Goal: Task Accomplishment & Management: Use online tool/utility

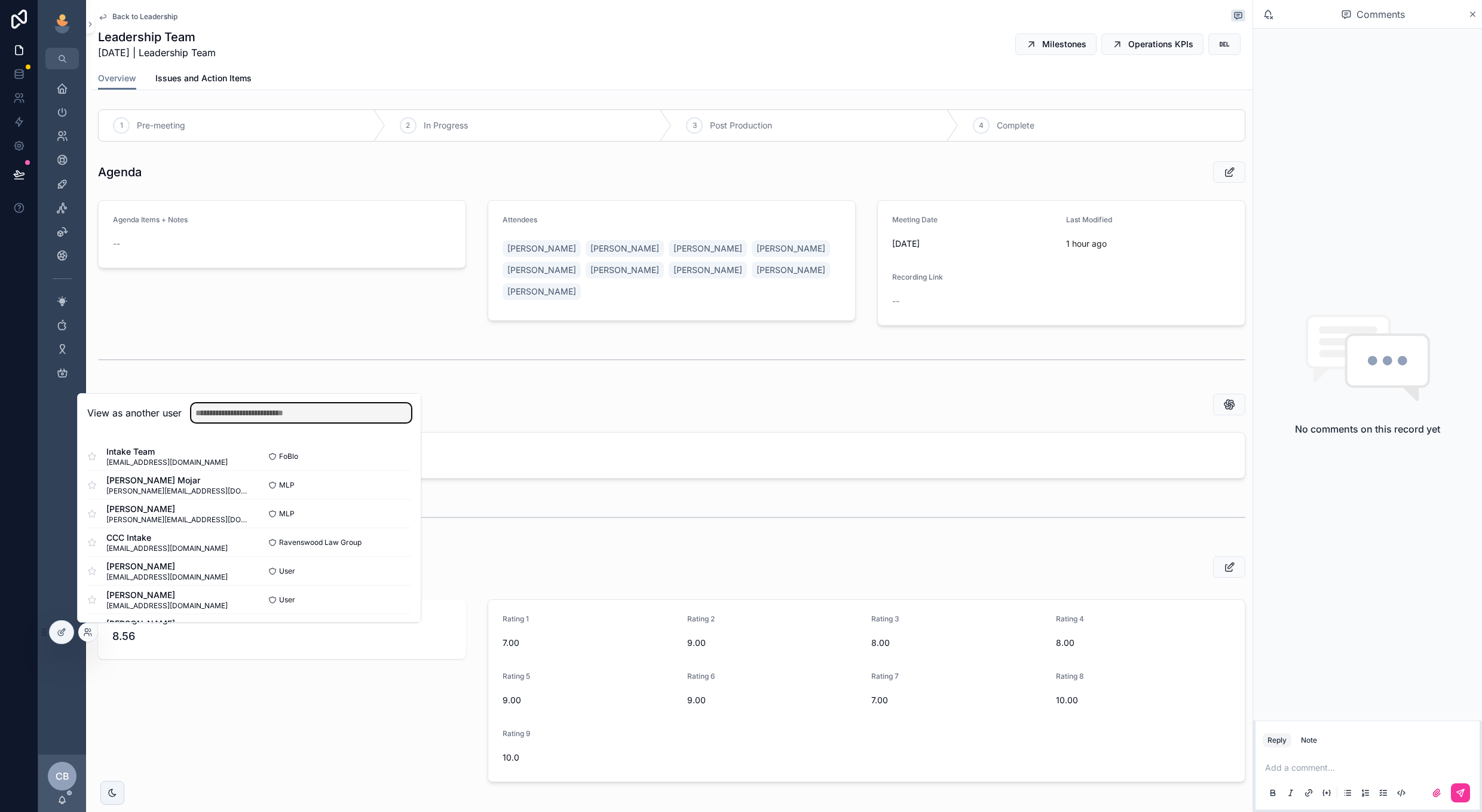
click at [312, 410] on input "text" at bounding box center [301, 413] width 220 height 19
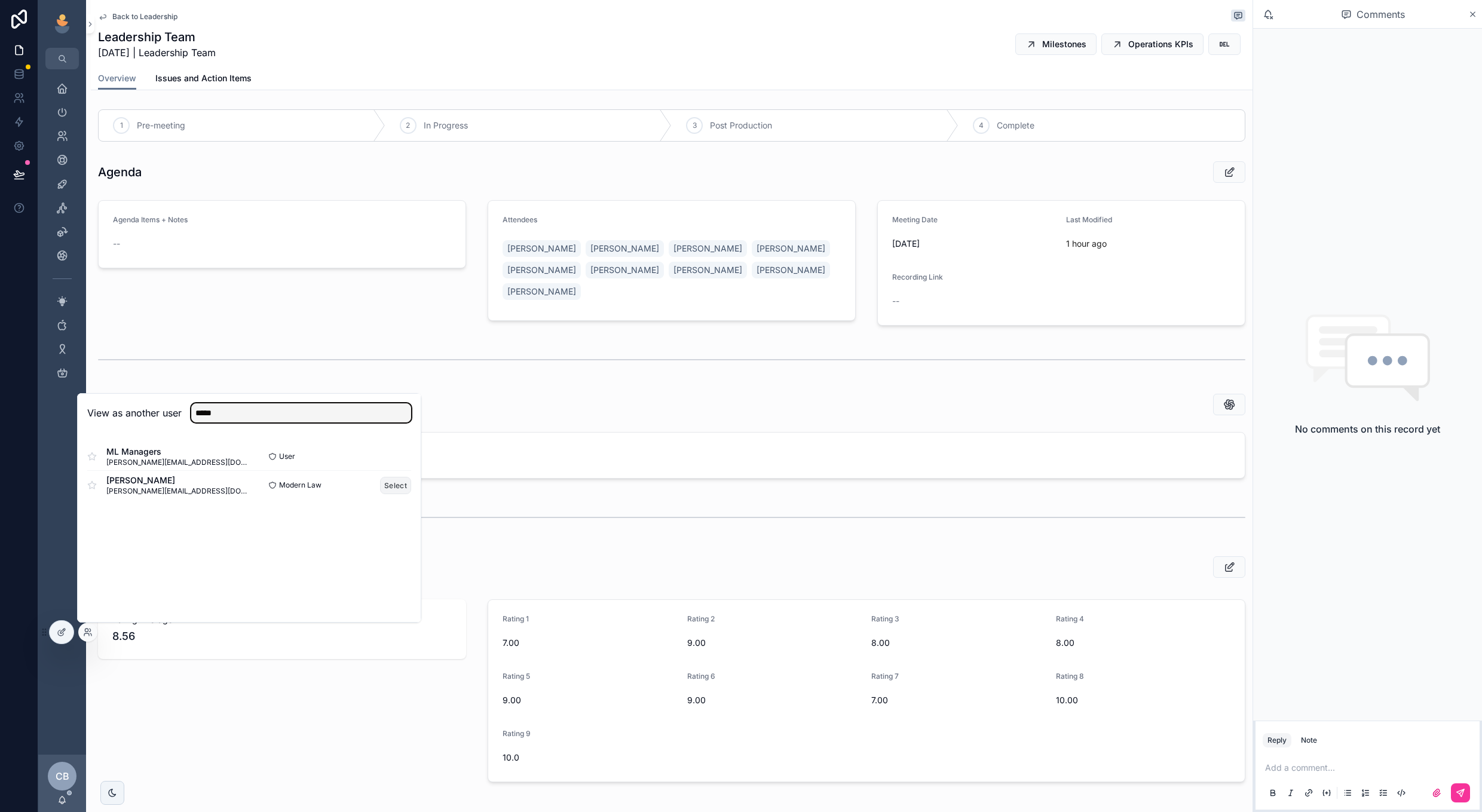
type input "*****"
click at [383, 487] on button "Select" at bounding box center [395, 485] width 31 height 18
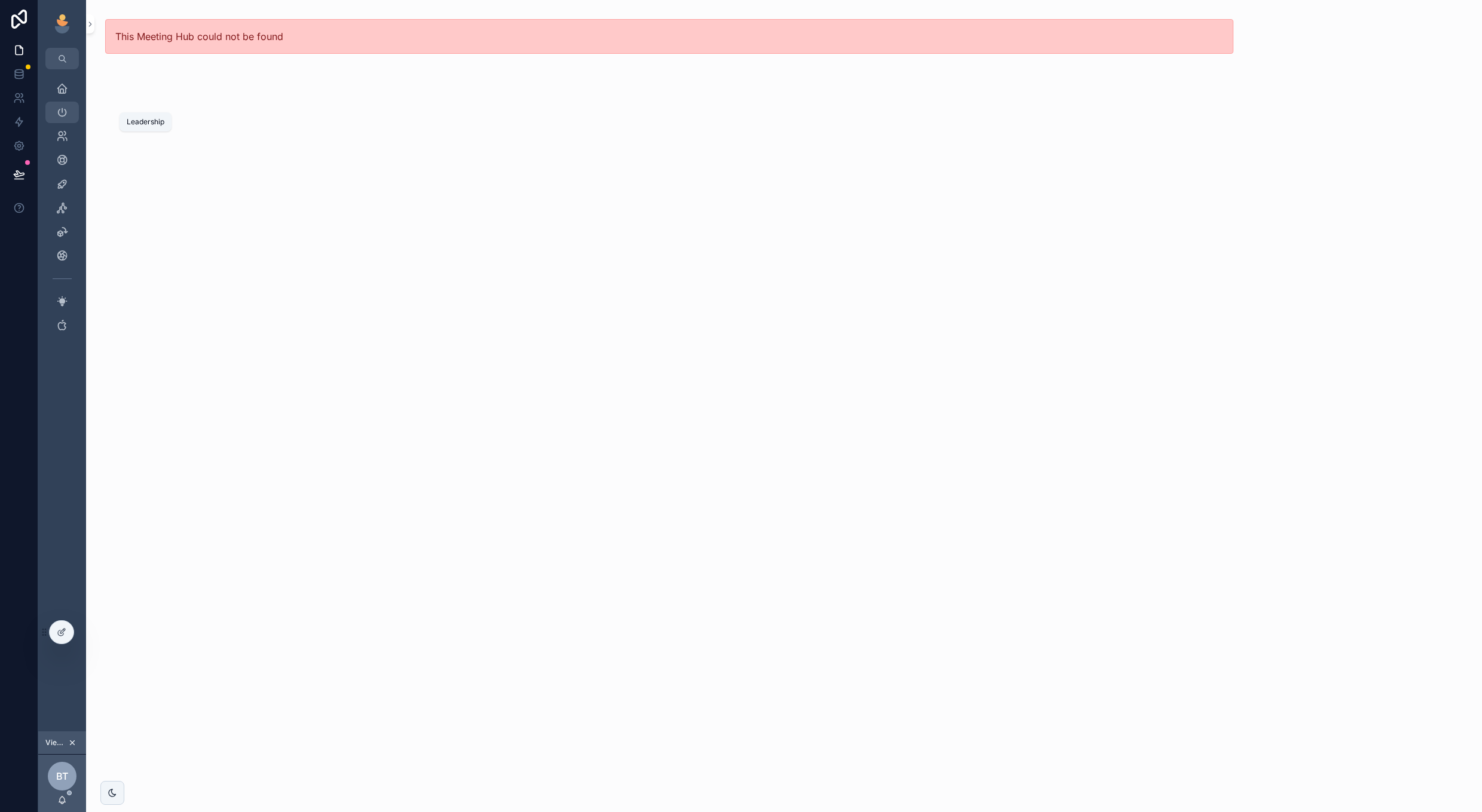
click at [63, 117] on icon "scrollable content" at bounding box center [62, 112] width 12 height 12
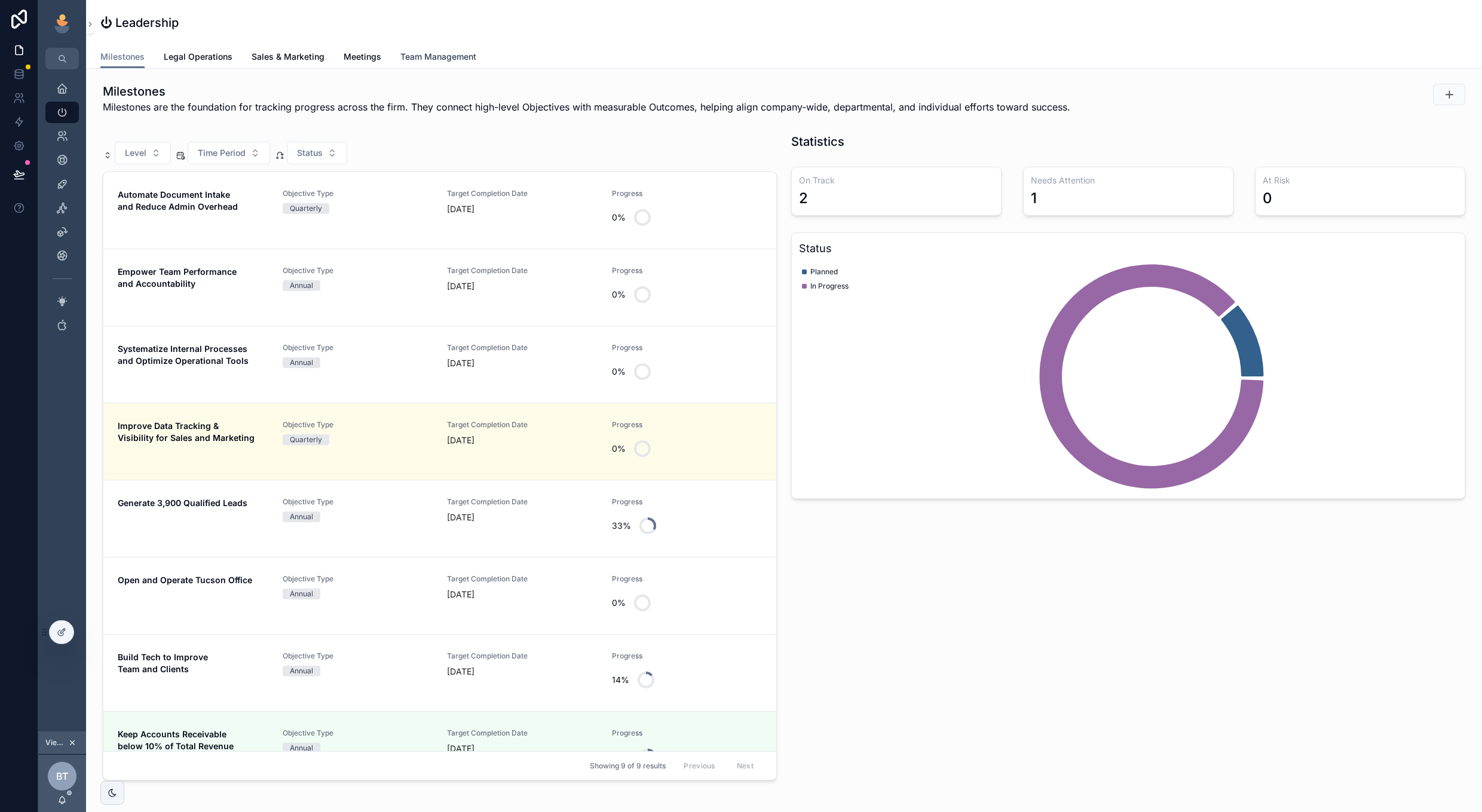
click at [420, 63] on link "Team Management" at bounding box center [438, 58] width 76 height 24
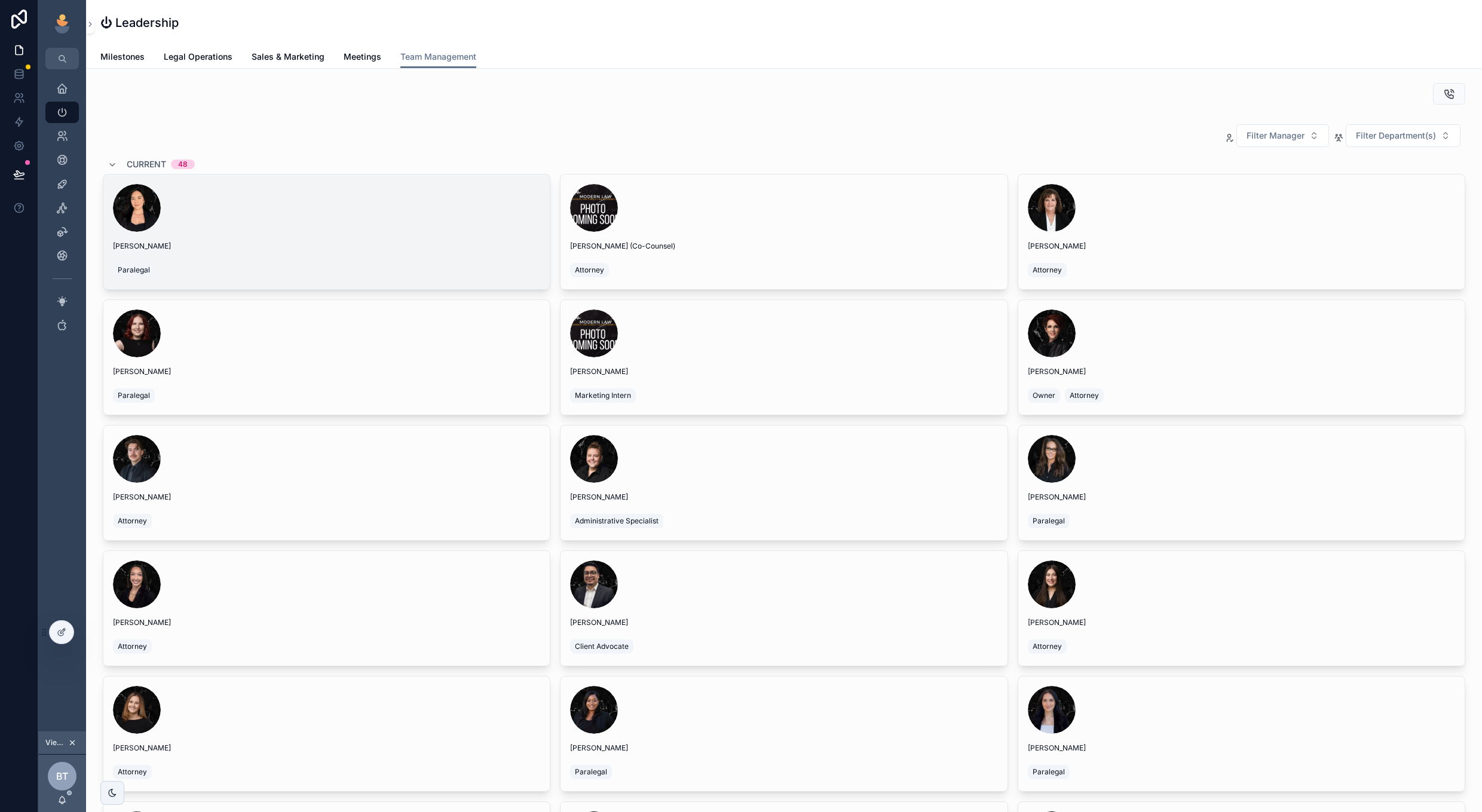
click at [334, 248] on span "[PERSON_NAME]" at bounding box center [327, 246] width 428 height 9
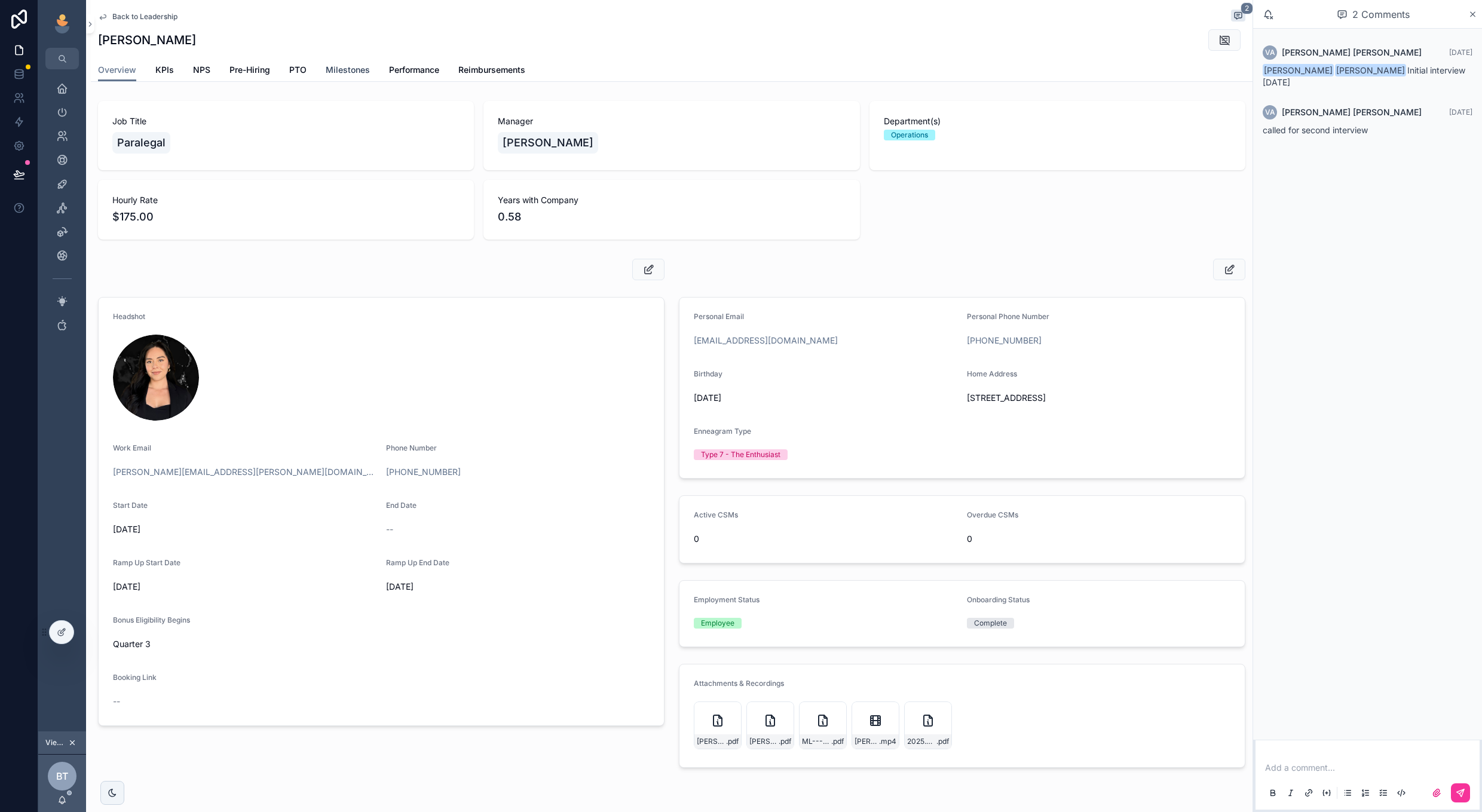
click at [356, 66] on span "Milestones" at bounding box center [348, 70] width 44 height 12
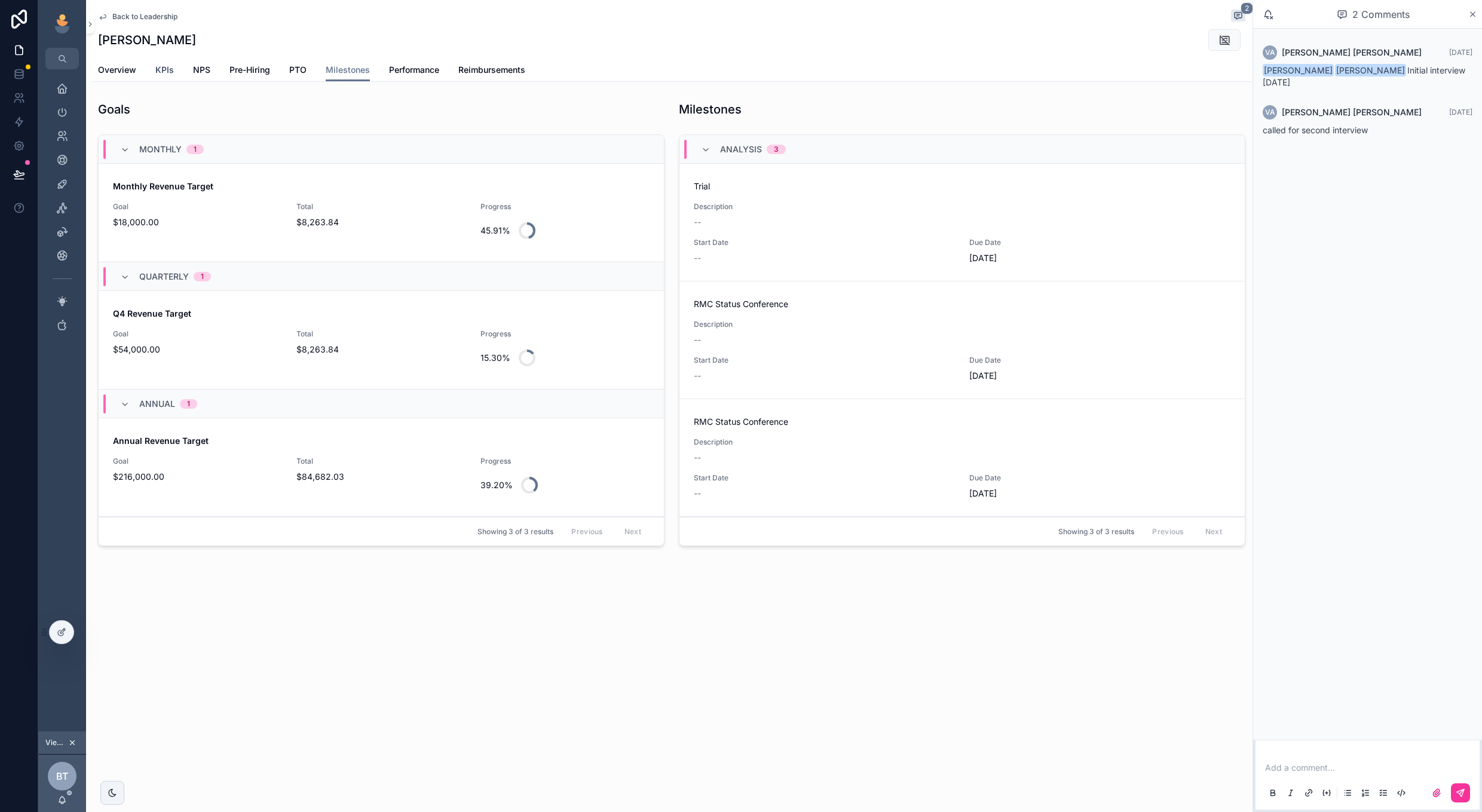
click at [162, 71] on span "KPIs" at bounding box center [165, 70] width 19 height 12
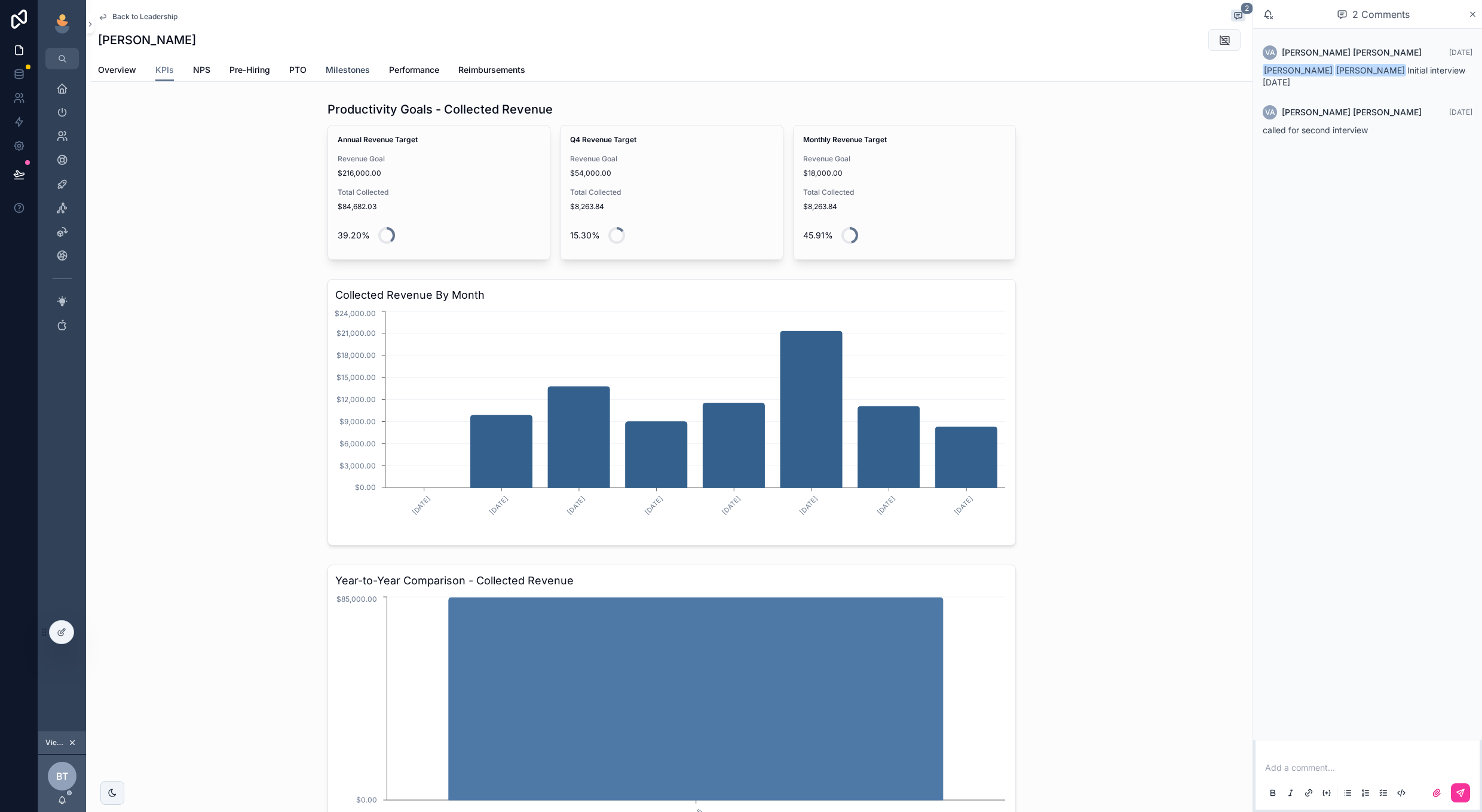
click at [338, 67] on span "Milestones" at bounding box center [348, 70] width 44 height 12
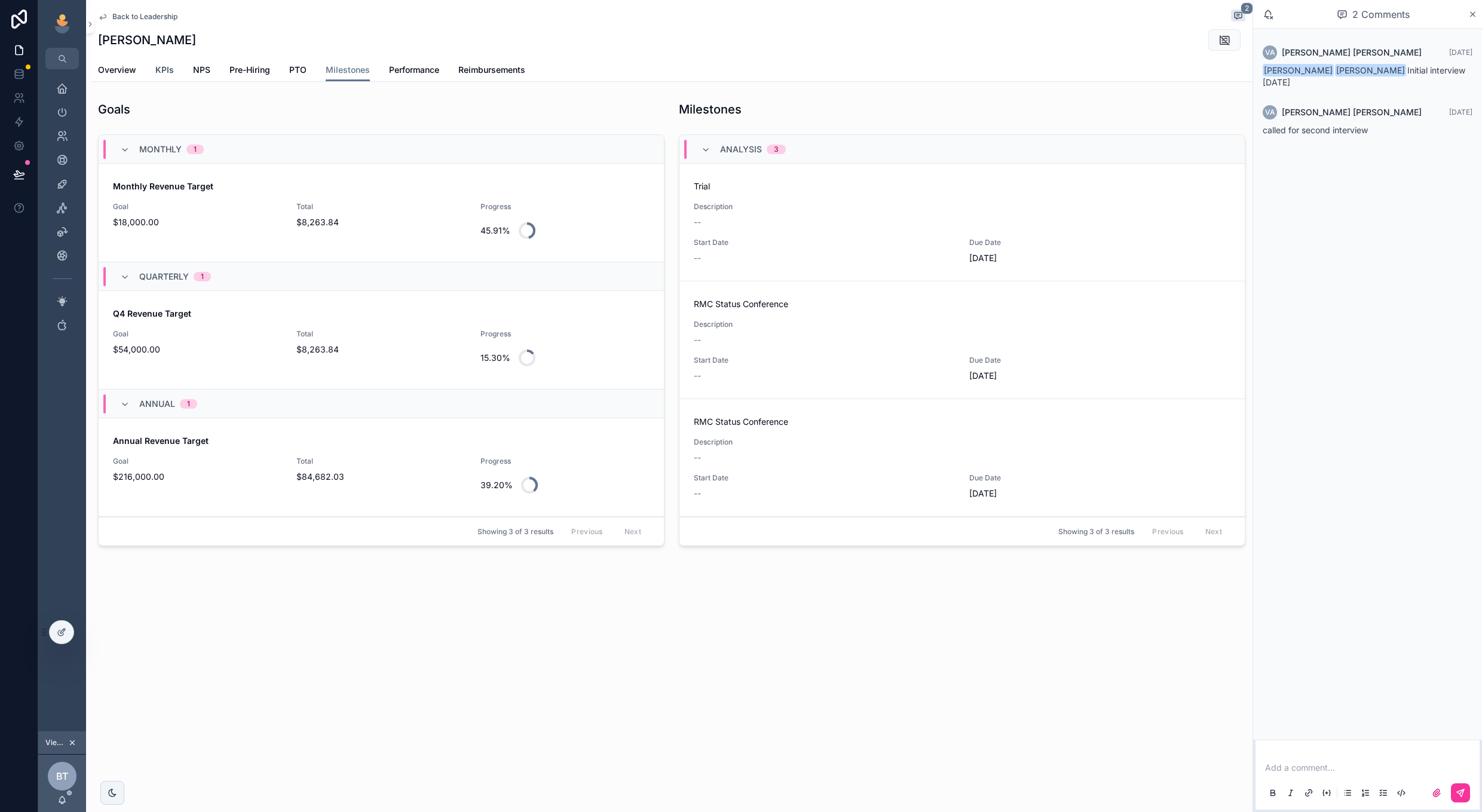
click at [162, 71] on span "KPIs" at bounding box center [165, 70] width 19 height 12
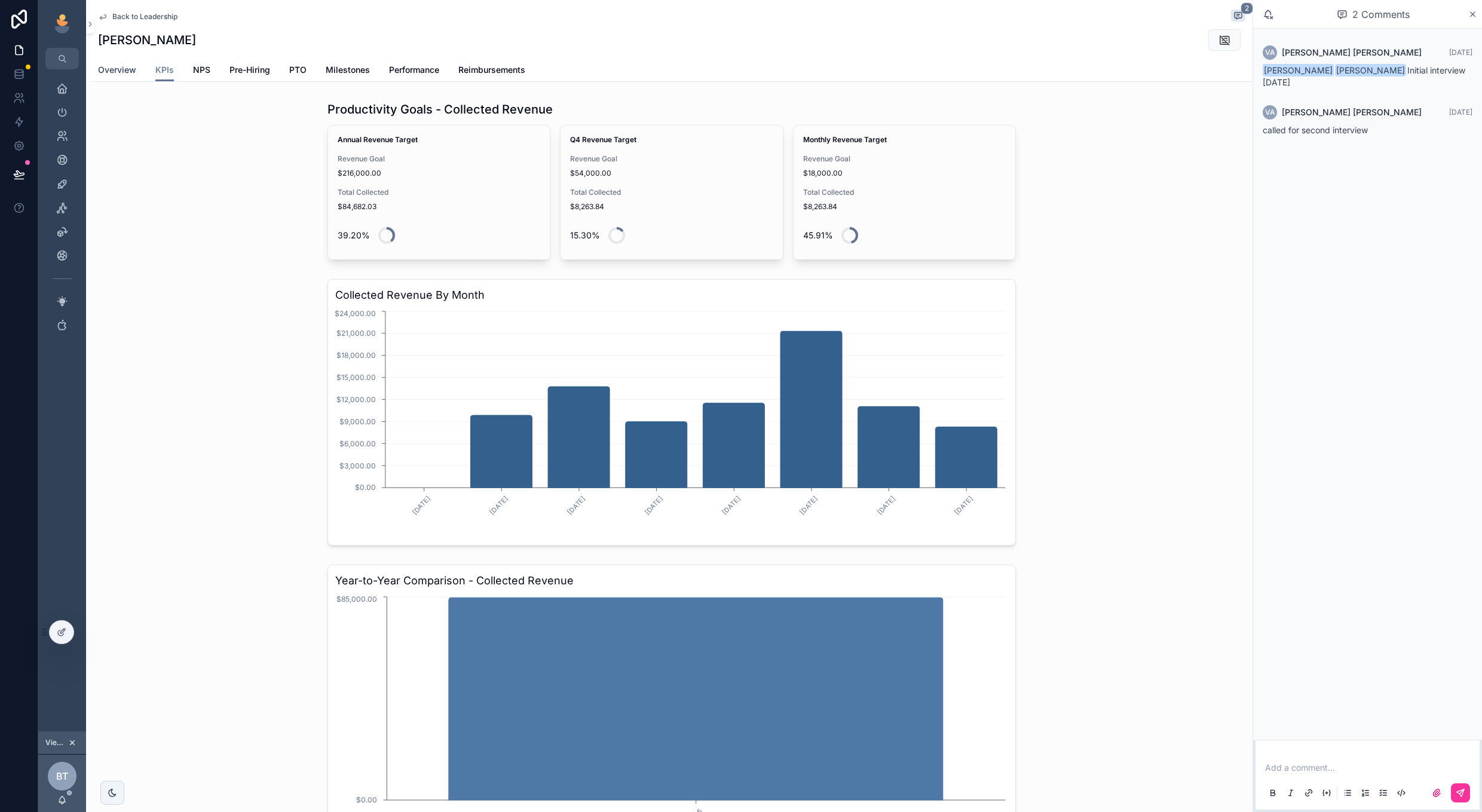
click at [131, 72] on span "Overview" at bounding box center [117, 70] width 38 height 12
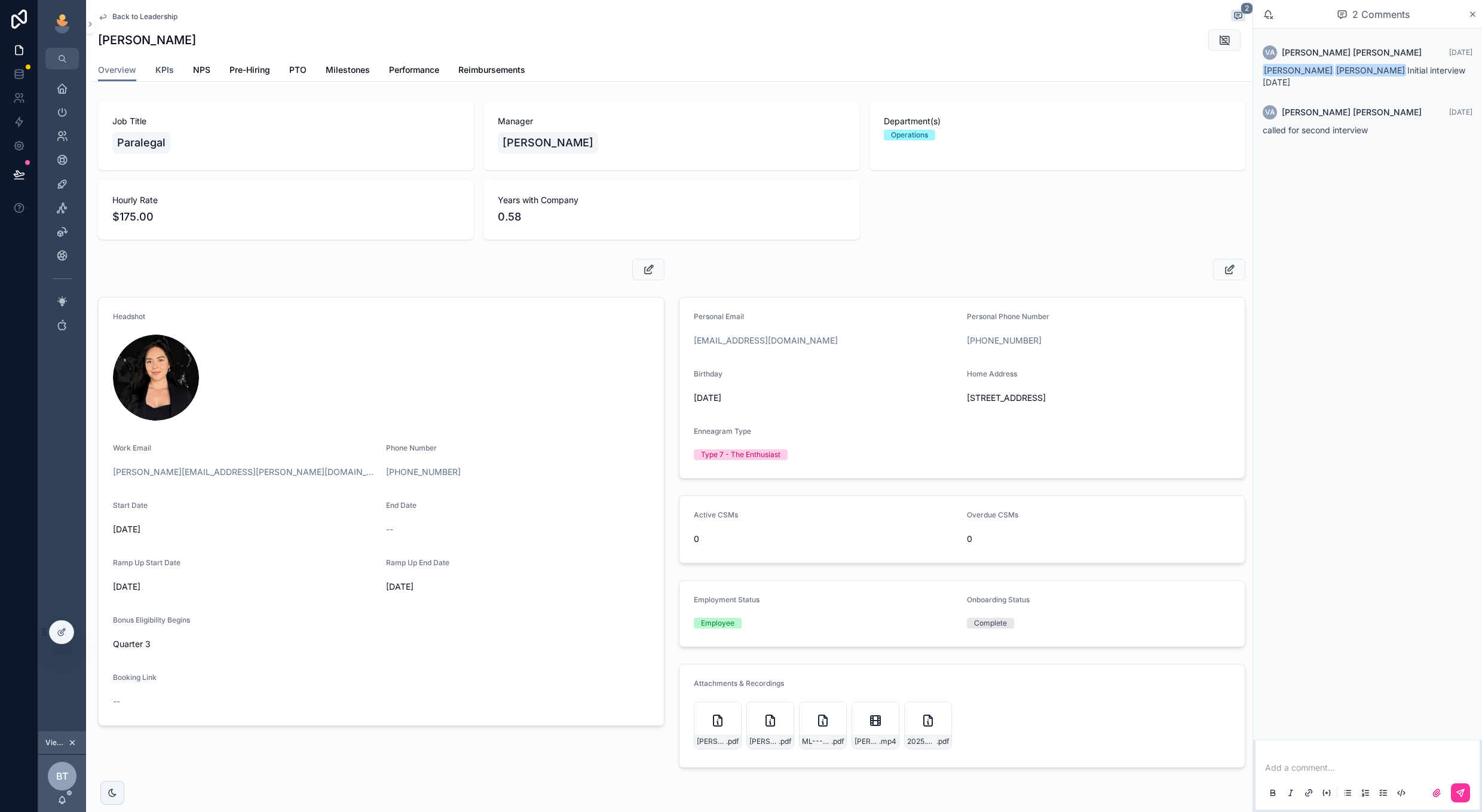
click at [168, 75] on span "KPIs" at bounding box center [165, 70] width 19 height 12
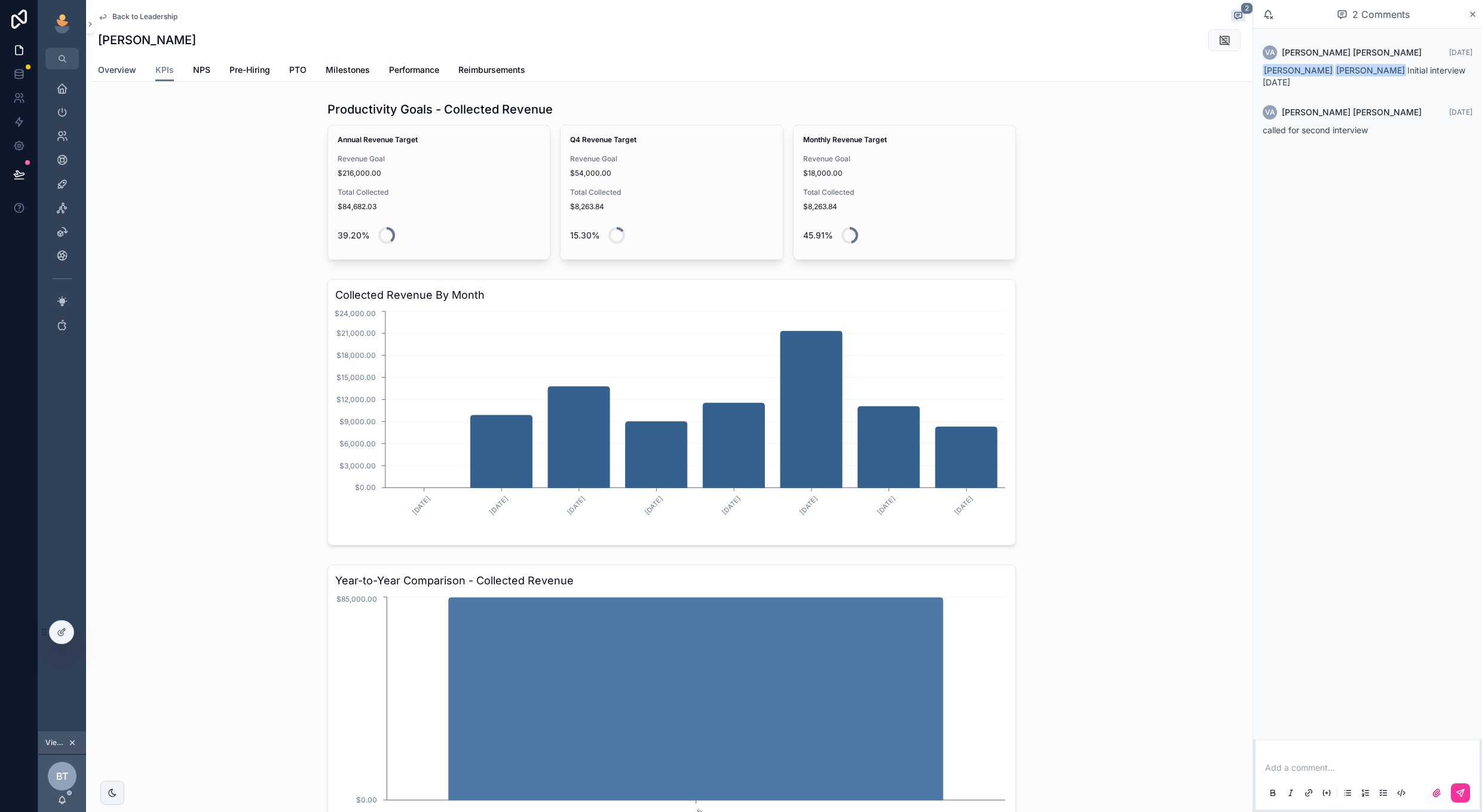
click at [106, 67] on span "Overview" at bounding box center [117, 70] width 38 height 12
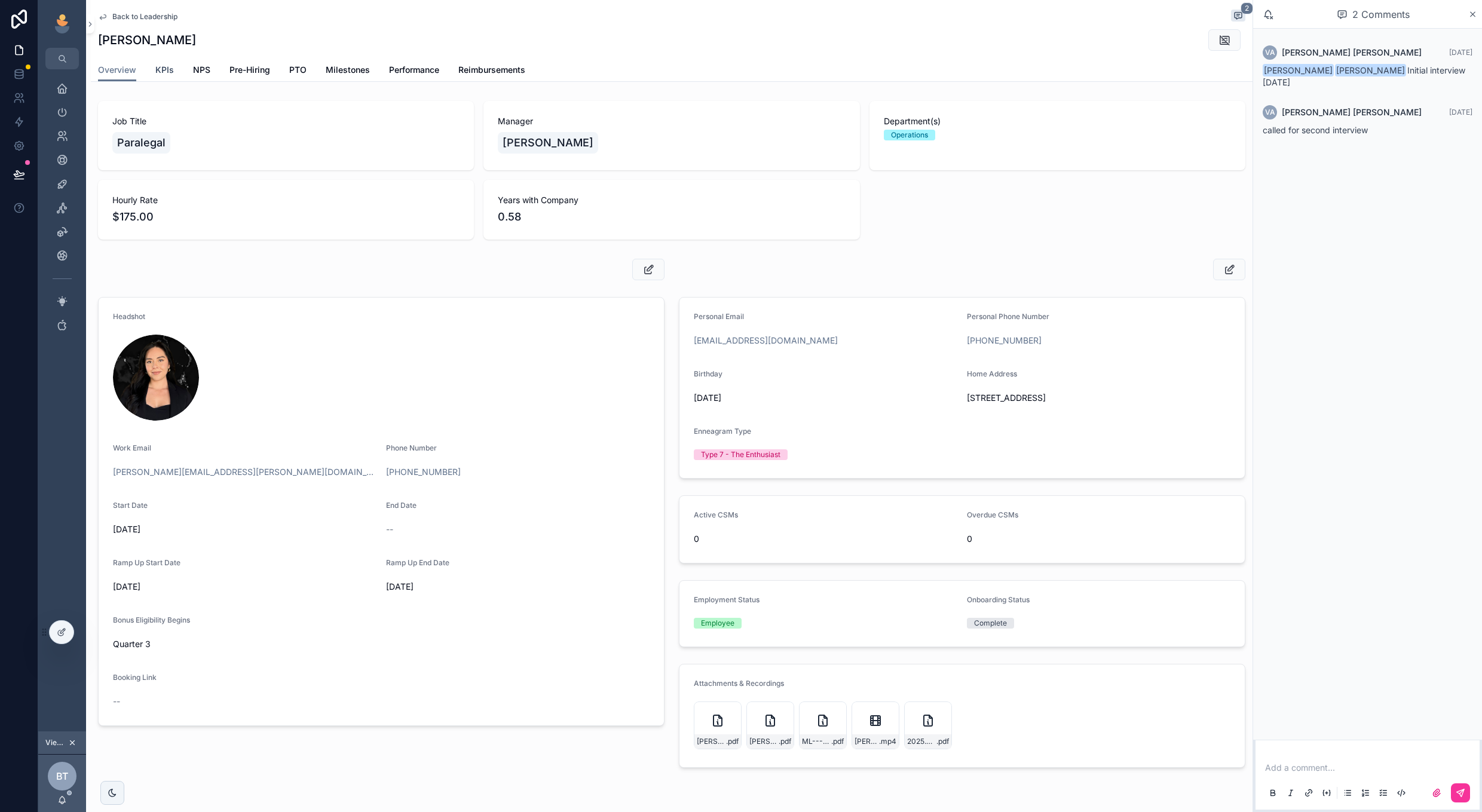
click at [158, 68] on span "KPIs" at bounding box center [165, 70] width 19 height 12
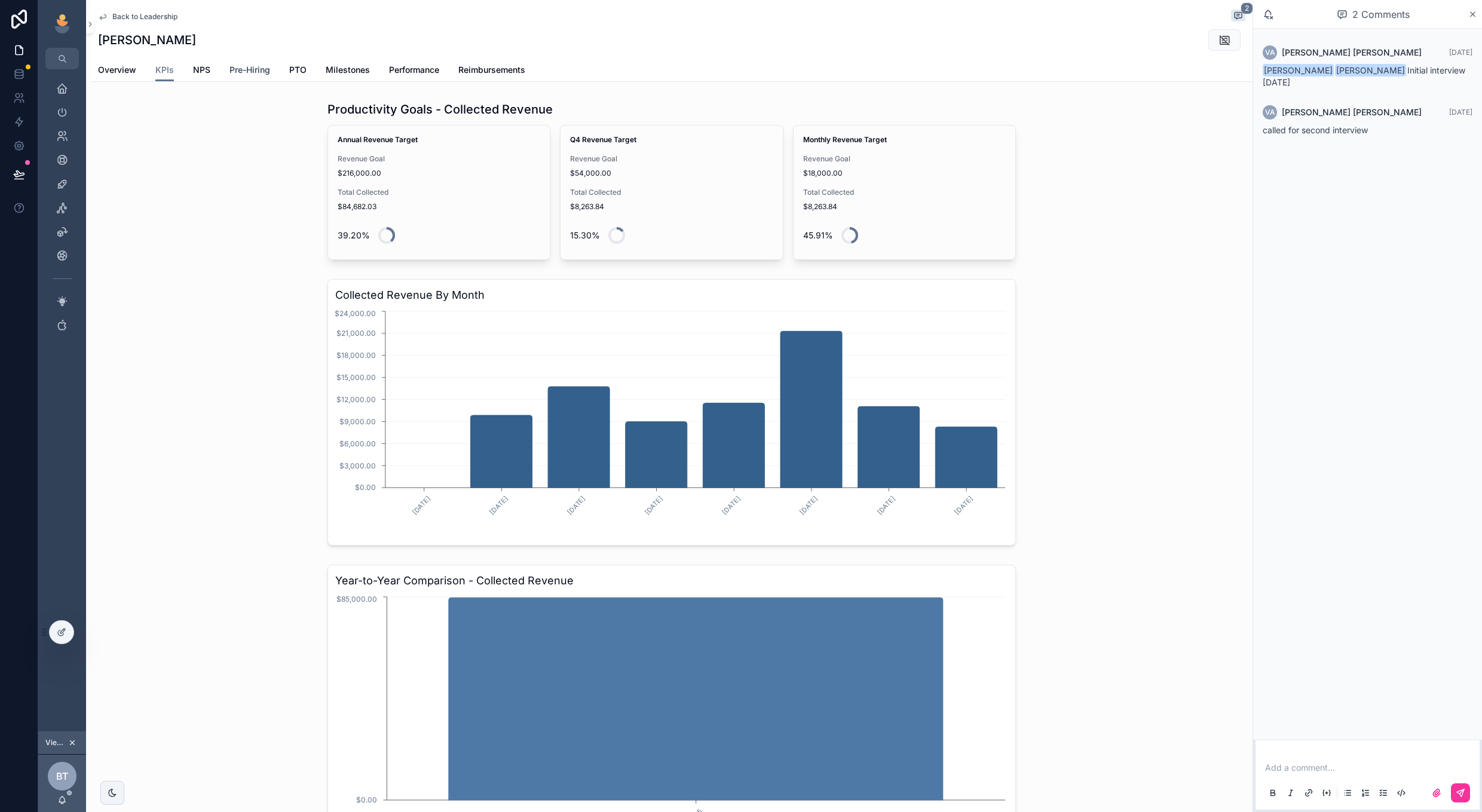
click at [261, 67] on span "Pre-Hiring" at bounding box center [250, 70] width 40 height 12
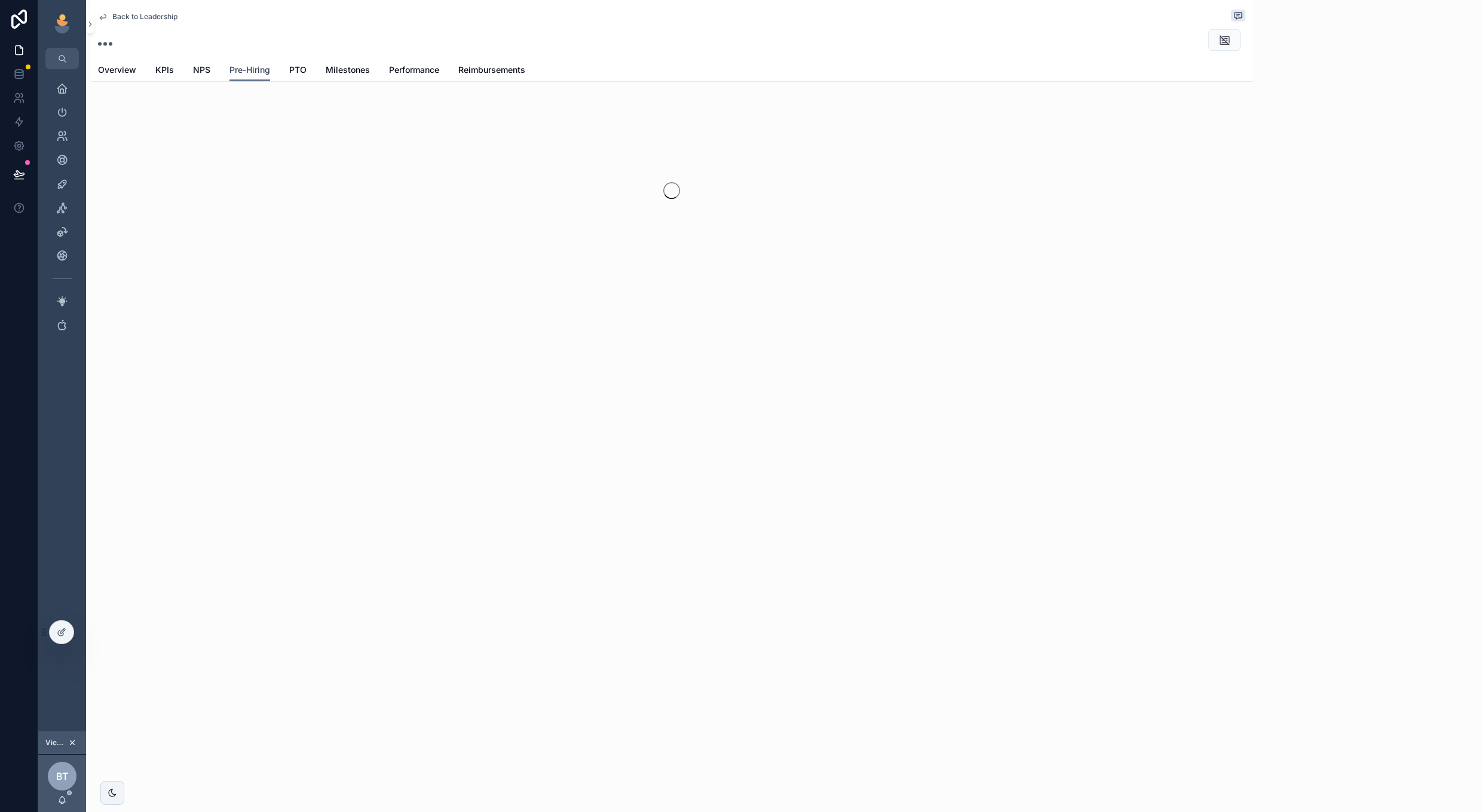
click at [261, 67] on span "Pre-Hiring" at bounding box center [250, 70] width 40 height 12
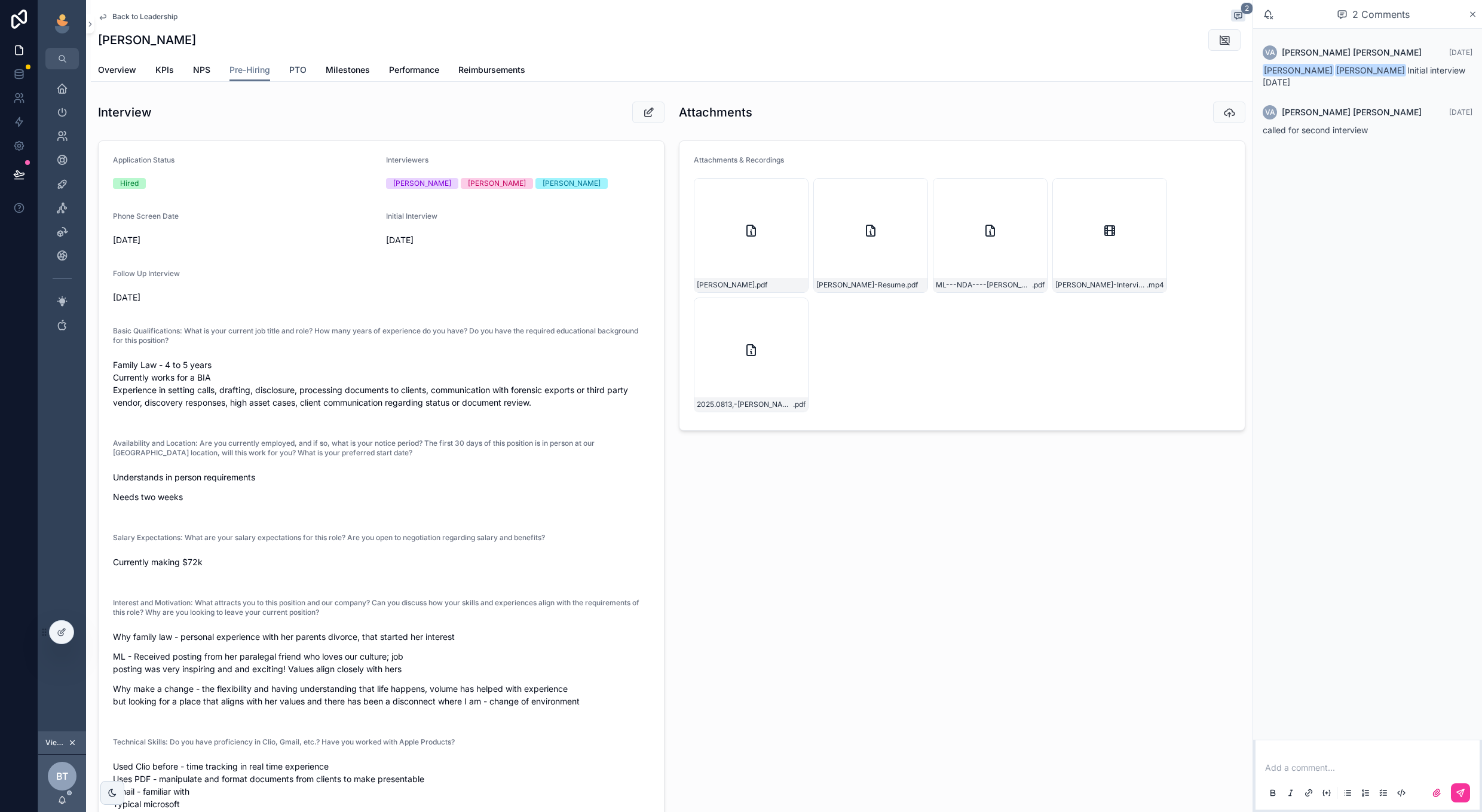
click at [295, 70] on span "PTO" at bounding box center [298, 70] width 18 height 12
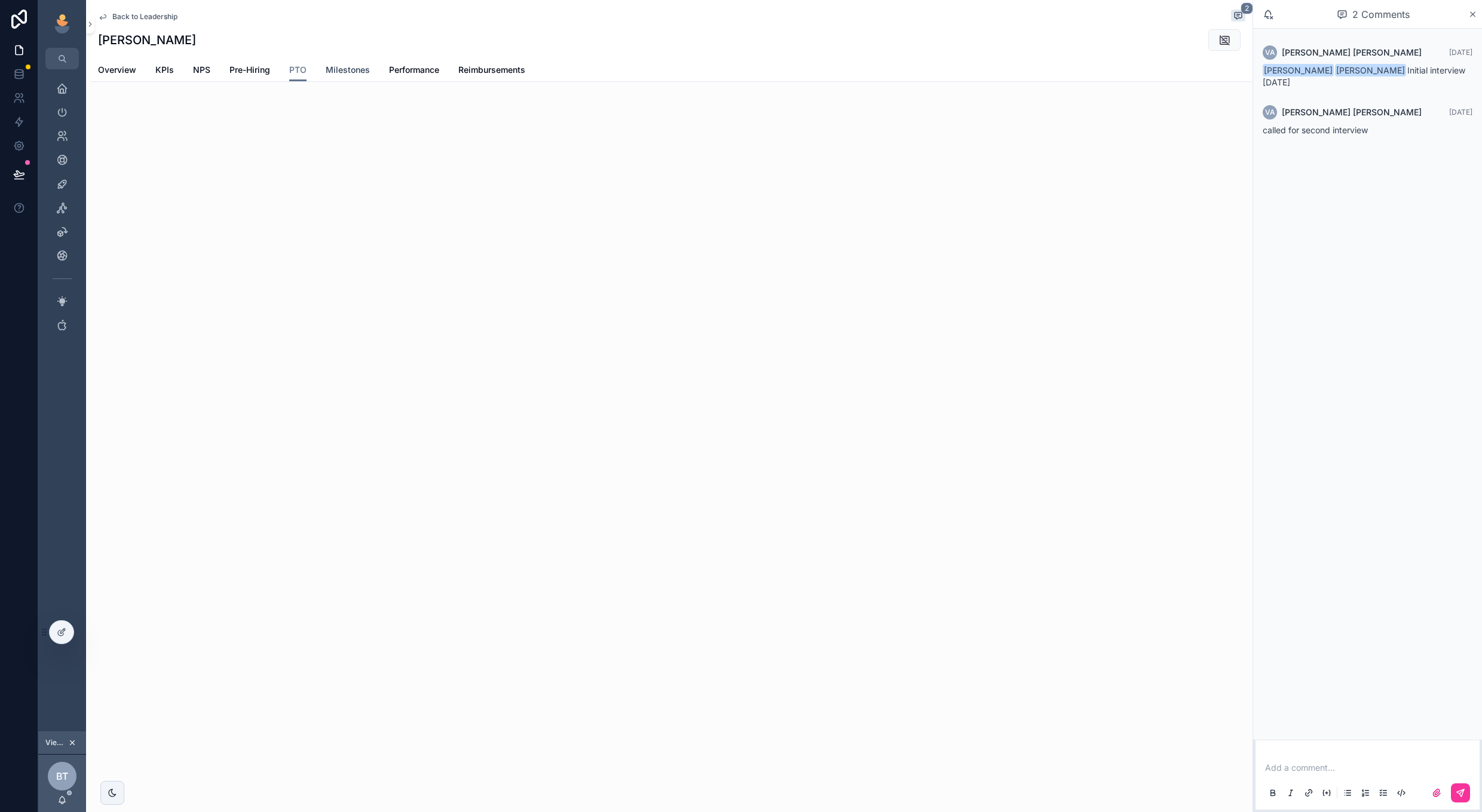
click at [356, 73] on span "Milestones" at bounding box center [348, 70] width 44 height 12
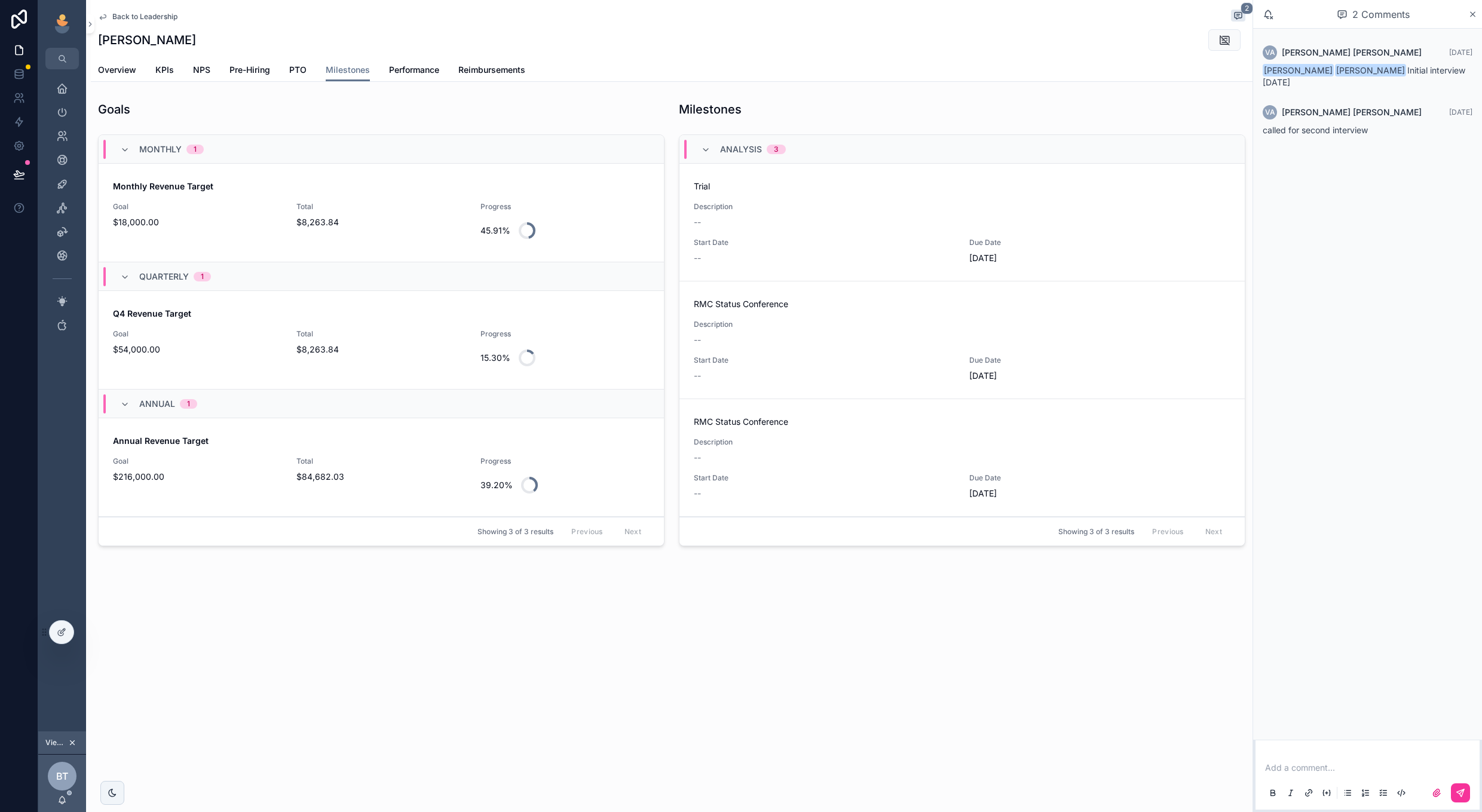
click at [323, 663] on div "Back to Leadership 2 [PERSON_NAME] Milestones Overview KPIs NPS Pre-Hiring PTO …" at bounding box center [669, 406] width 1166 height 812
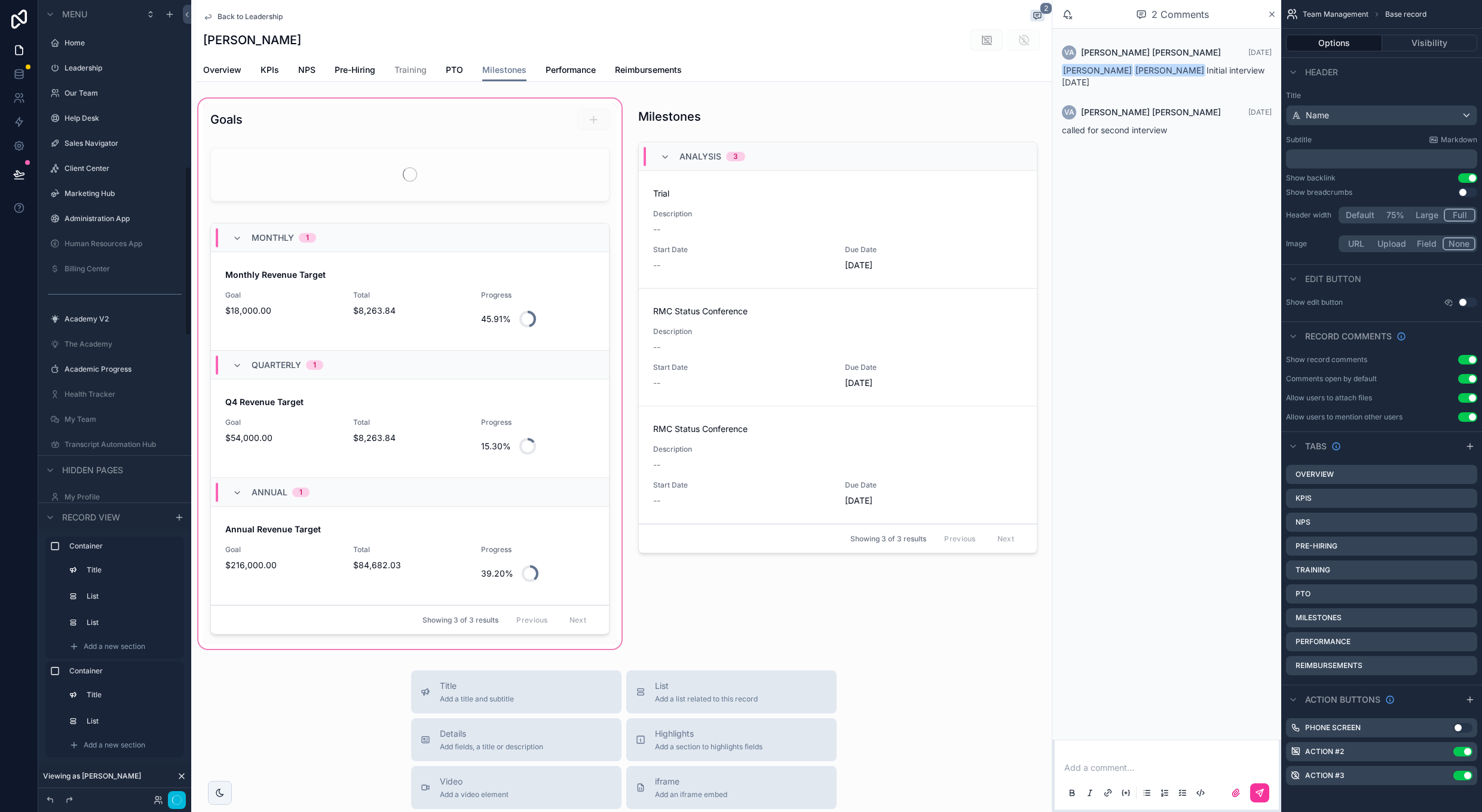
scroll to position [780, 0]
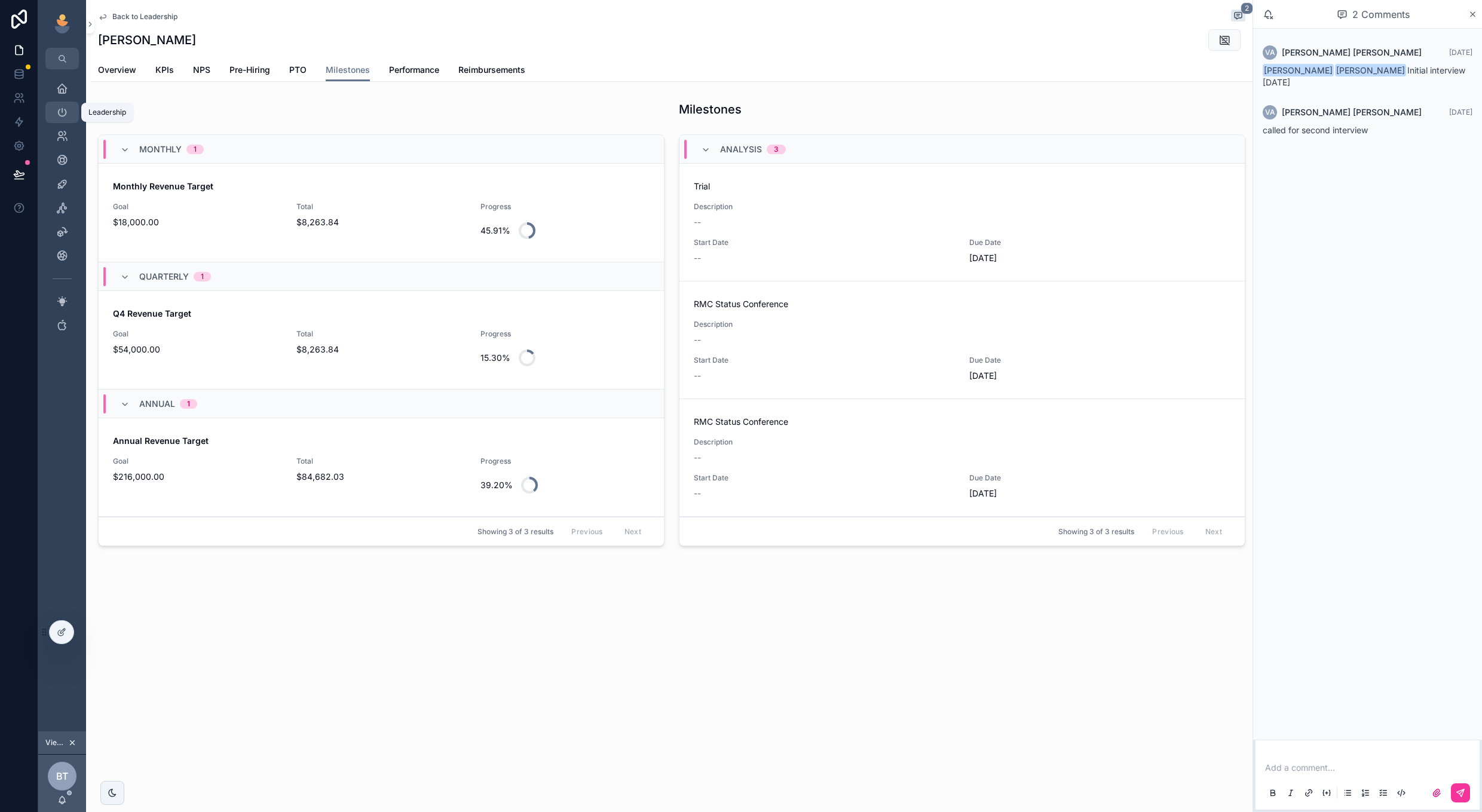
click at [63, 116] on icon "scrollable content" at bounding box center [62, 112] width 12 height 12
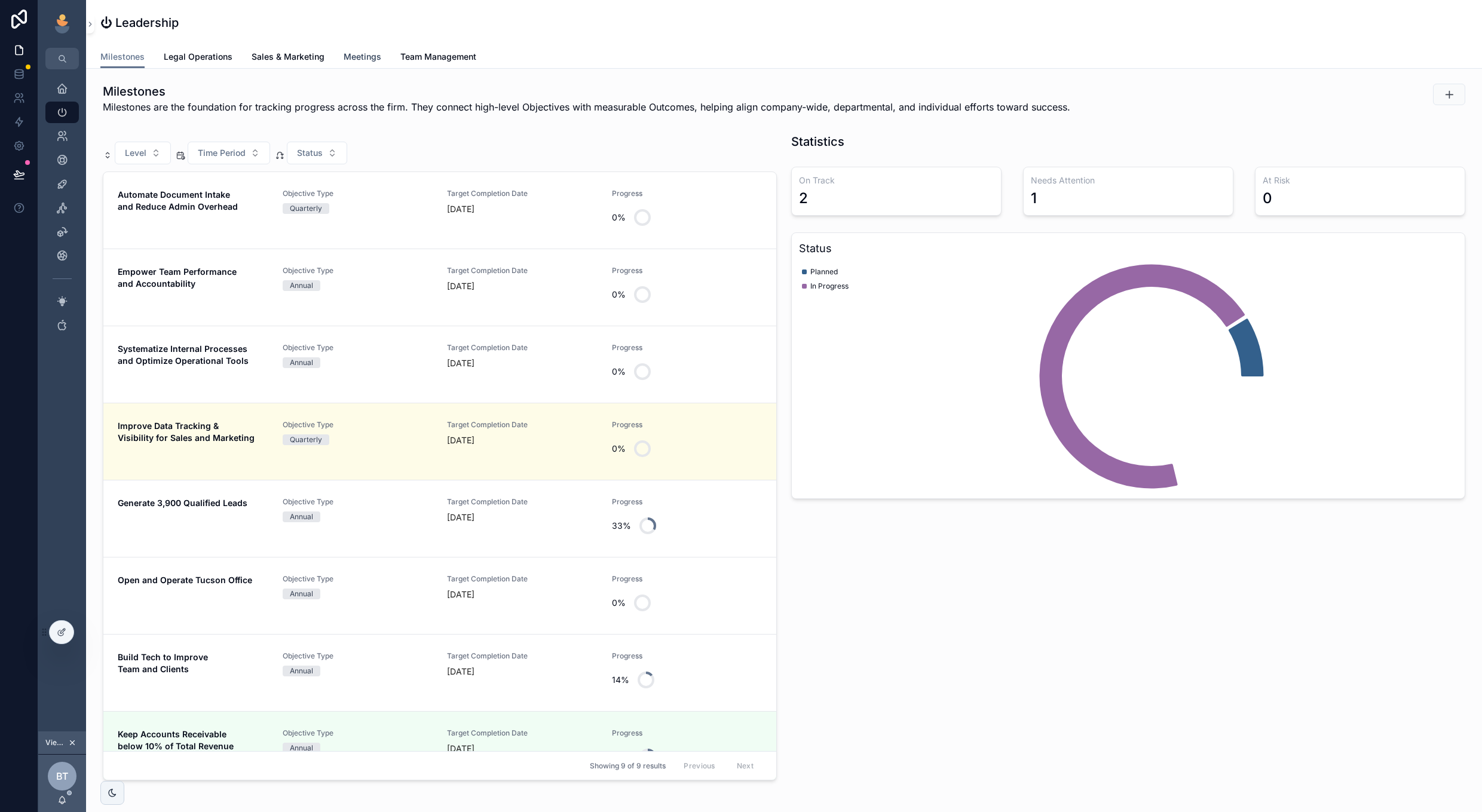
click at [366, 57] on span "Meetings" at bounding box center [362, 57] width 38 height 12
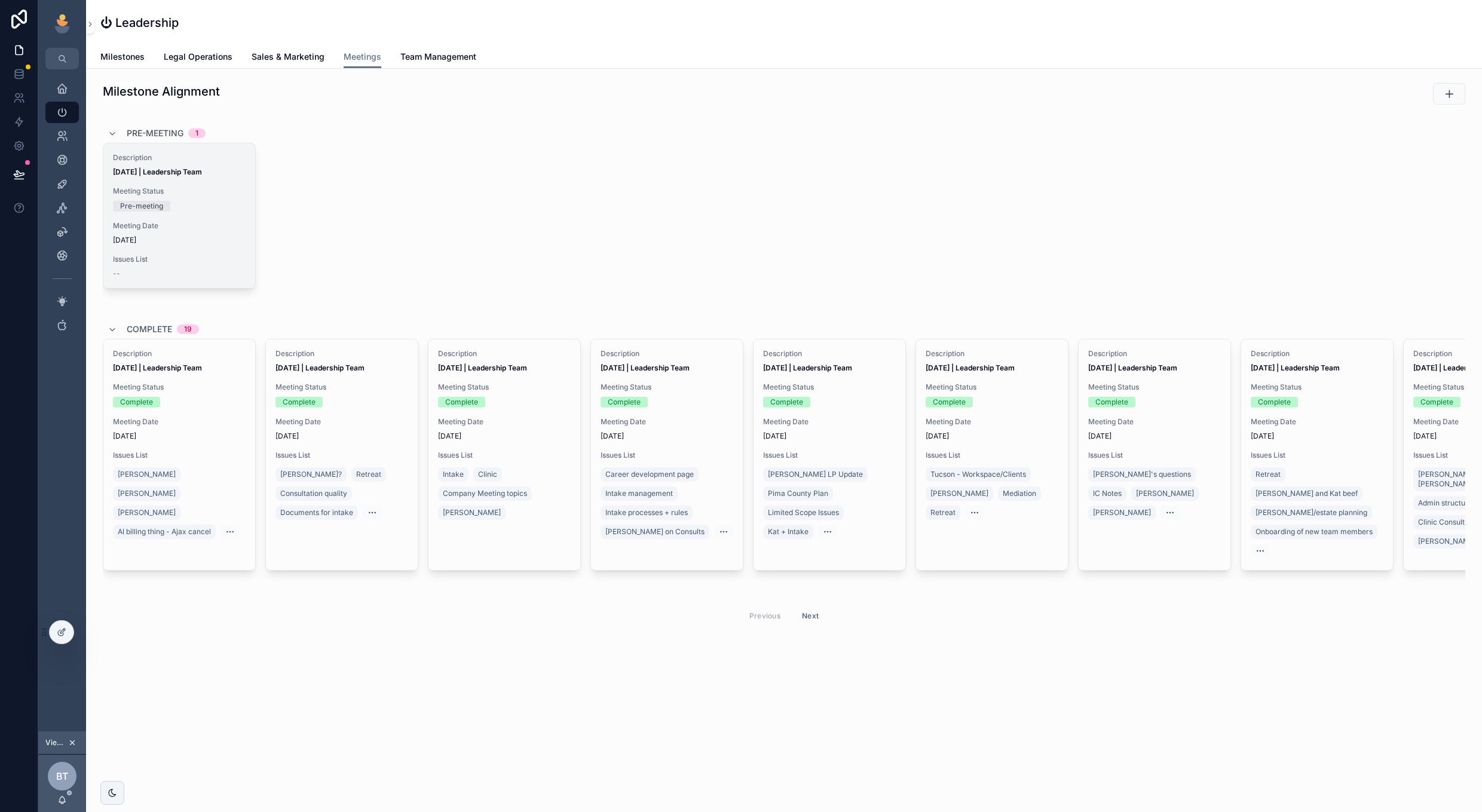
click at [220, 215] on div "Description [DATE] | Leadership Team Meeting Status Pre-meeting Meeting Date [D…" at bounding box center [179, 215] width 151 height 145
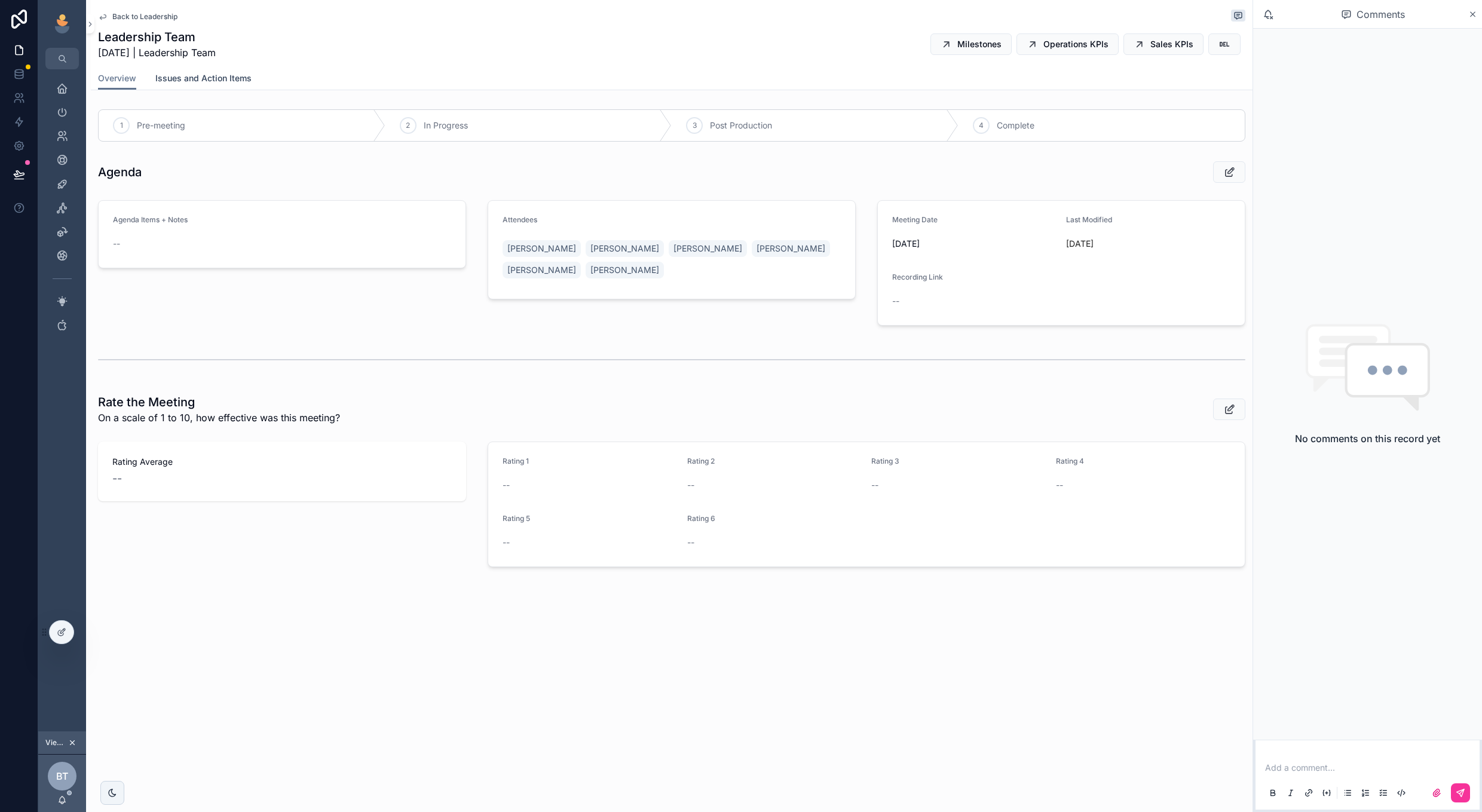
click at [216, 88] on link "Issues and Action Items" at bounding box center [203, 79] width 96 height 24
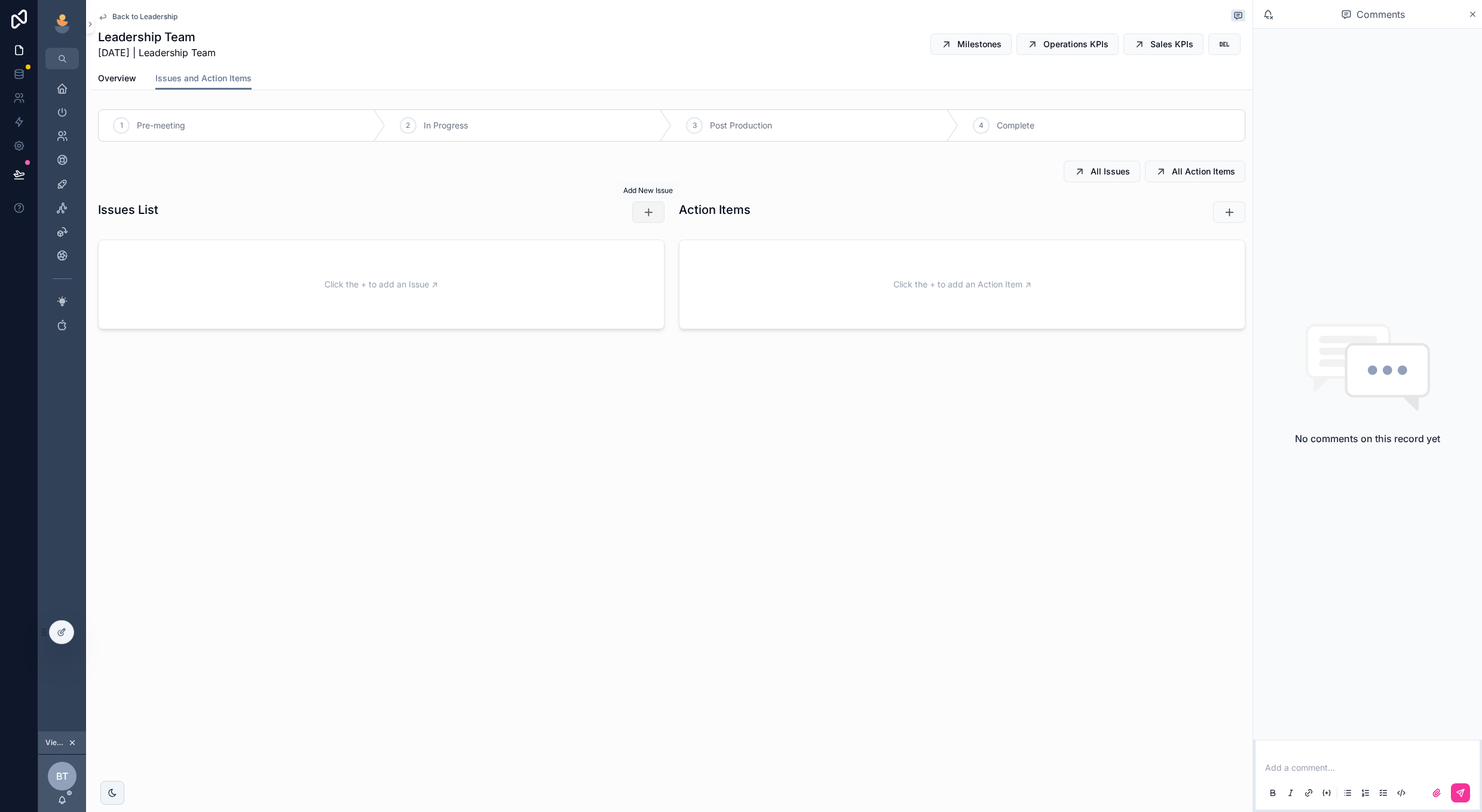
click at [650, 205] on button "scrollable content" at bounding box center [648, 212] width 32 height 22
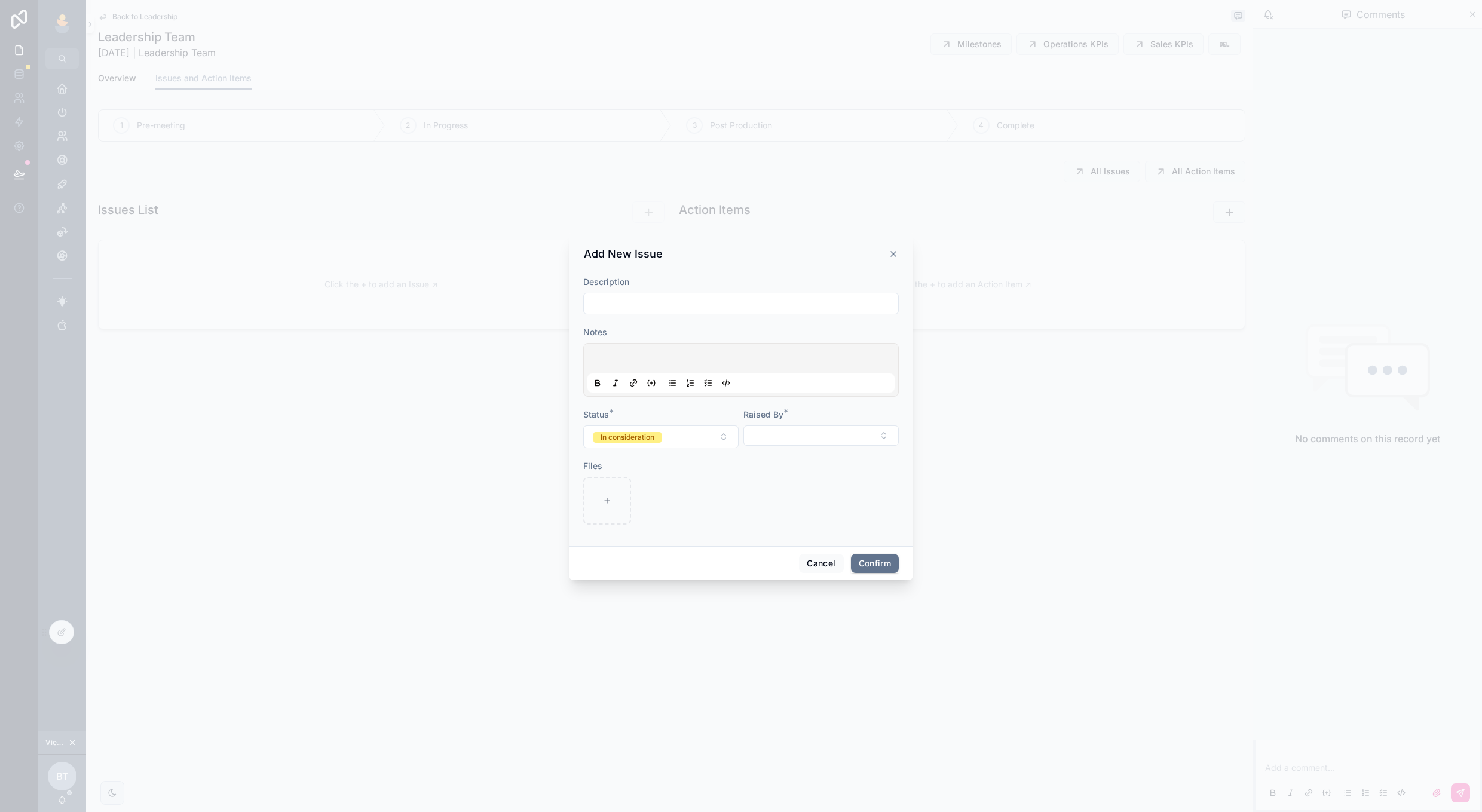
click at [629, 302] on input "text" at bounding box center [741, 303] width 314 height 17
type input "****"
click at [762, 431] on button "Select Button" at bounding box center [821, 436] width 156 height 20
type input "******"
click at [799, 475] on div "[PERSON_NAME]" at bounding box center [821, 483] width 166 height 19
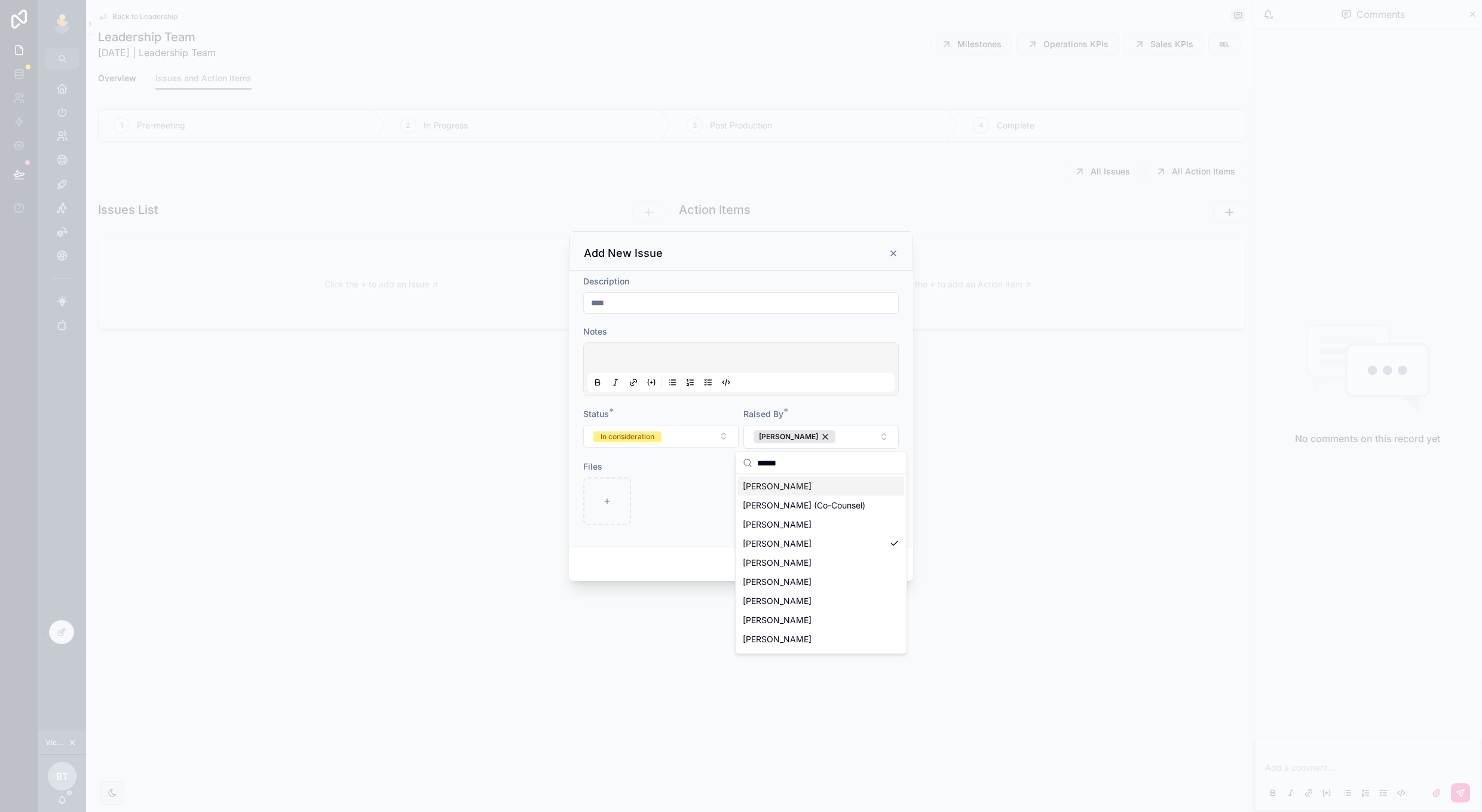
click at [846, 408] on div "Raised By *" at bounding box center [821, 414] width 156 height 12
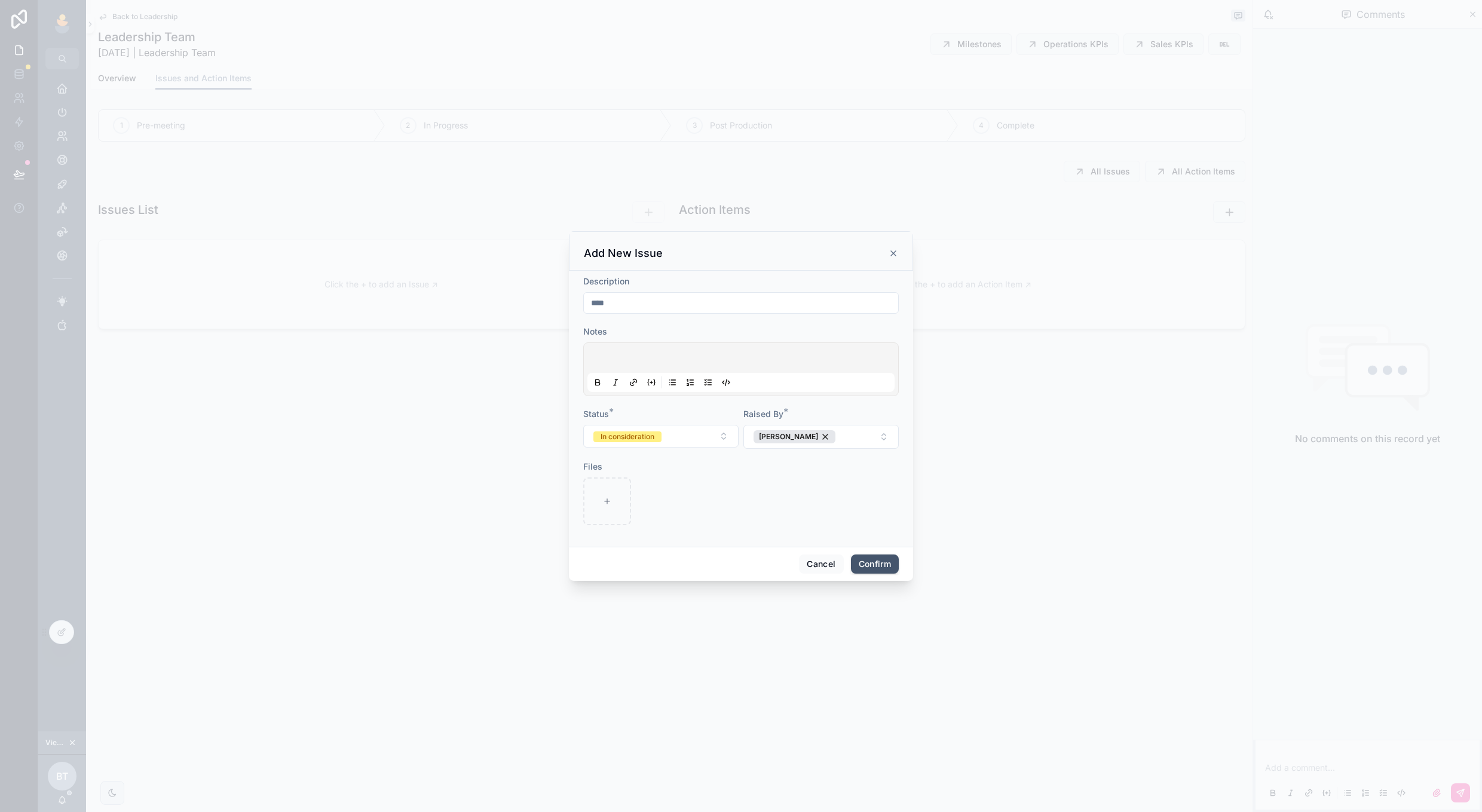
click at [863, 561] on button "Confirm" at bounding box center [875, 564] width 48 height 19
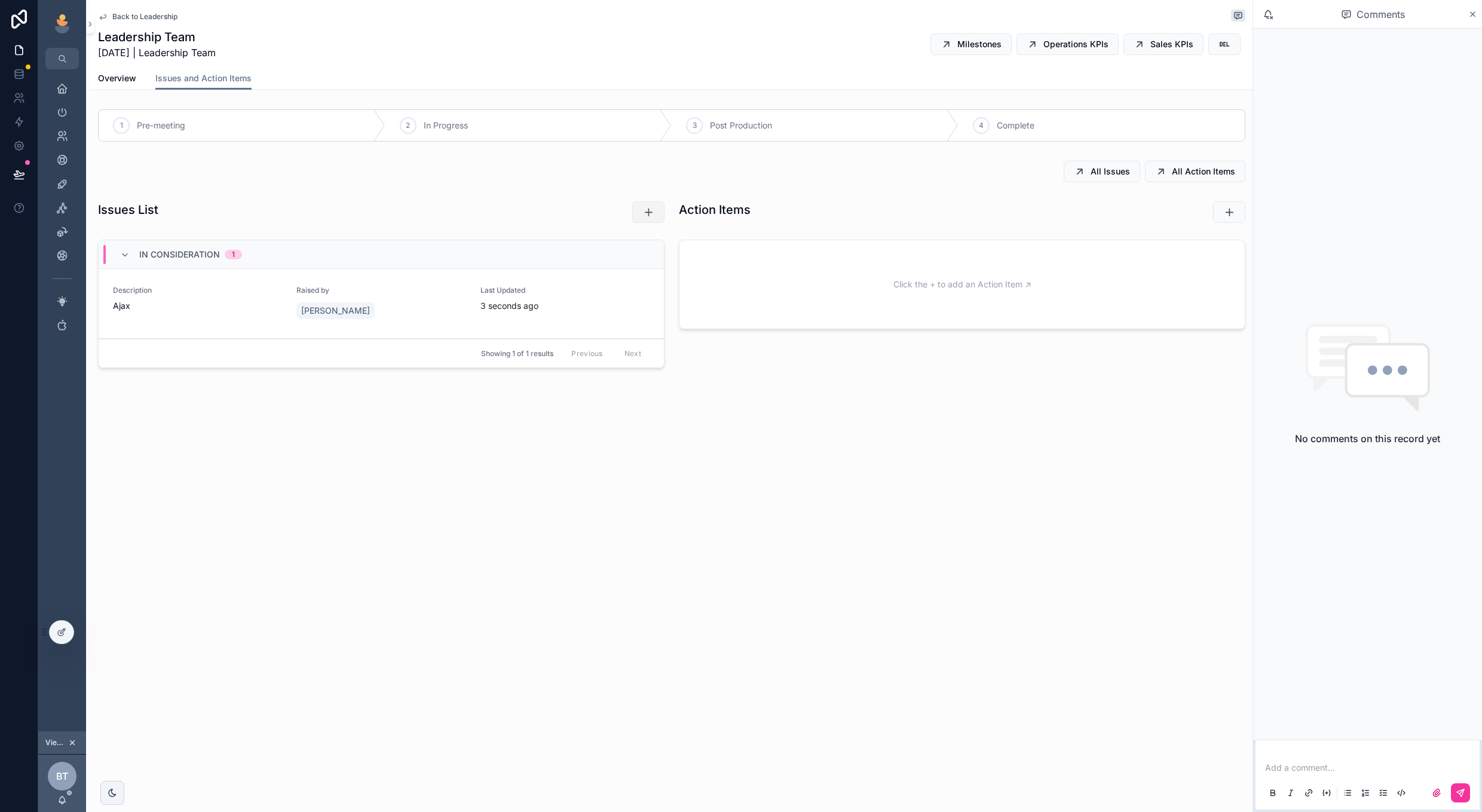
click at [642, 206] on button "scrollable content" at bounding box center [648, 212] width 32 height 22
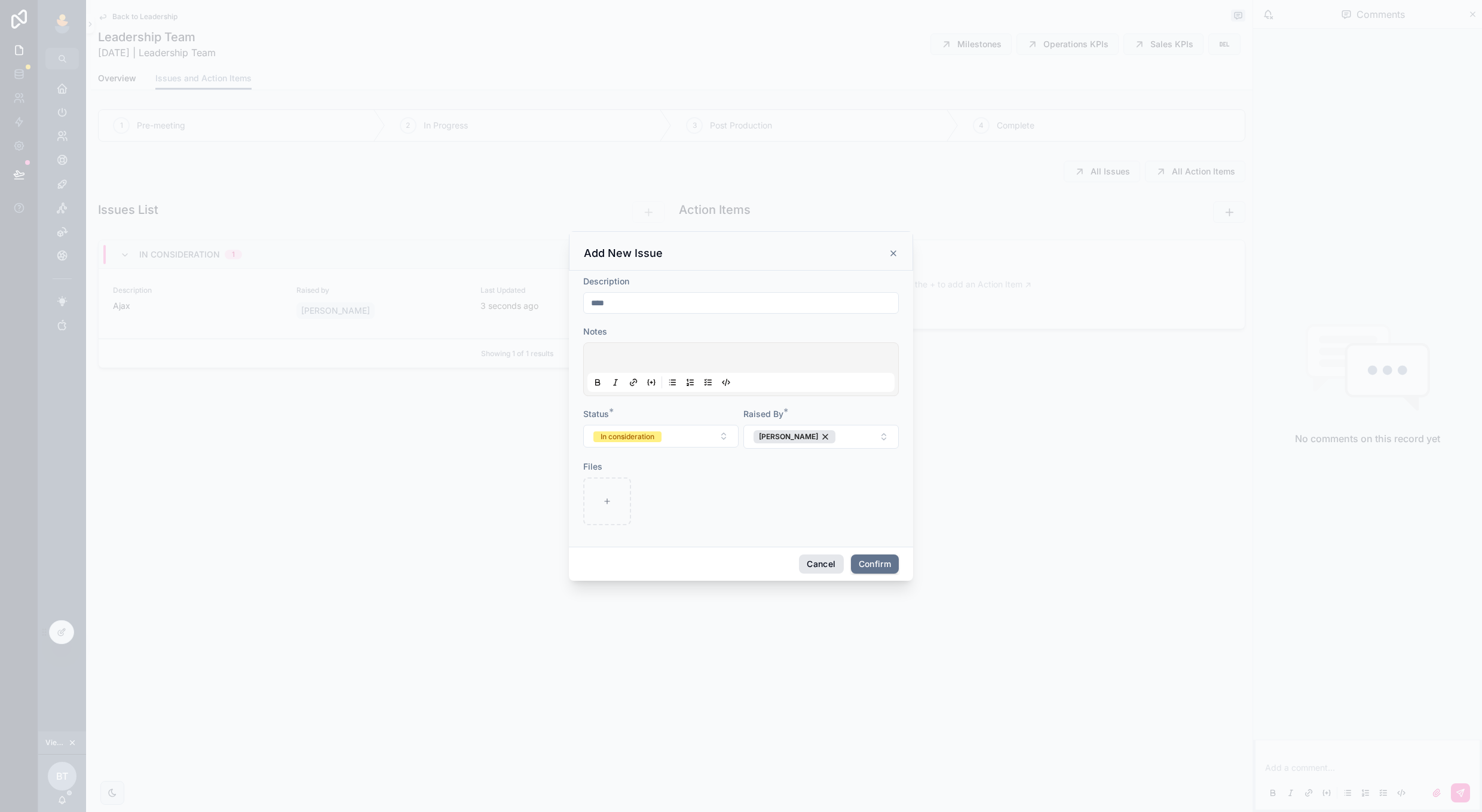
click at [810, 568] on button "Cancel" at bounding box center [821, 564] width 44 height 19
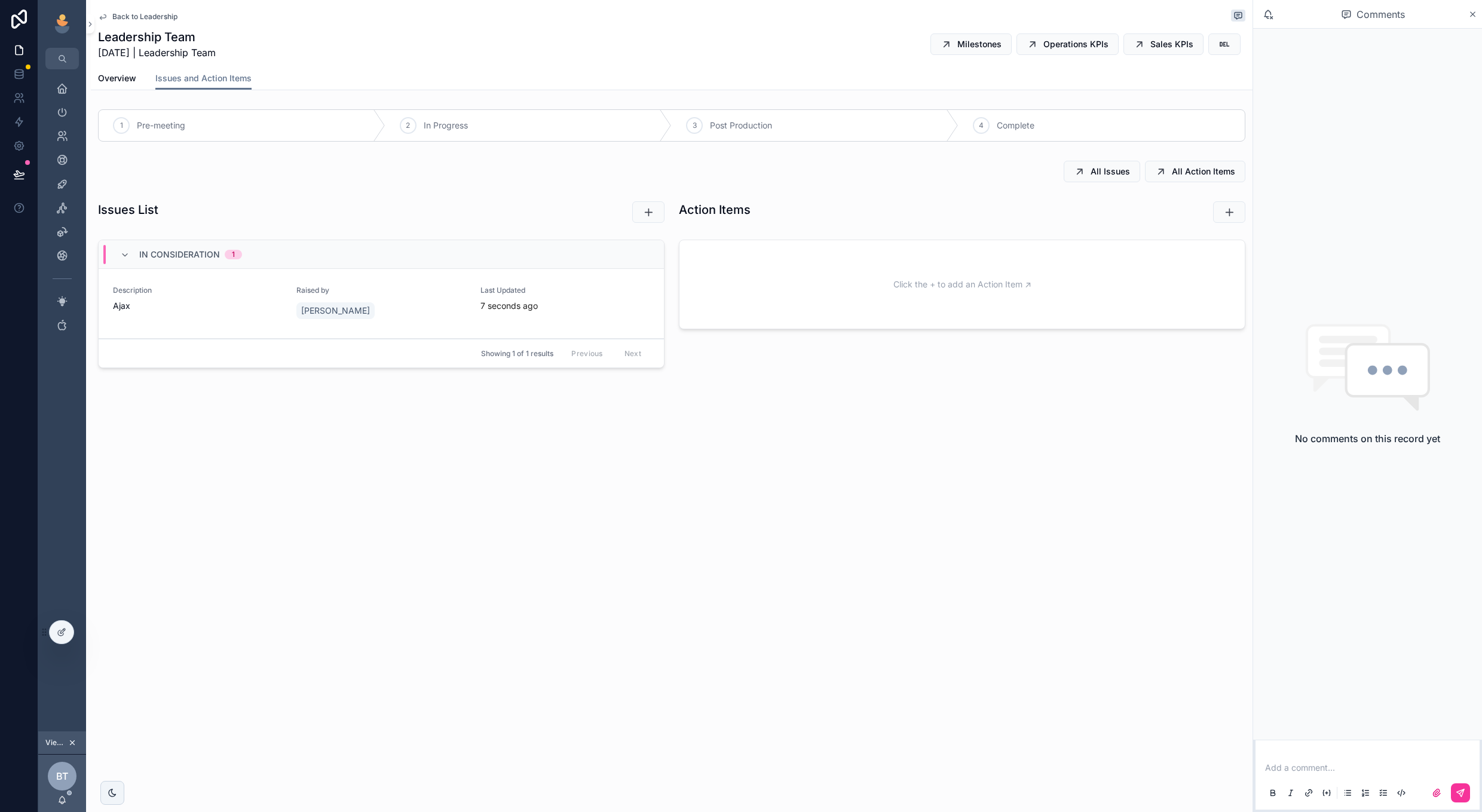
click at [588, 234] on div "Issues List In consideration 1 Description Ajax Raised by [PERSON_NAME] Last Up…" at bounding box center [381, 287] width 581 height 181
click at [654, 215] on button "scrollable content" at bounding box center [648, 212] width 32 height 22
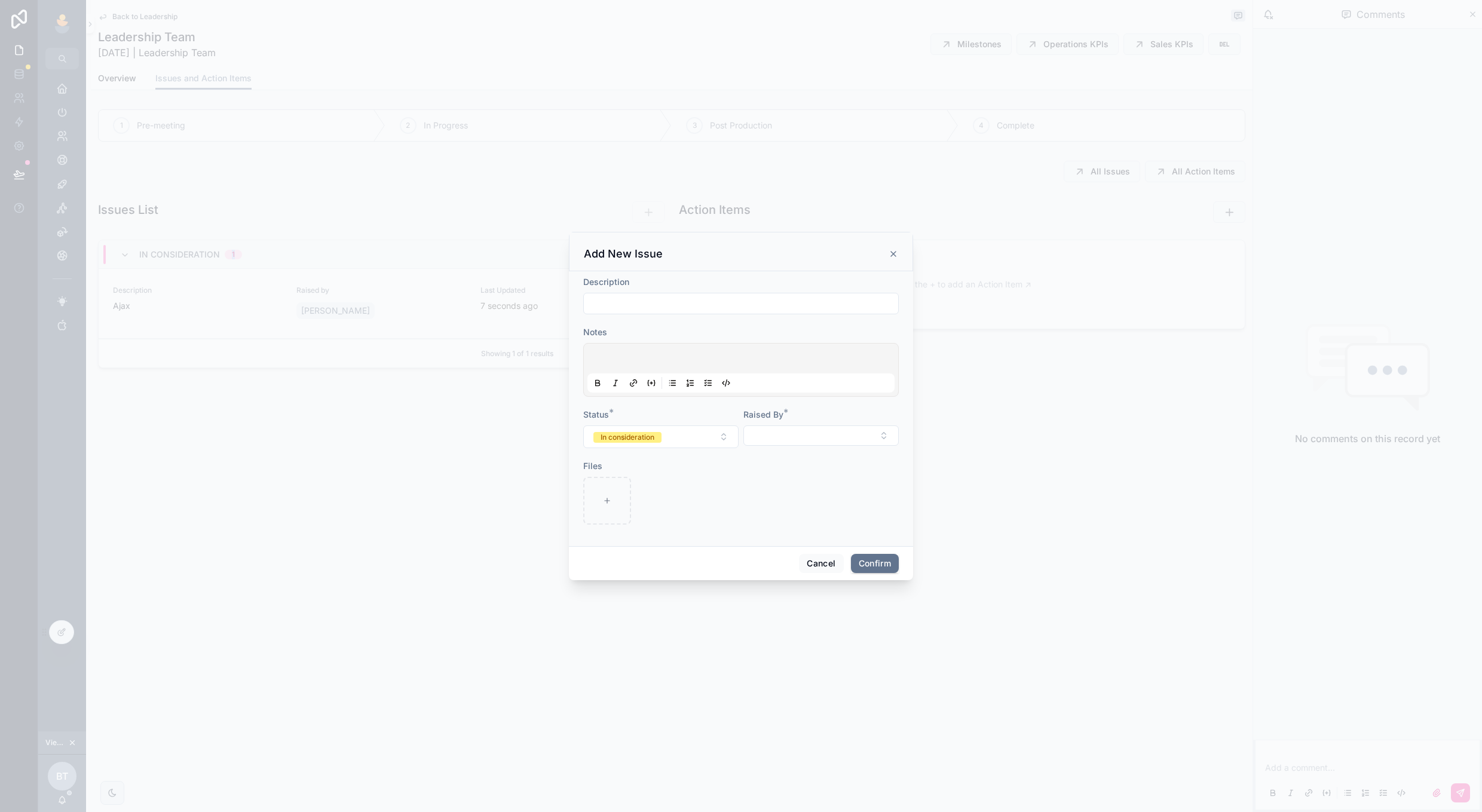
click at [760, 309] on input "text" at bounding box center [741, 303] width 314 height 17
type input "**********"
click at [840, 439] on button "Select Button" at bounding box center [821, 436] width 156 height 20
type input "******"
click at [850, 479] on div "[PERSON_NAME]" at bounding box center [821, 483] width 166 height 19
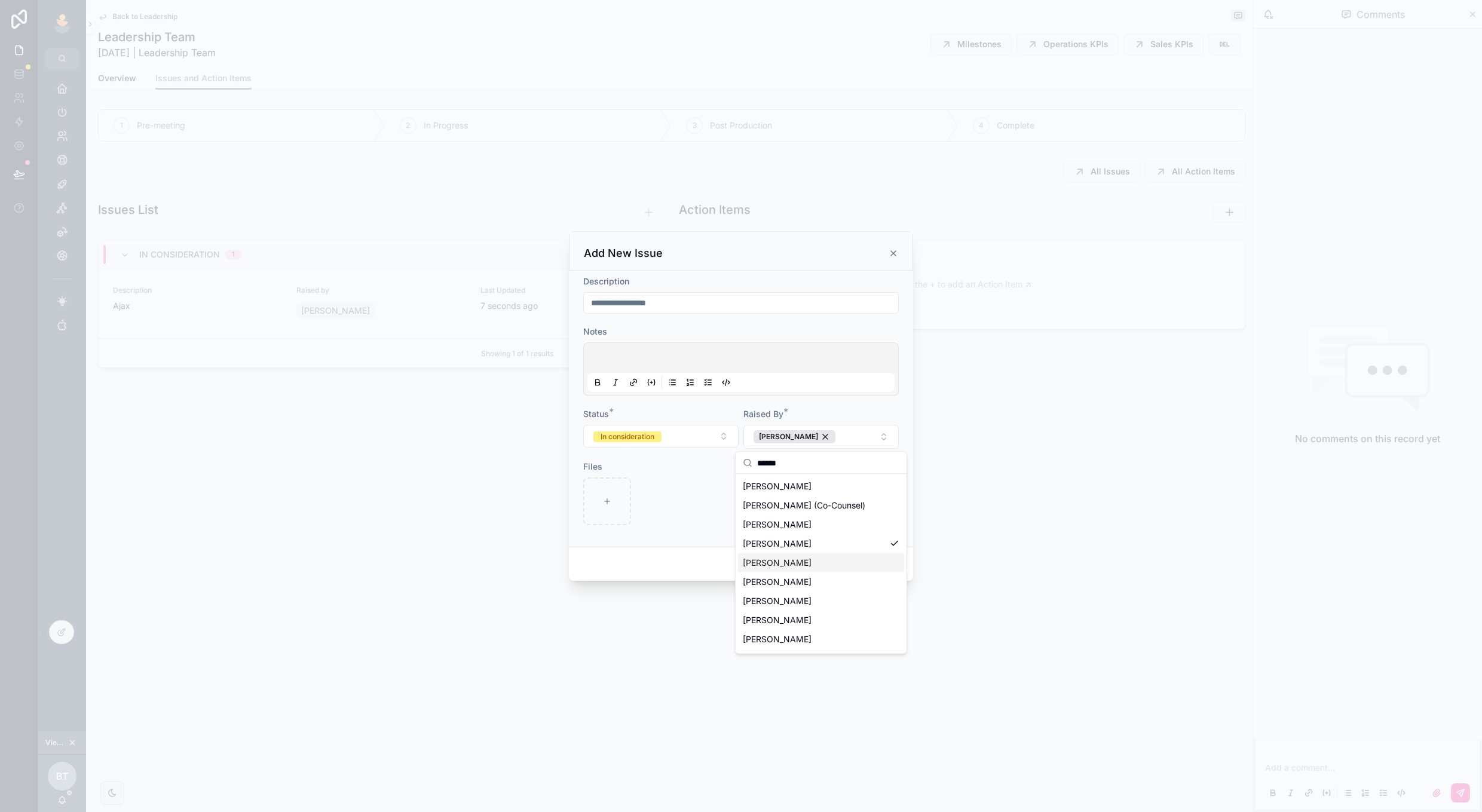
click at [911, 564] on div "Cancel Confirm" at bounding box center [741, 564] width 344 height 34
click at [873, 570] on button "Confirm" at bounding box center [875, 564] width 48 height 19
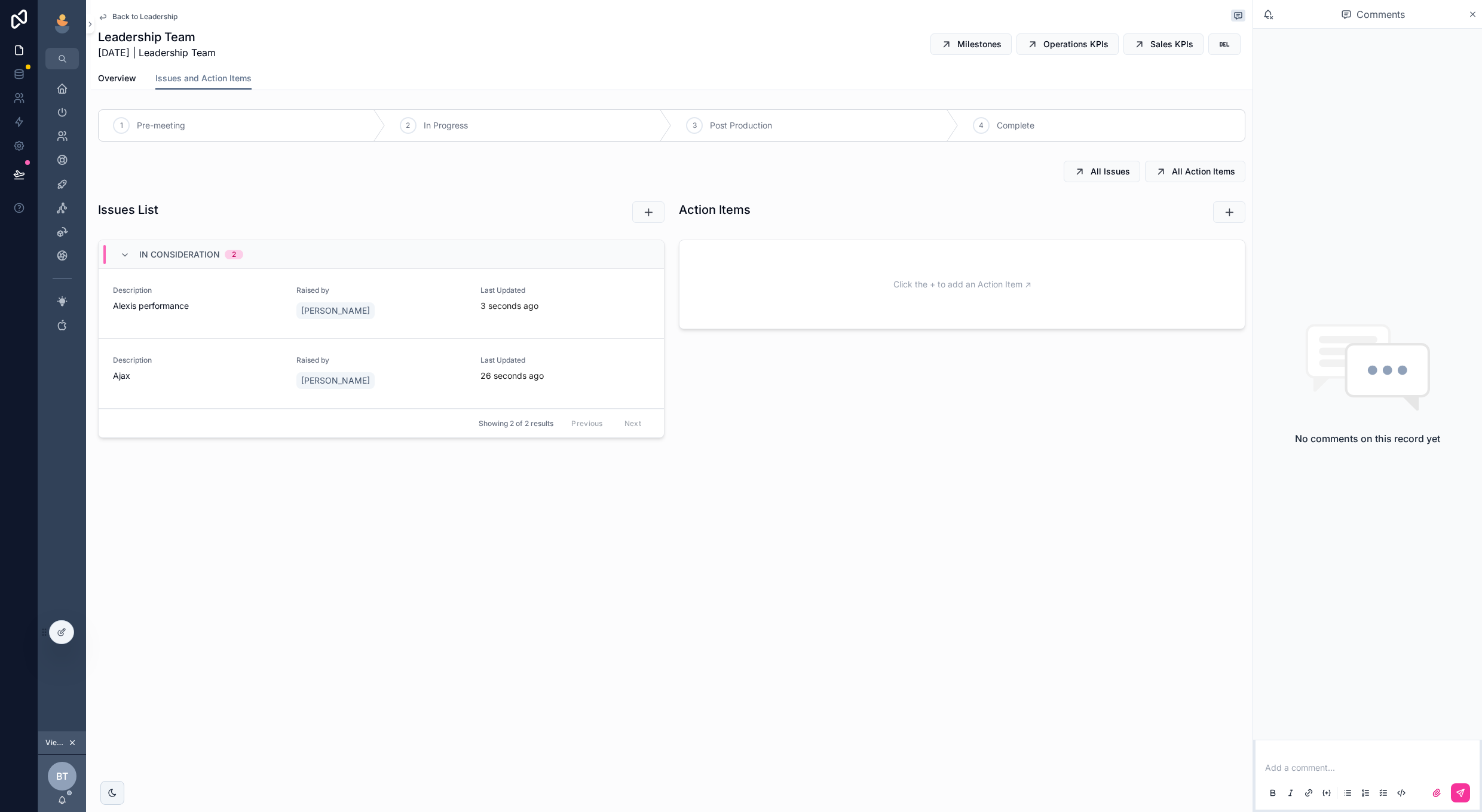
click at [675, 385] on div "Action Items Click the + to add an Action Item ↗" at bounding box center [962, 322] width 581 height 251
click at [636, 215] on button "scrollable content" at bounding box center [648, 212] width 32 height 22
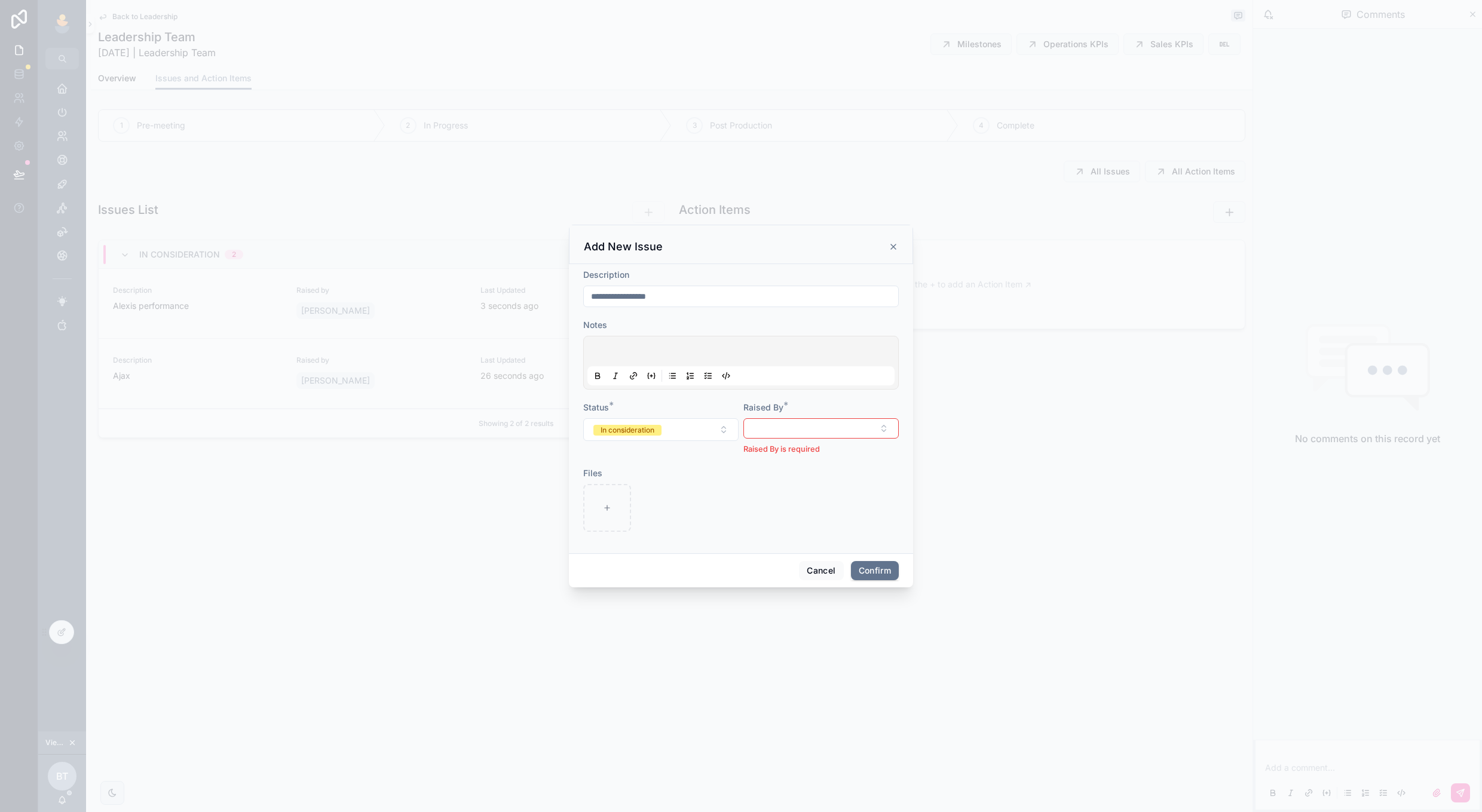
click at [694, 307] on div "**********" at bounding box center [741, 296] width 316 height 22
click at [683, 294] on input "**********" at bounding box center [741, 296] width 314 height 17
drag, startPoint x: 683, startPoint y: 294, endPoint x: 543, endPoint y: 284, distance: 140.4
click at [543, 284] on div "**********" at bounding box center [741, 406] width 1482 height 812
type input "**********"
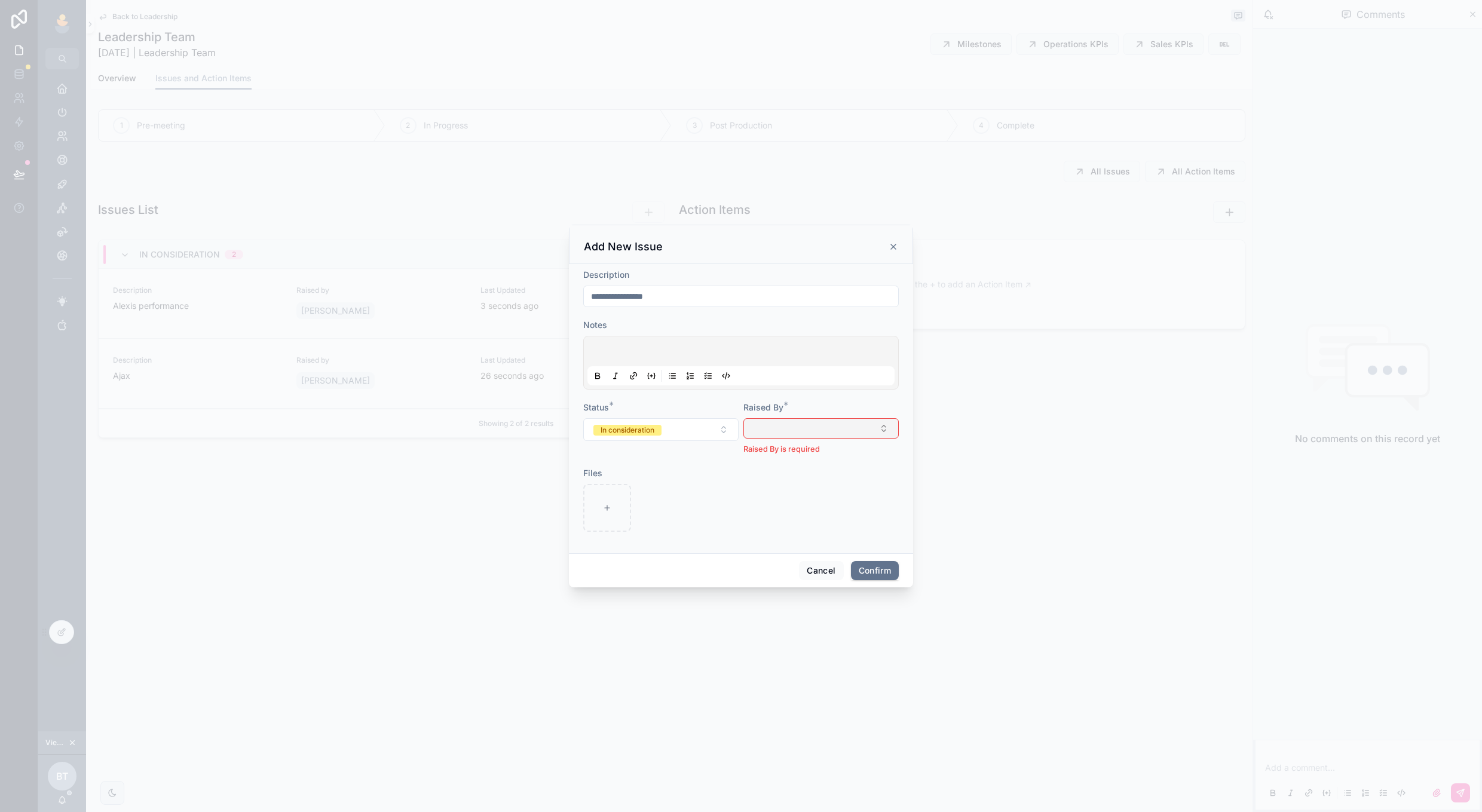
click at [840, 435] on button "Select Button" at bounding box center [821, 428] width 156 height 20
type input "***"
click at [791, 475] on span "[PERSON_NAME]" at bounding box center [777, 476] width 69 height 12
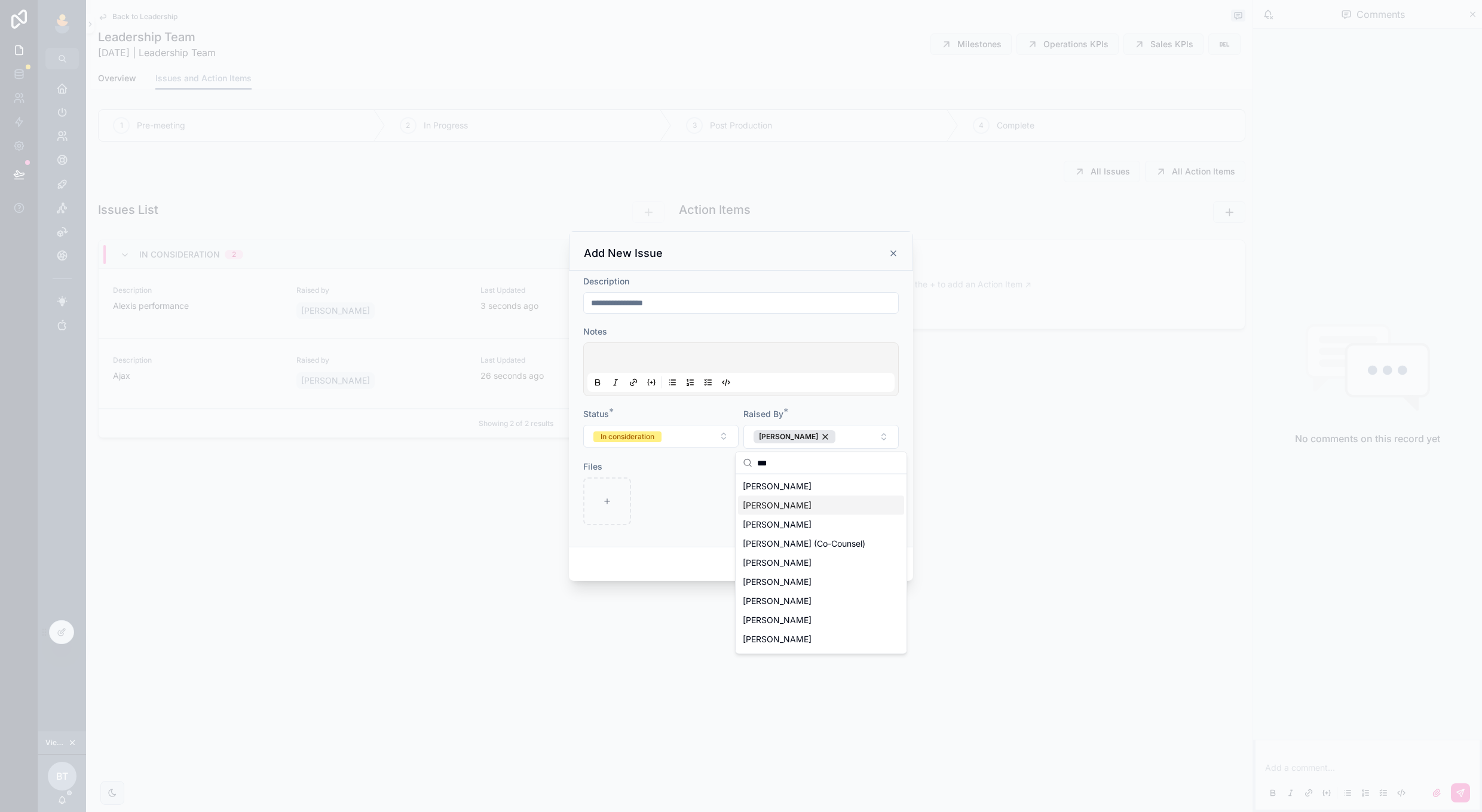
click at [702, 519] on div at bounding box center [661, 501] width 156 height 48
click at [859, 562] on button "Confirm" at bounding box center [875, 564] width 48 height 19
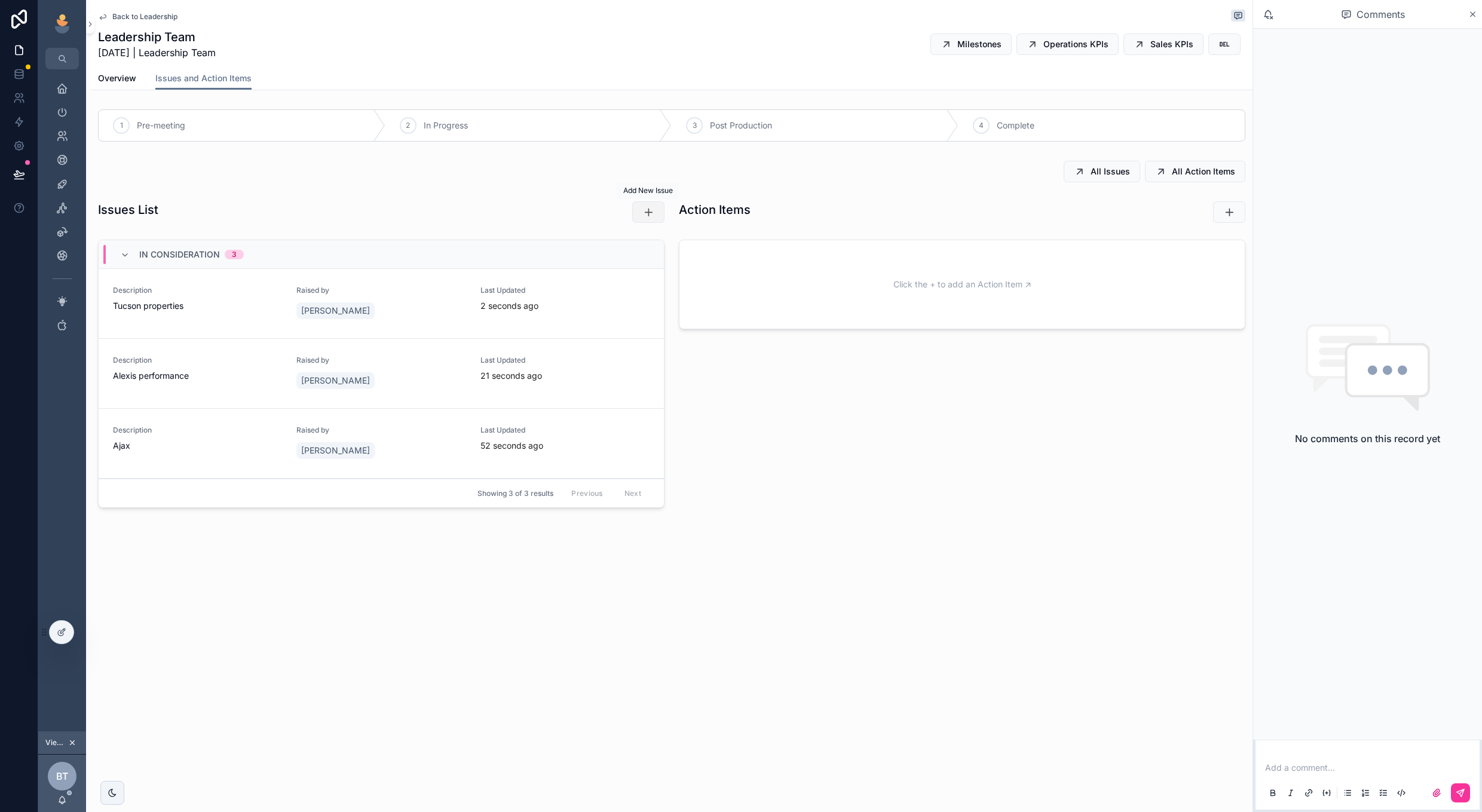
click at [636, 219] on button "scrollable content" at bounding box center [648, 212] width 32 height 22
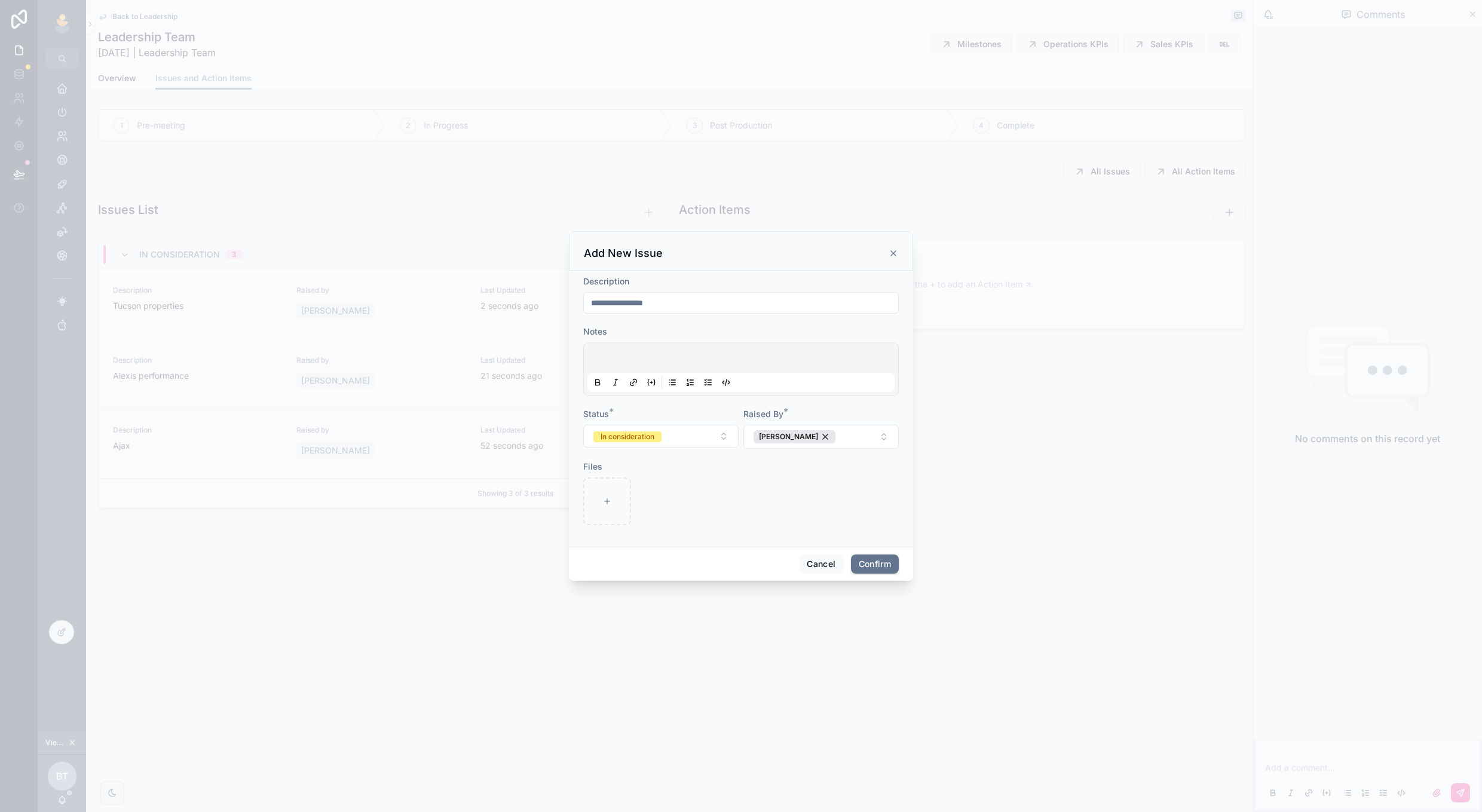
click at [727, 307] on input "**********" at bounding box center [741, 303] width 314 height 17
drag, startPoint x: 727, startPoint y: 307, endPoint x: 517, endPoint y: 298, distance: 210.2
click at [534, 294] on div "**********" at bounding box center [741, 406] width 1482 height 812
type input "**********"
click at [754, 419] on button "Select Button" at bounding box center [821, 428] width 156 height 20
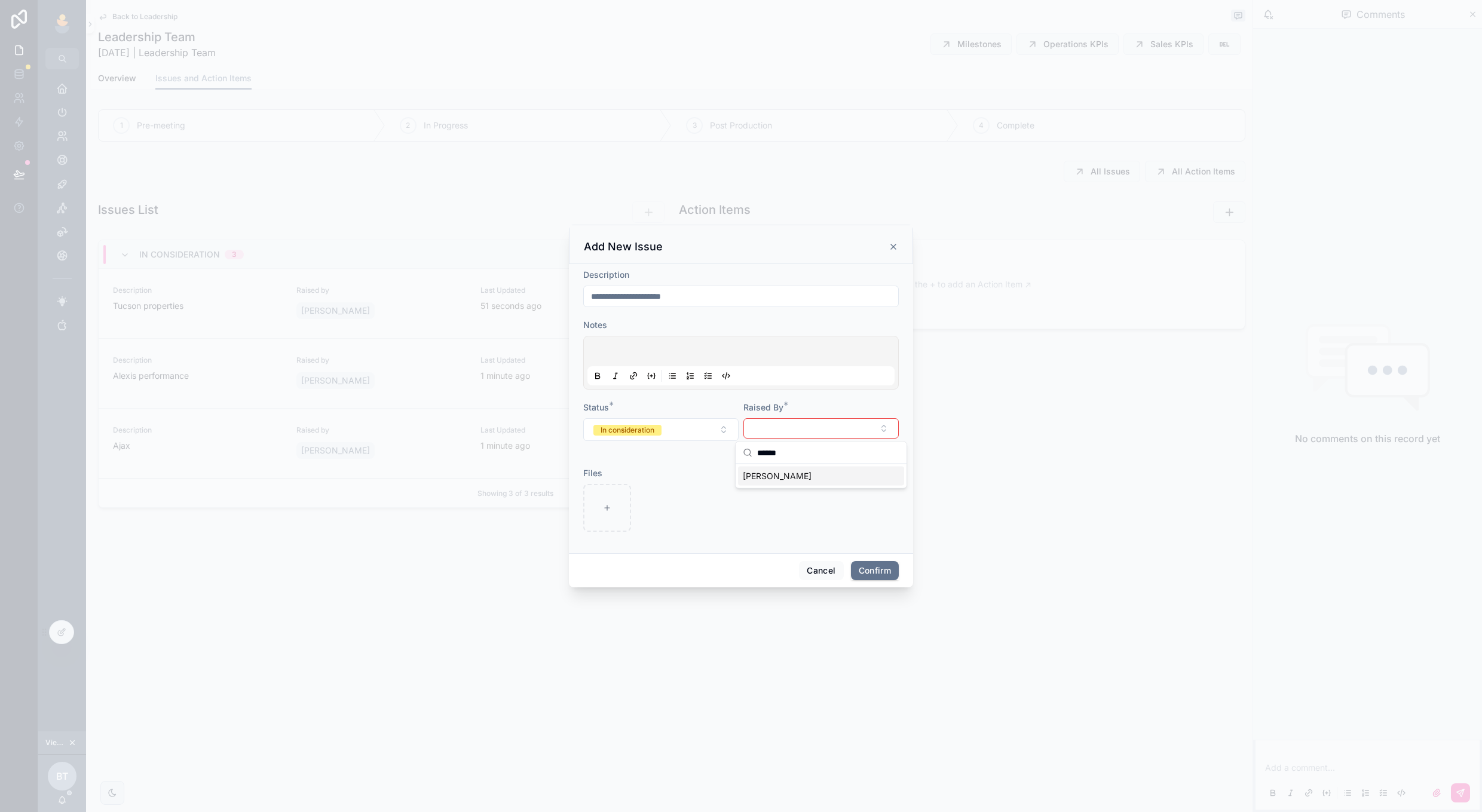
type input "******"
click at [811, 486] on div "[PERSON_NAME]" at bounding box center [821, 477] width 171 height 24
click at [807, 476] on div "[PERSON_NAME]" at bounding box center [821, 476] width 166 height 19
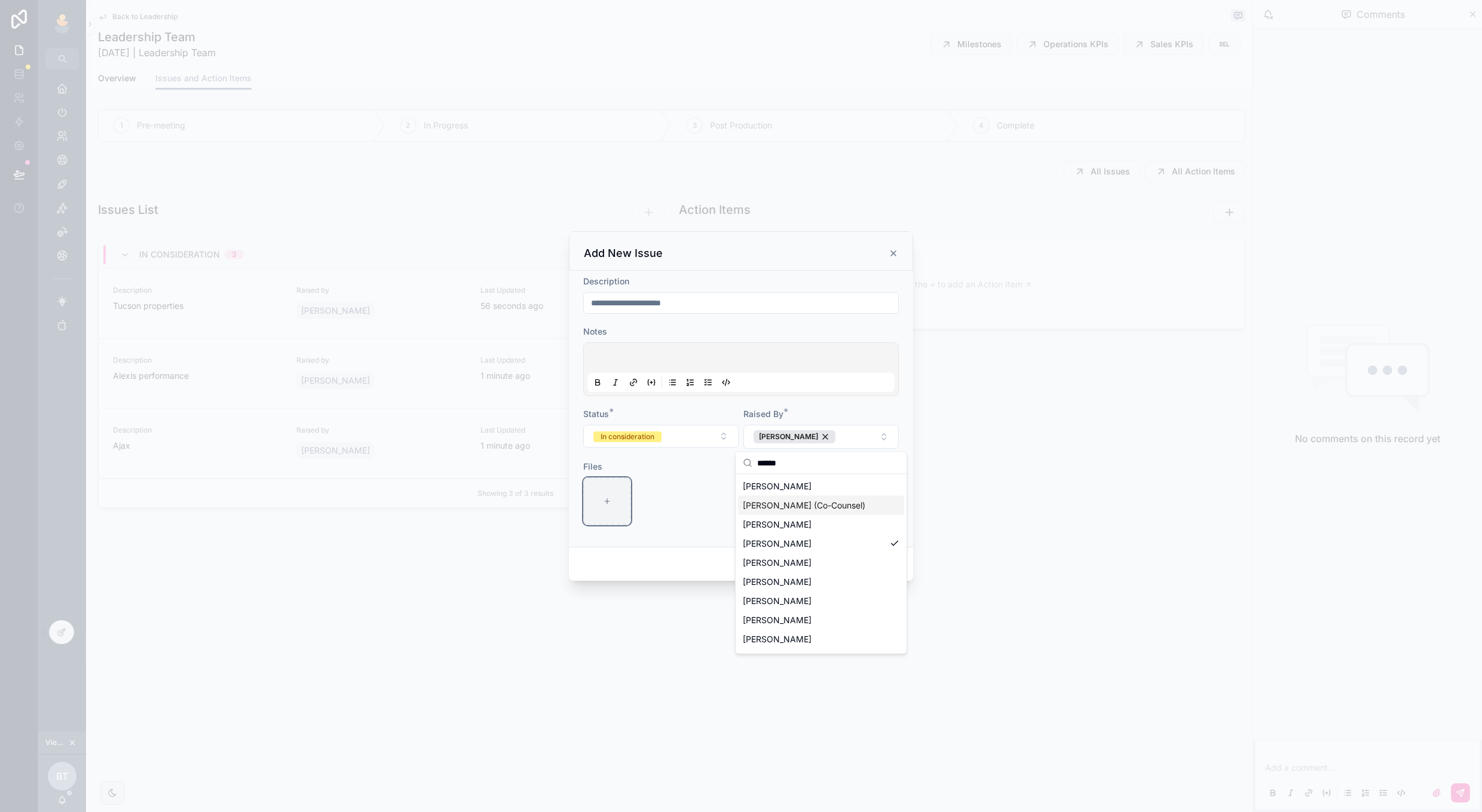
click at [619, 514] on div at bounding box center [607, 501] width 48 height 48
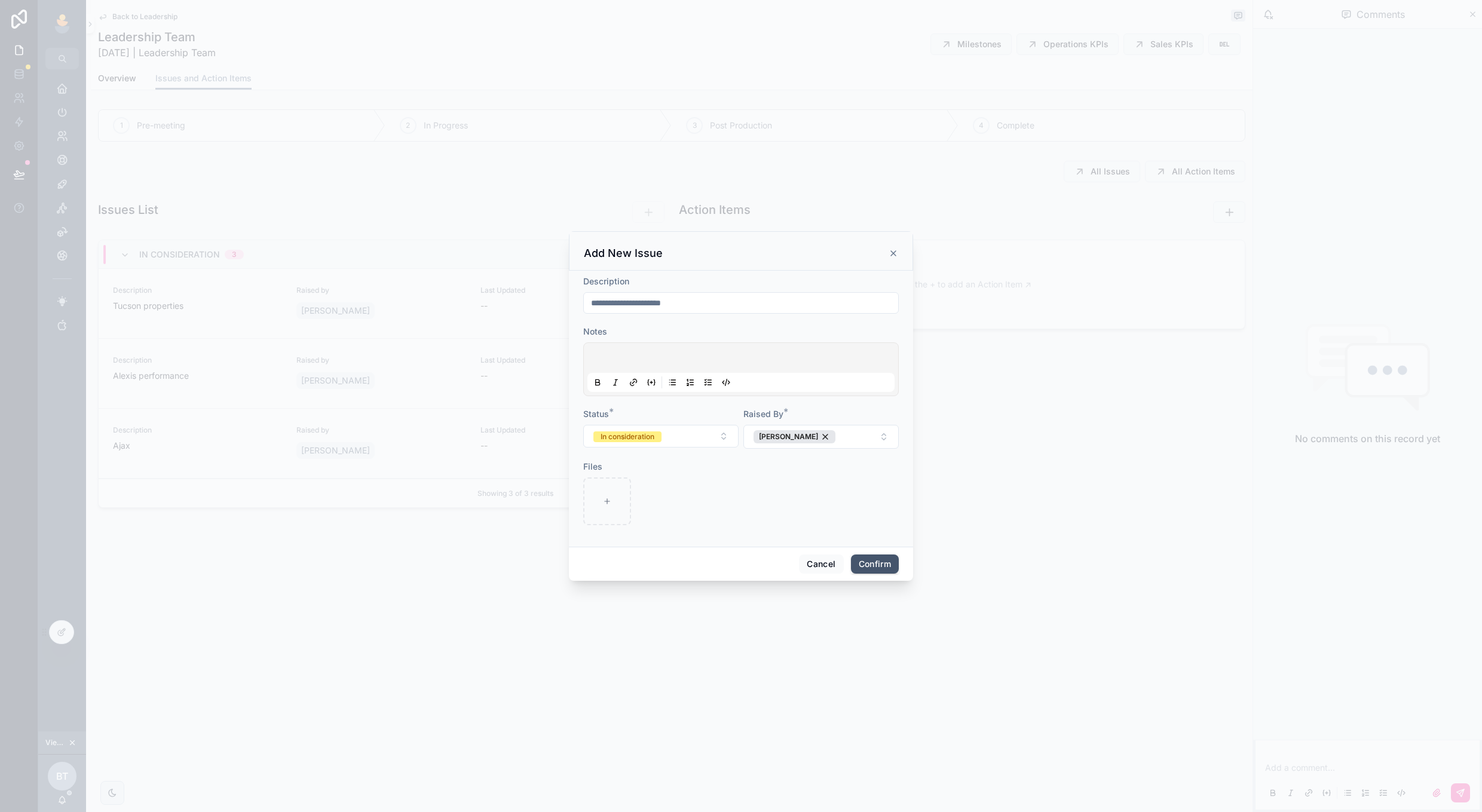
click at [869, 560] on button "Confirm" at bounding box center [875, 564] width 48 height 19
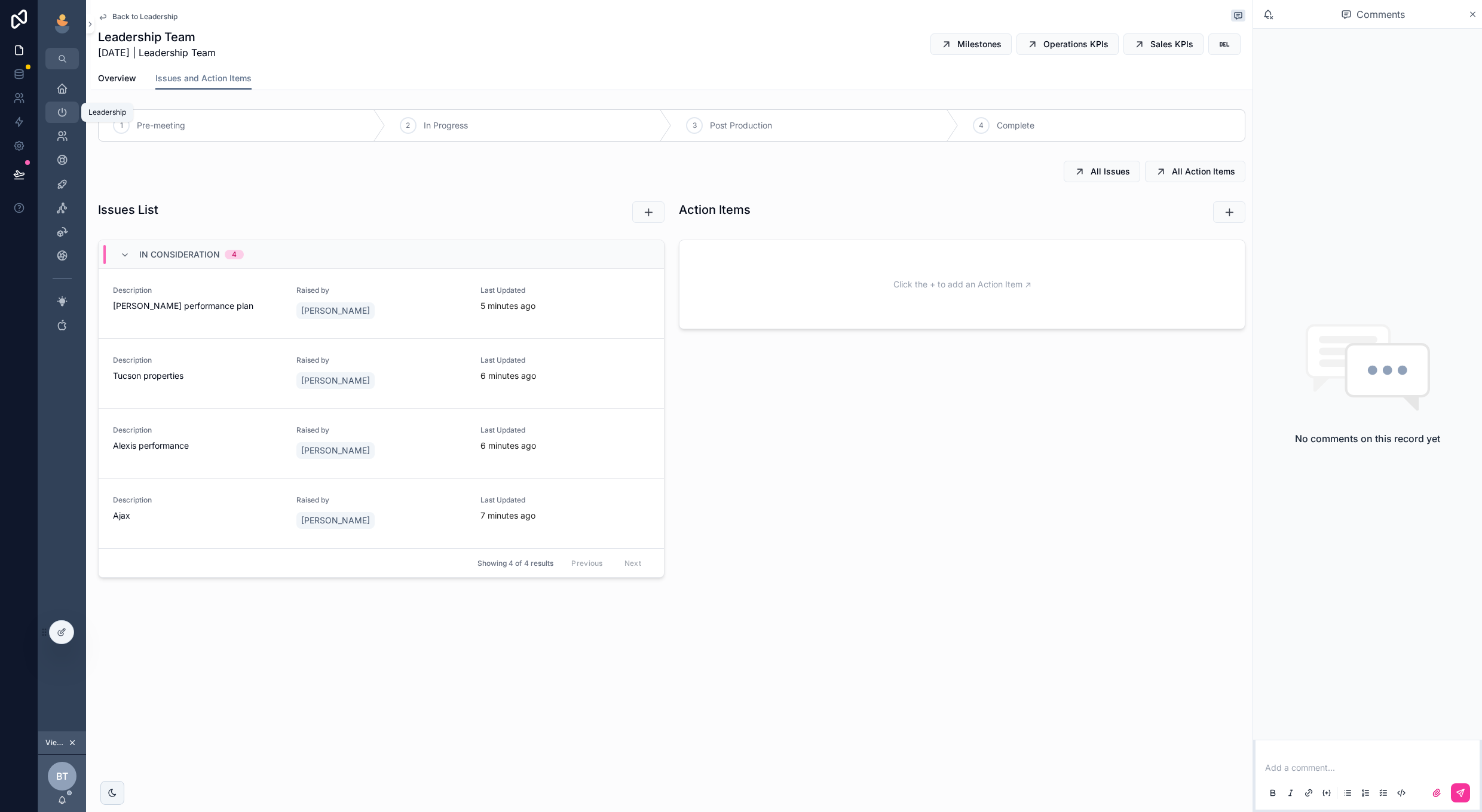
click at [59, 110] on icon "scrollable content" at bounding box center [62, 112] width 12 height 12
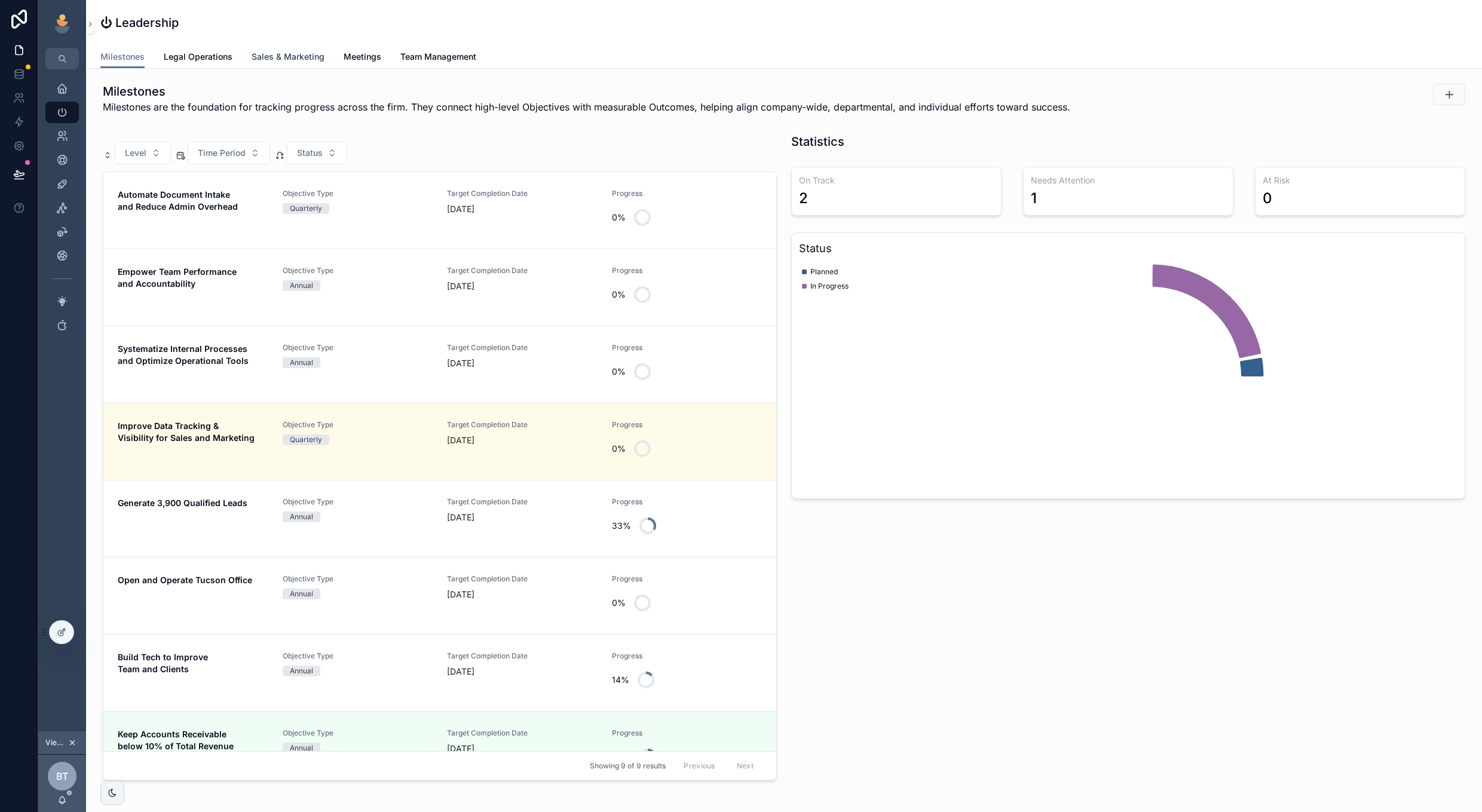
click at [273, 61] on span "Sales & Marketing" at bounding box center [288, 57] width 73 height 12
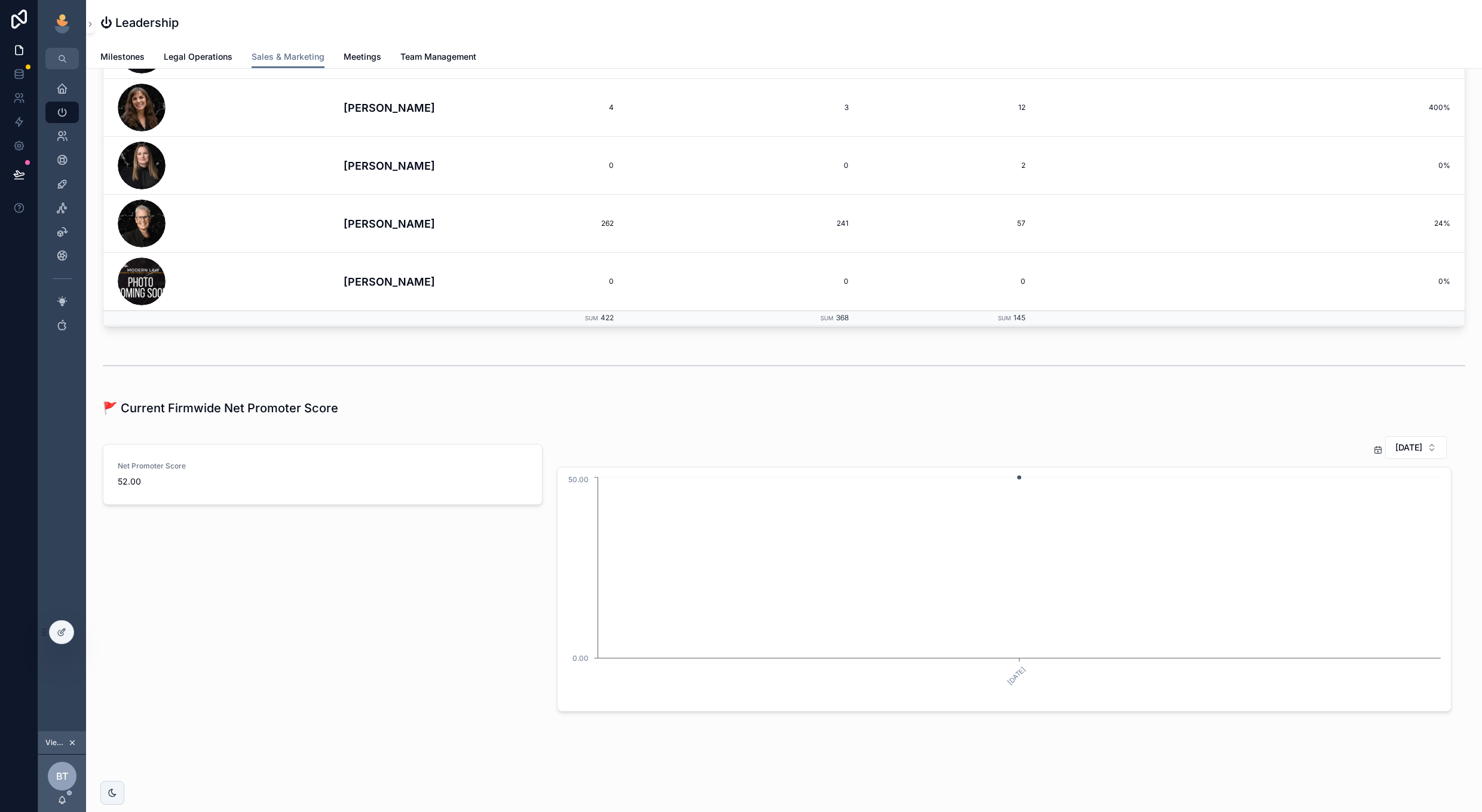
scroll to position [2181, 0]
click at [1411, 453] on span "[DATE]" at bounding box center [1409, 448] width 27 height 12
click at [1352, 495] on div "None" at bounding box center [1396, 496] width 166 height 19
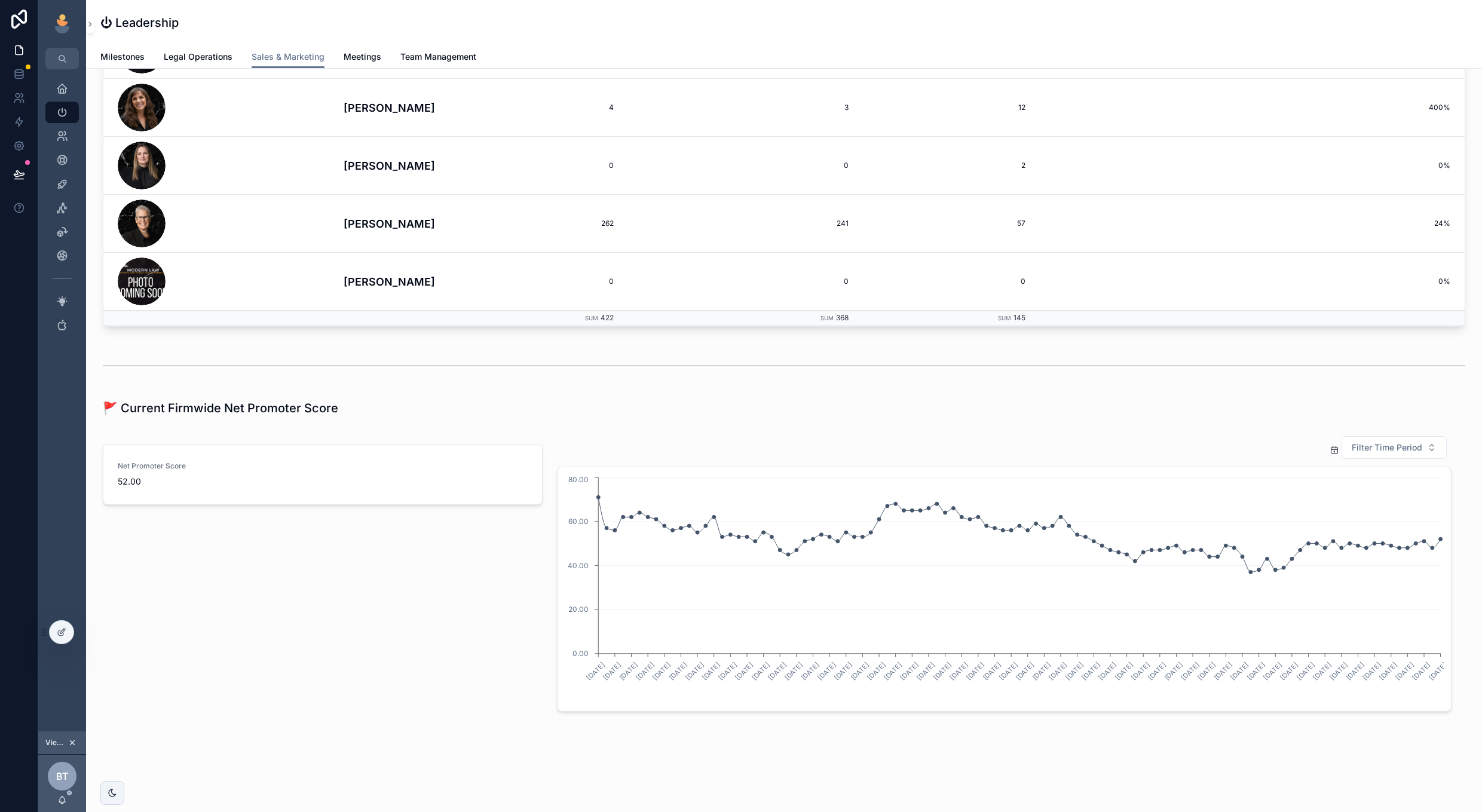
click at [476, 613] on div "Net Promoter Score 52.00" at bounding box center [323, 574] width 454 height 285
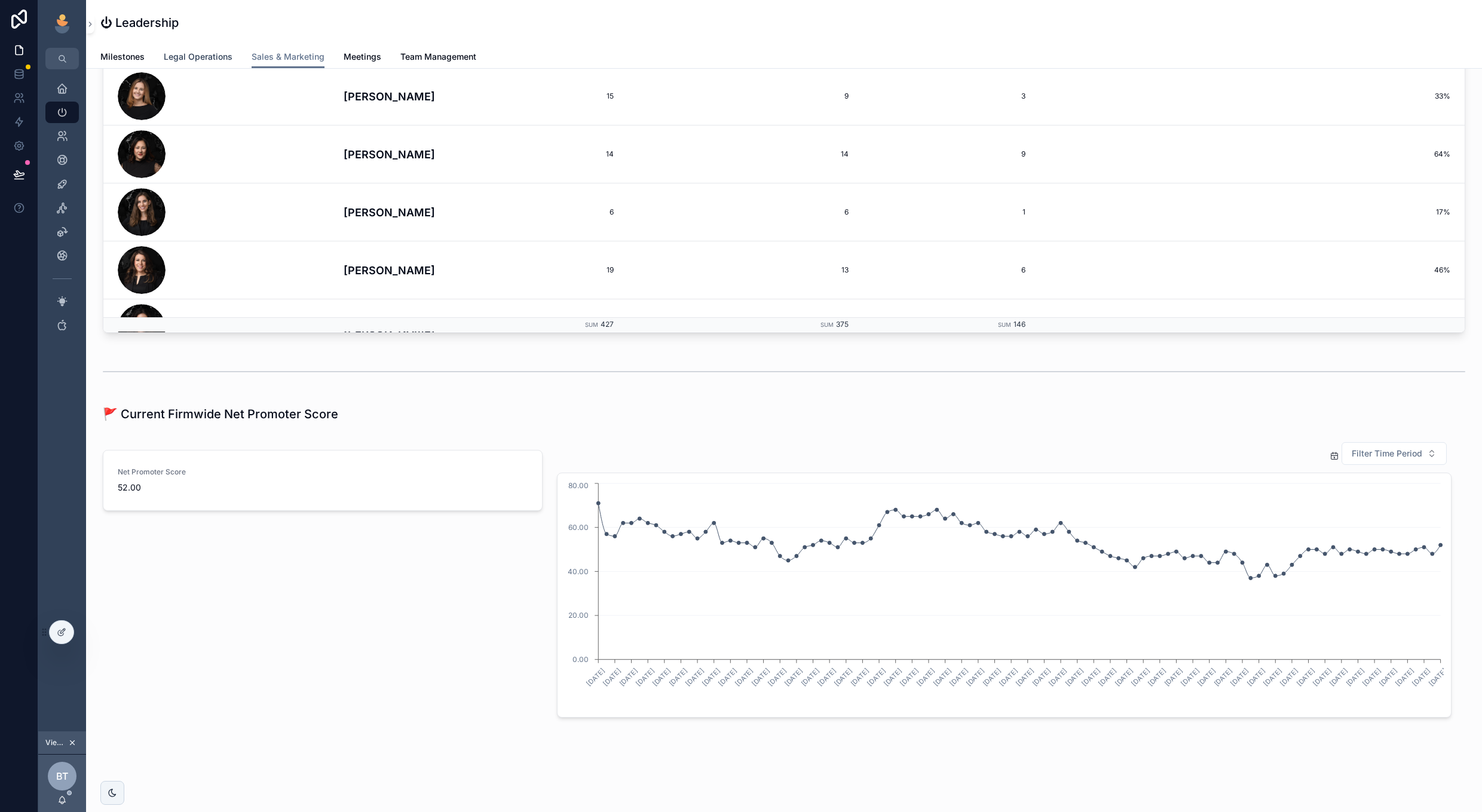
scroll to position [0, 0]
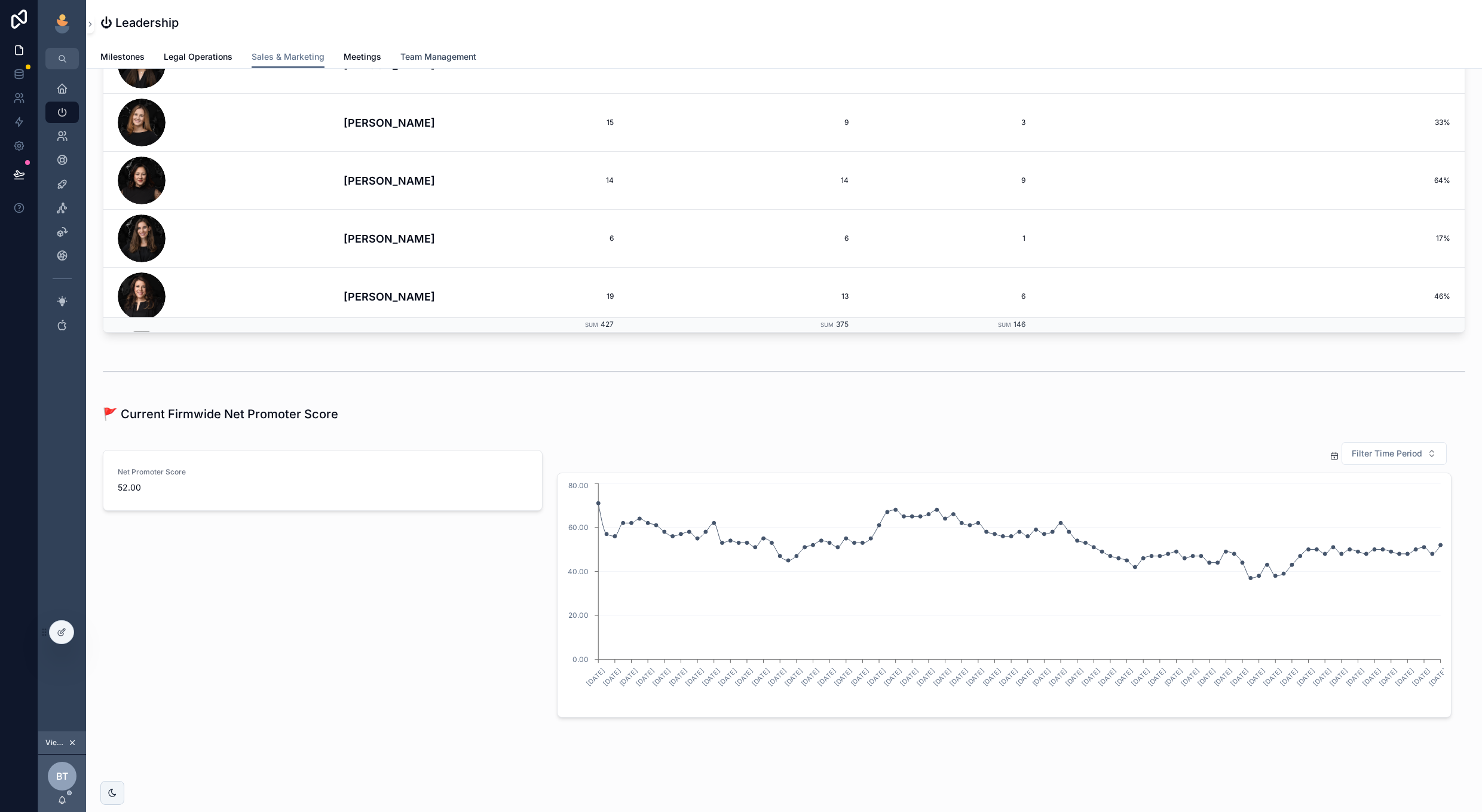
click at [433, 56] on span "Team Management" at bounding box center [438, 57] width 76 height 12
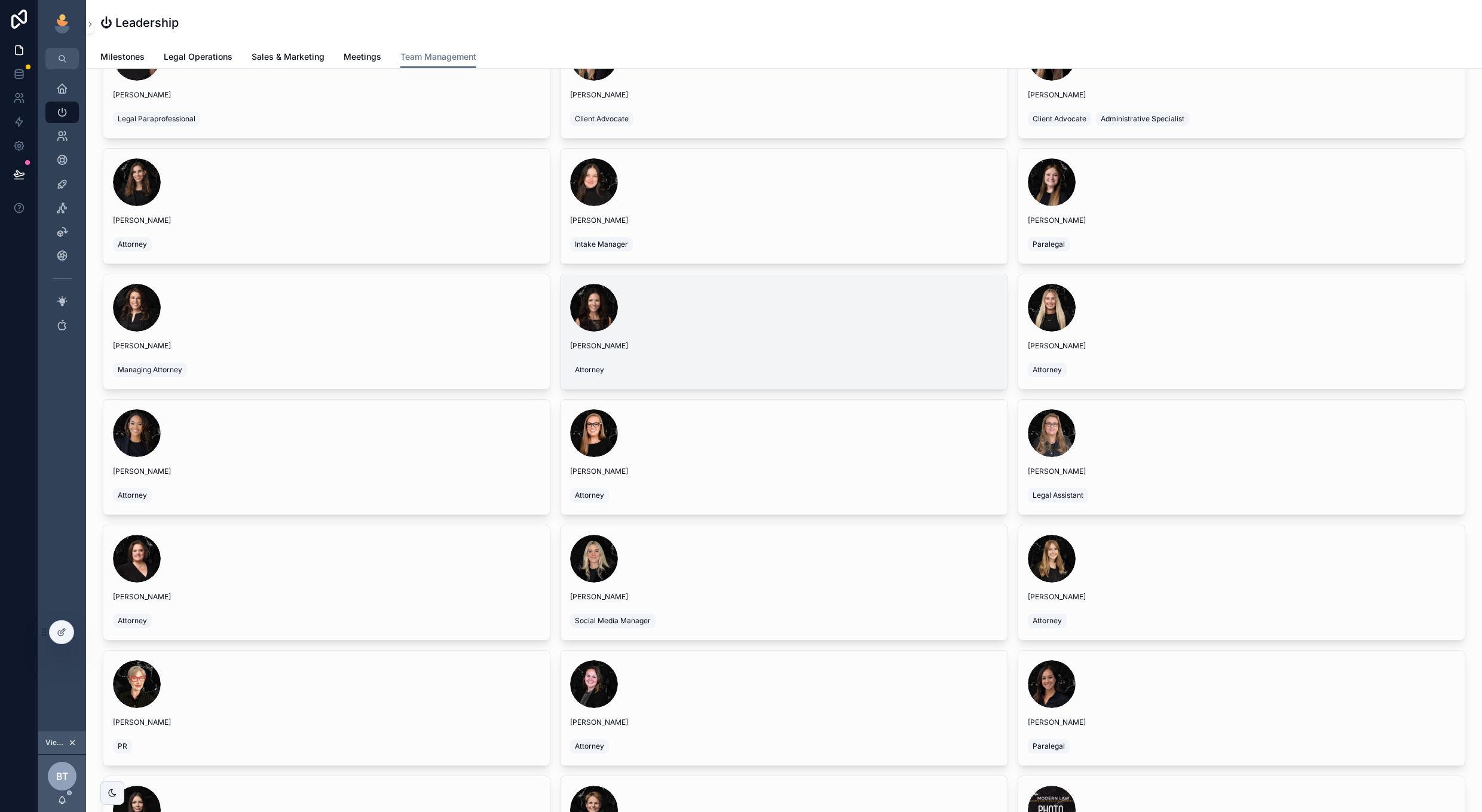
scroll to position [782, 0]
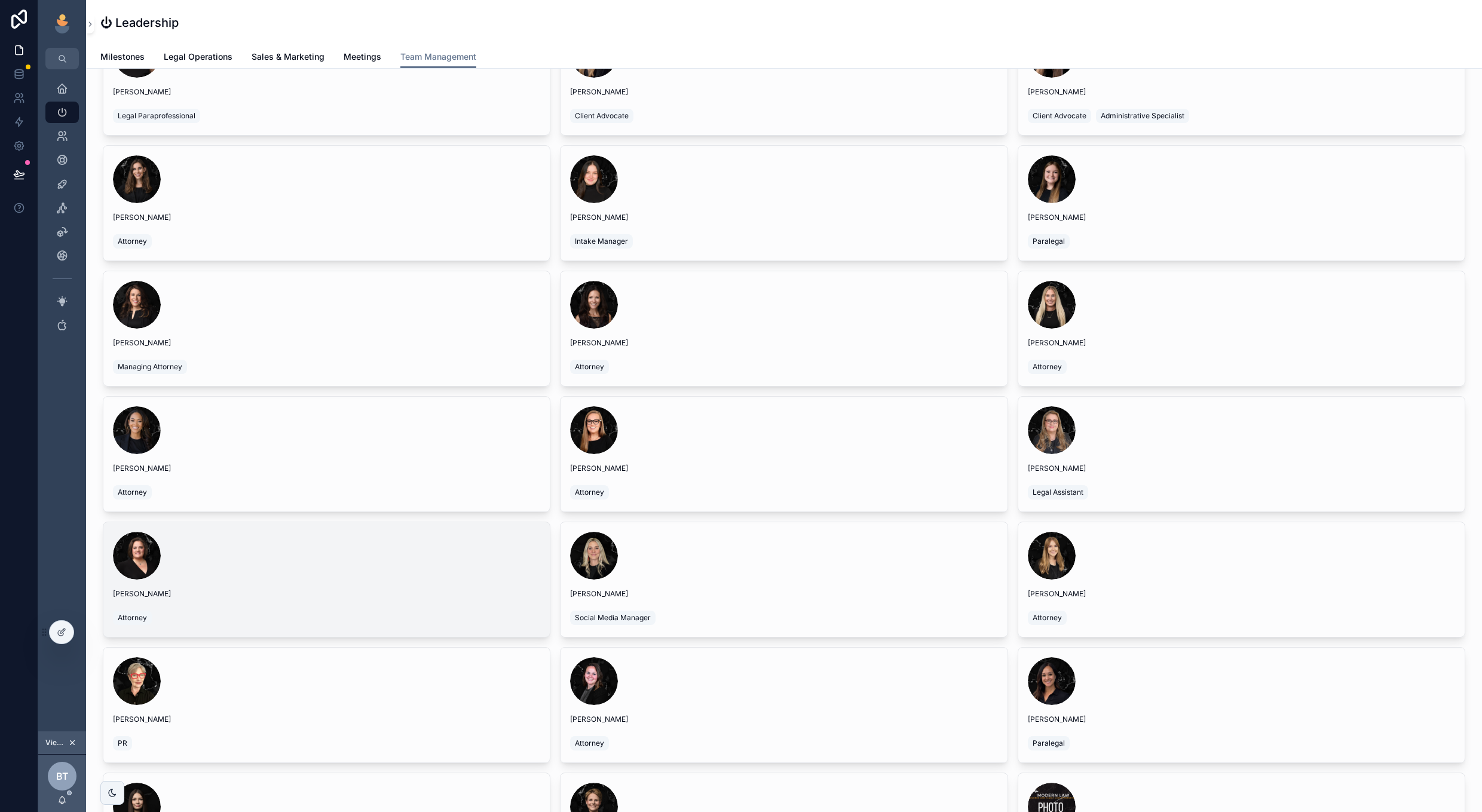
click at [485, 609] on div "Attorney" at bounding box center [327, 617] width 428 height 19
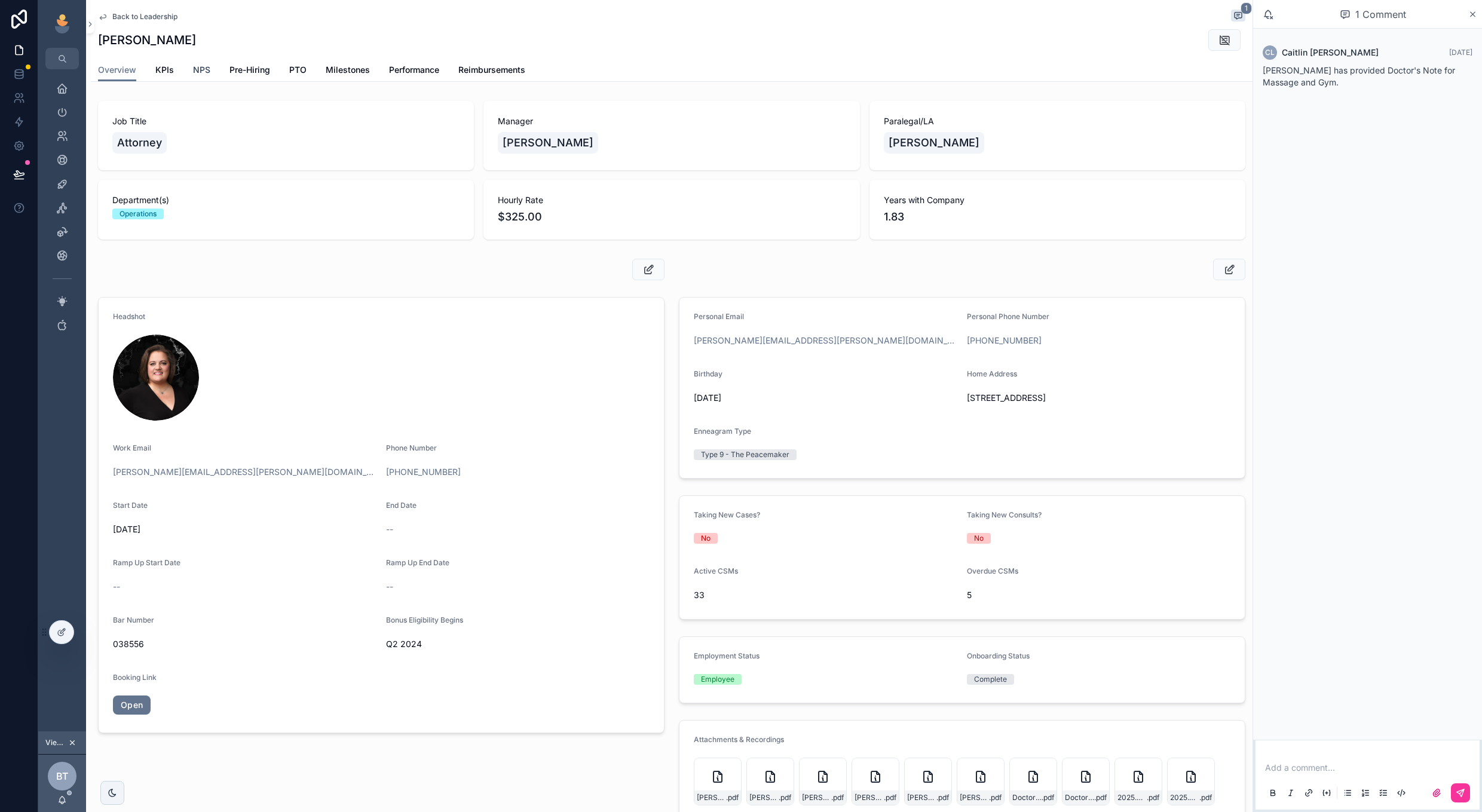
click at [203, 69] on span "NPS" at bounding box center [202, 70] width 18 height 12
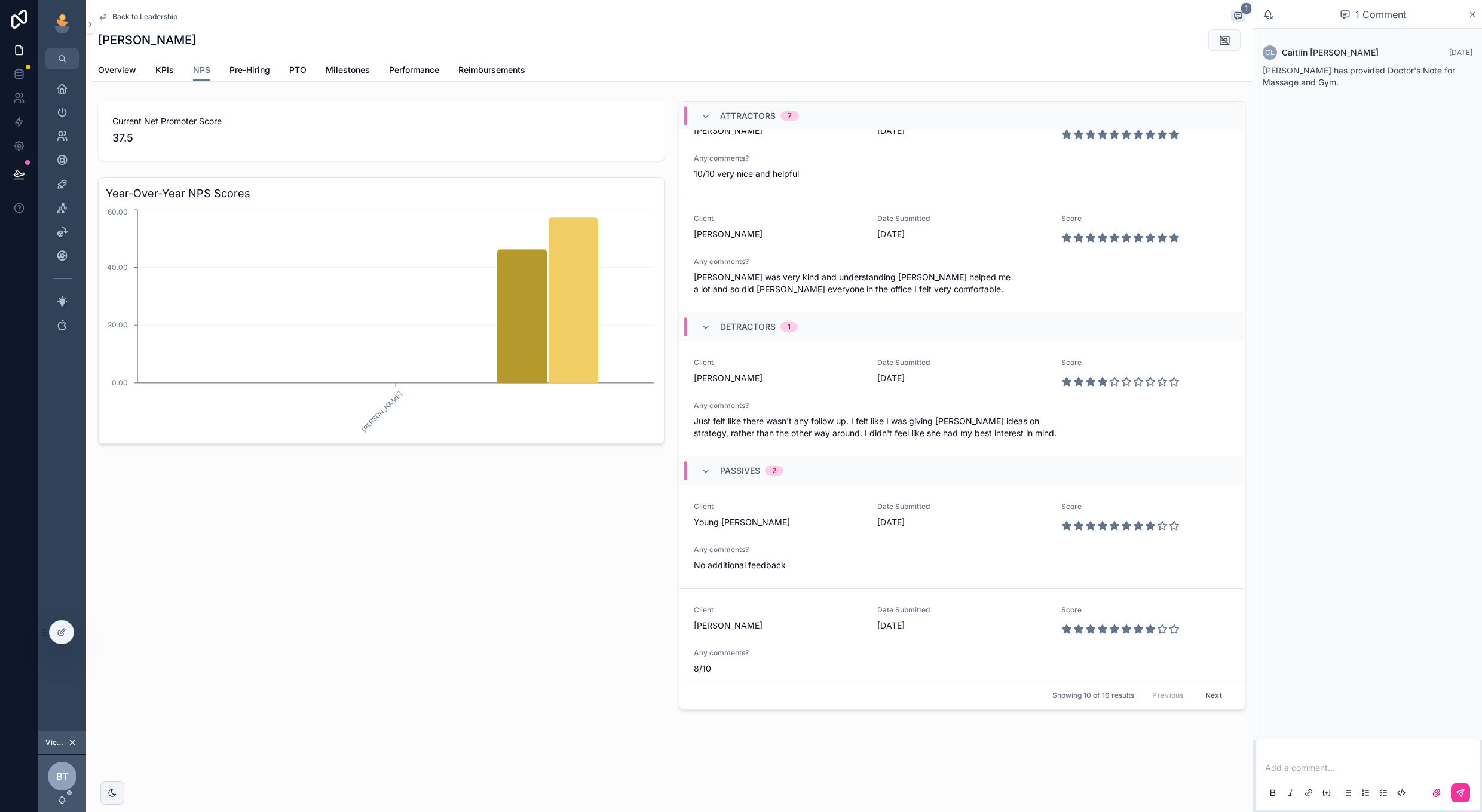
scroll to position [576, 0]
click at [1221, 693] on button "Next" at bounding box center [1214, 696] width 34 height 19
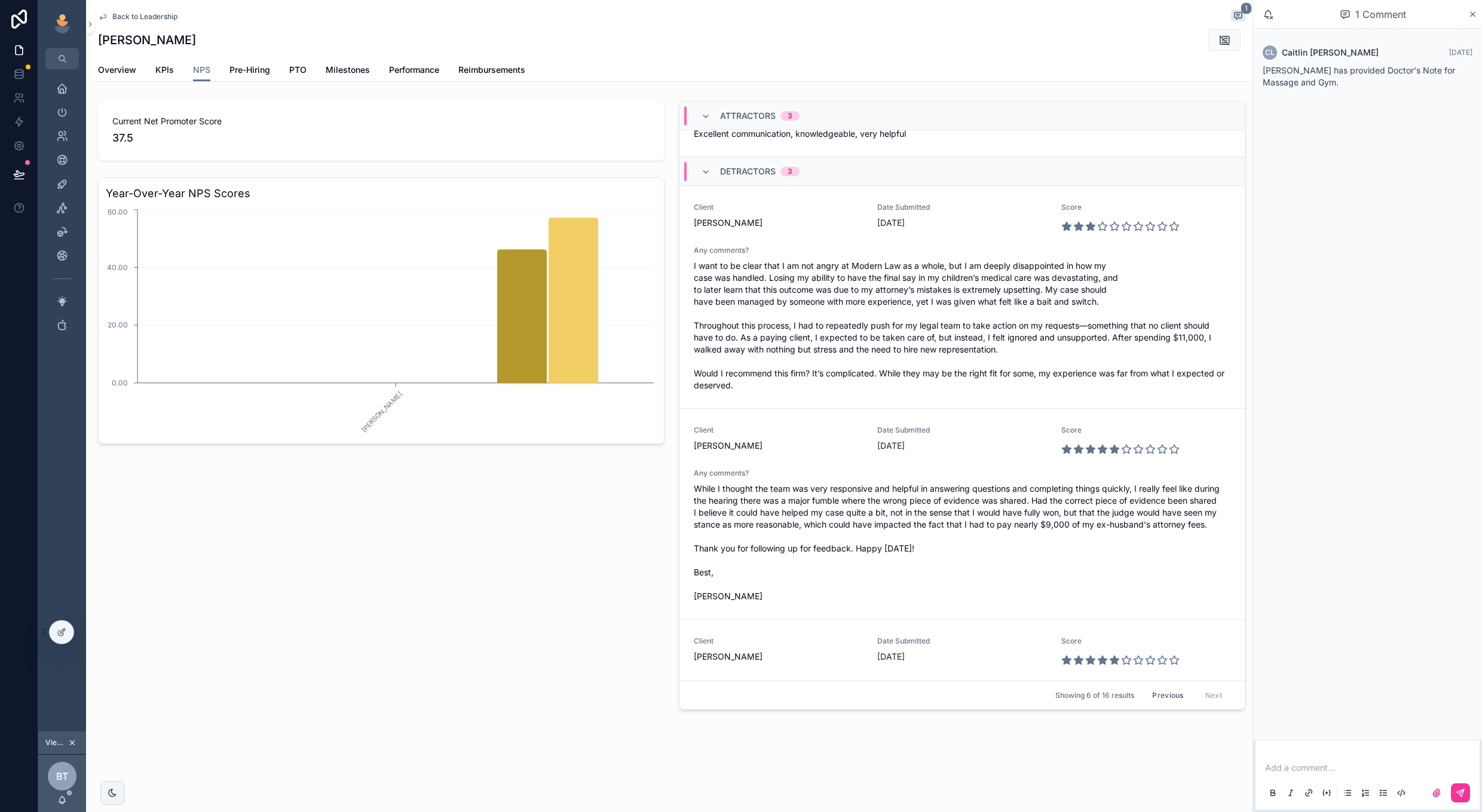
scroll to position [407, 0]
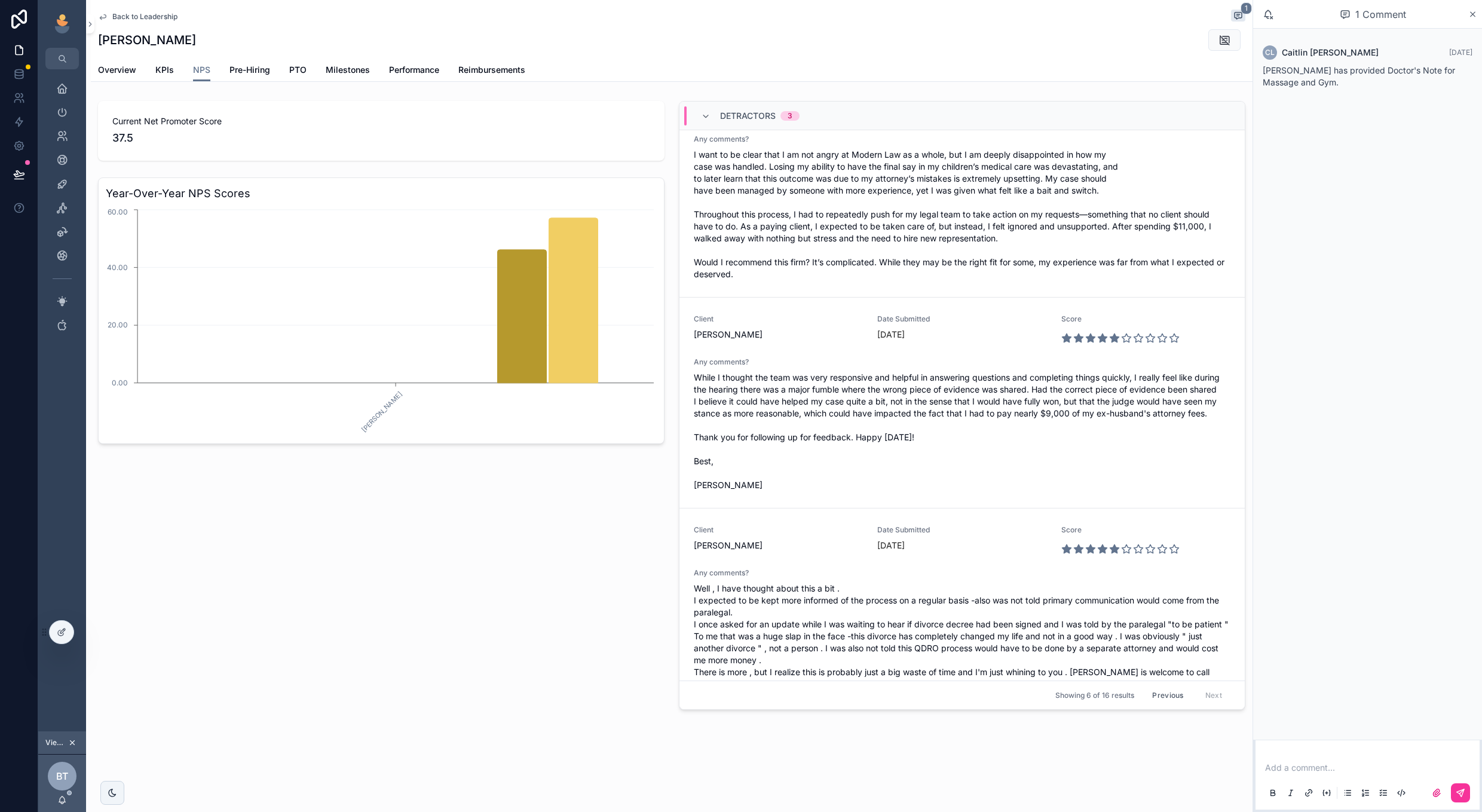
click at [1170, 698] on button "Previous" at bounding box center [1168, 696] width 48 height 19
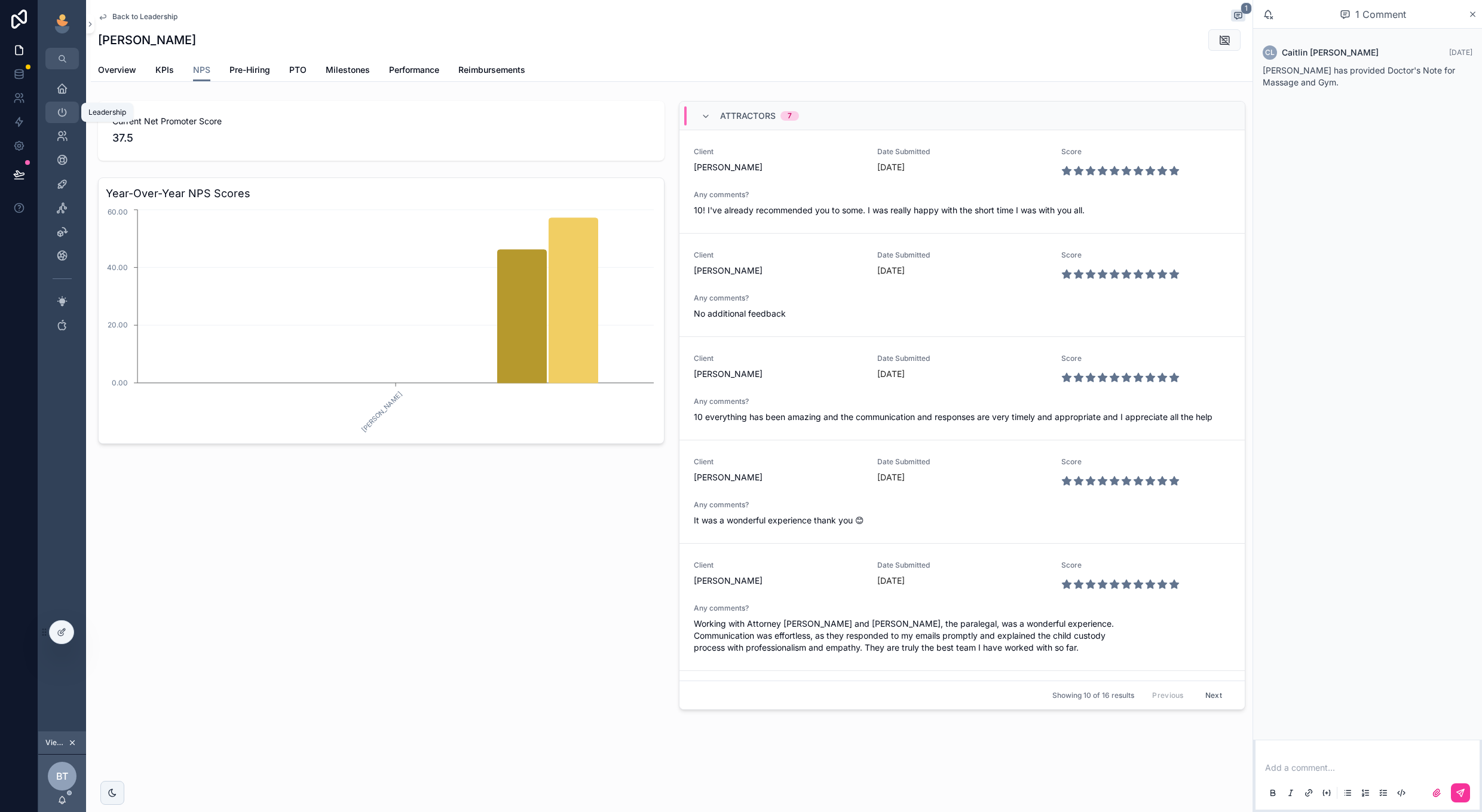
click at [60, 119] on span "scrollable content" at bounding box center [62, 112] width 12 height 12
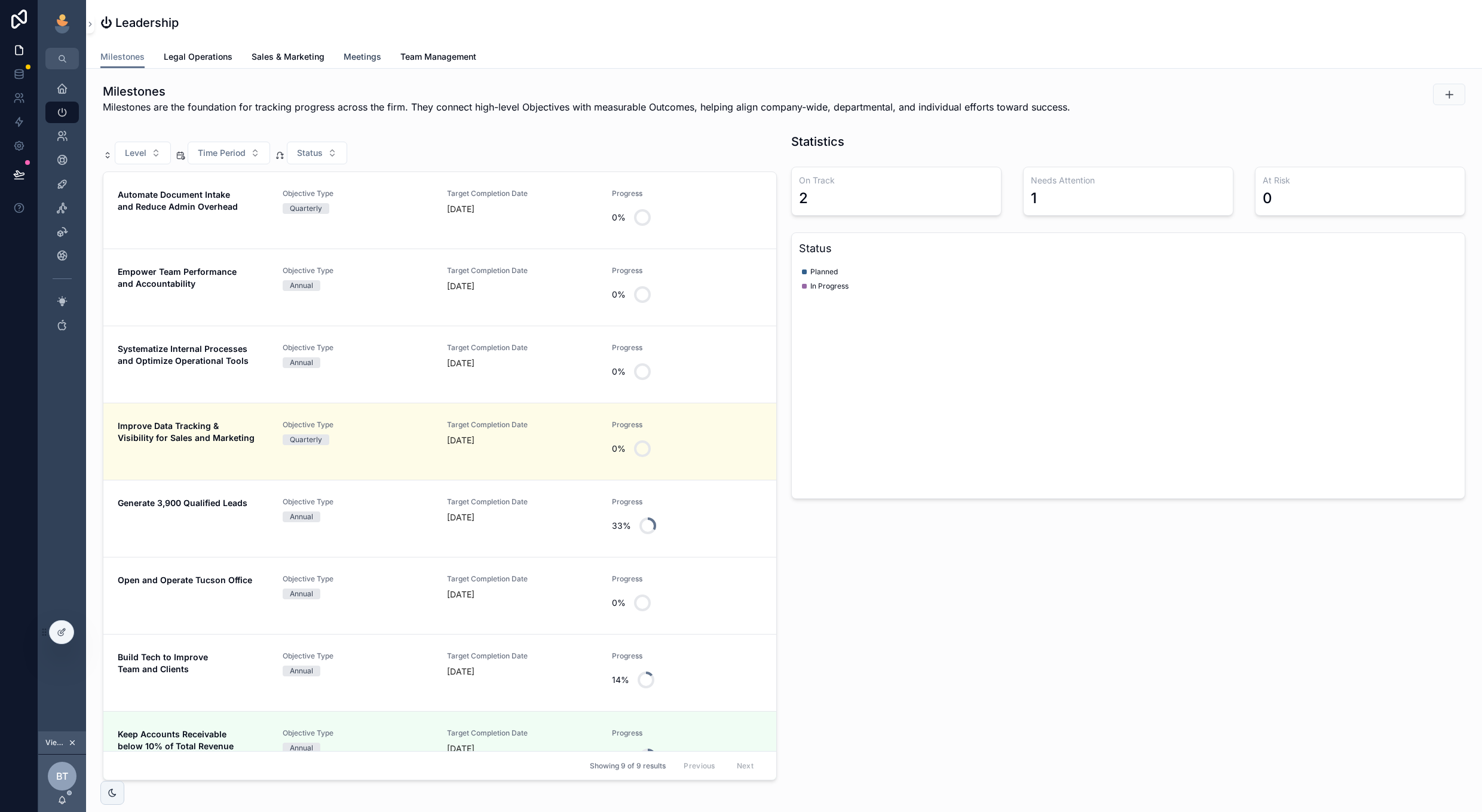
click at [371, 65] on link "Meetings" at bounding box center [362, 58] width 38 height 24
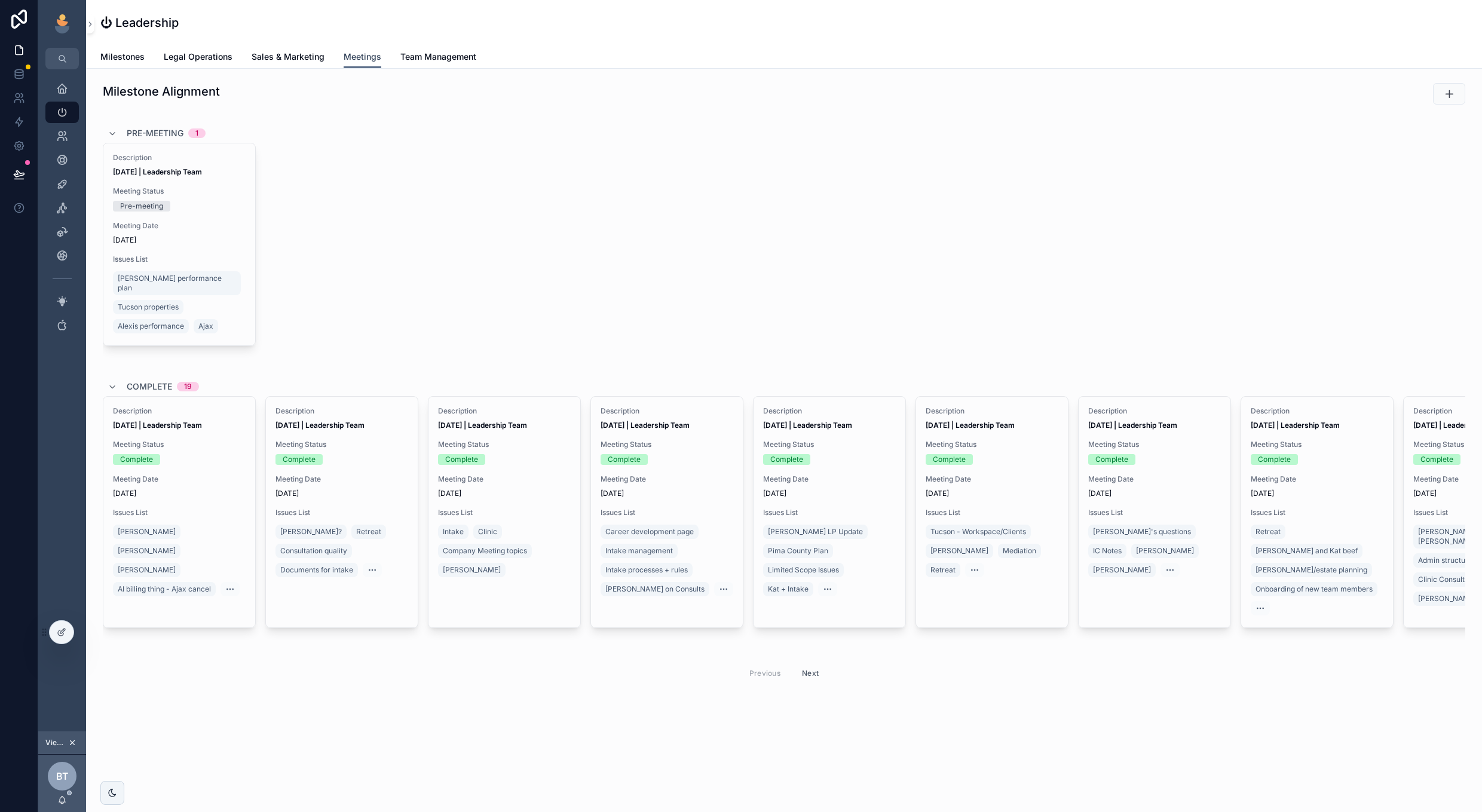
click at [358, 61] on span "Meetings" at bounding box center [362, 57] width 38 height 12
click at [190, 241] on span "[DATE]" at bounding box center [179, 240] width 133 height 9
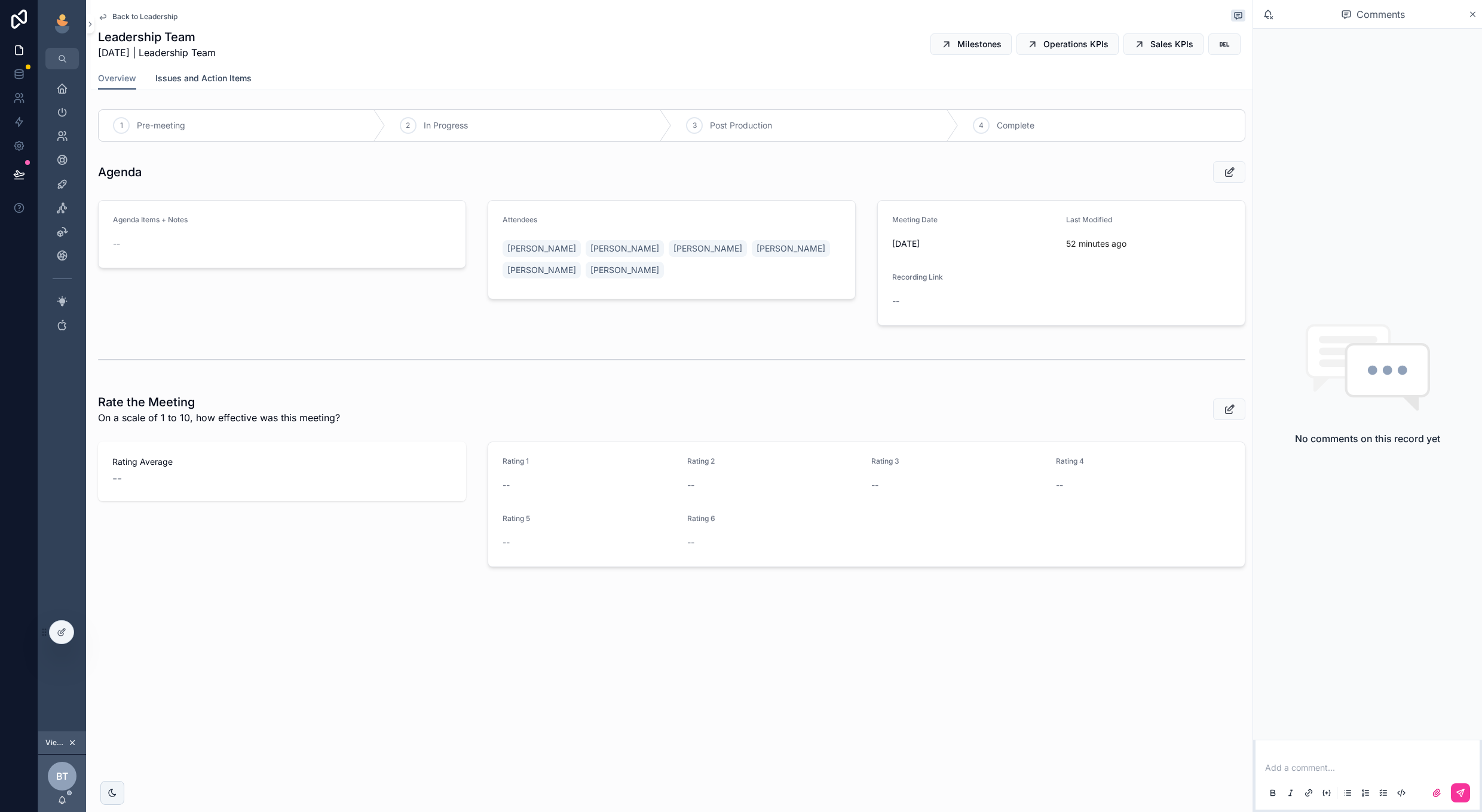
click at [196, 82] on span "Issues and Action Items" at bounding box center [203, 78] width 96 height 12
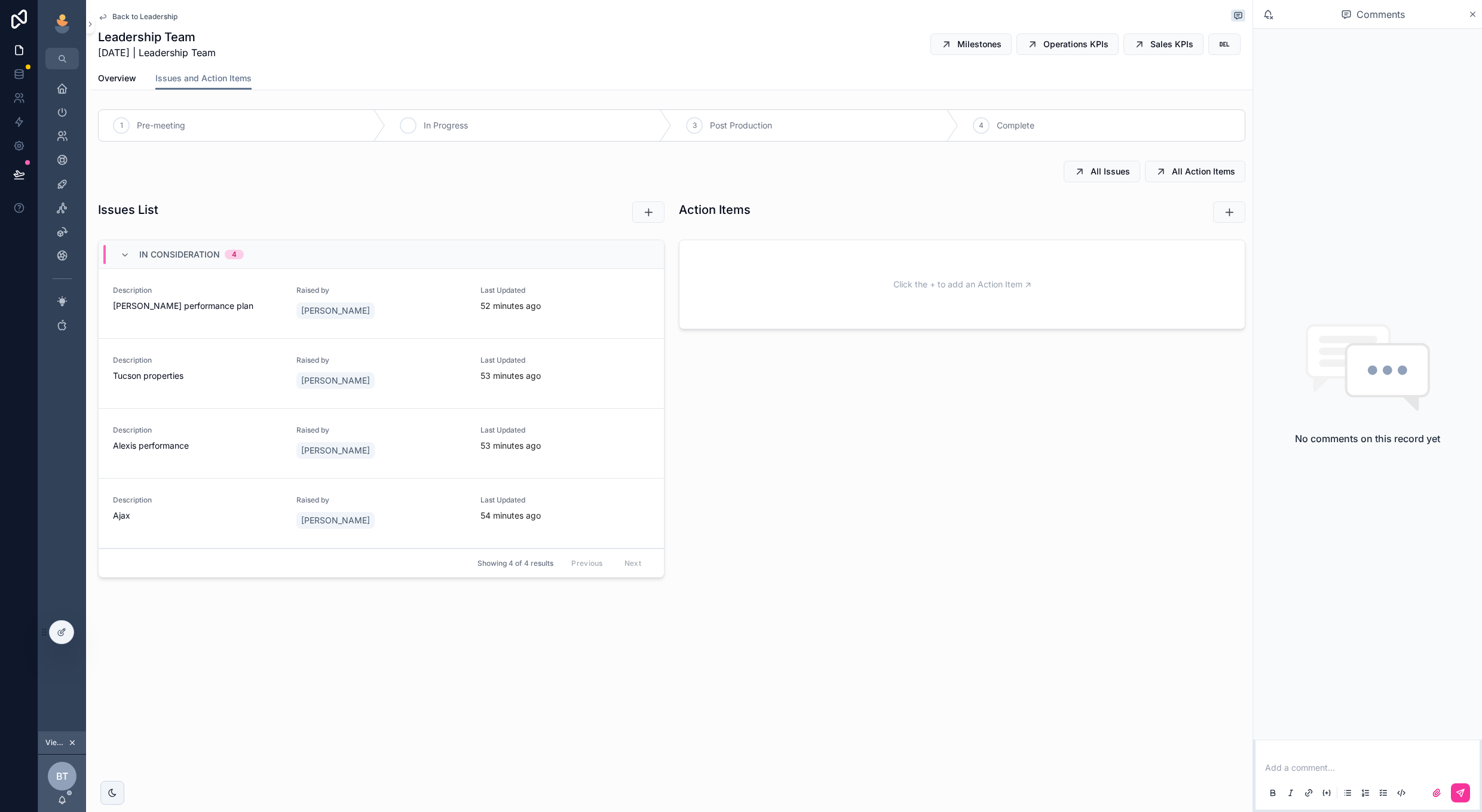
click at [456, 125] on span "In Progress" at bounding box center [446, 126] width 44 height 12
click at [1065, 58] on div "Leadership Team [DATE] | Leadership Team Milestones Operations KPIs Sales KPIs" at bounding box center [672, 44] width 1147 height 31
click at [1054, 38] on span "Operations KPIs" at bounding box center [1076, 44] width 65 height 12
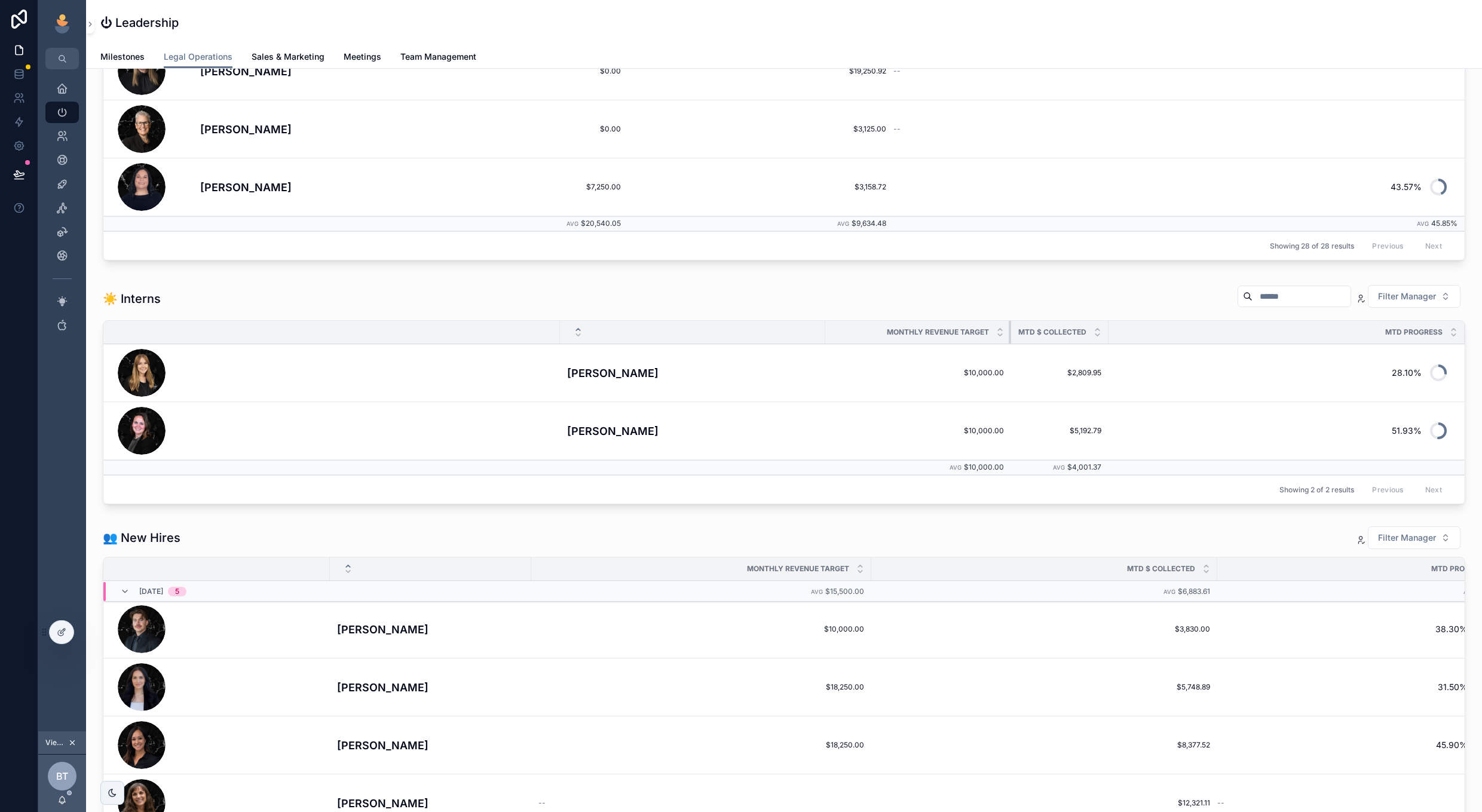
drag, startPoint x: 745, startPoint y: 479, endPoint x: 863, endPoint y: 340, distance: 182.3
click at [863, 340] on th "Monthly Revenue Target" at bounding box center [918, 333] width 186 height 24
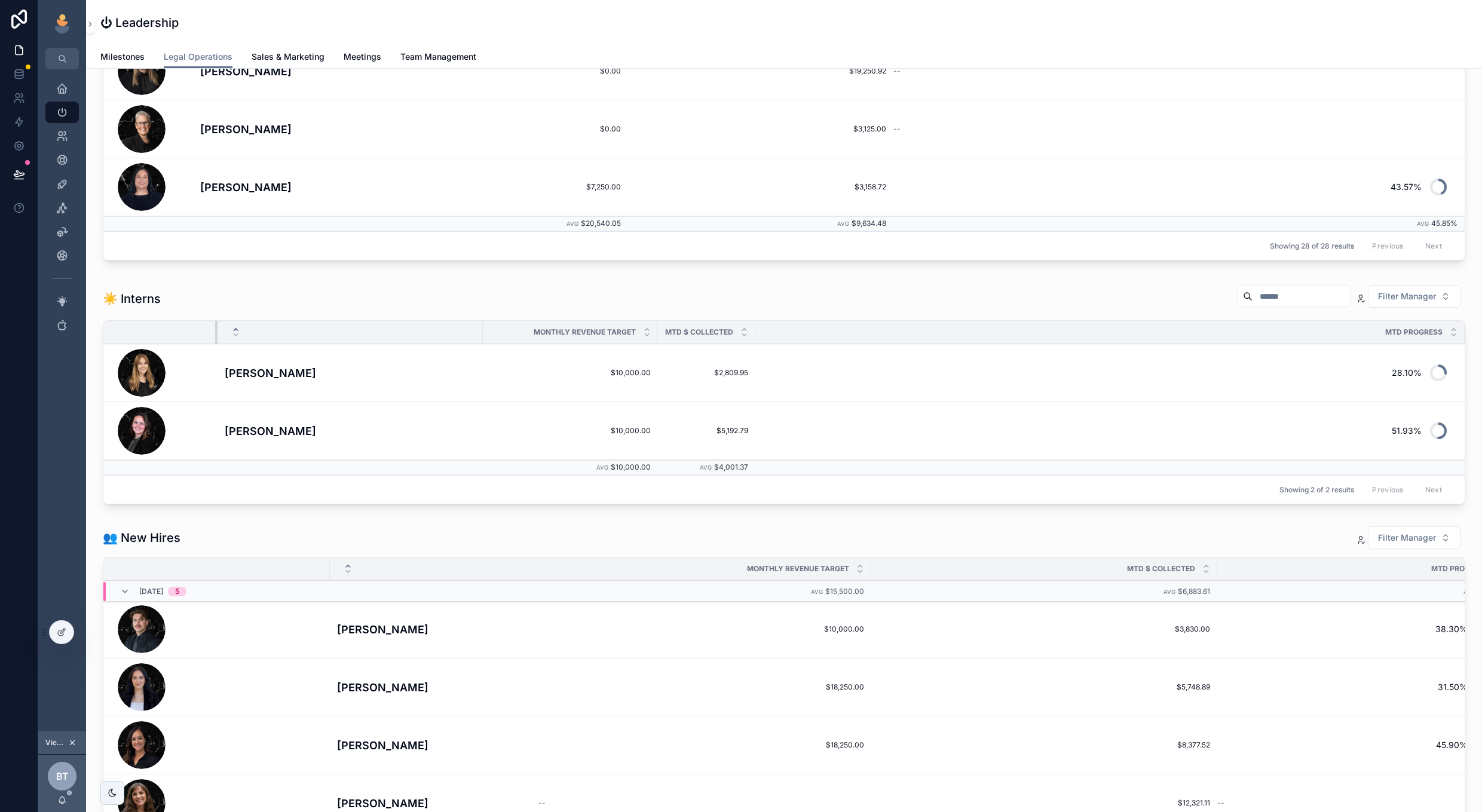
drag, startPoint x: 558, startPoint y: 337, endPoint x: 213, endPoint y: 368, distance: 346.4
click at [215, 368] on table "Monthly Revenue Target MTD $ Collected MTD Progress [PERSON_NAME] $10,000.00 $1…" at bounding box center [784, 398] width 1361 height 154
drag, startPoint x: 752, startPoint y: 327, endPoint x: 848, endPoint y: 334, distance: 96.3
click at [847, 334] on div "scrollable content" at bounding box center [848, 333] width 5 height 23
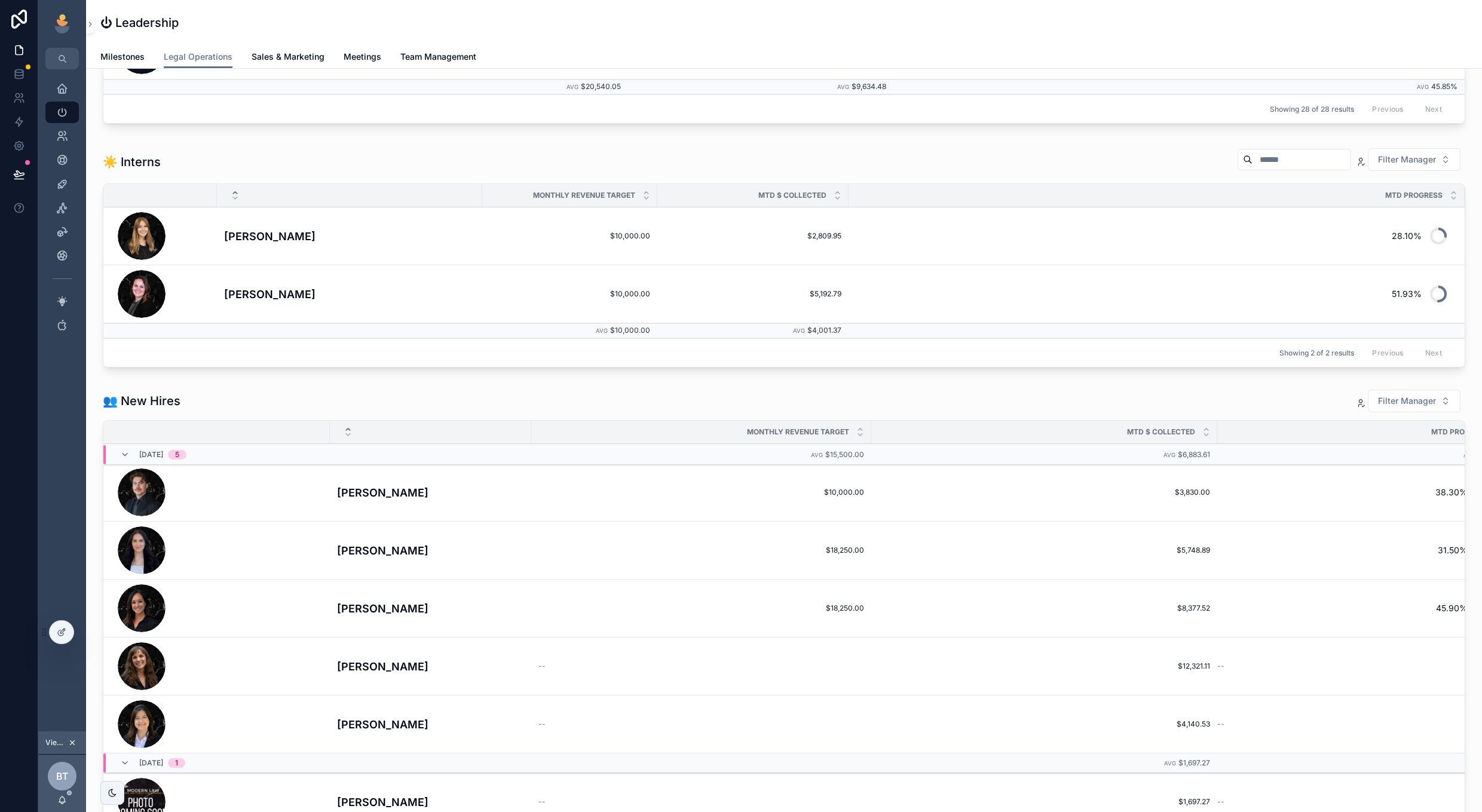
scroll to position [766, 0]
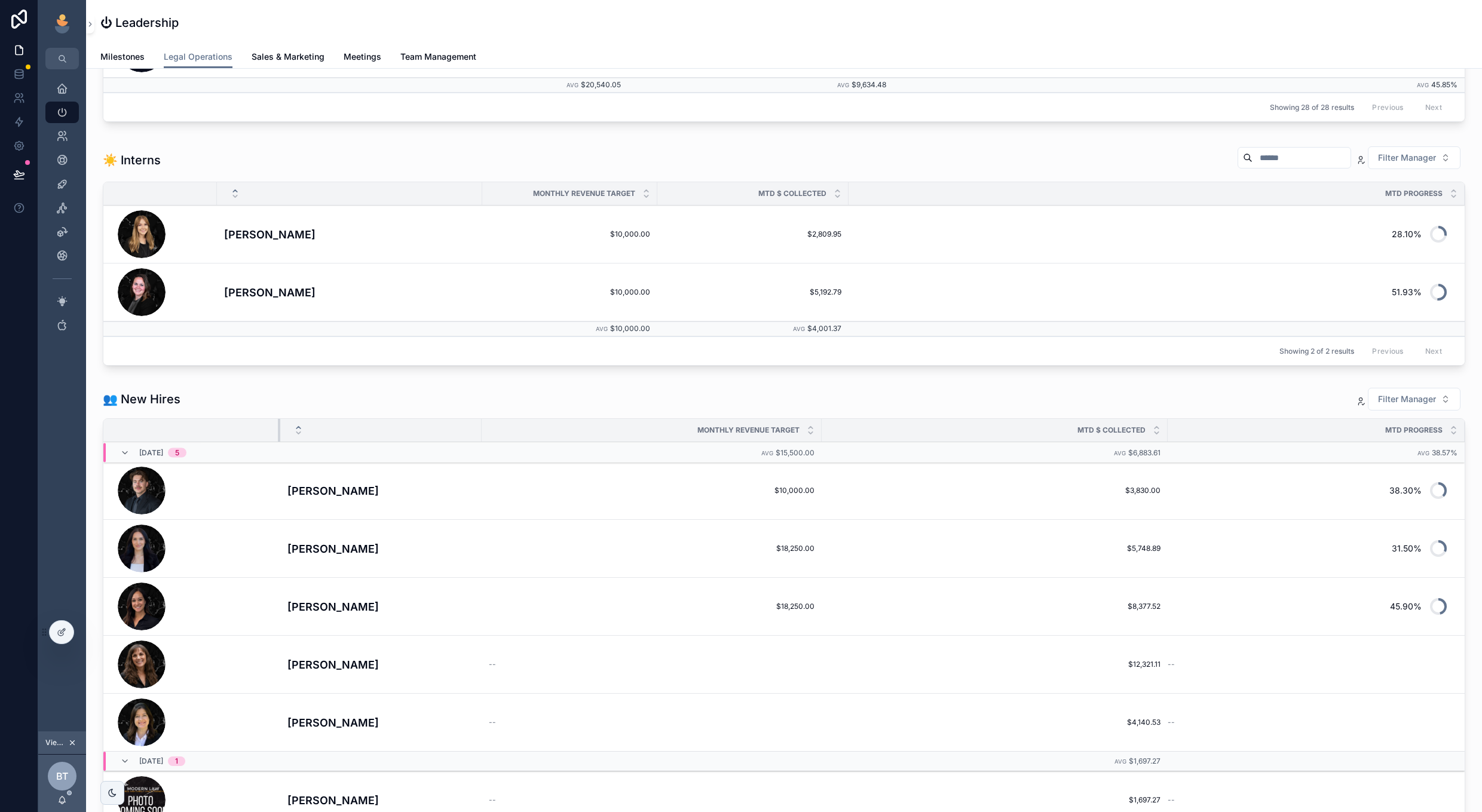
drag, startPoint x: 328, startPoint y: 427, endPoint x: 279, endPoint y: 426, distance: 49.0
click at [279, 426] on div "scrollable content" at bounding box center [280, 430] width 5 height 23
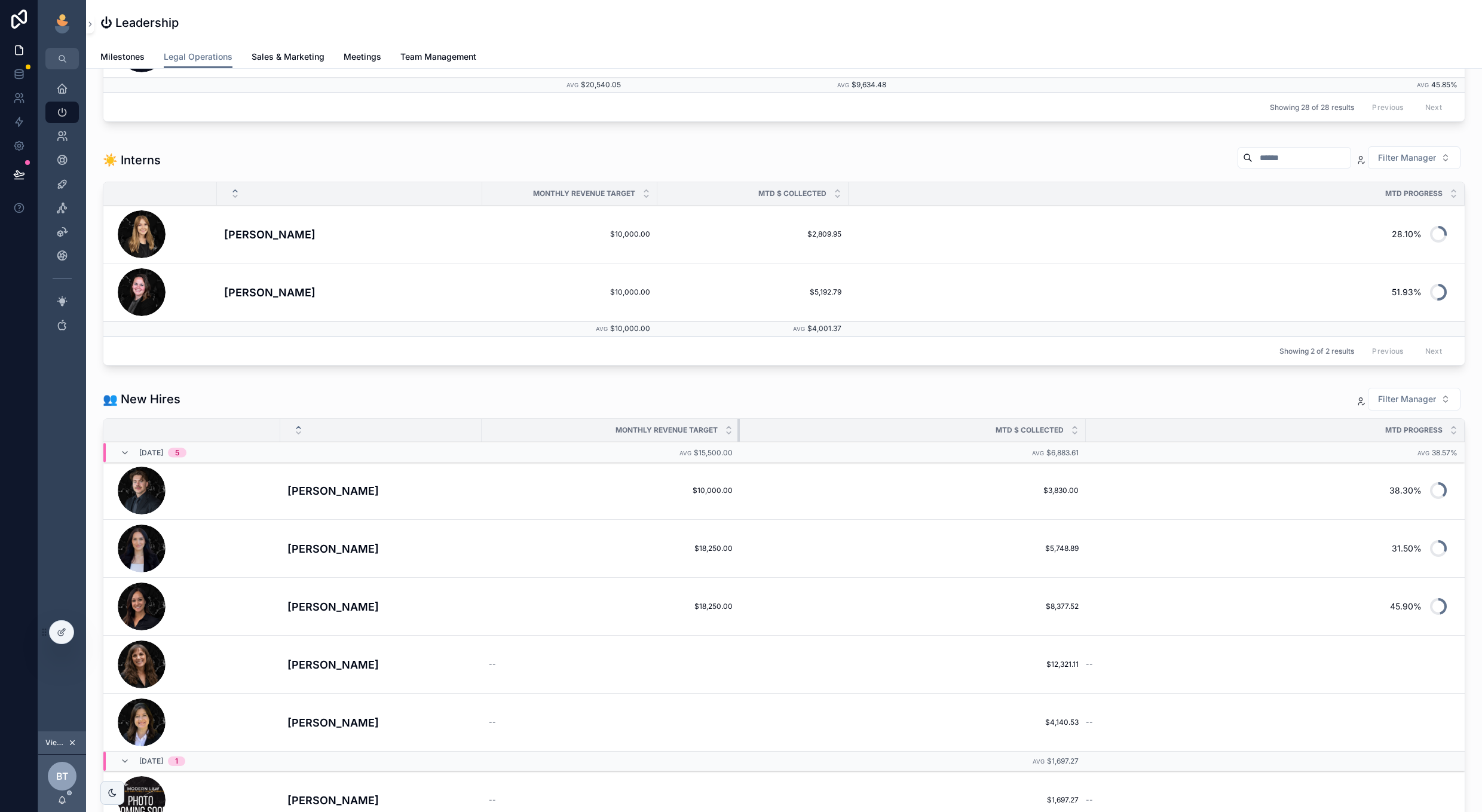
drag, startPoint x: 820, startPoint y: 427, endPoint x: 732, endPoint y: 428, distance: 88.0
click at [737, 428] on div "scrollable content" at bounding box center [739, 430] width 5 height 23
click at [1083, 432] on div "scrollable content" at bounding box center [1084, 430] width 5 height 23
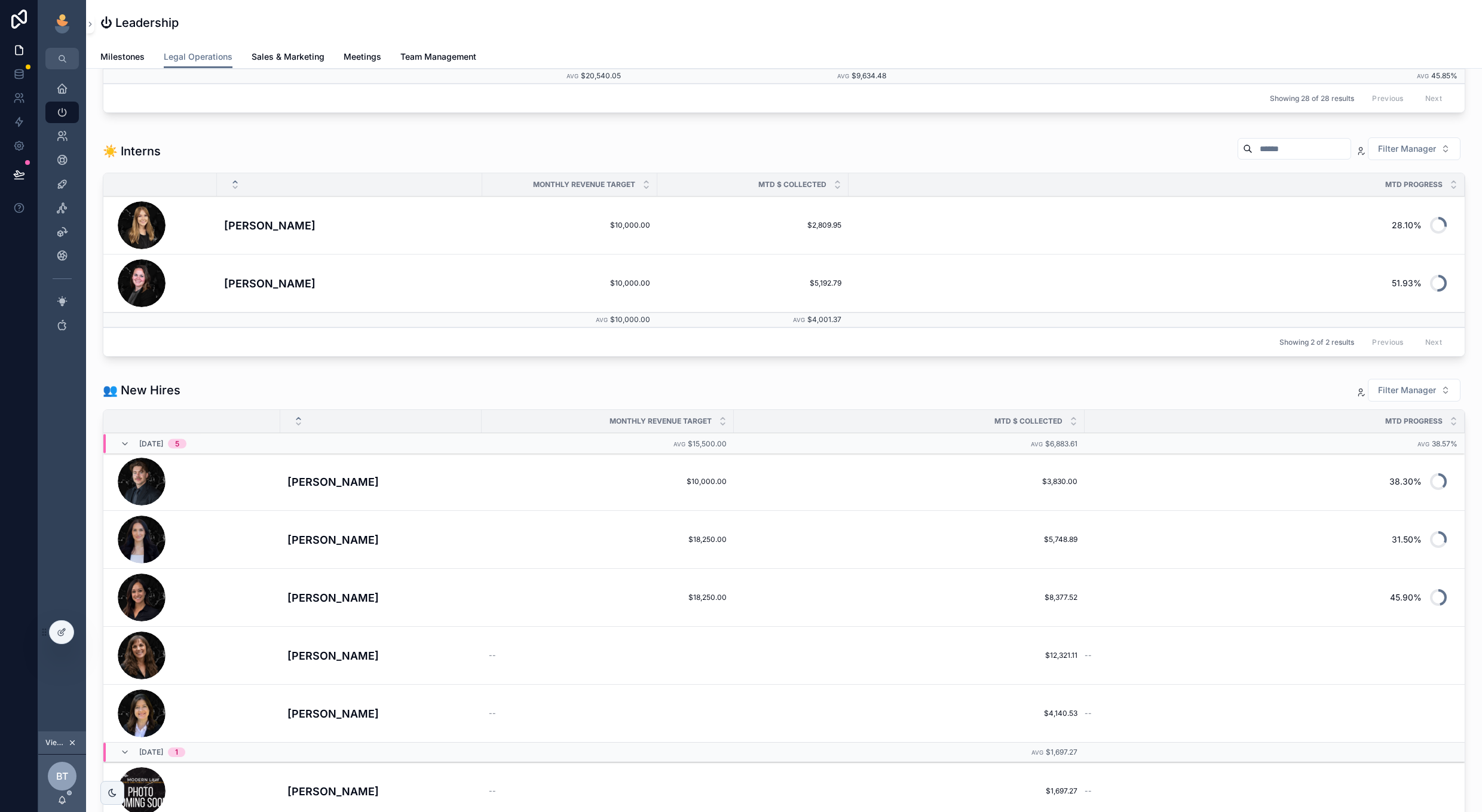
scroll to position [569, 0]
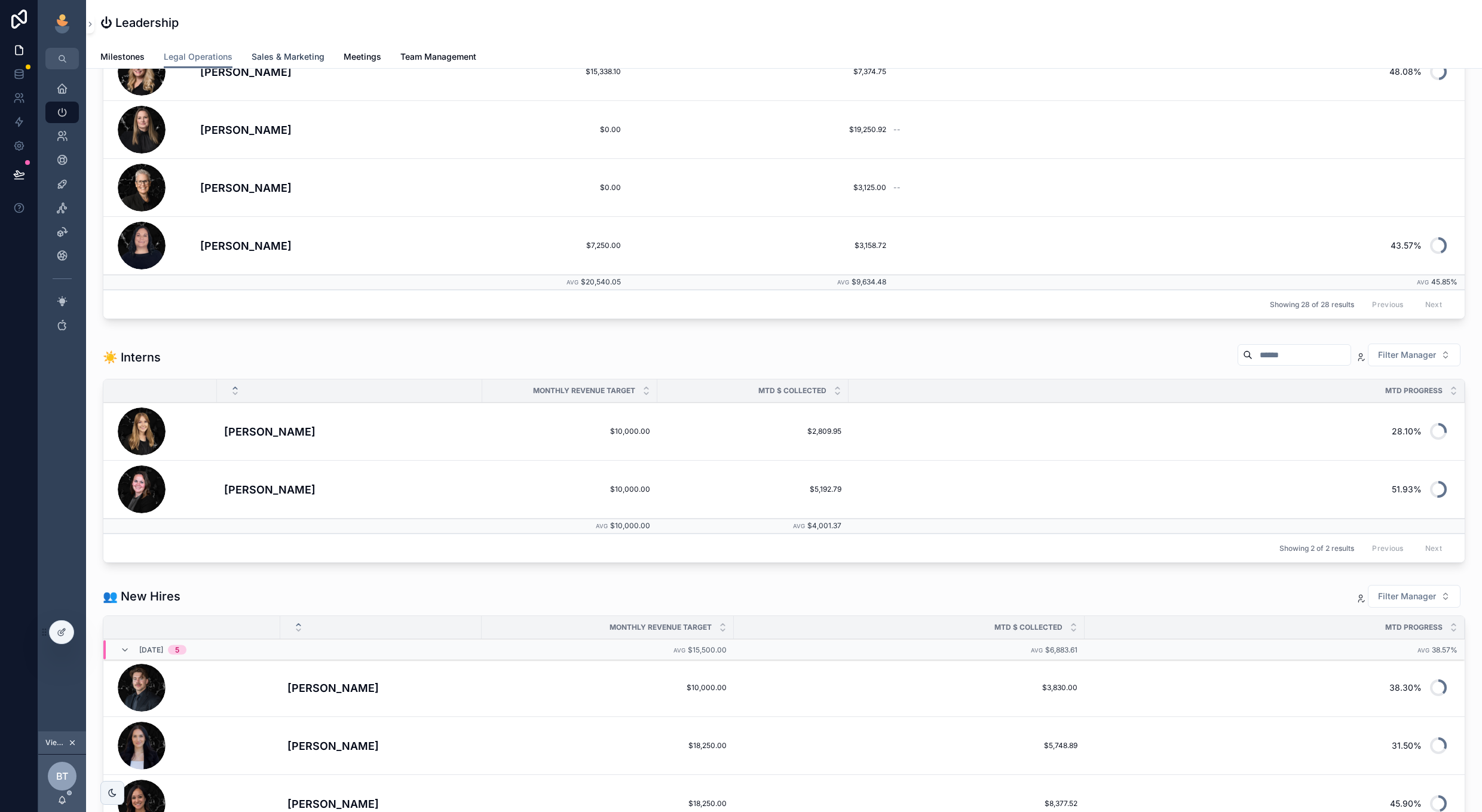
click at [268, 57] on span "Sales & Marketing" at bounding box center [288, 57] width 73 height 12
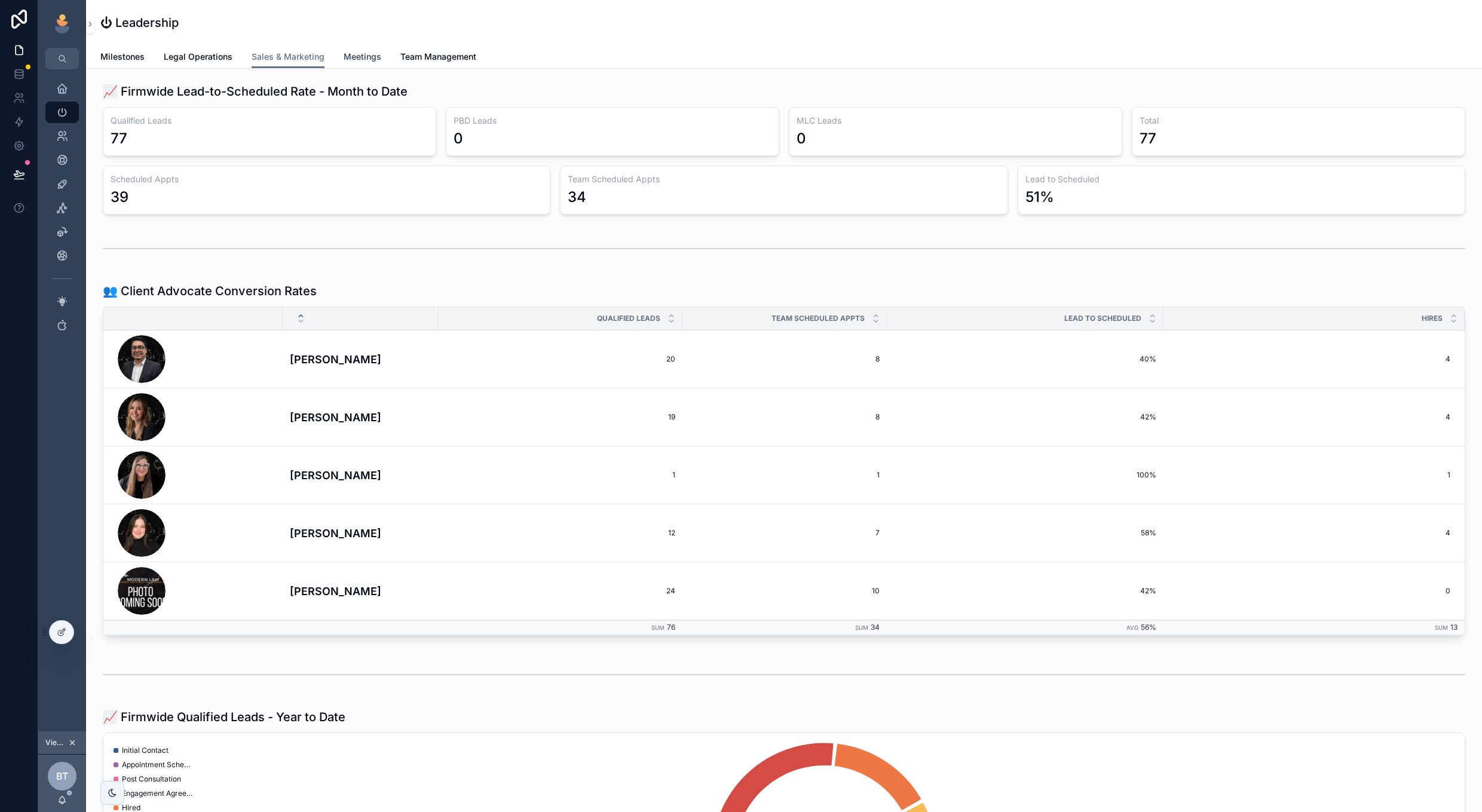
click at [362, 58] on span "Meetings" at bounding box center [362, 57] width 38 height 12
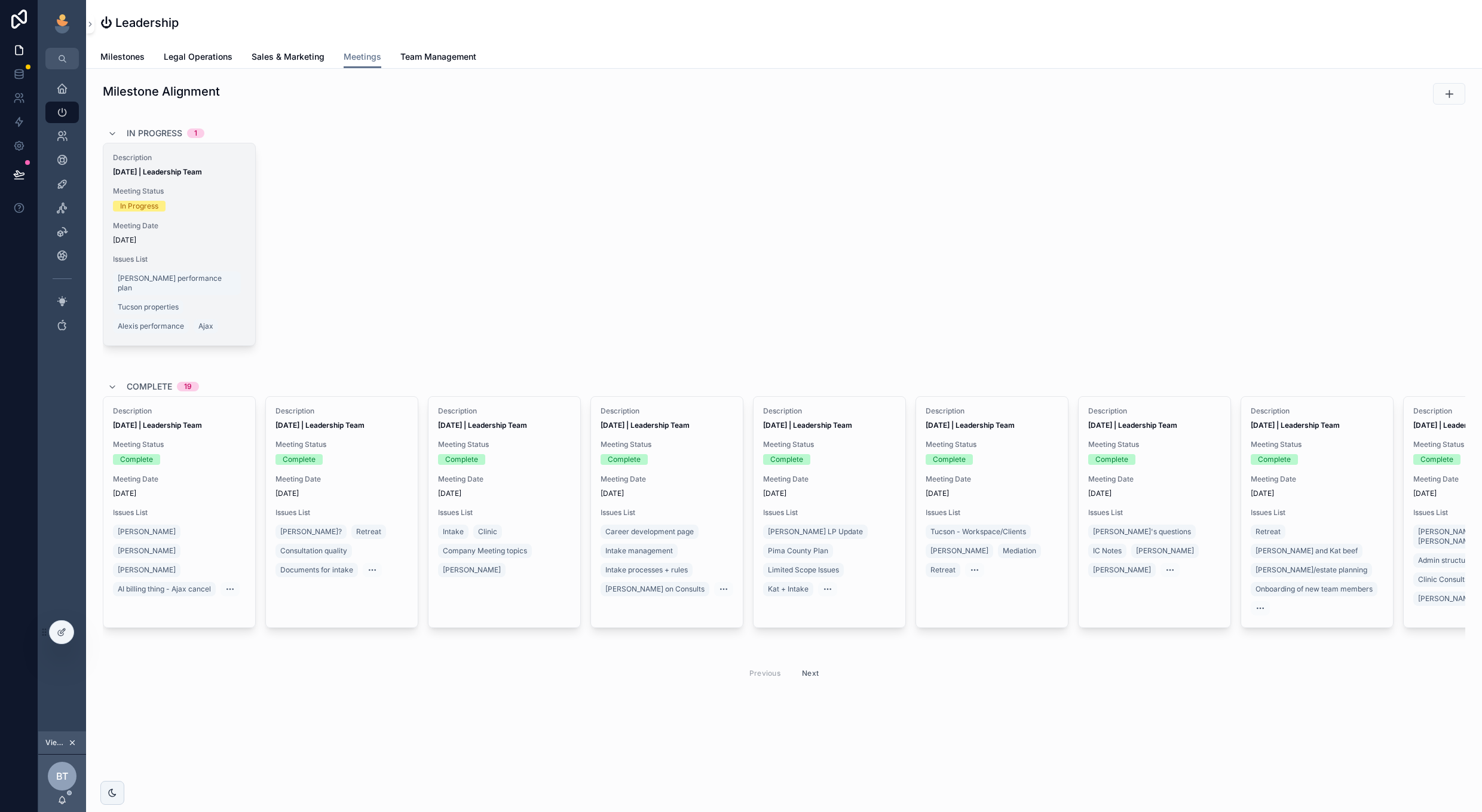
click at [198, 189] on span "Meeting Status" at bounding box center [179, 191] width 133 height 9
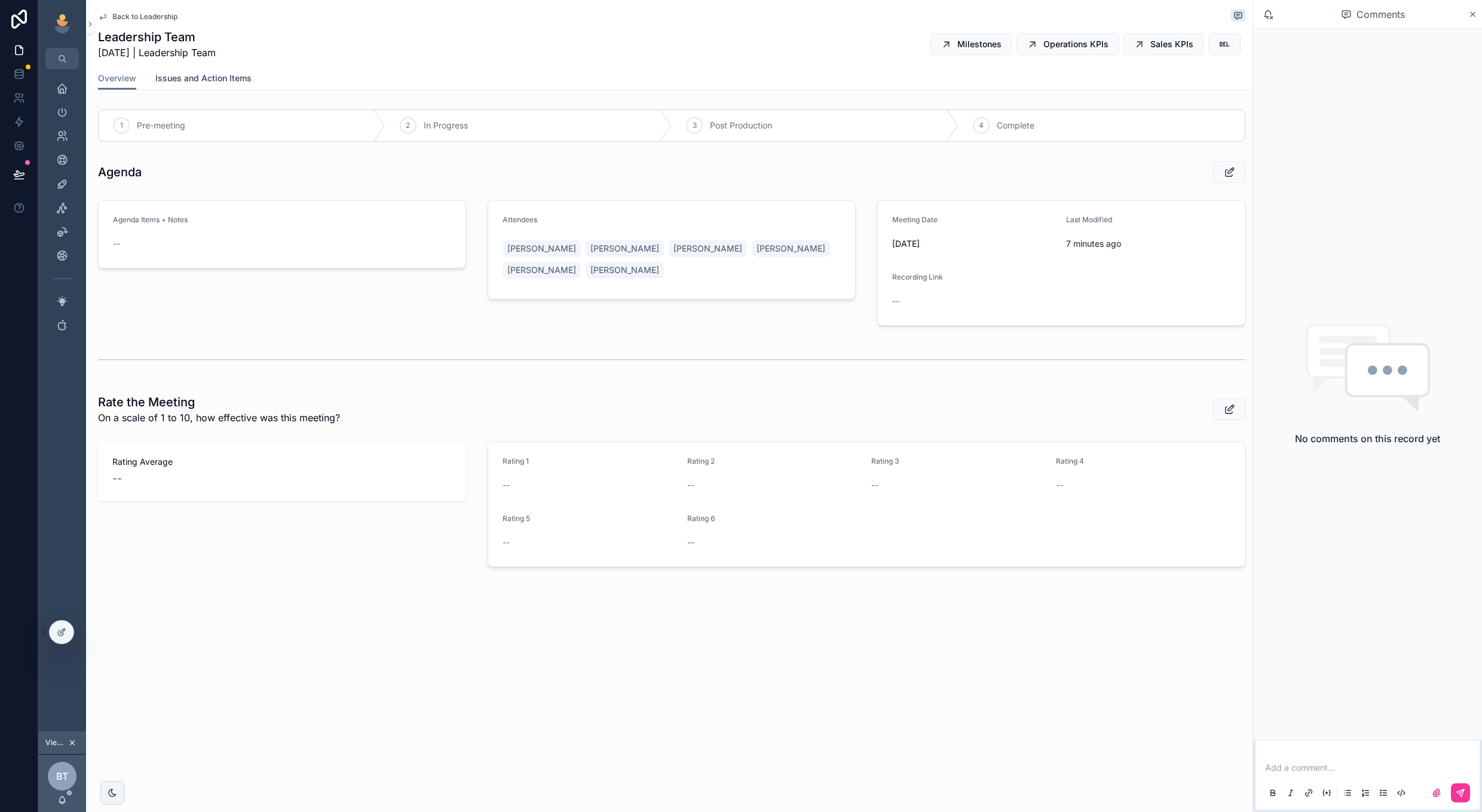
click at [215, 73] on span "Issues and Action Items" at bounding box center [203, 78] width 96 height 12
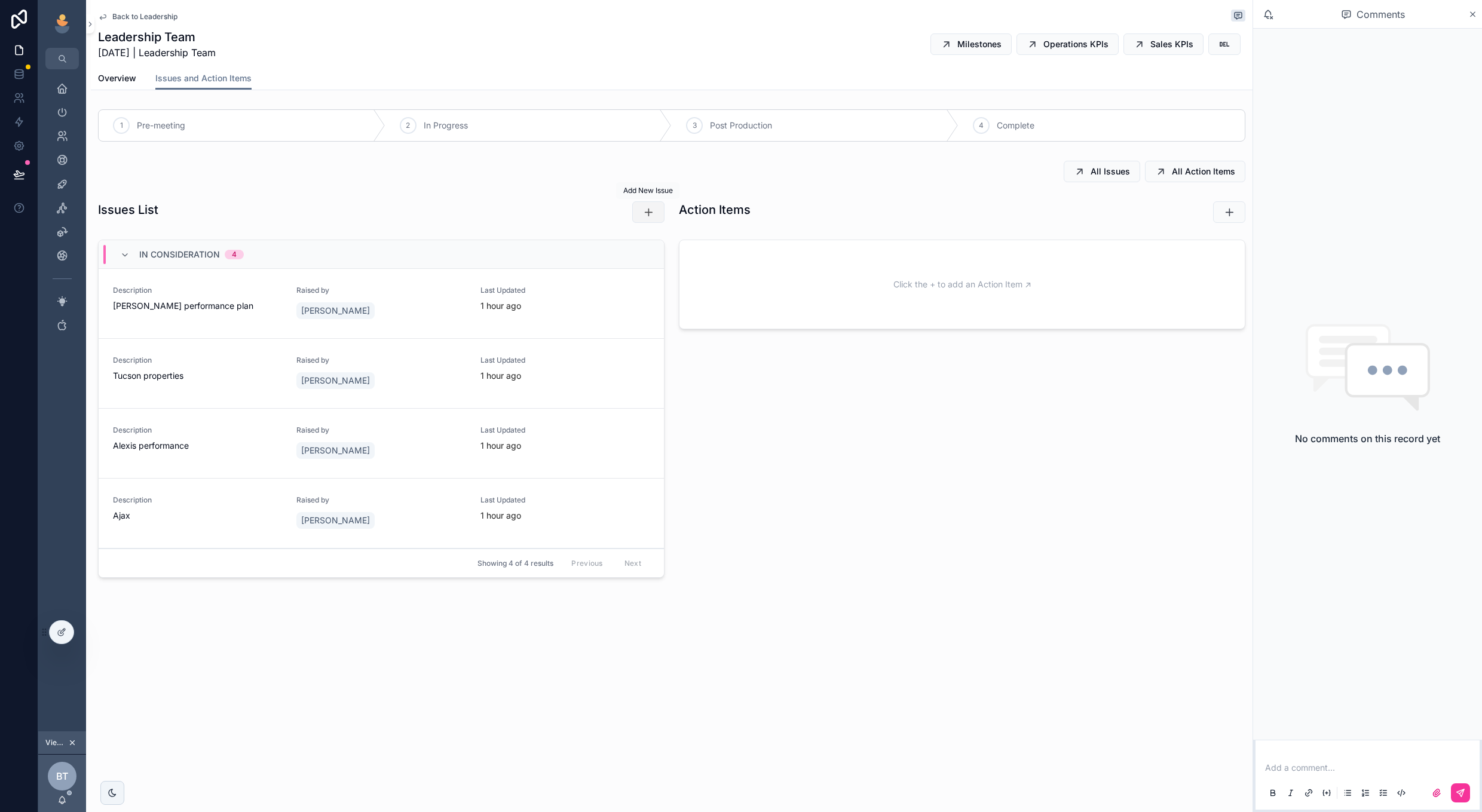
click at [645, 215] on icon "scrollable content" at bounding box center [648, 212] width 12 height 12
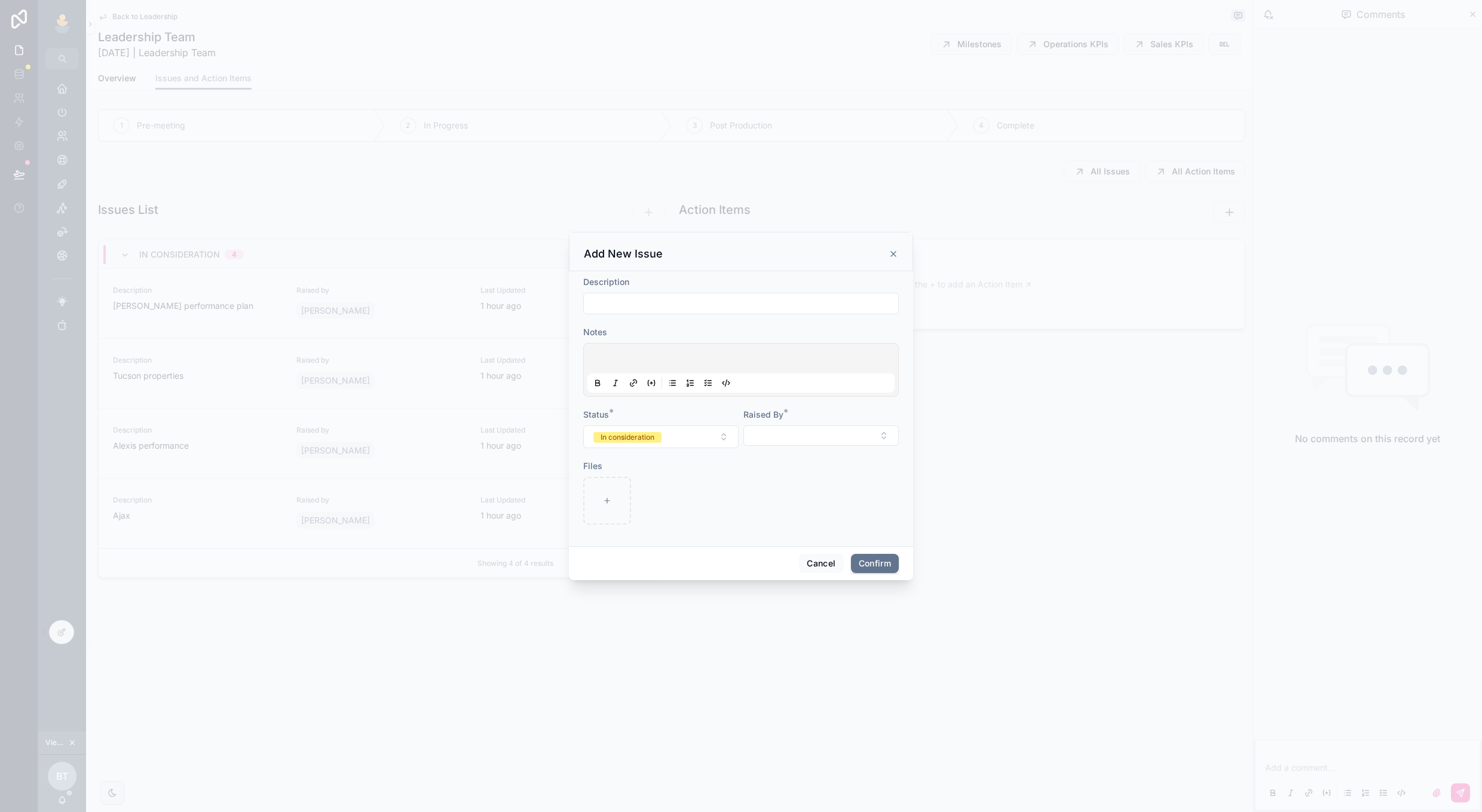
click at [679, 296] on input "text" at bounding box center [741, 303] width 314 height 17
type input "**********"
click at [770, 432] on button "Select Button" at bounding box center [821, 436] width 156 height 20
type input "***"
click at [827, 483] on div "[PERSON_NAME]" at bounding box center [821, 483] width 166 height 19
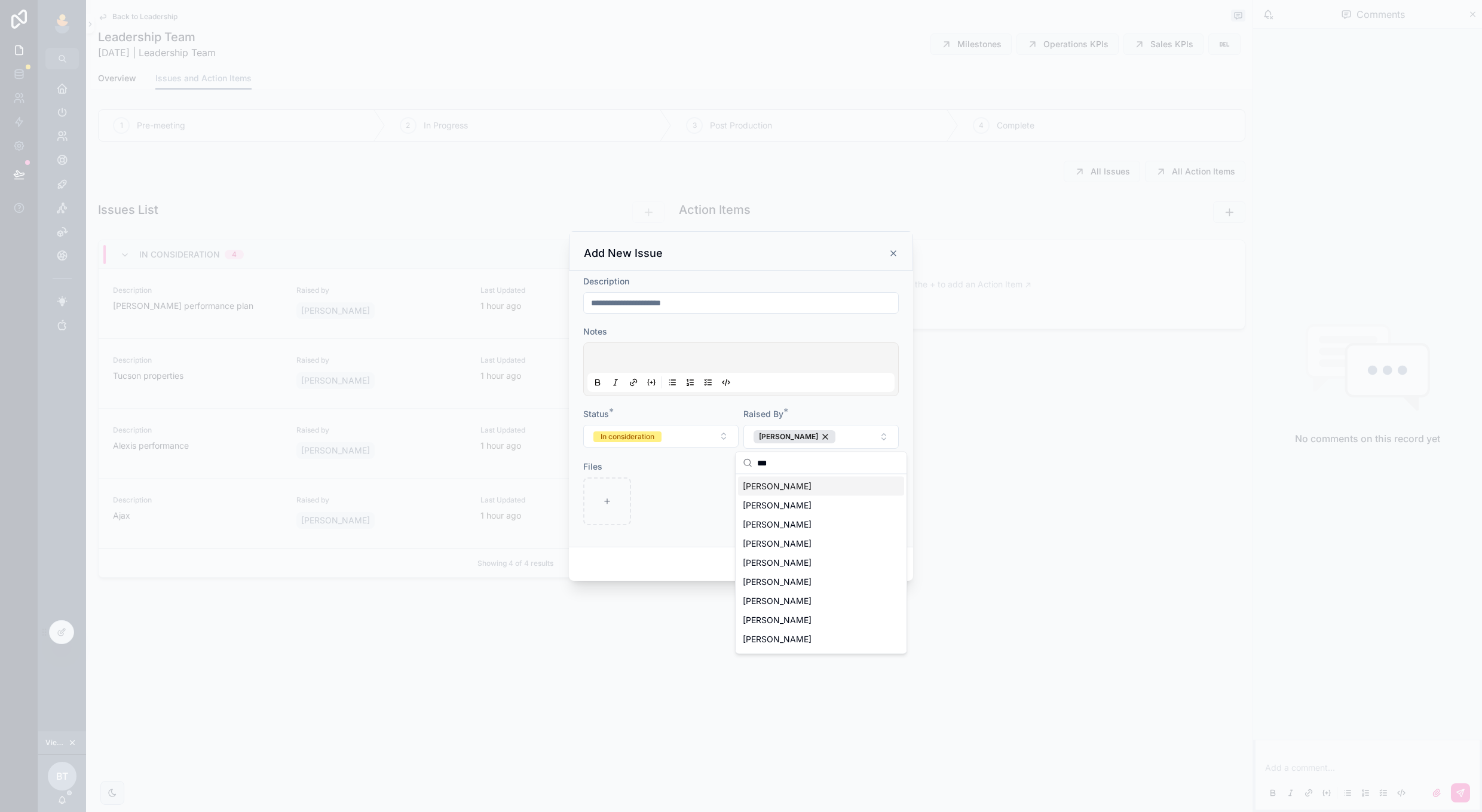
click at [900, 417] on div "**********" at bounding box center [741, 409] width 344 height 276
click at [873, 555] on button "Confirm" at bounding box center [875, 564] width 48 height 19
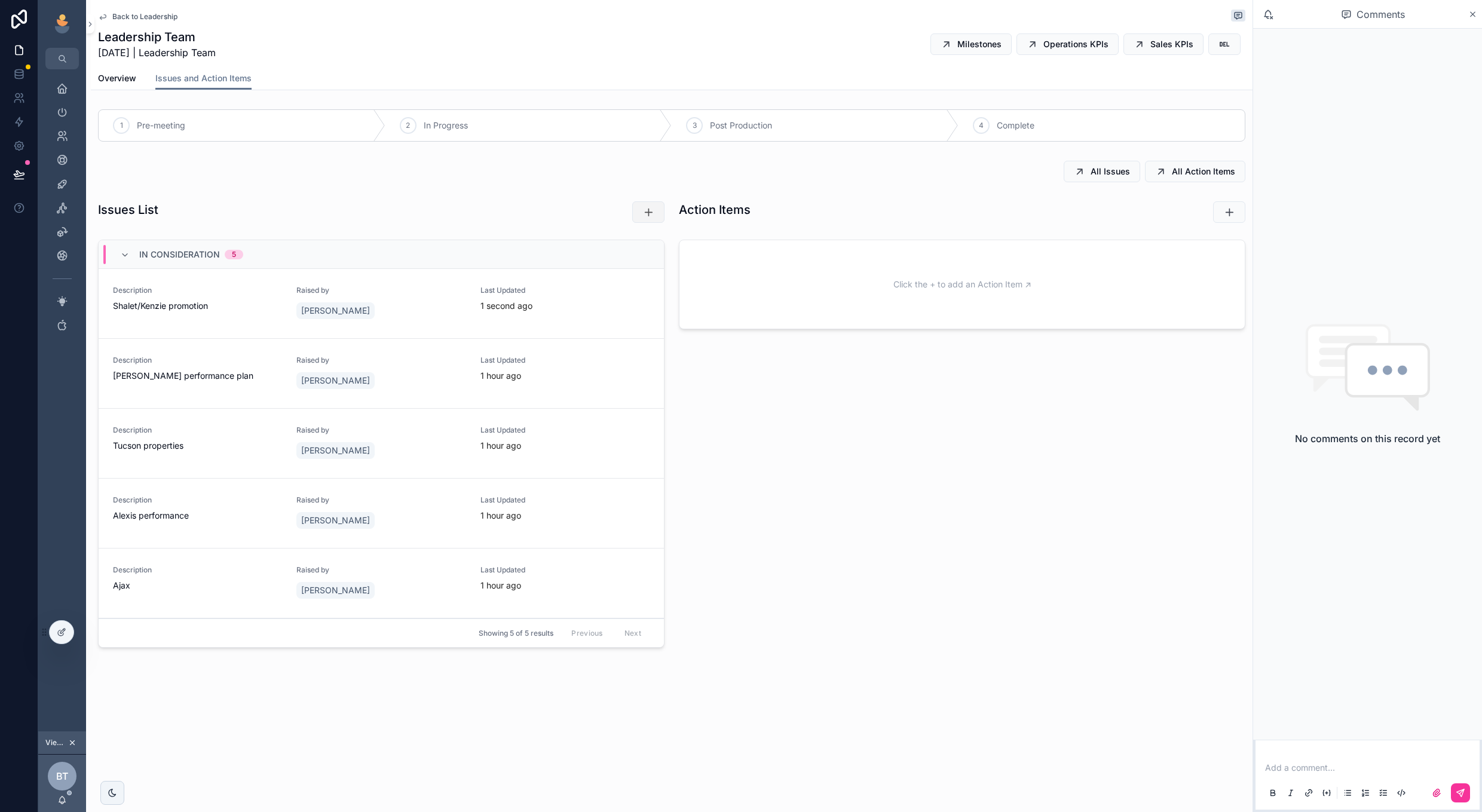
click at [657, 212] on button "scrollable content" at bounding box center [648, 212] width 32 height 22
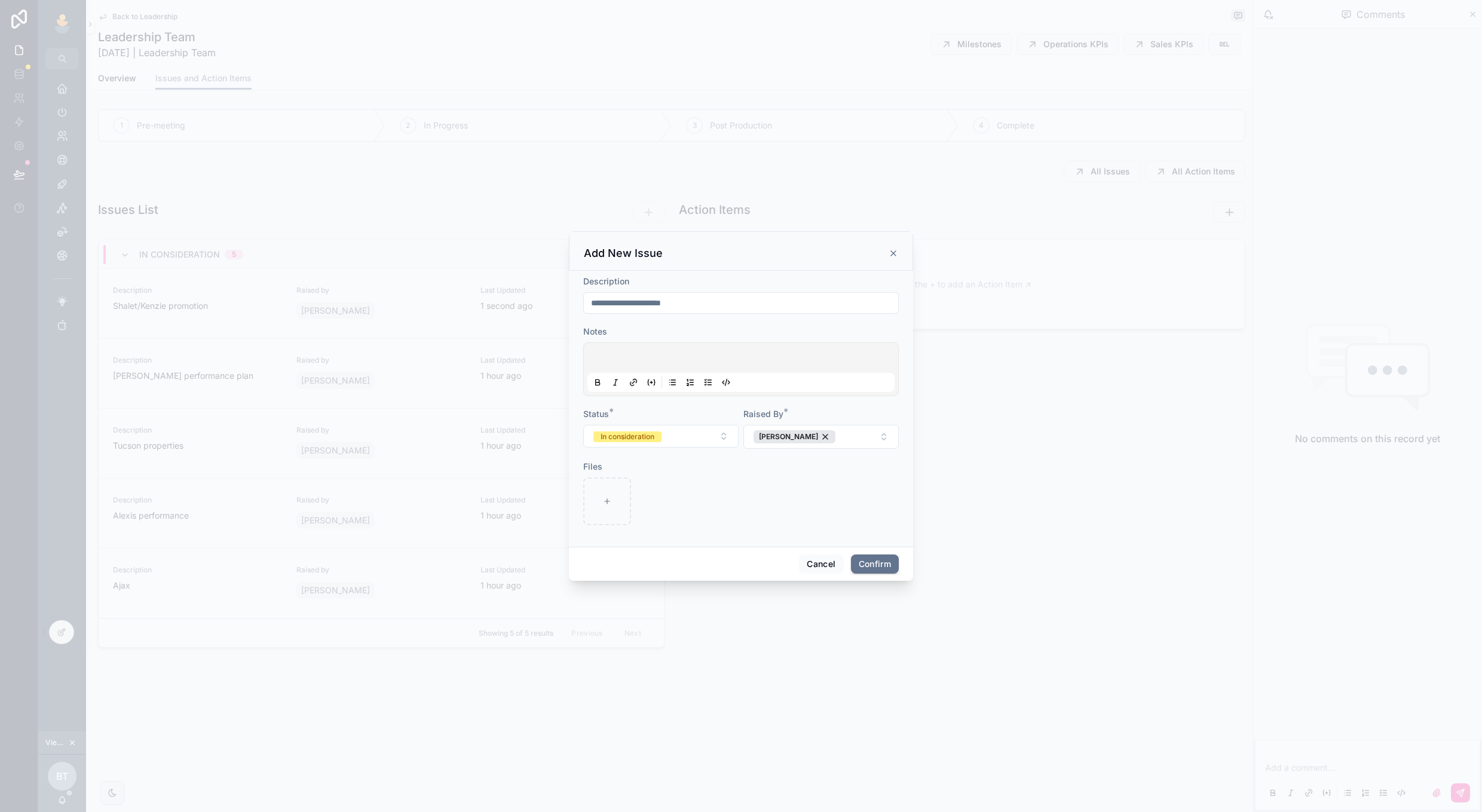
click at [899, 249] on div "Add New Issue" at bounding box center [741, 250] width 344 height 40
click at [891, 250] on icon at bounding box center [894, 253] width 9 height 9
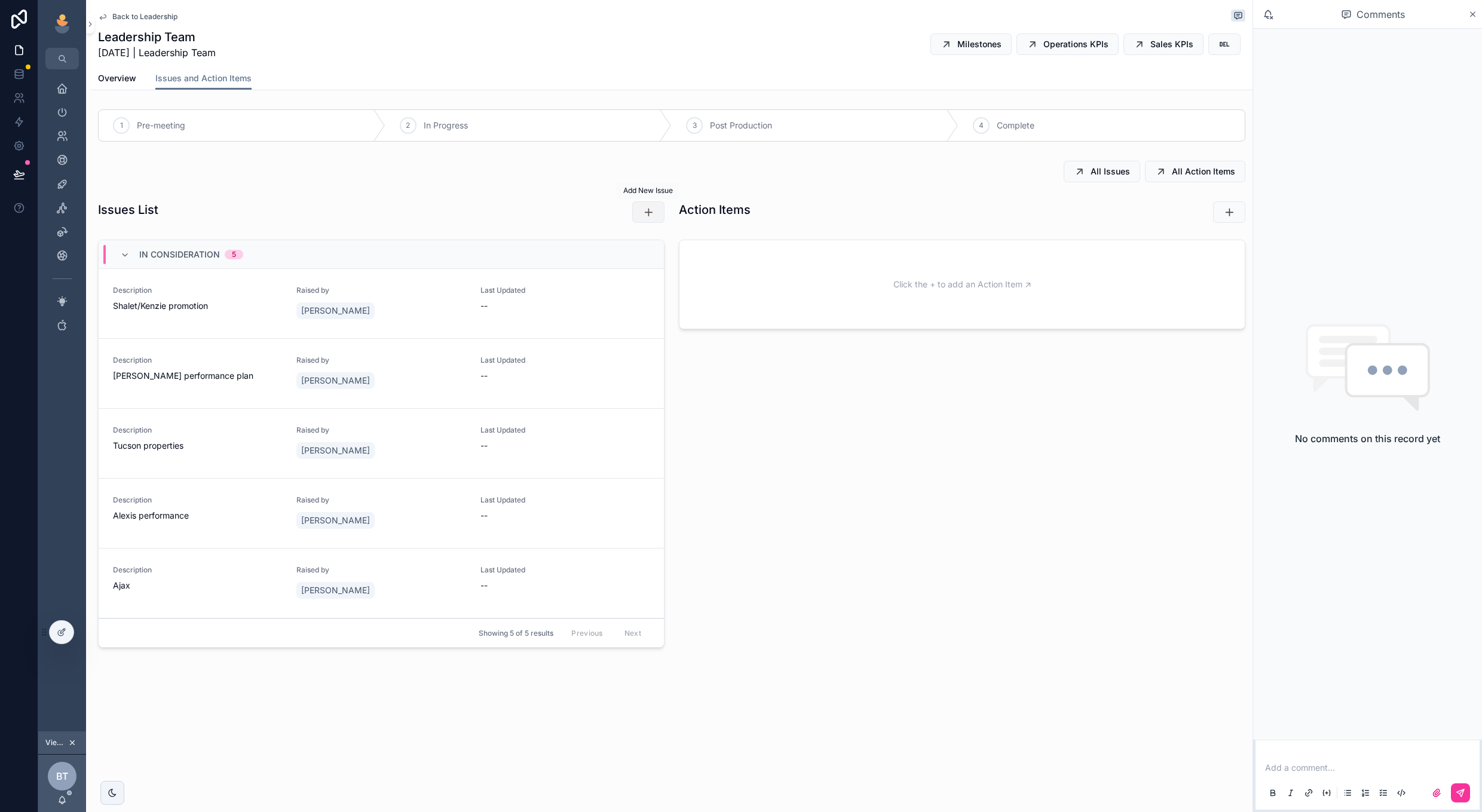
click at [650, 212] on icon "scrollable content" at bounding box center [648, 212] width 12 height 12
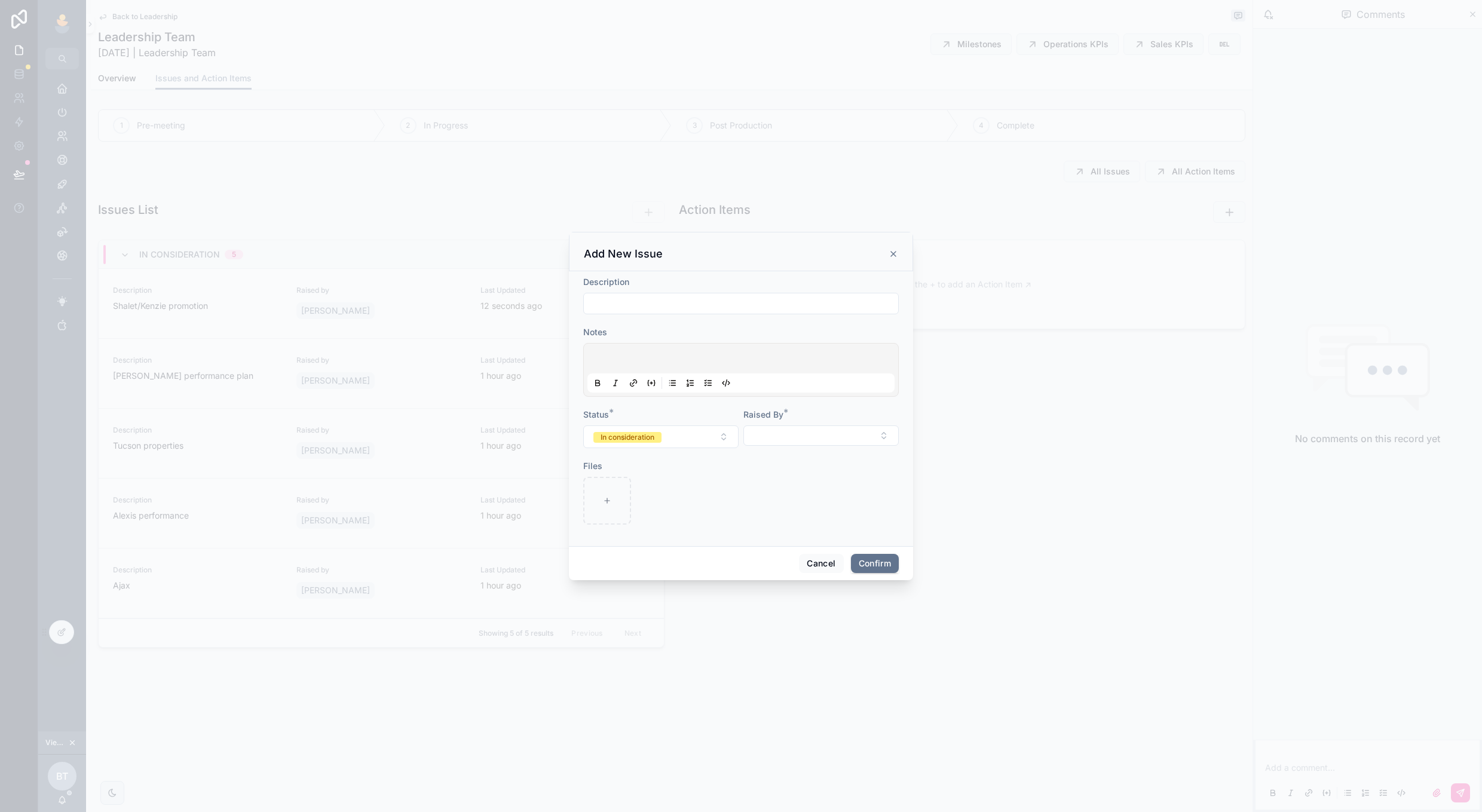
click at [764, 310] on input "text" at bounding box center [741, 303] width 314 height 17
type input "**********"
click at [813, 431] on button "Select Button" at bounding box center [821, 436] width 156 height 20
type input "*****"
click at [821, 478] on div "[PERSON_NAME]" at bounding box center [821, 483] width 166 height 19
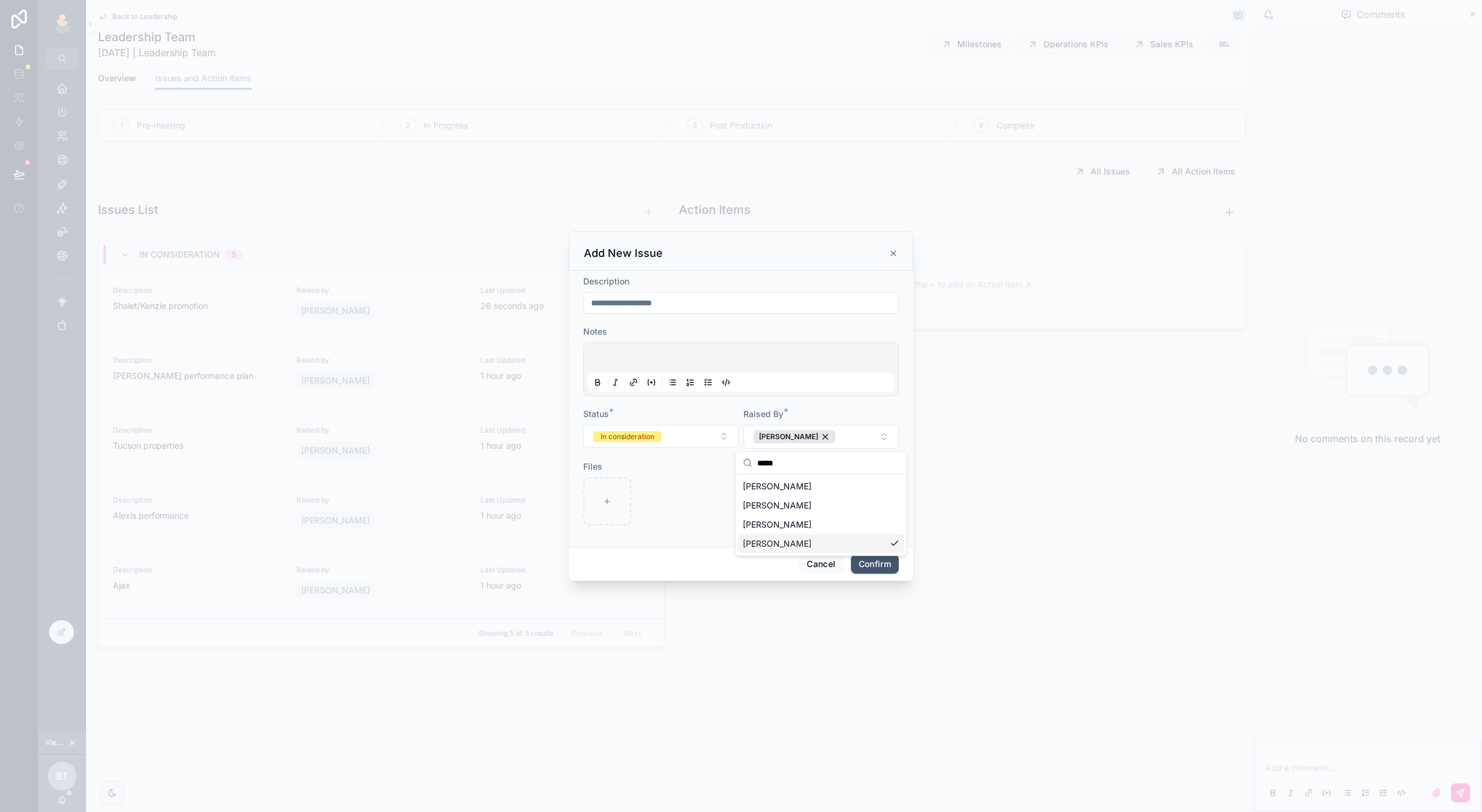
click at [861, 565] on button "Confirm" at bounding box center [875, 564] width 48 height 19
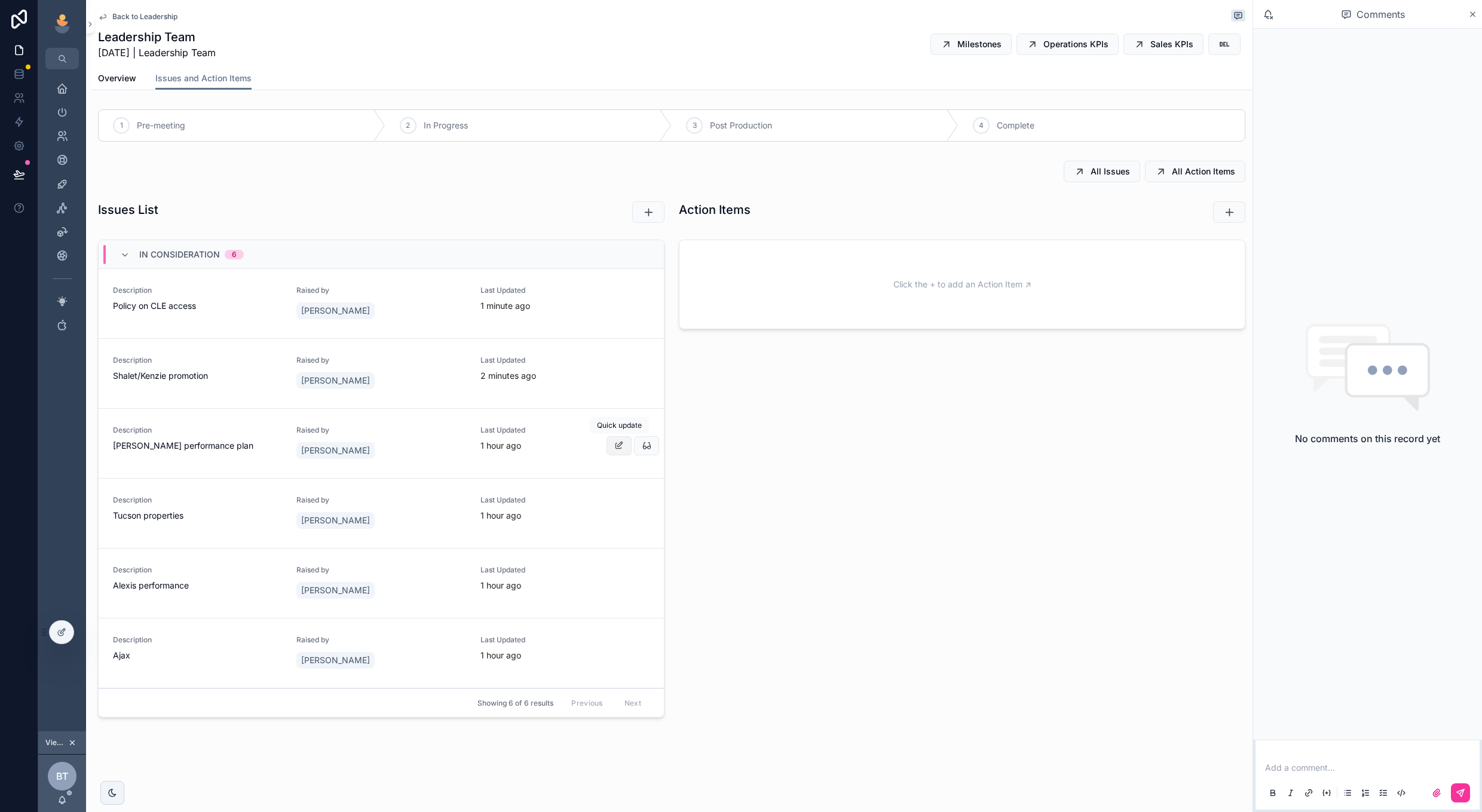
click at [615, 448] on icon "scrollable content" at bounding box center [619, 446] width 9 height 9
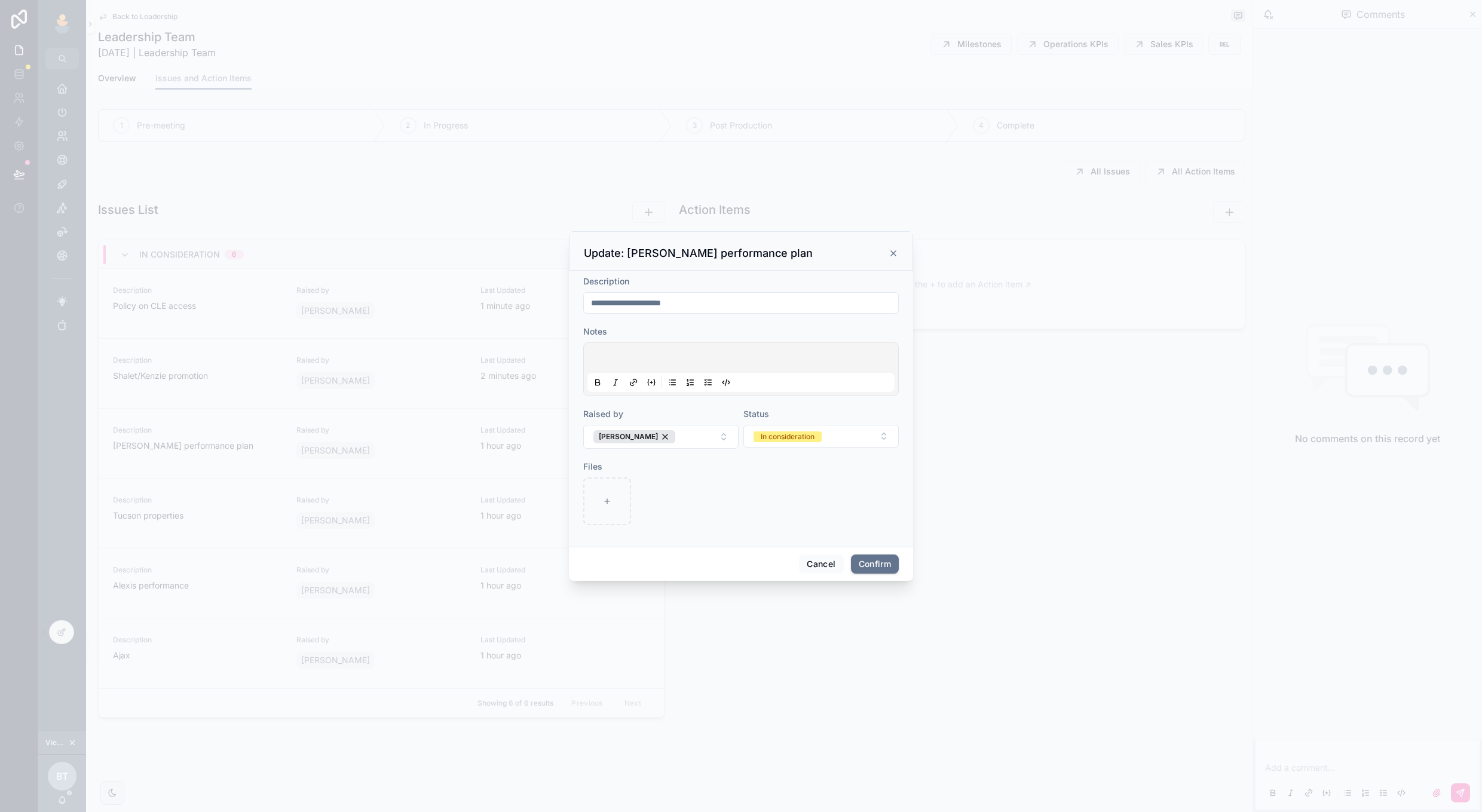
click at [636, 360] on p at bounding box center [743, 360] width 307 height 12
click at [753, 515] on div at bounding box center [741, 501] width 316 height 48
click at [759, 356] on p "**********" at bounding box center [743, 360] width 307 height 12
click at [833, 409] on div "Status" at bounding box center [821, 414] width 156 height 12
click at [827, 458] on form "**********" at bounding box center [741, 406] width 316 height 262
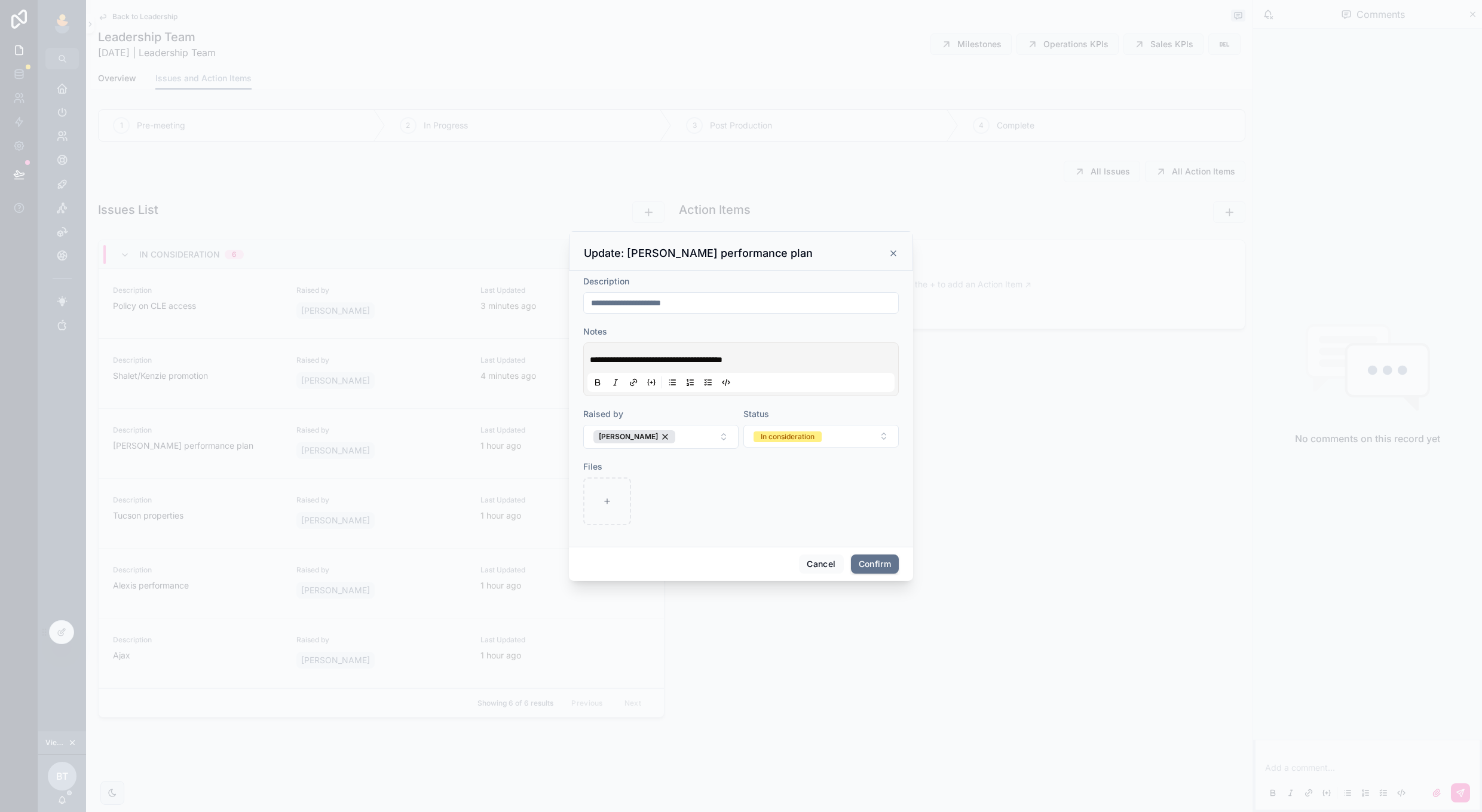
click at [791, 517] on div at bounding box center [741, 501] width 316 height 48
click at [784, 373] on div at bounding box center [741, 382] width 307 height 19
click at [788, 354] on p "**********" at bounding box center [743, 360] width 307 height 12
click at [838, 430] on button "In consideration" at bounding box center [821, 436] width 156 height 23
click at [856, 523] on div "Resolved" at bounding box center [821, 520] width 166 height 18
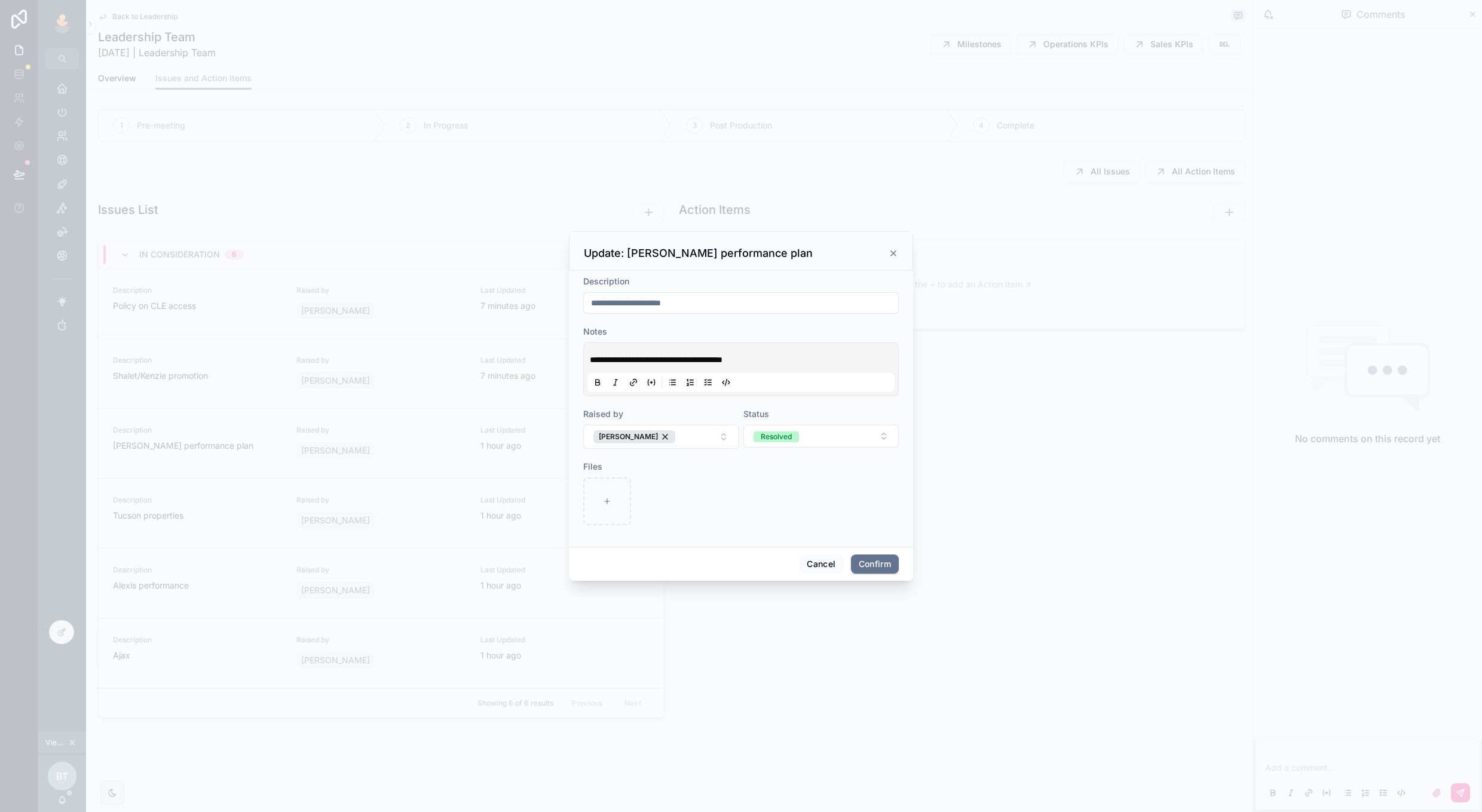
click at [793, 360] on p "**********" at bounding box center [743, 360] width 307 height 12
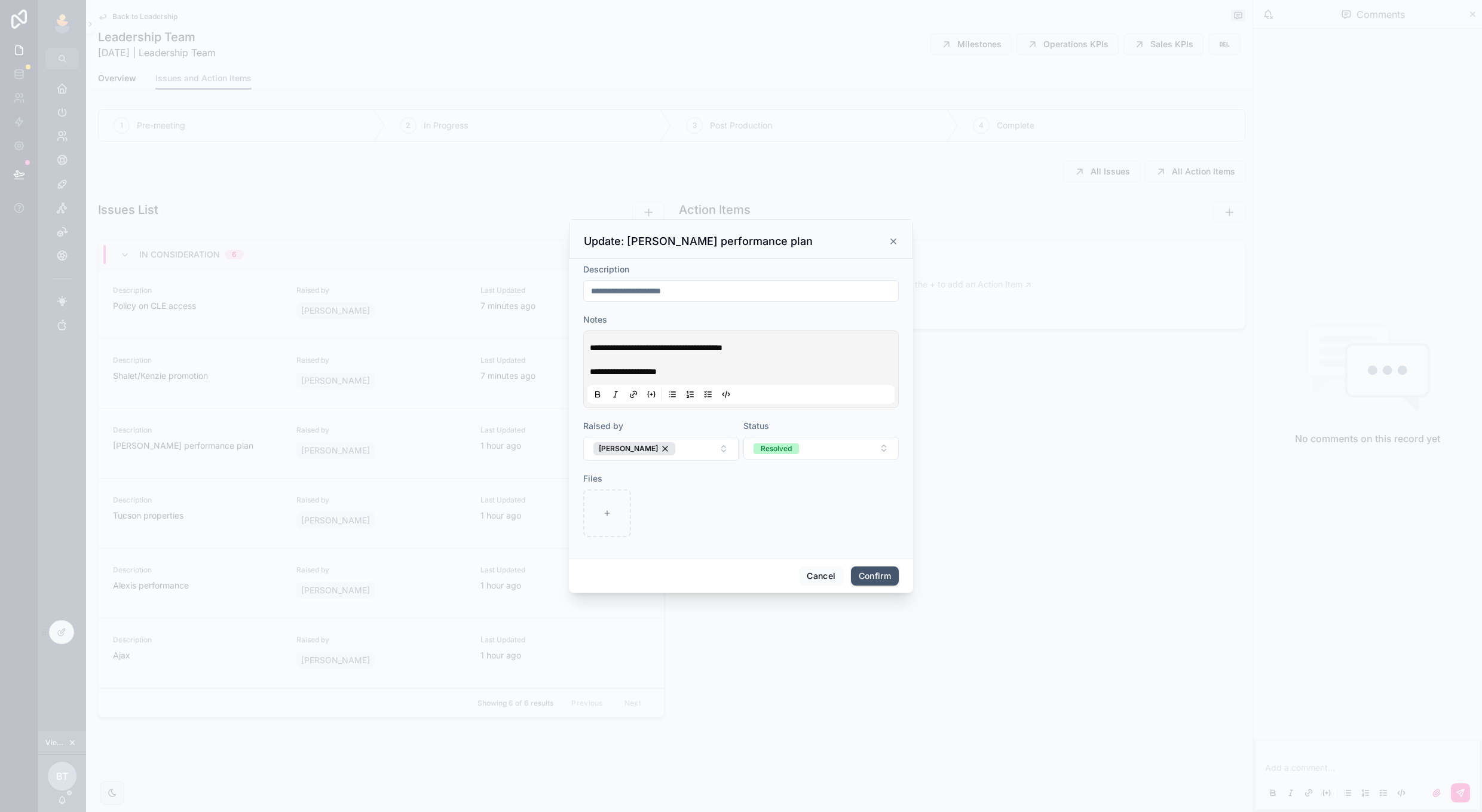
click at [863, 566] on button "Confirm" at bounding box center [875, 576] width 48 height 19
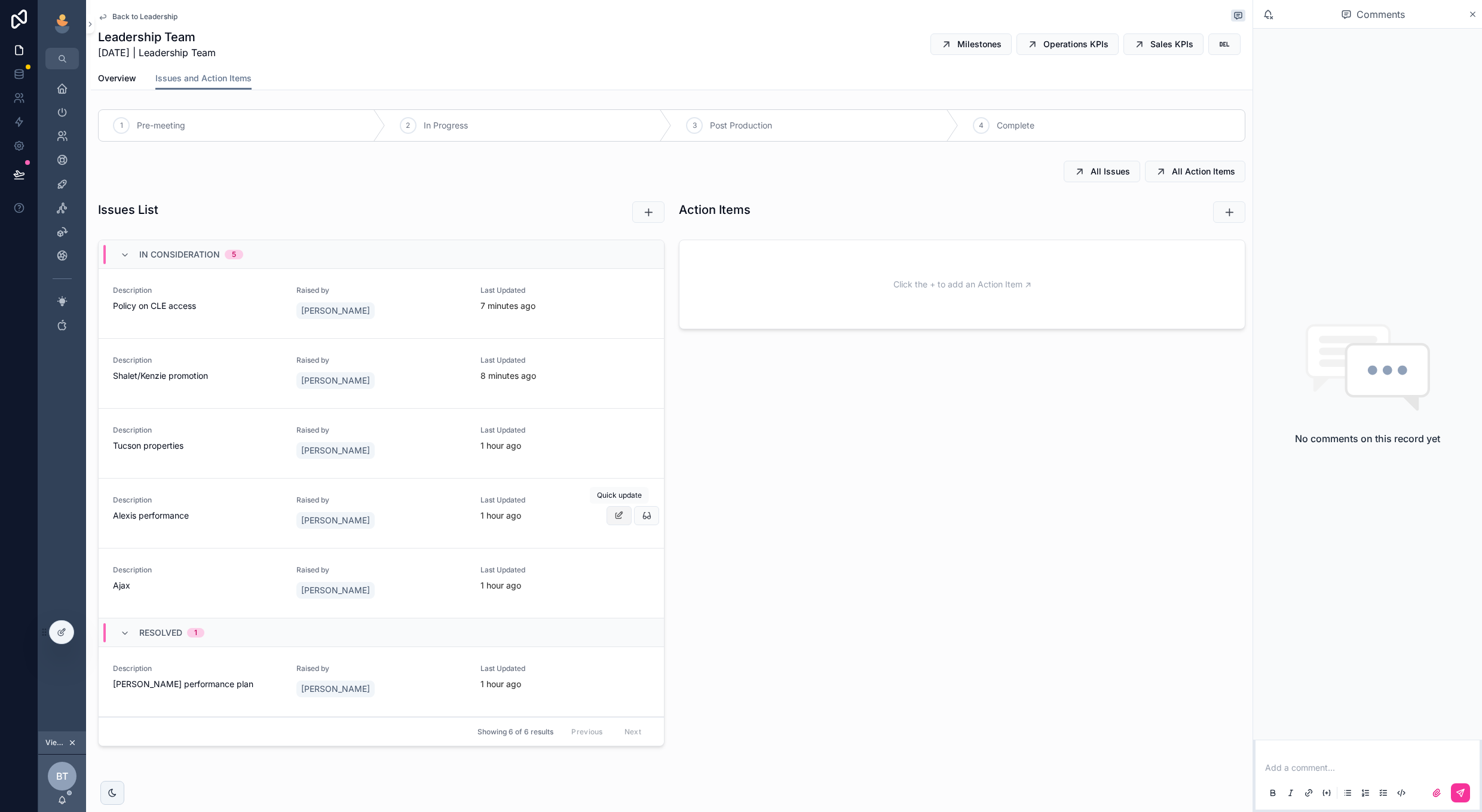
click at [616, 508] on button "scrollable content" at bounding box center [619, 516] width 25 height 19
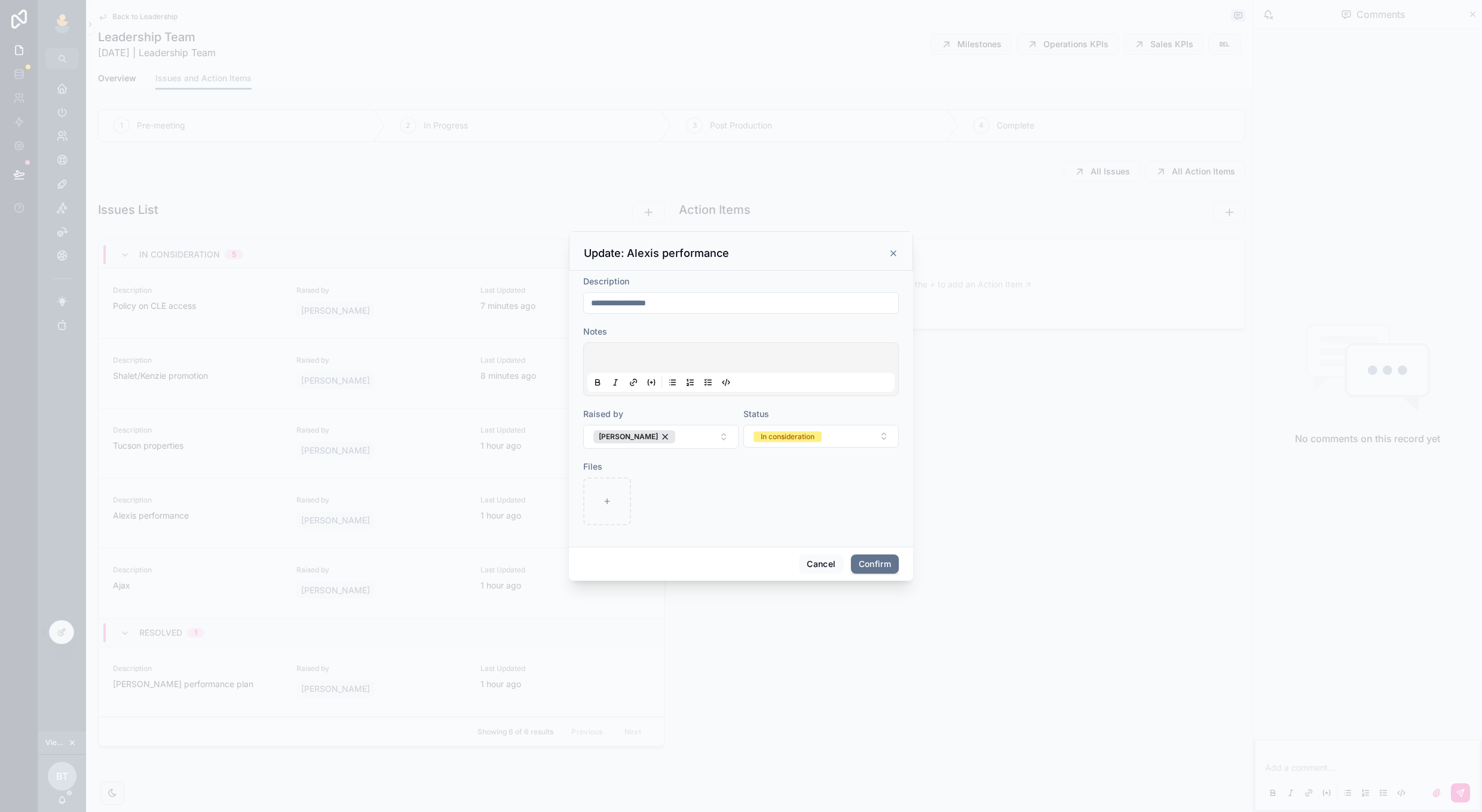
click at [699, 362] on p at bounding box center [743, 360] width 307 height 12
click at [815, 444] on button "In consideration" at bounding box center [821, 436] width 156 height 23
click at [781, 514] on div "Resolved" at bounding box center [821, 520] width 166 height 18
click at [867, 564] on button "Confirm" at bounding box center [875, 564] width 48 height 19
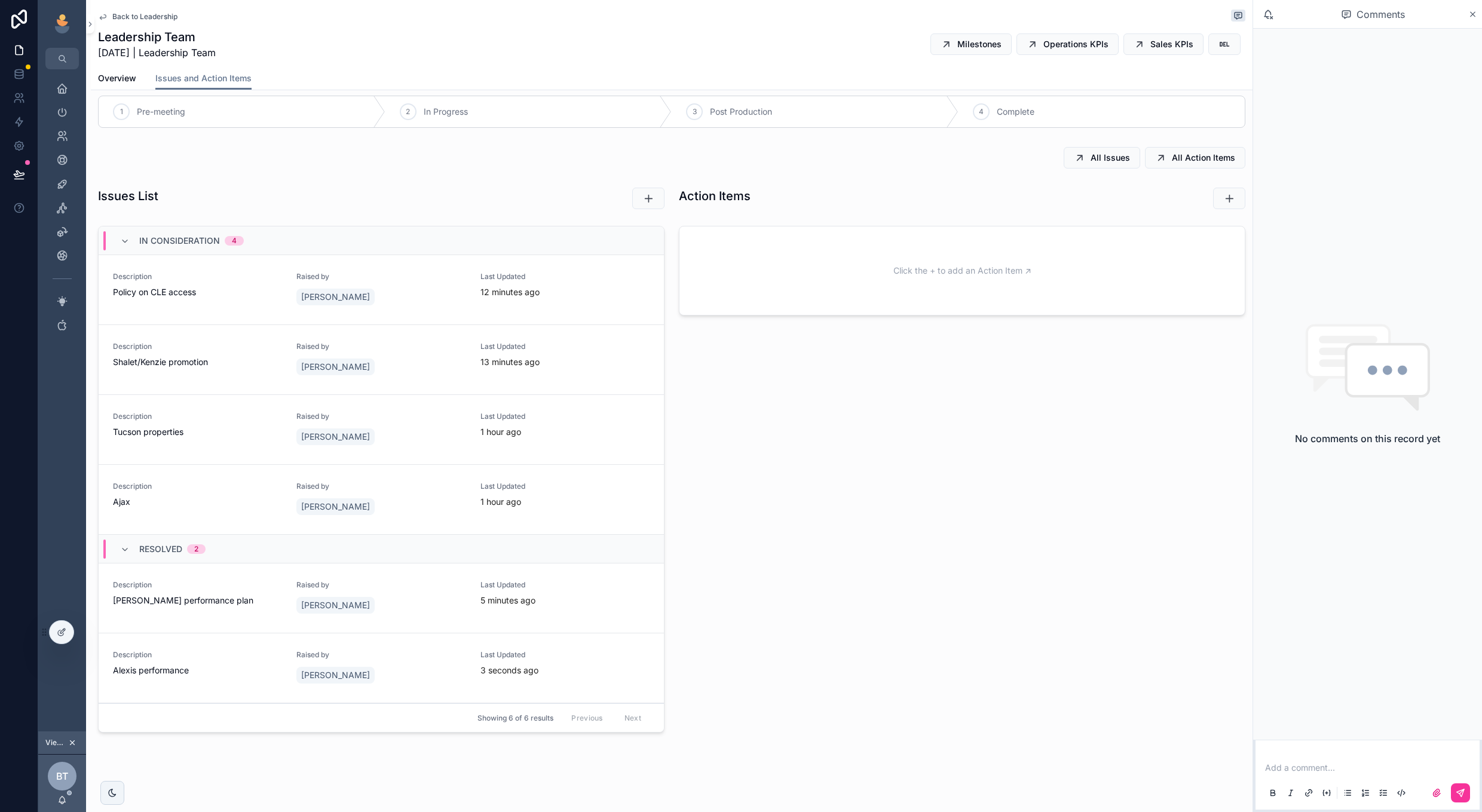
scroll to position [19, 0]
click at [0, 0] on icon "scrollable content" at bounding box center [0, 0] width 0 height 0
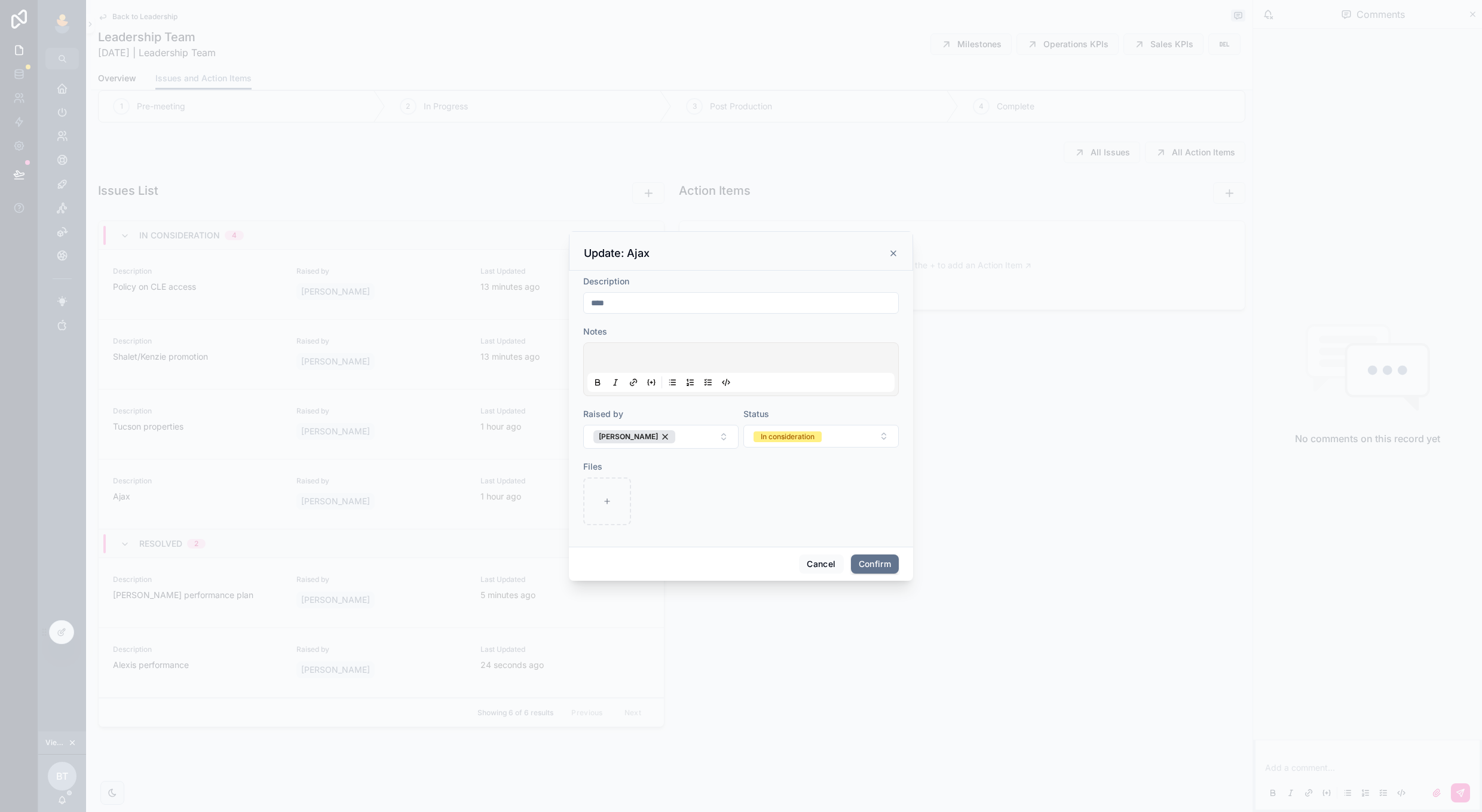
click at [692, 322] on form "Description **** Notes Raised by [PERSON_NAME] Status In consideration Files" at bounding box center [741, 406] width 316 height 262
drag, startPoint x: 702, startPoint y: 243, endPoint x: 701, endPoint y: 236, distance: 7.1
click at [701, 236] on div "Update: Ajax" at bounding box center [741, 250] width 344 height 40
click at [731, 351] on div at bounding box center [741, 369] width 307 height 45
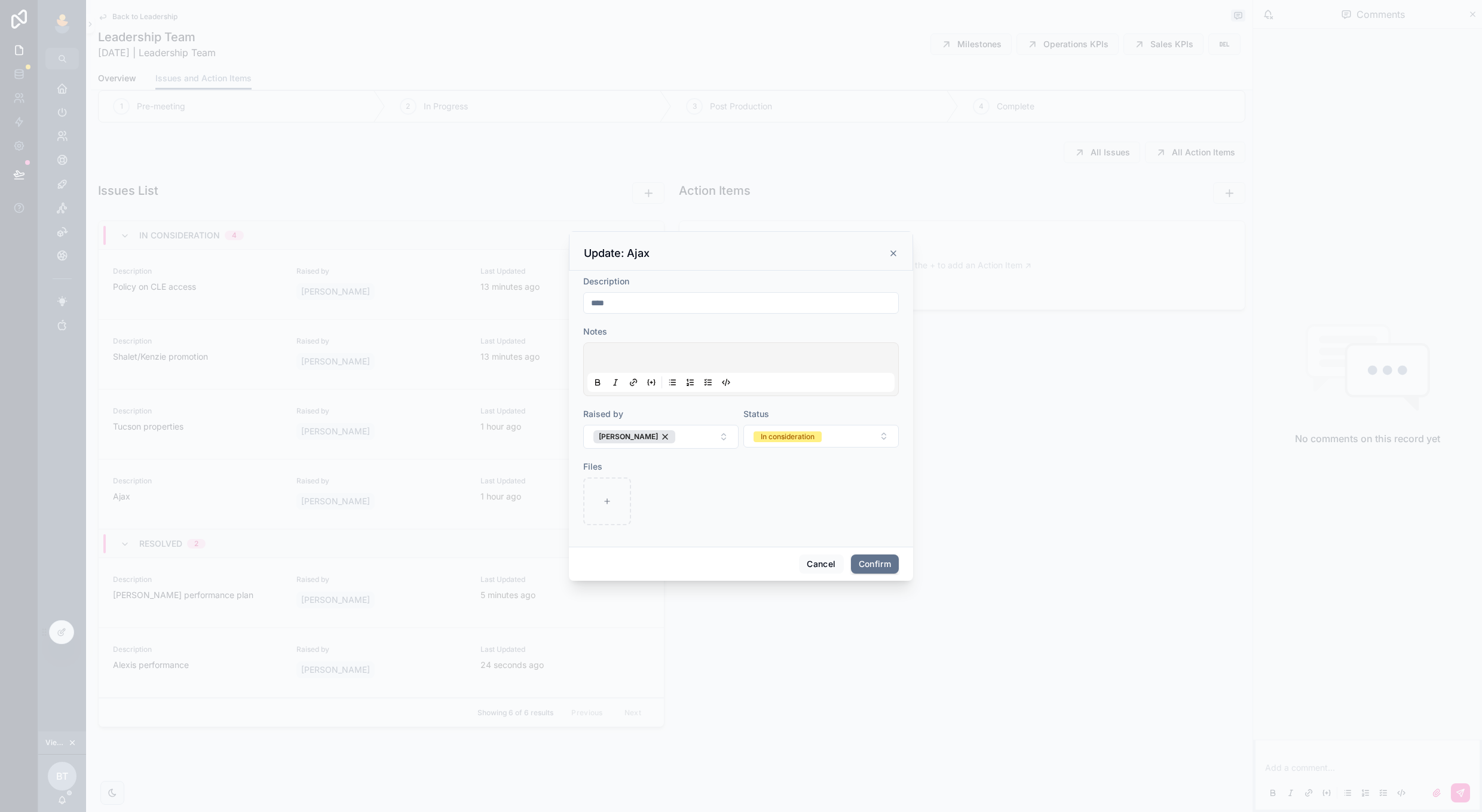
click at [728, 355] on p at bounding box center [743, 360] width 307 height 12
click at [828, 440] on button "In consideration" at bounding box center [821, 436] width 156 height 23
click at [803, 515] on div "Resolved" at bounding box center [821, 520] width 166 height 18
click at [863, 557] on button "Confirm" at bounding box center [875, 564] width 48 height 19
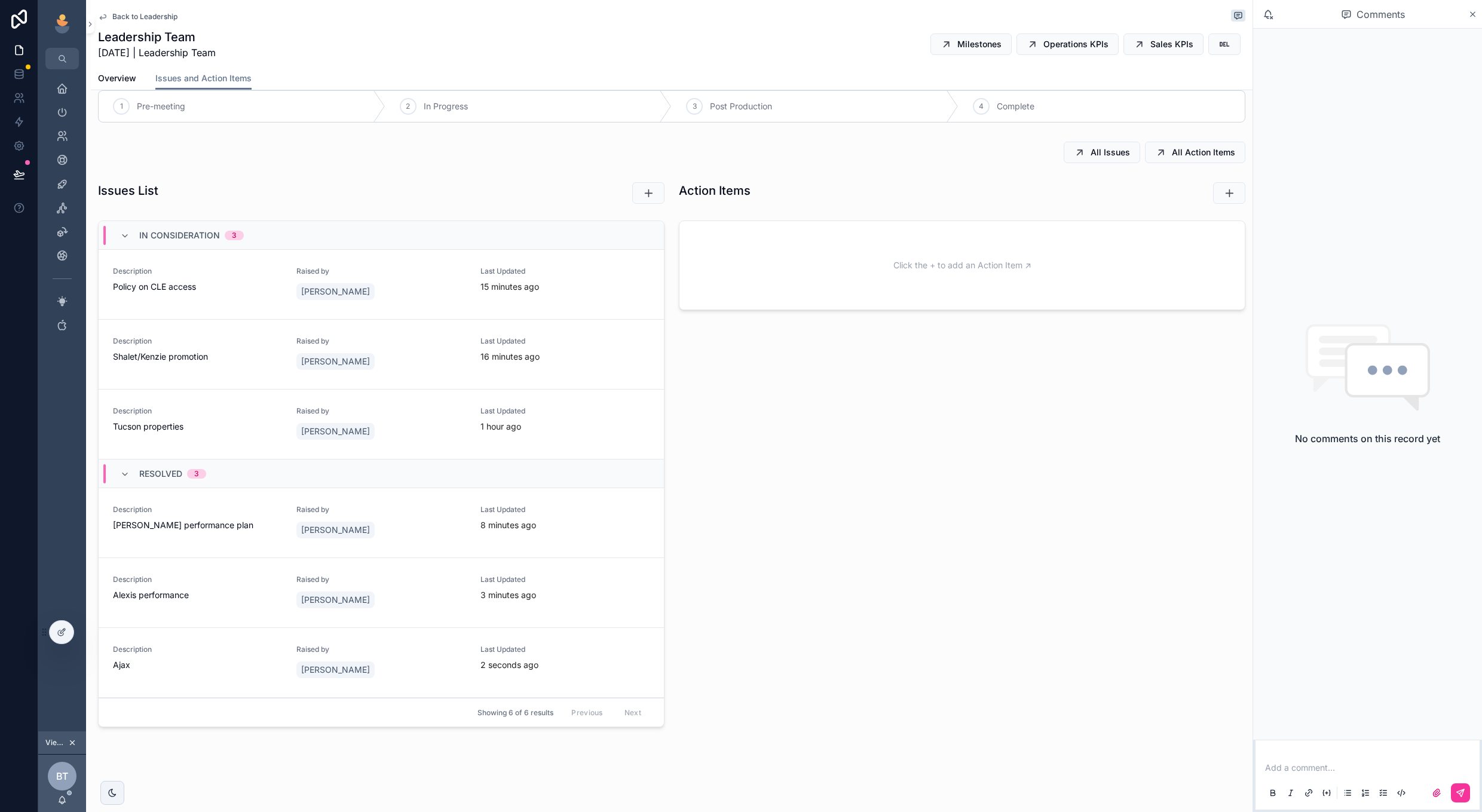
click at [0, 0] on icon "scrollable content" at bounding box center [0, 0] width 0 height 0
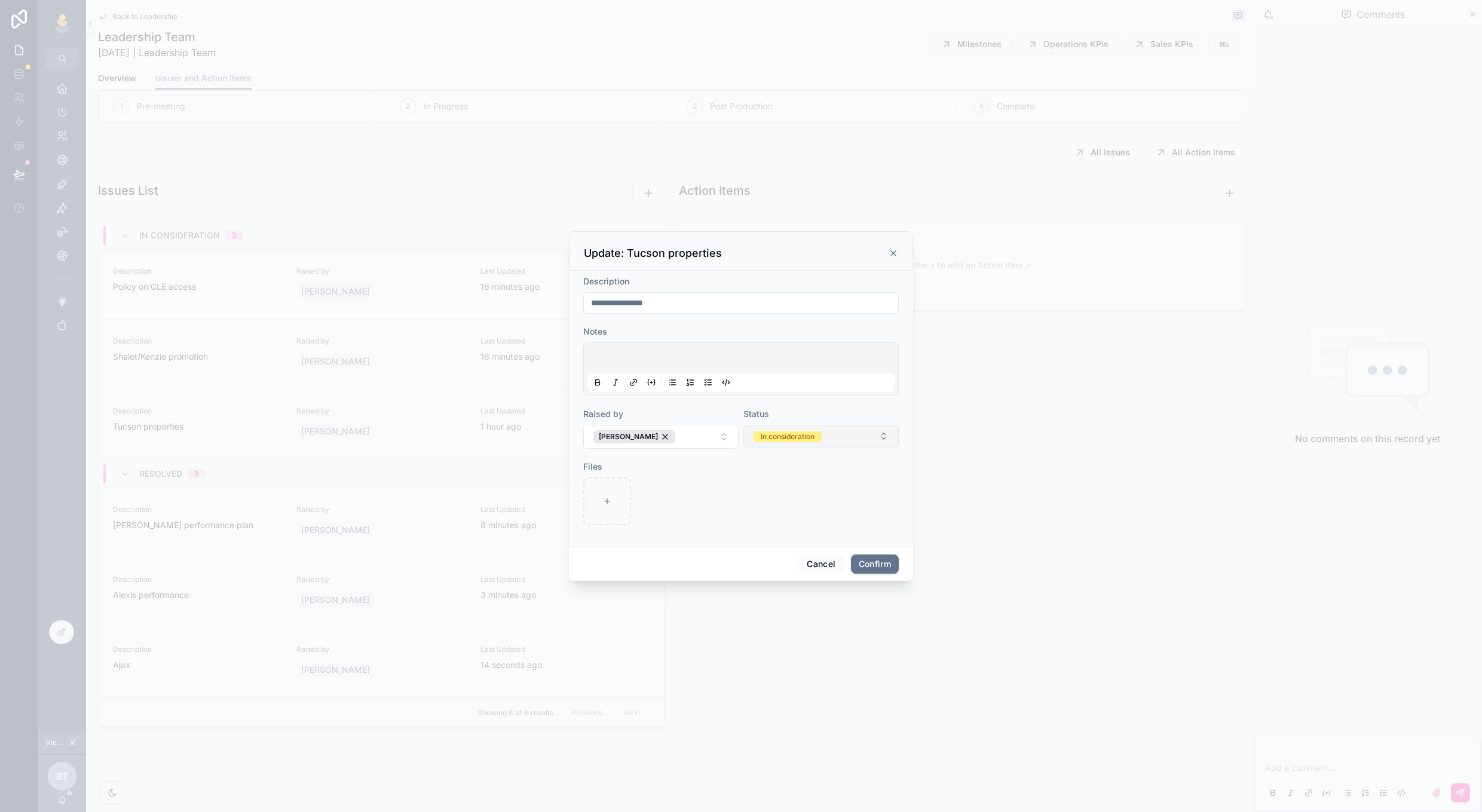
click at [830, 436] on button "In consideration" at bounding box center [821, 436] width 156 height 23
click at [803, 519] on div "Resolved" at bounding box center [821, 520] width 166 height 18
click at [878, 561] on button "Confirm" at bounding box center [875, 564] width 48 height 19
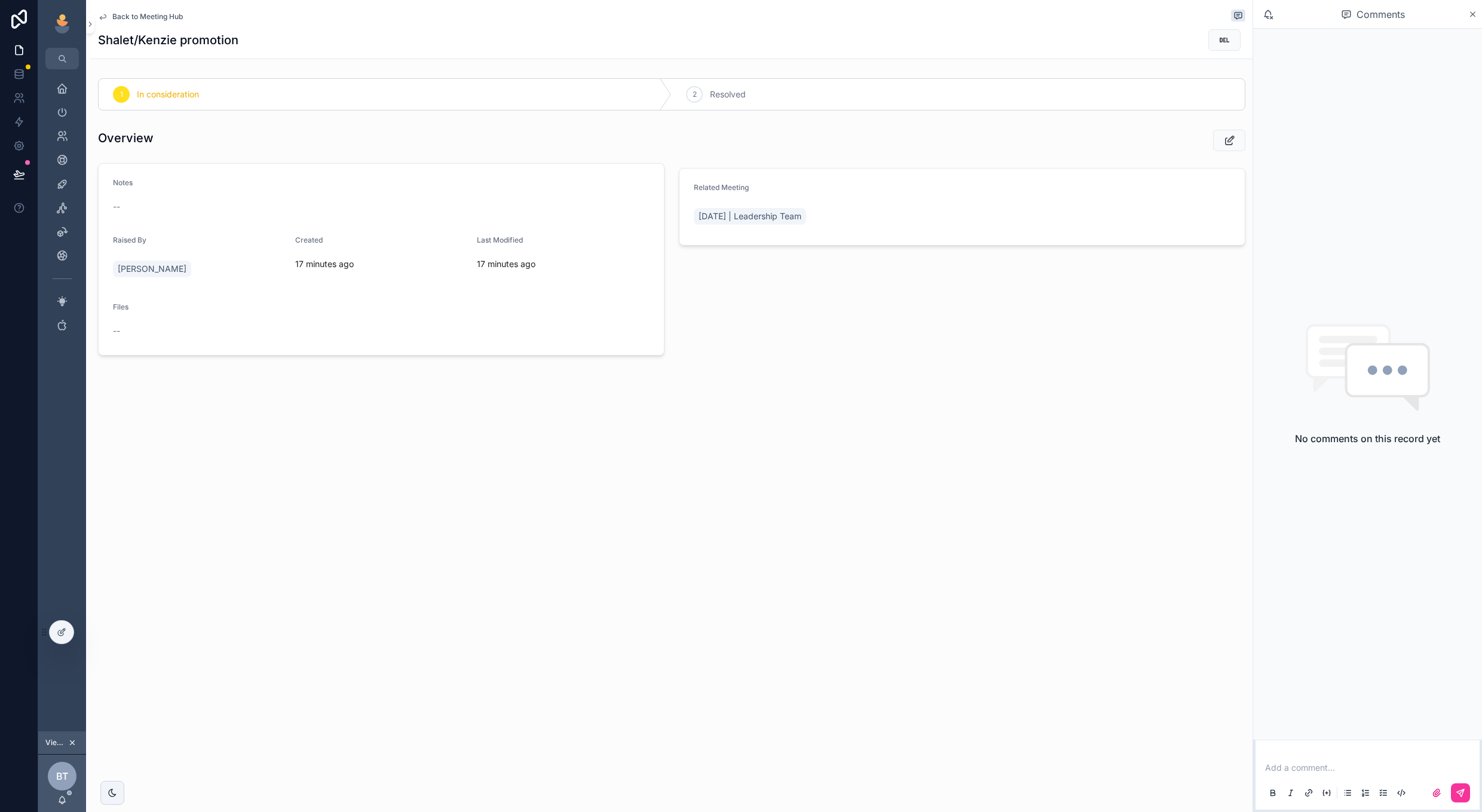
click at [151, 13] on span "Back to Meeting Hub" at bounding box center [147, 17] width 71 height 9
click at [169, 14] on span "Back to Meeting Hub" at bounding box center [147, 17] width 71 height 9
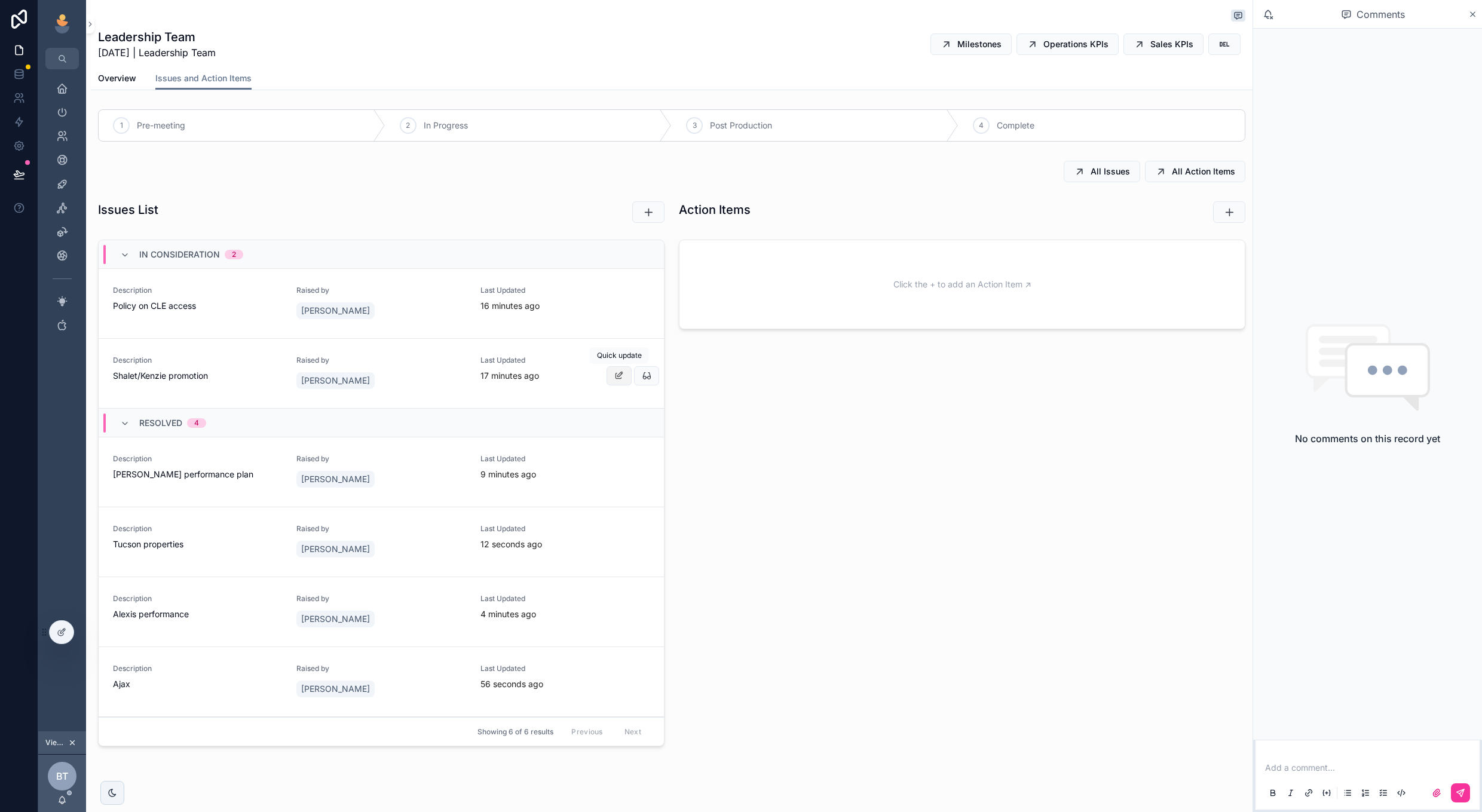
click at [615, 371] on icon "scrollable content" at bounding box center [619, 376] width 9 height 9
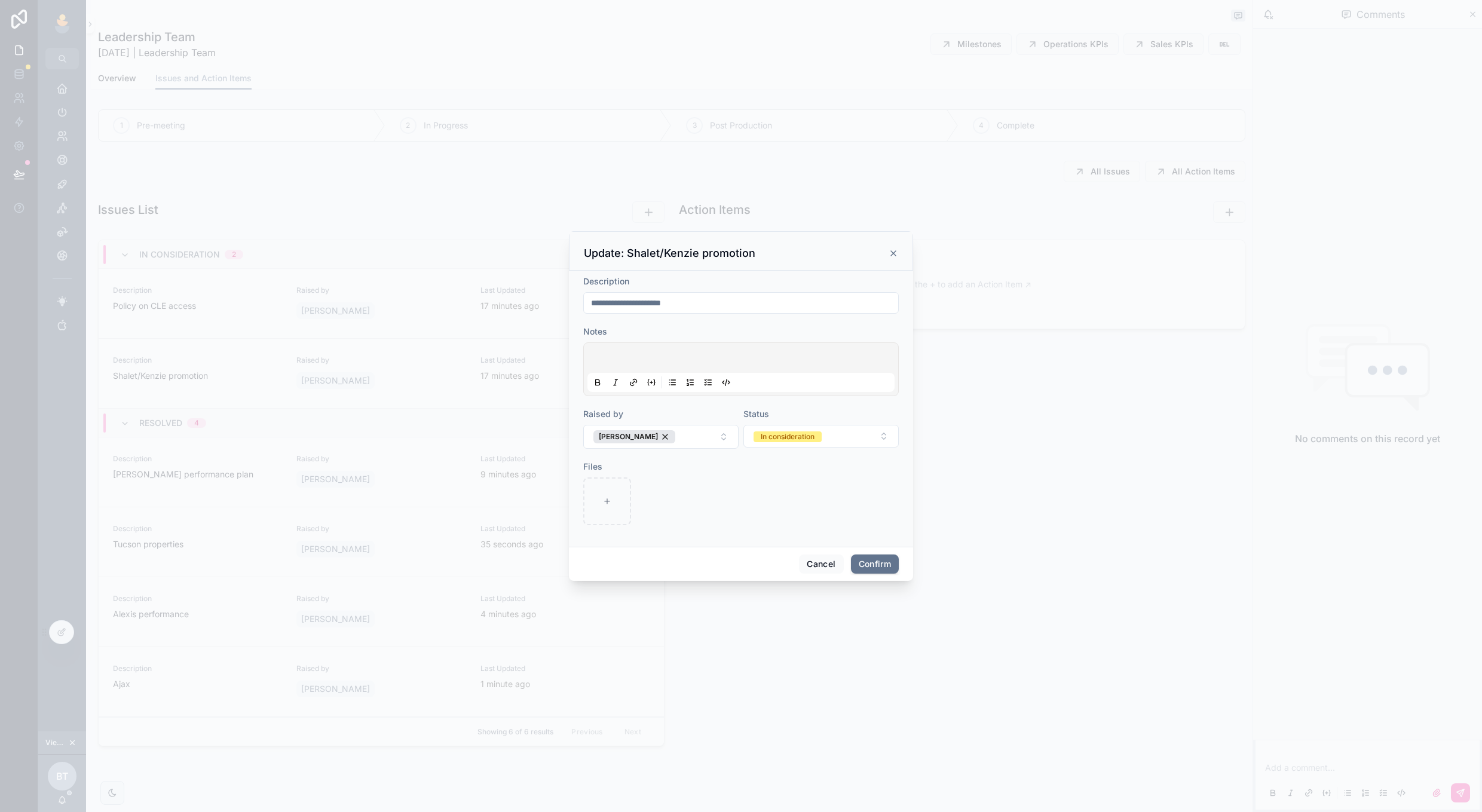
click at [725, 350] on div at bounding box center [741, 369] width 307 height 45
click at [725, 360] on p at bounding box center [743, 360] width 307 height 12
click at [778, 327] on div "Notes" at bounding box center [741, 332] width 316 height 12
click at [854, 415] on div "Status" at bounding box center [821, 414] width 156 height 12
click at [844, 487] on div at bounding box center [741, 501] width 316 height 48
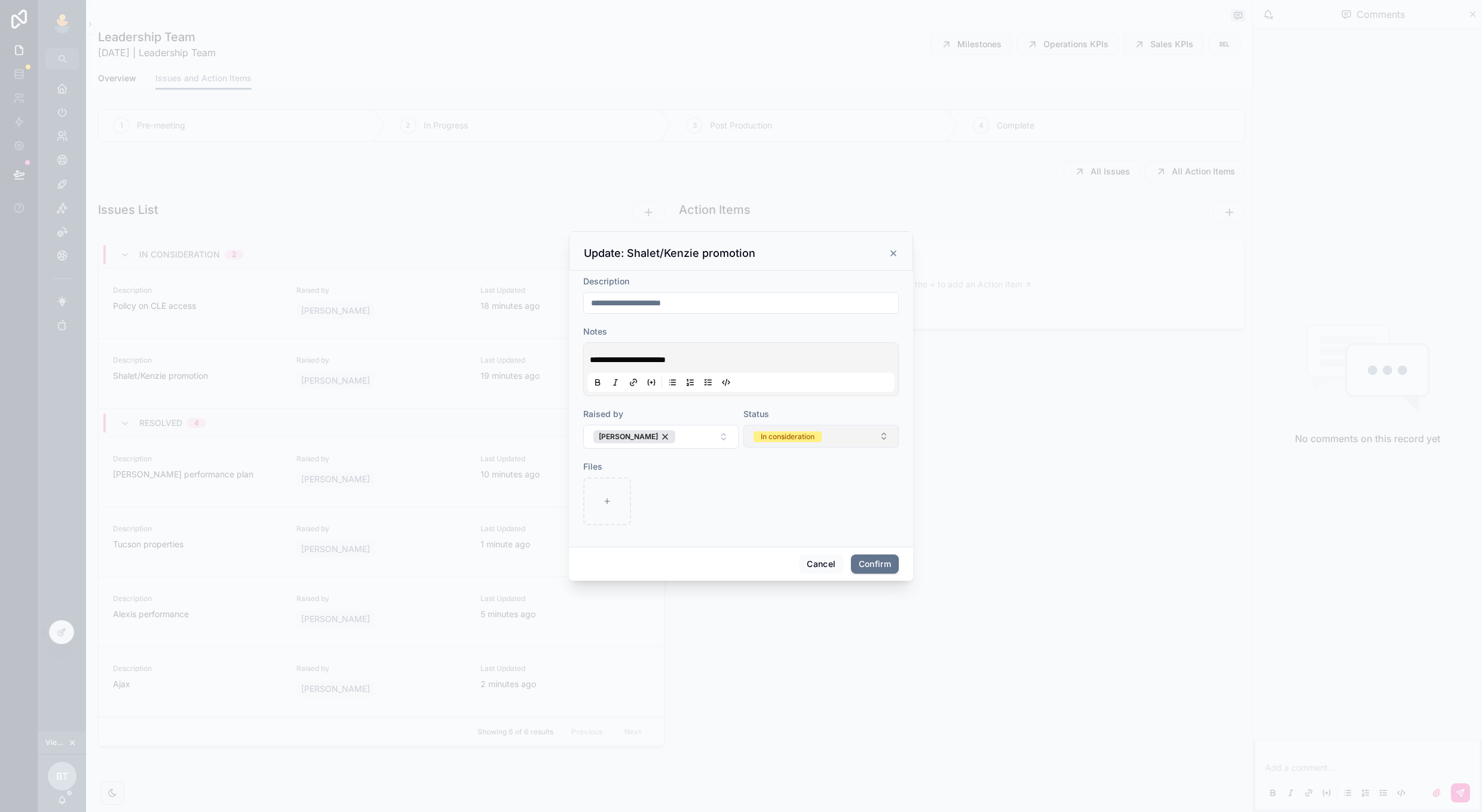
click at [832, 438] on button "In consideration" at bounding box center [821, 436] width 156 height 23
click at [819, 516] on div "Resolved" at bounding box center [821, 520] width 166 height 18
click at [843, 528] on form "**********" at bounding box center [741, 406] width 316 height 262
click at [877, 557] on button "Confirm" at bounding box center [875, 564] width 48 height 19
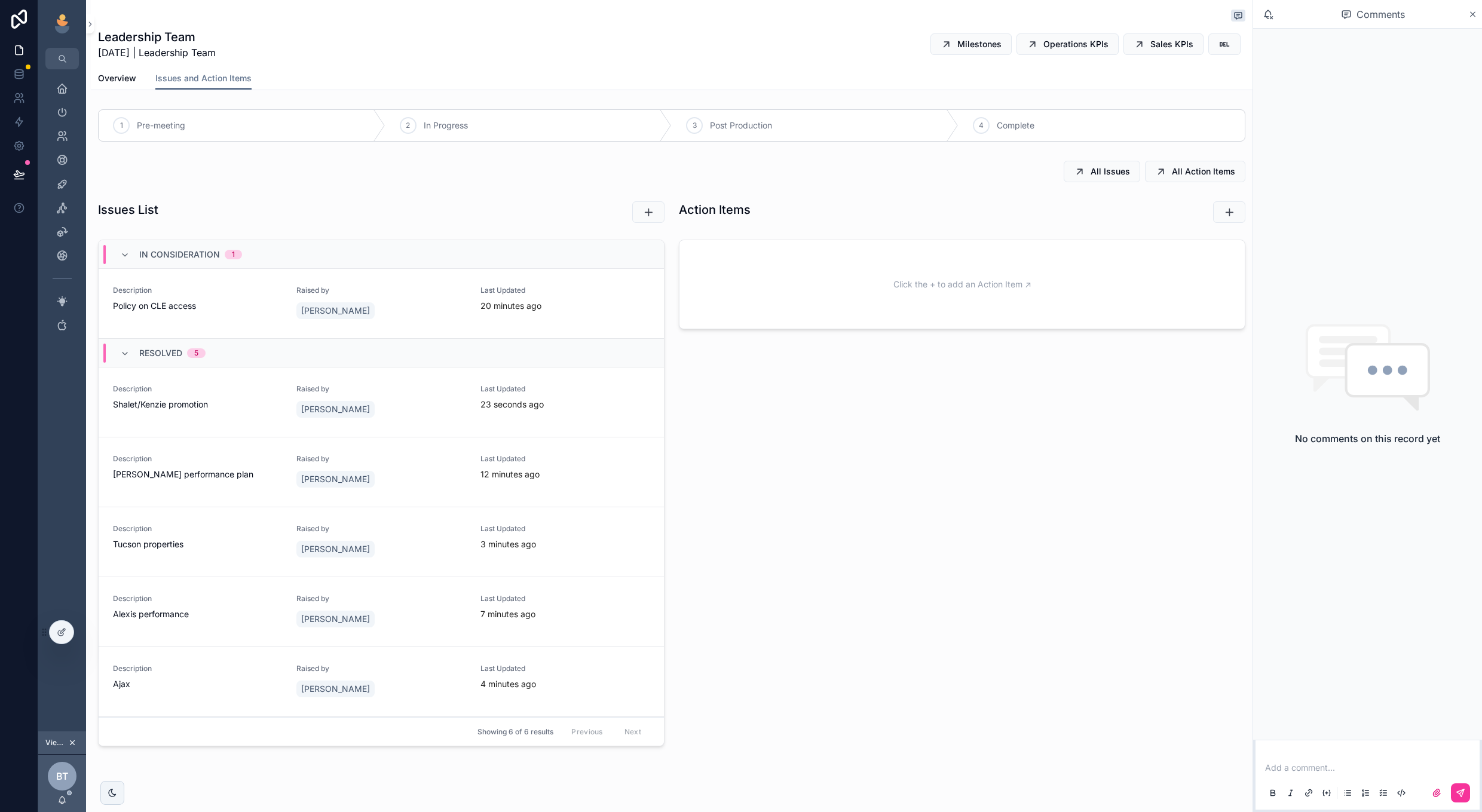
click at [0, 0] on icon "scrollable content" at bounding box center [0, 0] width 0 height 0
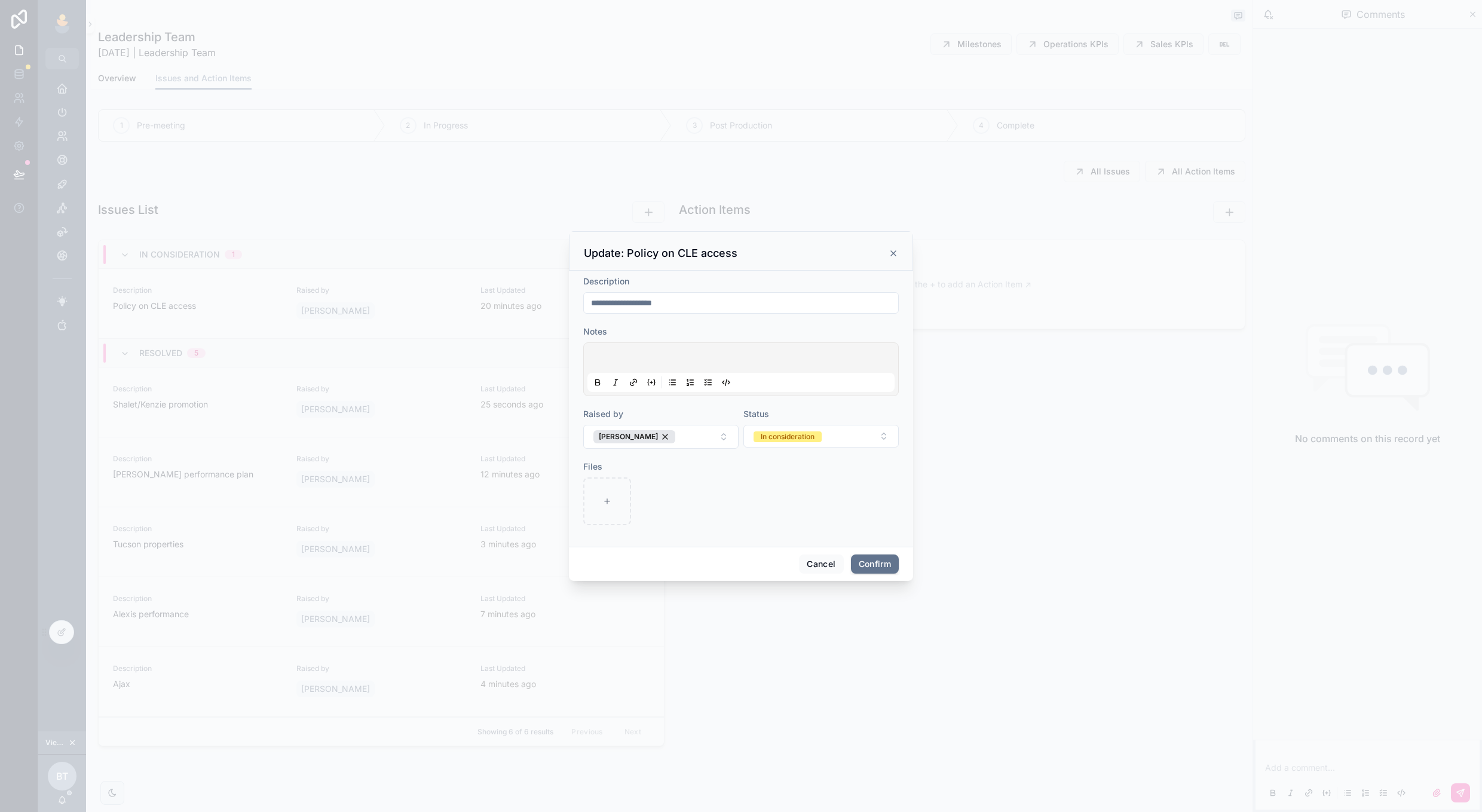
click at [737, 347] on div at bounding box center [741, 369] width 307 height 45
click at [735, 351] on div at bounding box center [741, 369] width 307 height 45
click at [732, 356] on p at bounding box center [743, 360] width 307 height 12
click at [789, 440] on div "In consideration" at bounding box center [788, 437] width 54 height 11
click at [783, 518] on span "Resolved" at bounding box center [765, 520] width 45 height 11
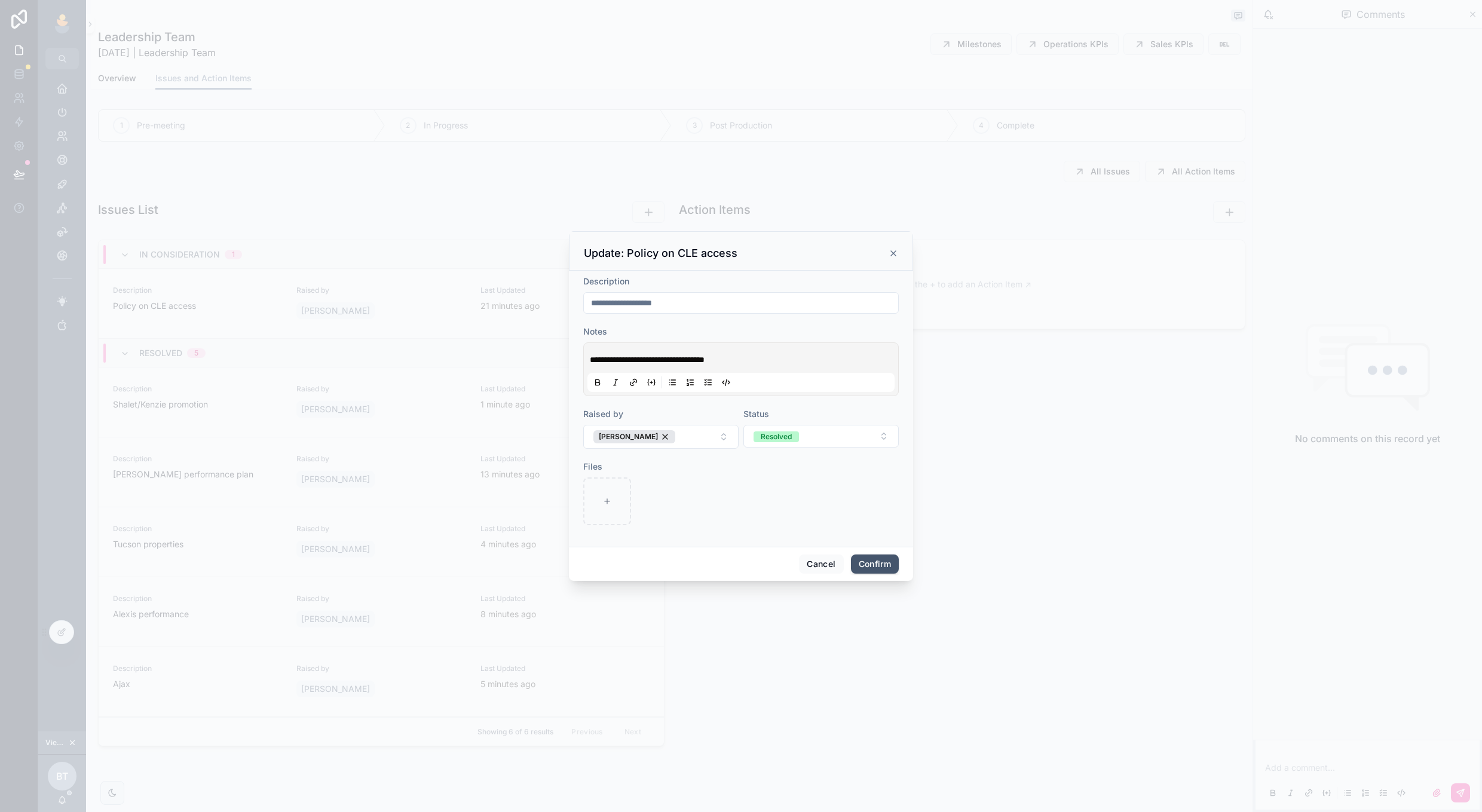
click at [866, 569] on button "Confirm" at bounding box center [875, 564] width 48 height 19
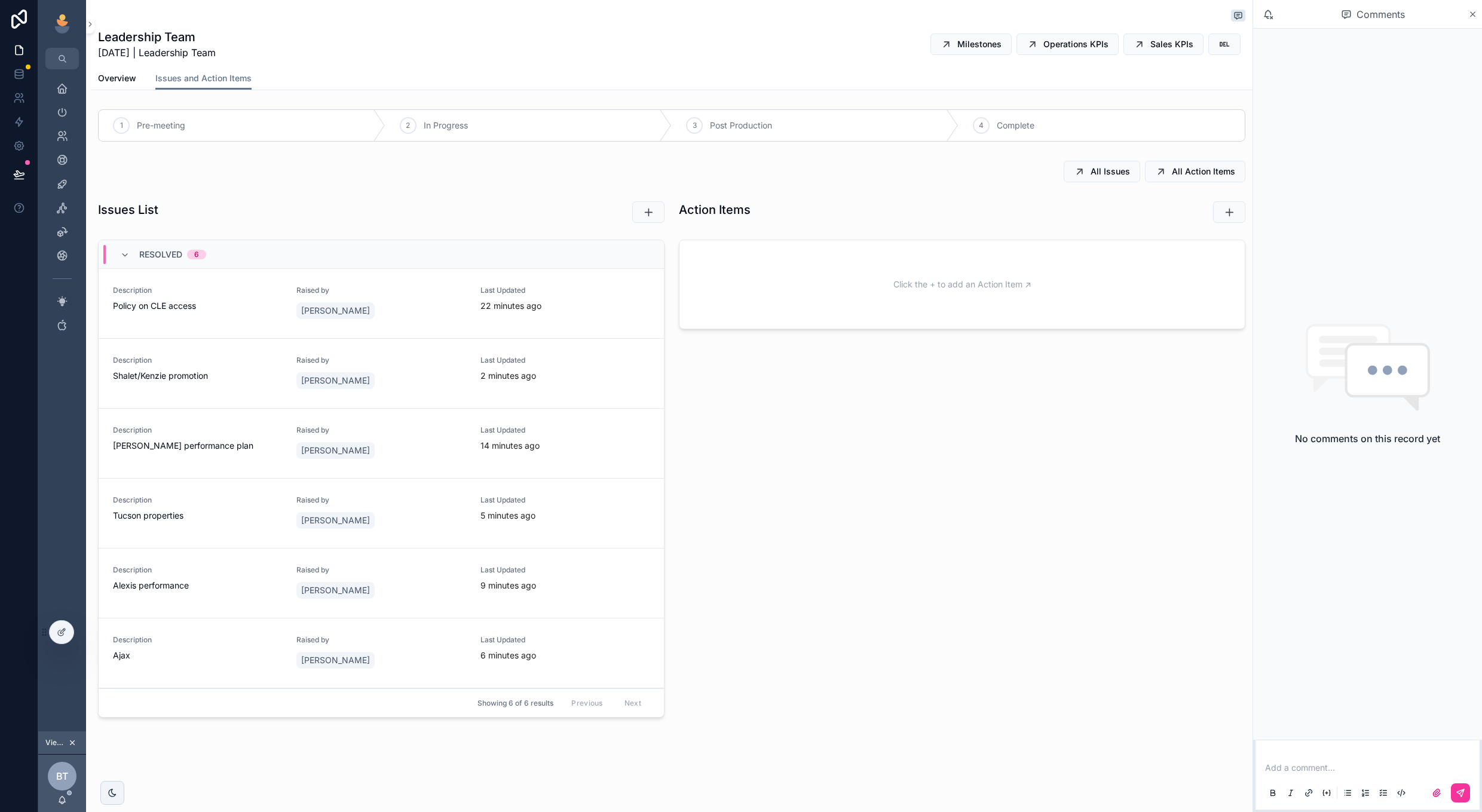
click at [579, 224] on div "scrollable content" at bounding box center [577, 212] width 189 height 31
click at [645, 219] on button "scrollable content" at bounding box center [648, 212] width 32 height 22
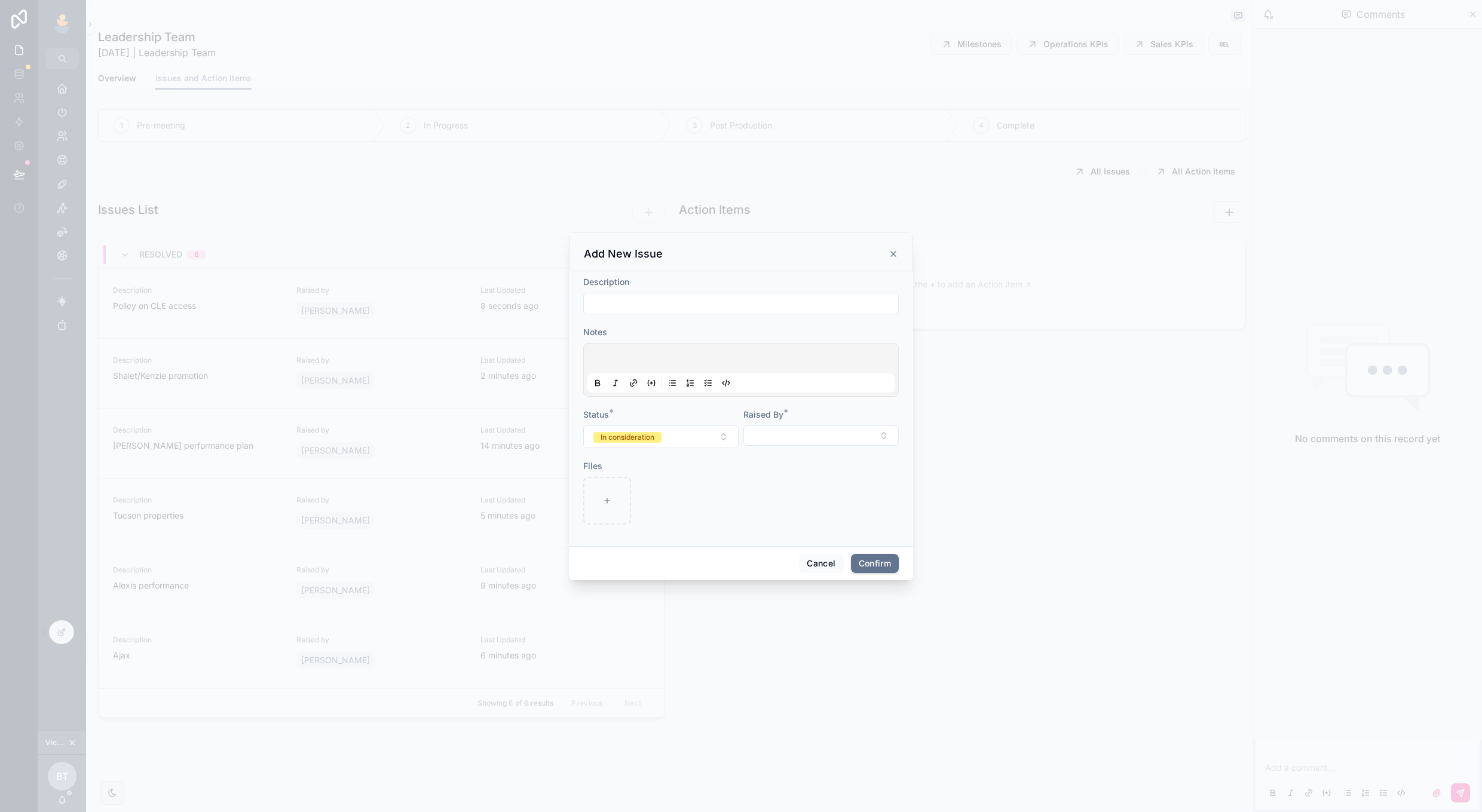
click at [742, 286] on div "Description" at bounding box center [741, 282] width 316 height 12
click at [741, 290] on div "Description" at bounding box center [741, 295] width 316 height 38
click at [740, 297] on input "text" at bounding box center [741, 303] width 314 height 17
type input "**********"
click at [783, 427] on button "Select Button" at bounding box center [821, 436] width 156 height 20
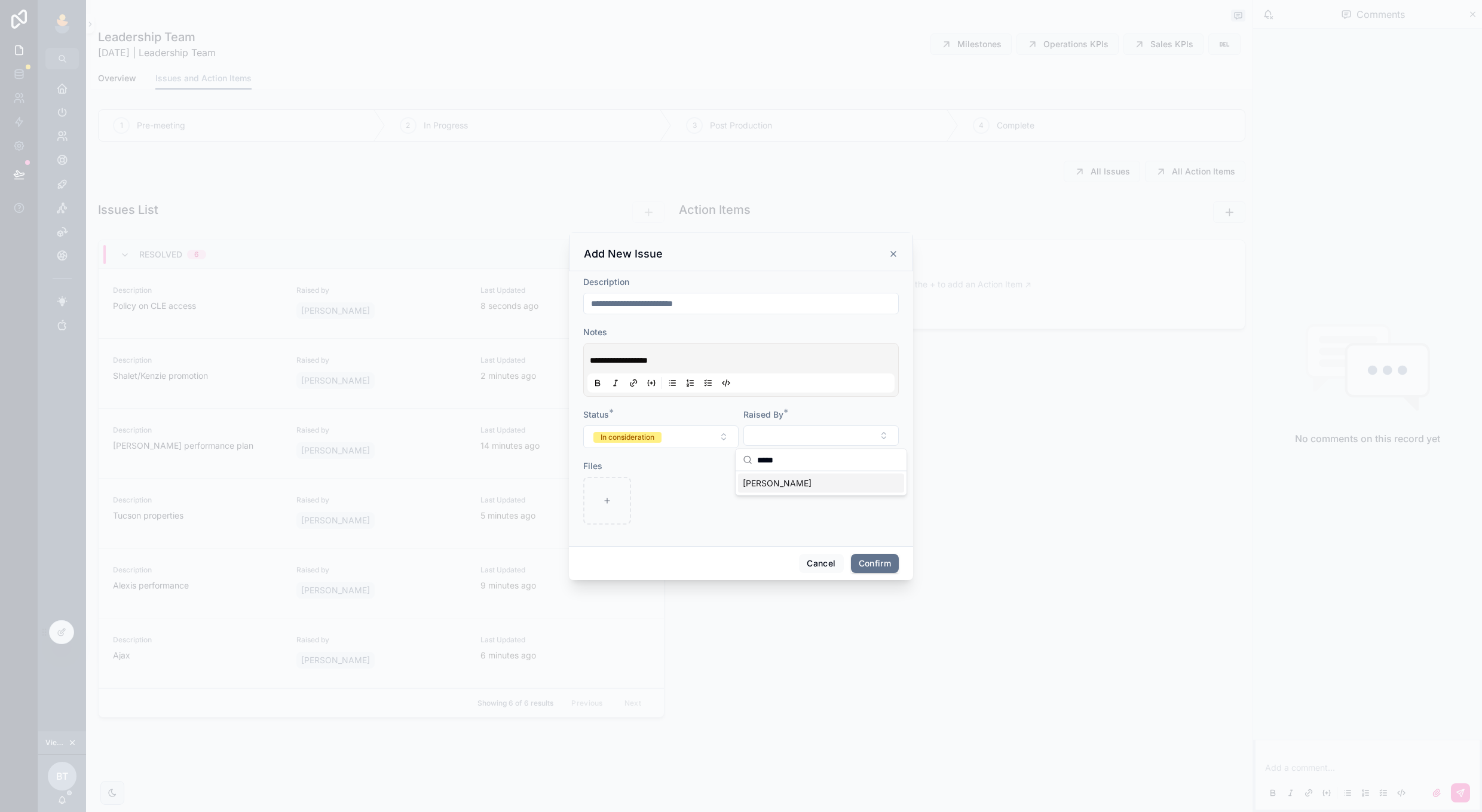
type input "*****"
click at [810, 483] on div "[PERSON_NAME]" at bounding box center [821, 483] width 166 height 19
click at [746, 566] on div "Cancel Confirm" at bounding box center [741, 564] width 344 height 34
click at [861, 566] on button "Confirm" at bounding box center [875, 564] width 48 height 19
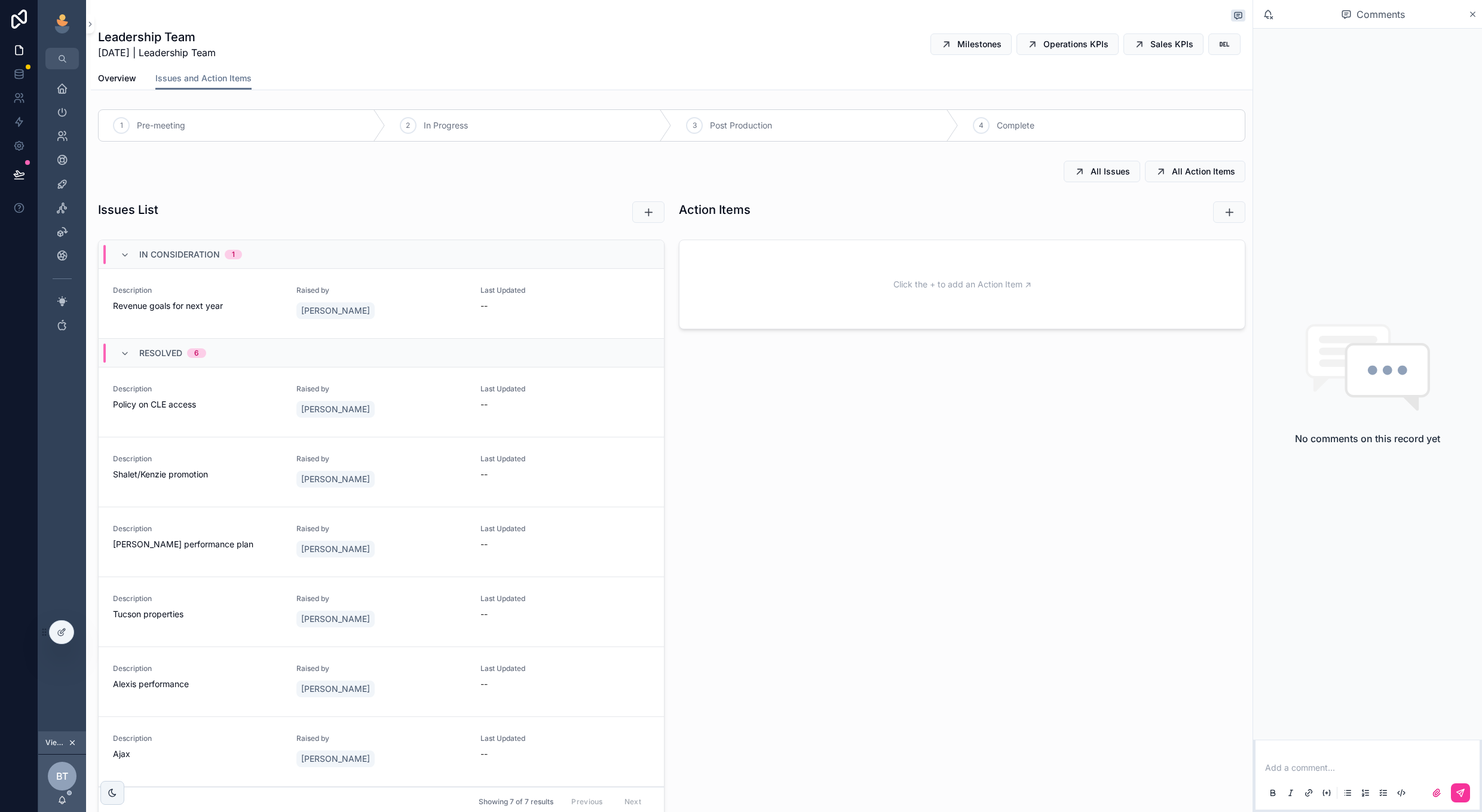
click at [0, 0] on icon "scrollable content" at bounding box center [0, 0] width 0 height 0
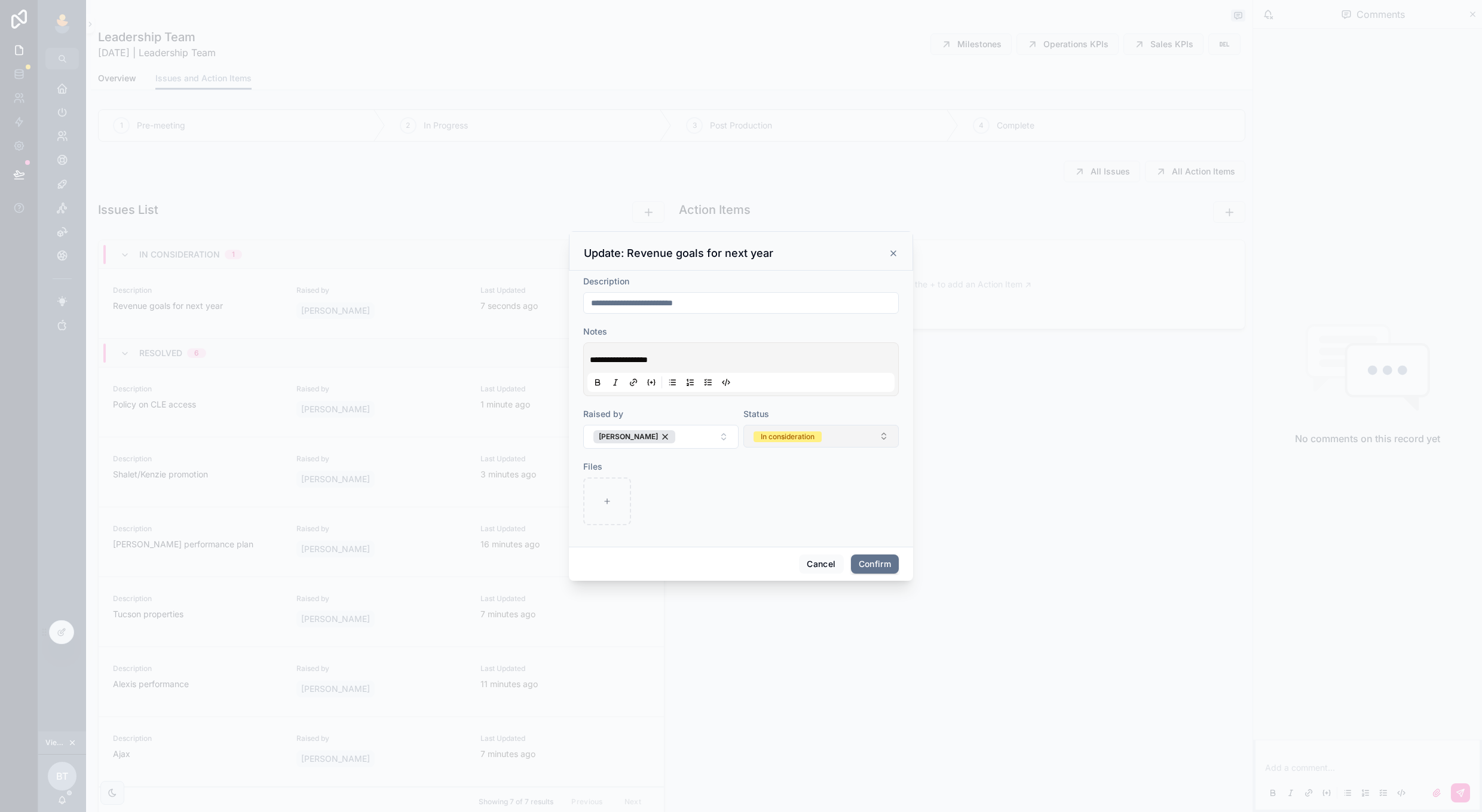
click at [833, 440] on button "In consideration" at bounding box center [821, 436] width 156 height 23
click at [811, 512] on div "Resolved" at bounding box center [821, 520] width 166 height 18
click at [863, 571] on button "Confirm" at bounding box center [875, 564] width 48 height 19
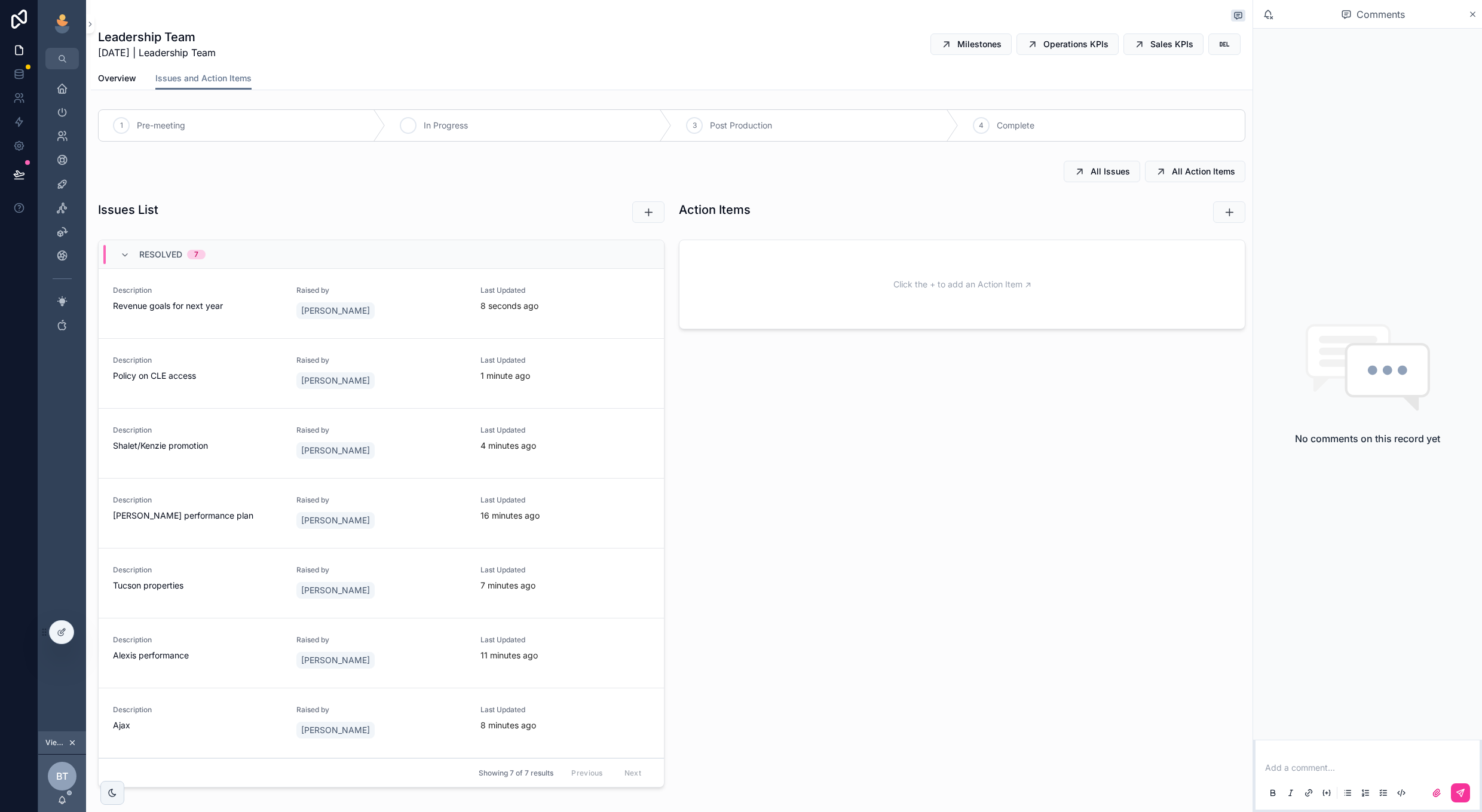
click at [490, 131] on div "2 In Progress" at bounding box center [529, 125] width 287 height 31
click at [727, 650] on div "Action Items Click the + to add an Action Item ↗" at bounding box center [962, 497] width 581 height 601
click at [654, 214] on icon "scrollable content" at bounding box center [648, 212] width 12 height 12
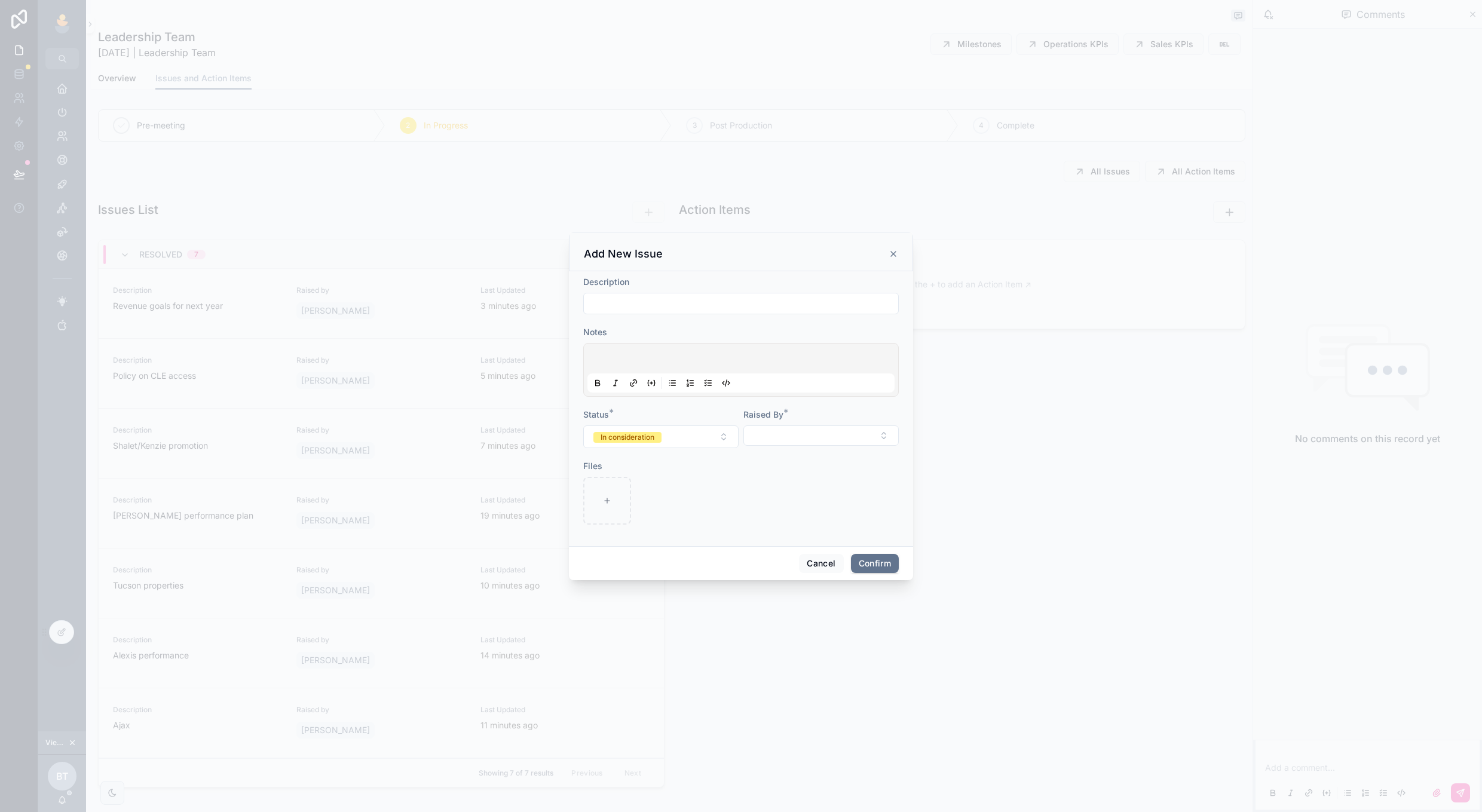
click at [720, 302] on input "text" at bounding box center [741, 303] width 314 height 17
type input "*"
type input "**********"
click at [776, 445] on button "Select Button" at bounding box center [821, 436] width 156 height 20
type input "****"
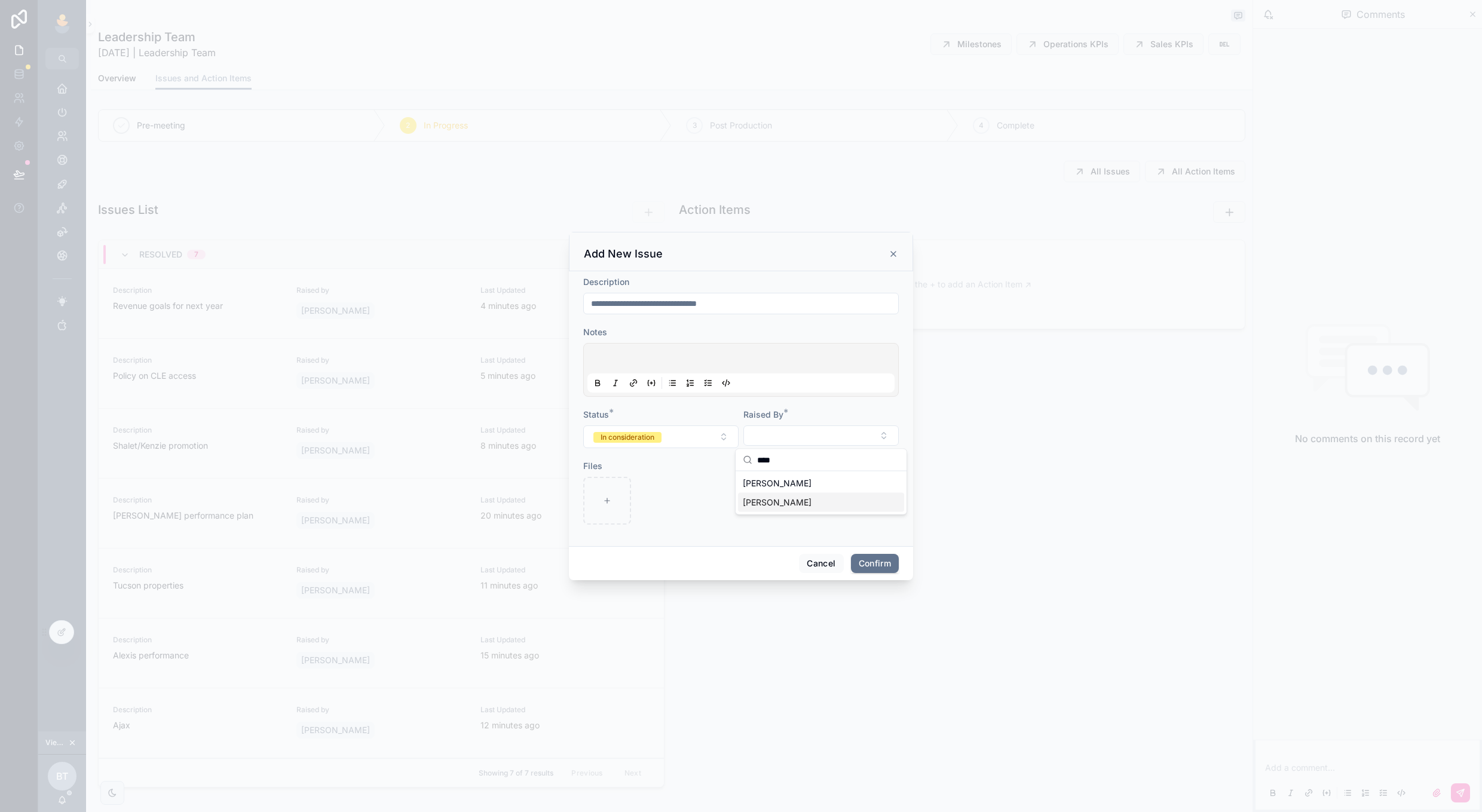
click at [781, 494] on div "[PERSON_NAME]" at bounding box center [821, 502] width 166 height 19
click at [666, 491] on div at bounding box center [661, 501] width 156 height 48
click at [675, 438] on button "In consideration" at bounding box center [661, 436] width 156 height 23
click at [671, 502] on div "Resolved" at bounding box center [661, 502] width 166 height 18
click at [766, 537] on form "**********" at bounding box center [741, 406] width 316 height 262
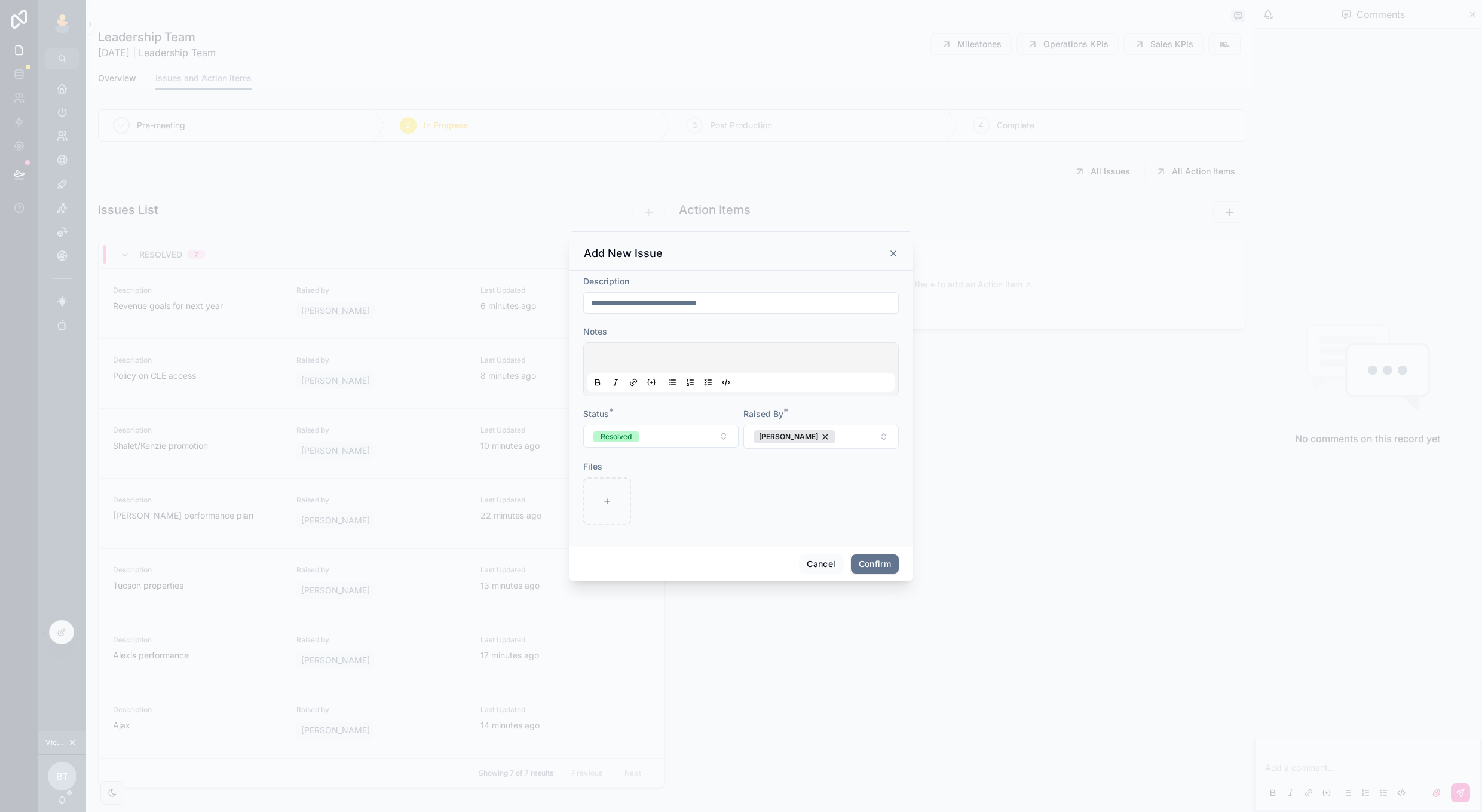
click at [716, 359] on p at bounding box center [743, 360] width 307 height 12
click at [710, 338] on div "Notes" at bounding box center [741, 361] width 316 height 71
click at [702, 359] on p at bounding box center [743, 360] width 307 height 12
click at [876, 553] on div "Cancel Confirm" at bounding box center [741, 564] width 344 height 34
click at [869, 567] on button "Confirm" at bounding box center [875, 564] width 48 height 19
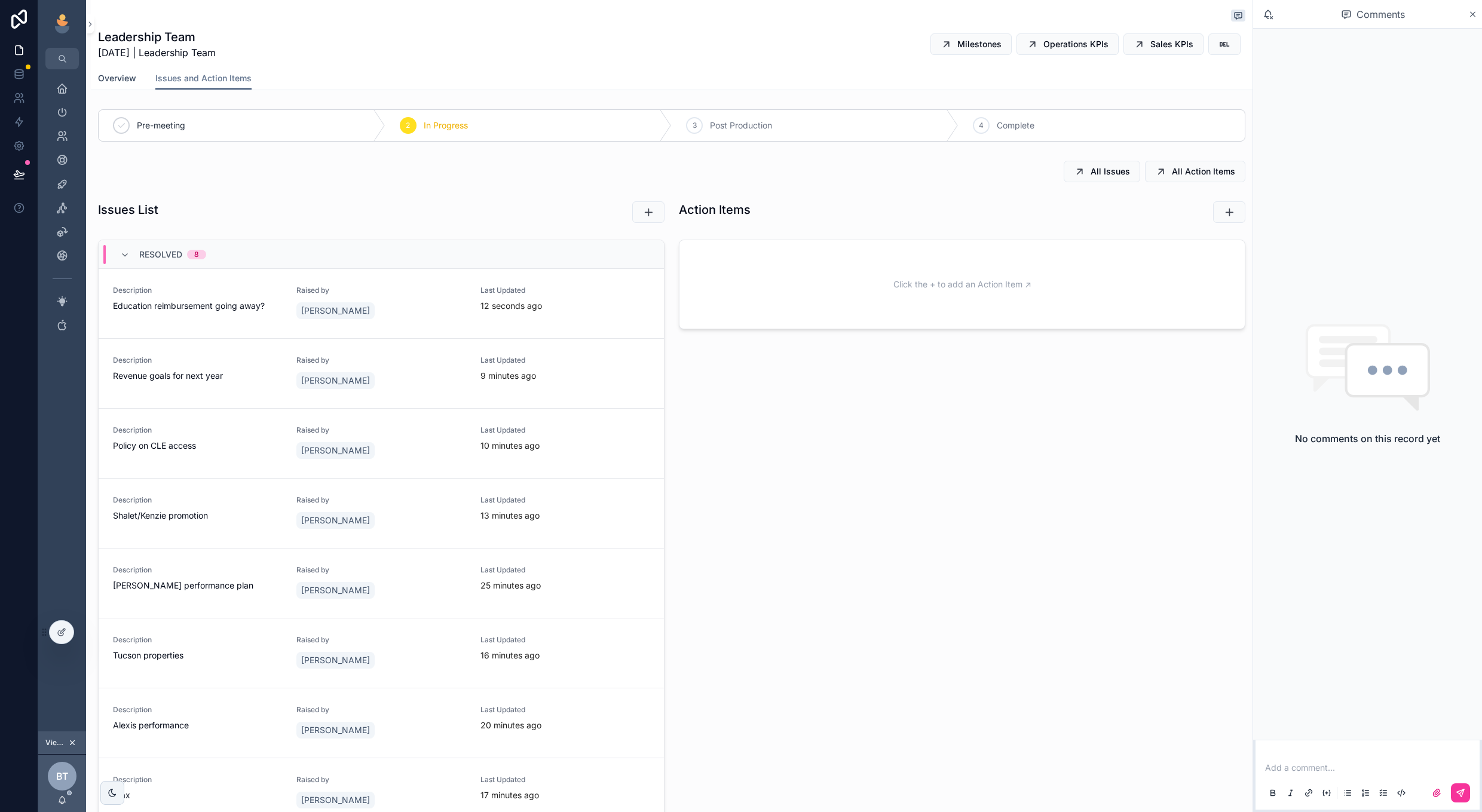
click at [113, 76] on span "Overview" at bounding box center [117, 78] width 38 height 12
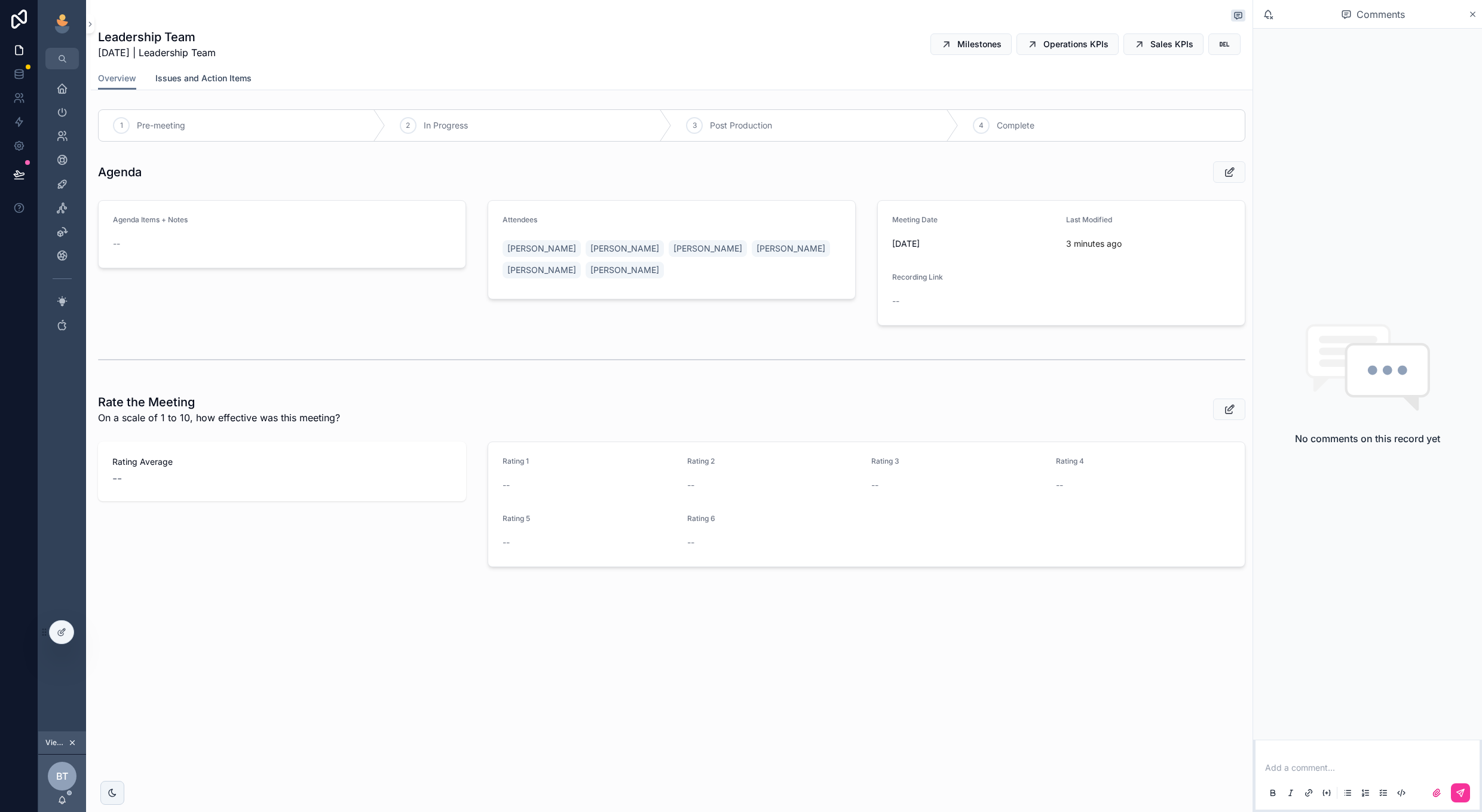
click at [220, 76] on span "Issues and Action Items" at bounding box center [203, 78] width 96 height 12
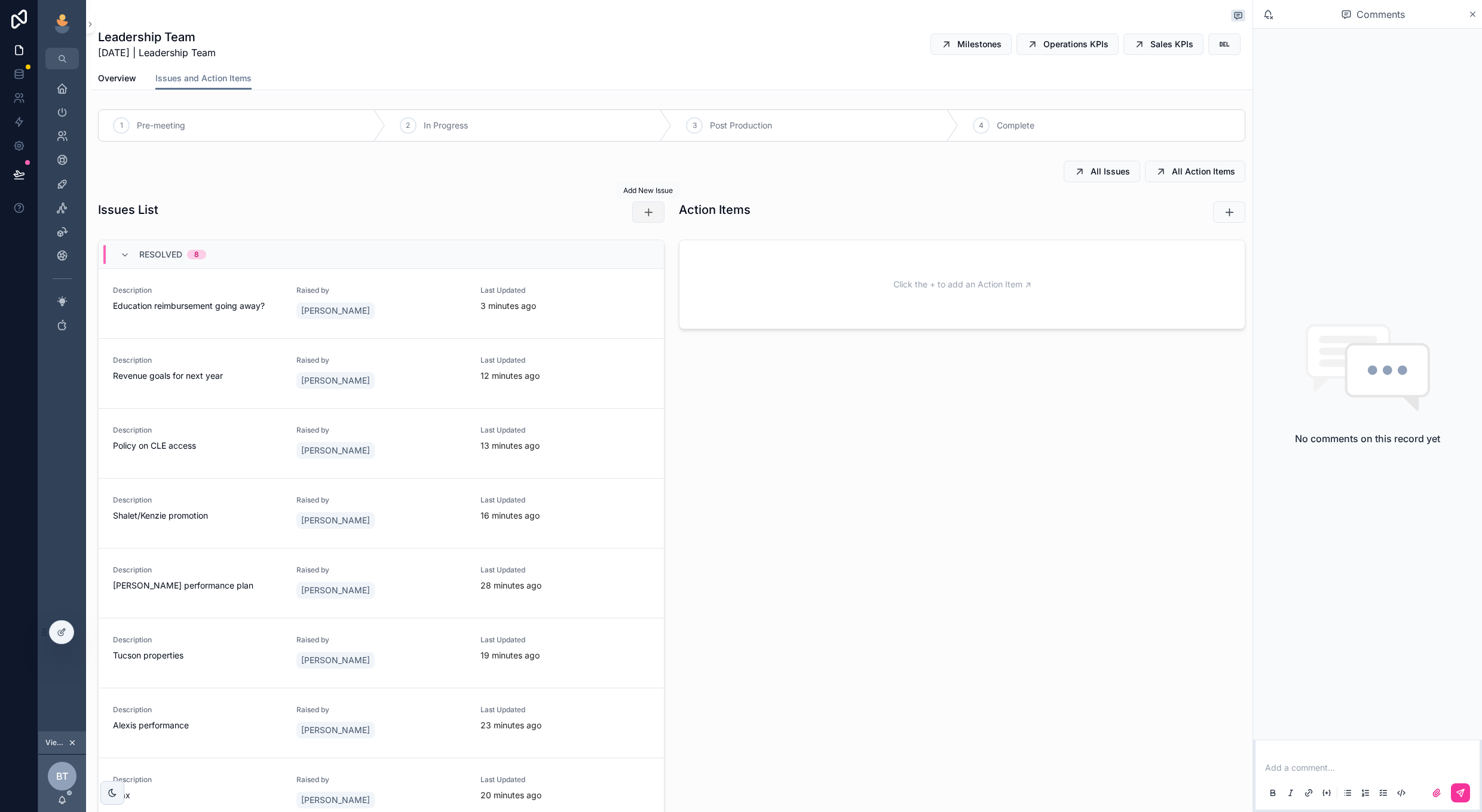
click at [648, 215] on icon "scrollable content" at bounding box center [648, 212] width 12 height 12
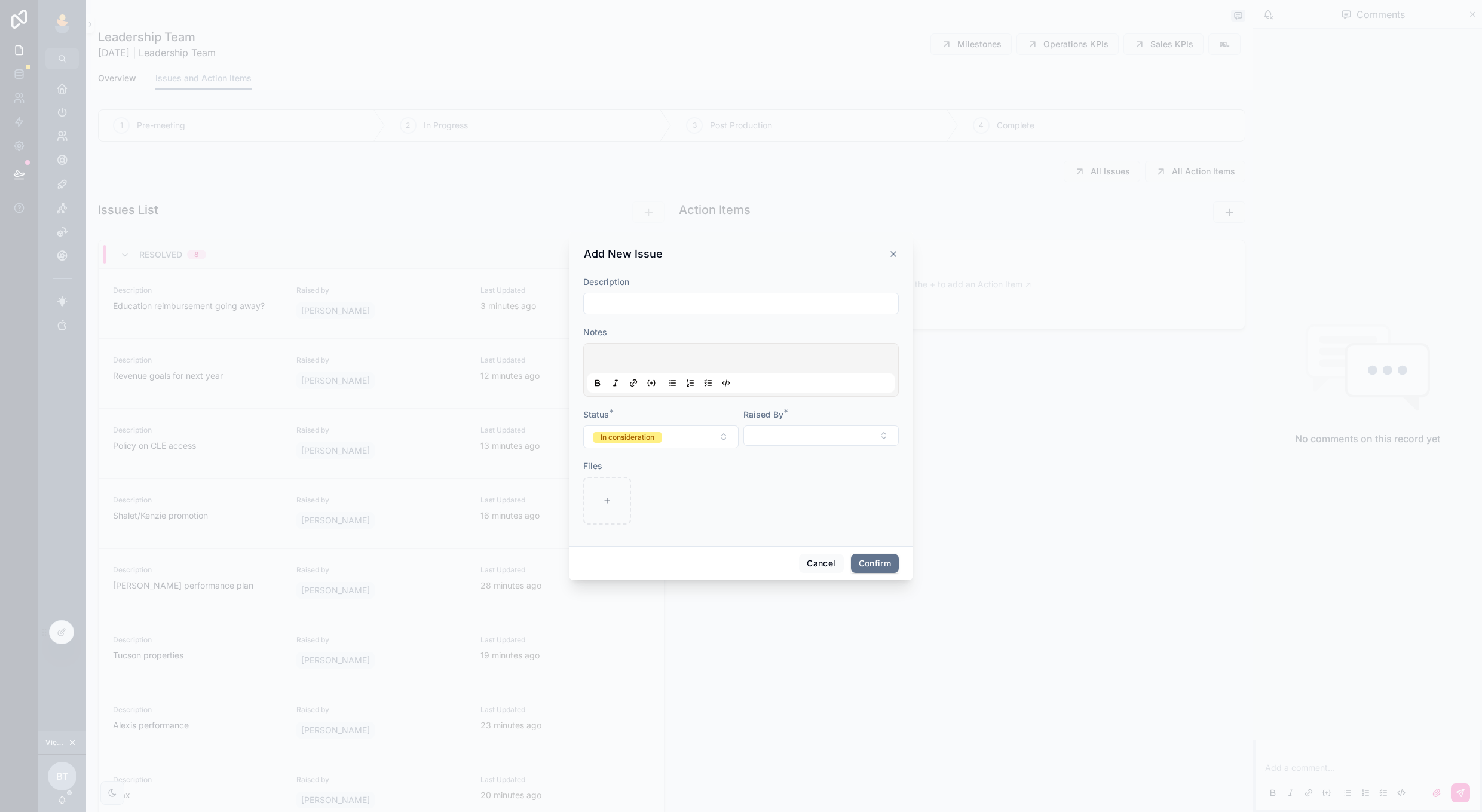
click at [706, 301] on input "text" at bounding box center [741, 303] width 314 height 17
type input "**********"
click at [746, 349] on div at bounding box center [741, 370] width 307 height 45
click at [744, 358] on p at bounding box center [743, 360] width 307 height 12
click at [826, 436] on button "Select Button" at bounding box center [821, 436] width 156 height 20
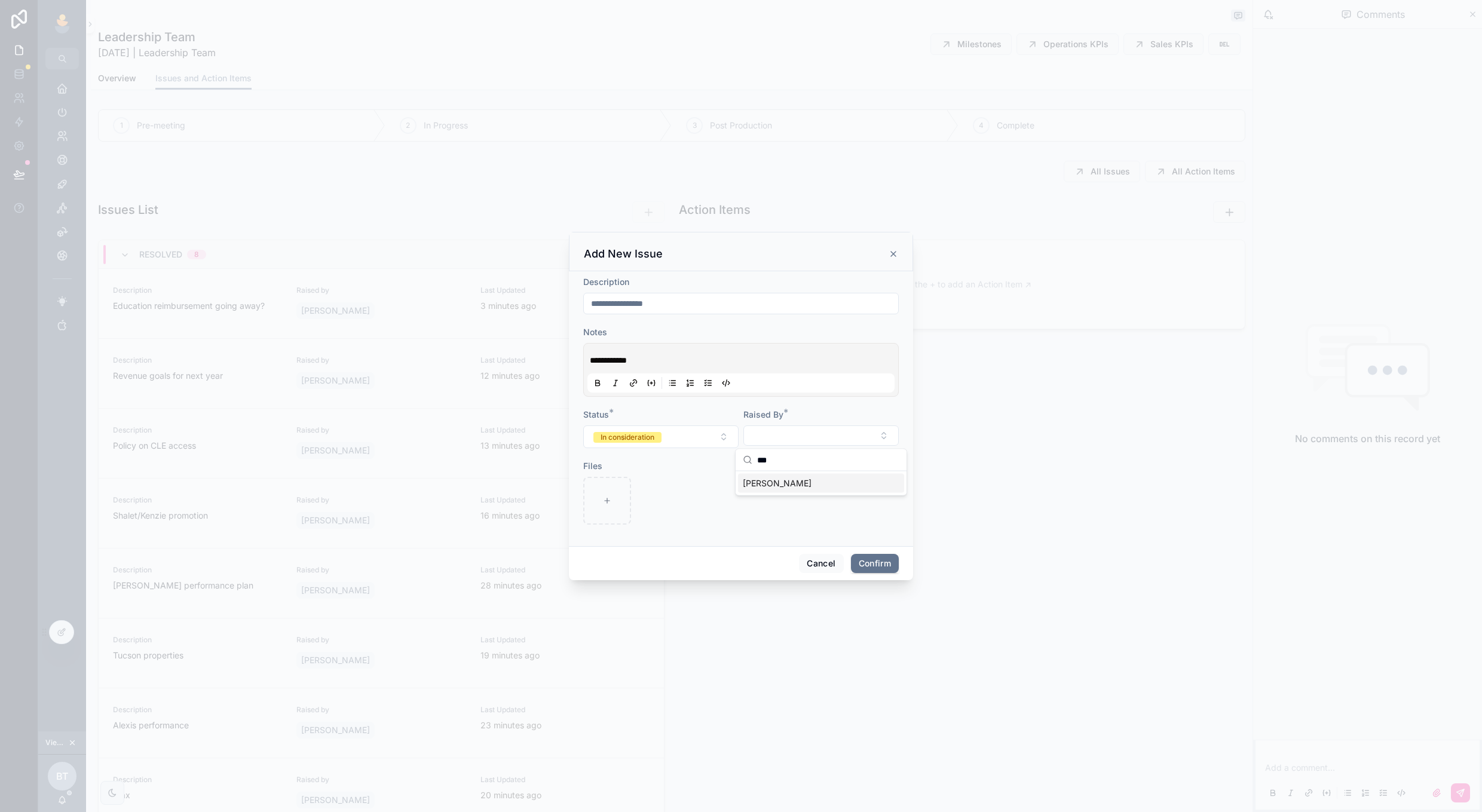
type input "***"
click at [793, 481] on span "[PERSON_NAME]" at bounding box center [777, 483] width 69 height 12
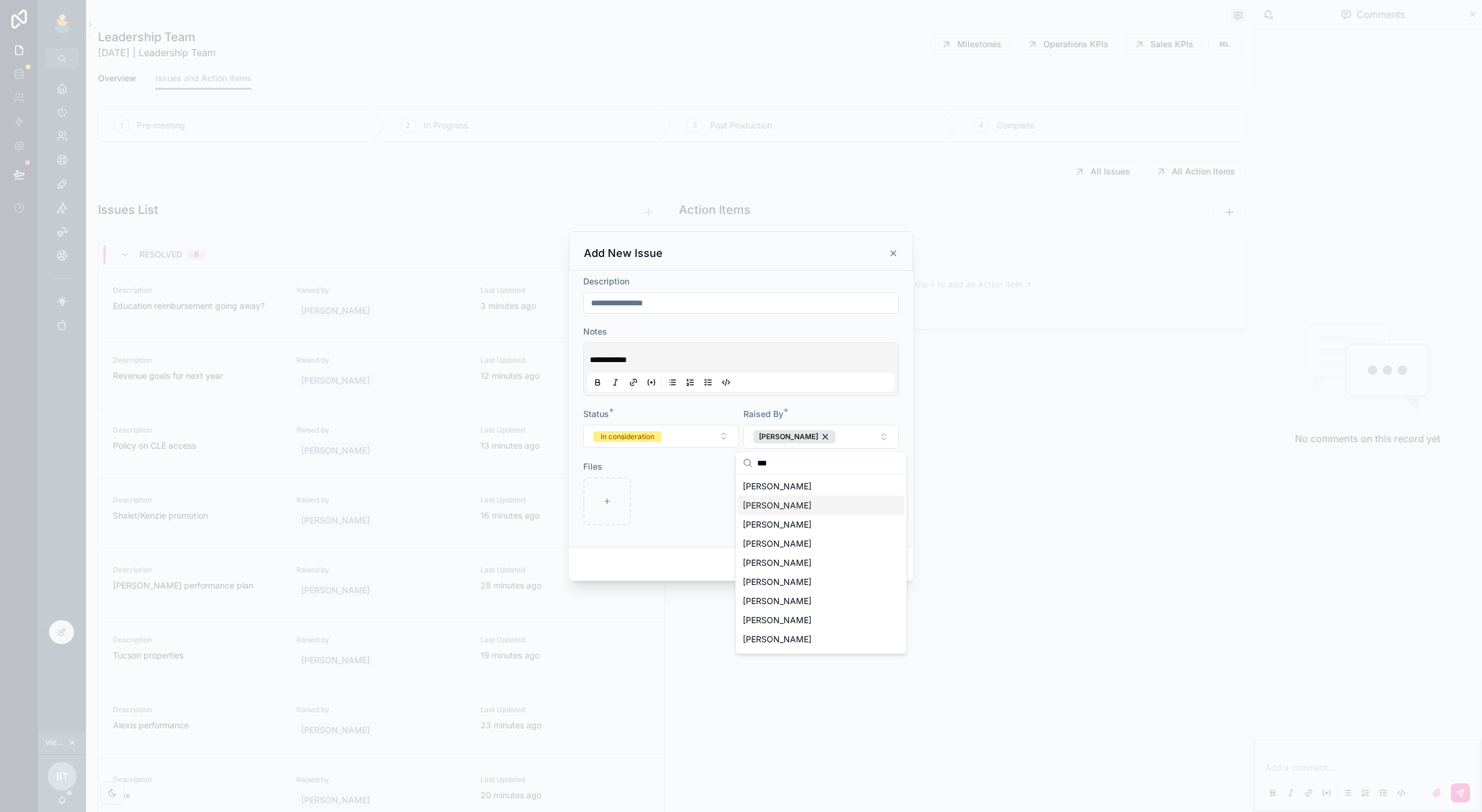
click at [672, 516] on div at bounding box center [661, 501] width 156 height 48
click at [813, 359] on p "**********" at bounding box center [743, 360] width 307 height 12
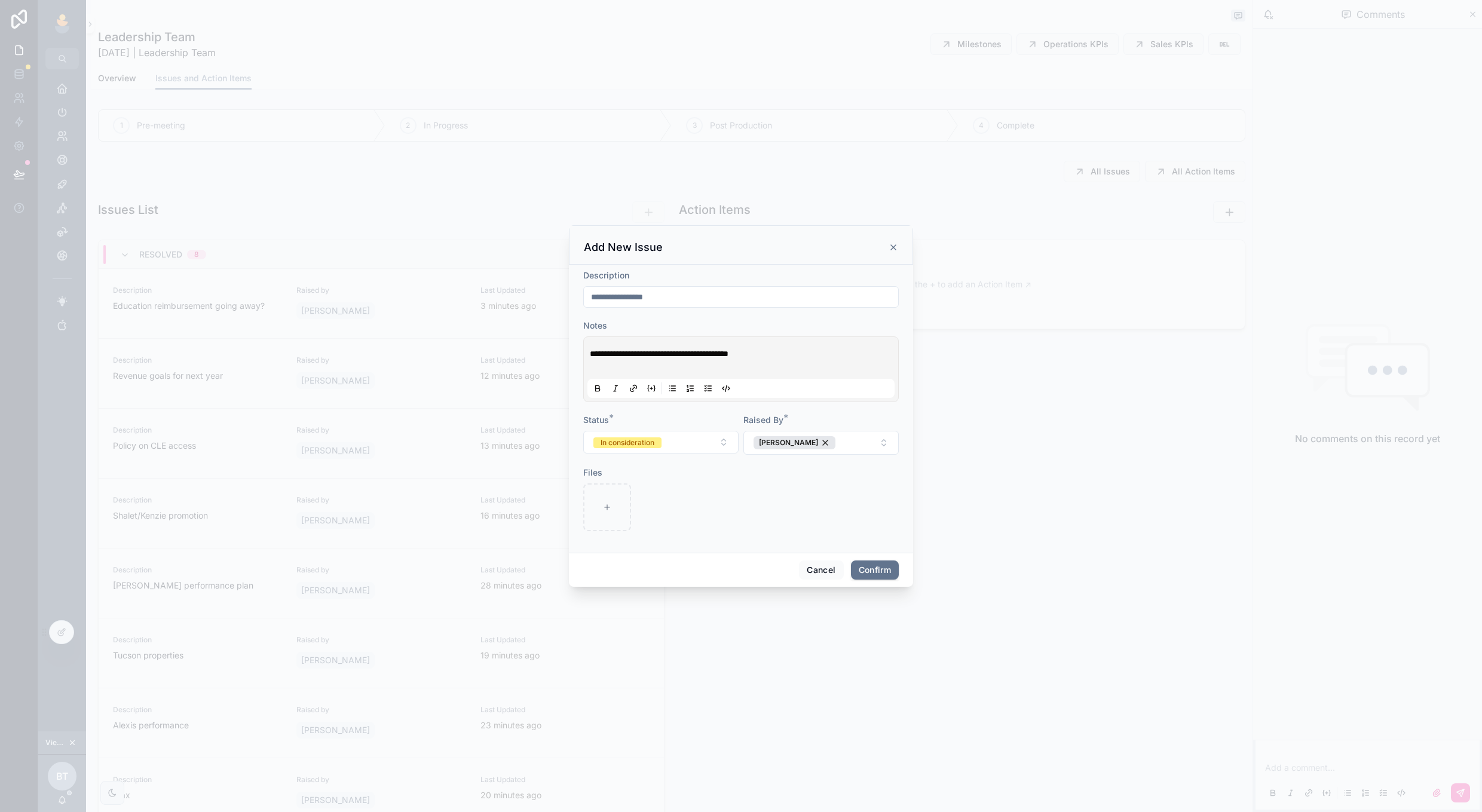
click at [781, 372] on p at bounding box center [743, 366] width 307 height 12
click at [686, 485] on div at bounding box center [661, 507] width 156 height 48
click at [687, 410] on form "**********" at bounding box center [741, 406] width 316 height 273
click at [691, 438] on button "In consideration" at bounding box center [661, 442] width 156 height 23
click at [686, 508] on div "Resolved" at bounding box center [661, 508] width 166 height 18
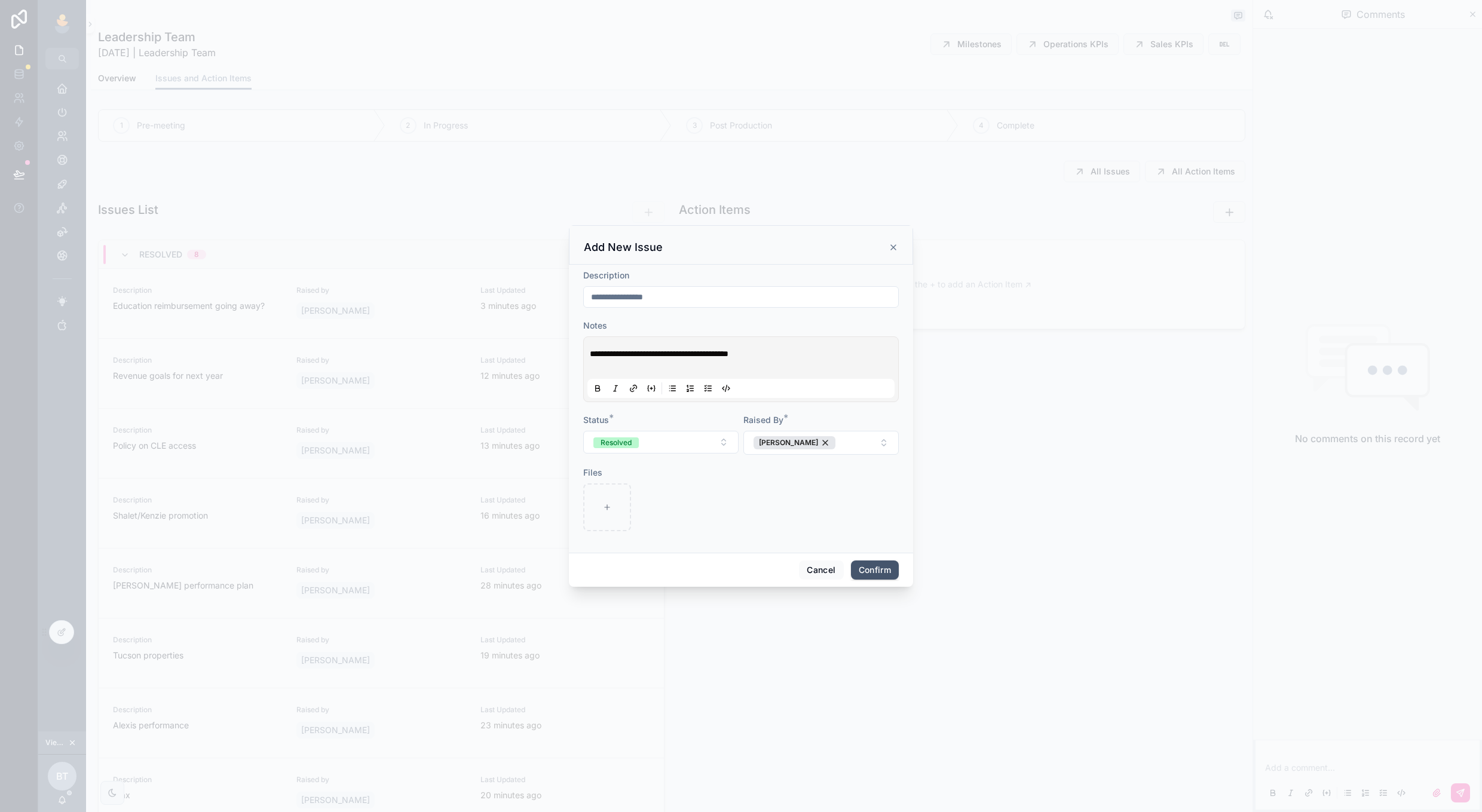
click at [883, 568] on button "Confirm" at bounding box center [875, 570] width 48 height 19
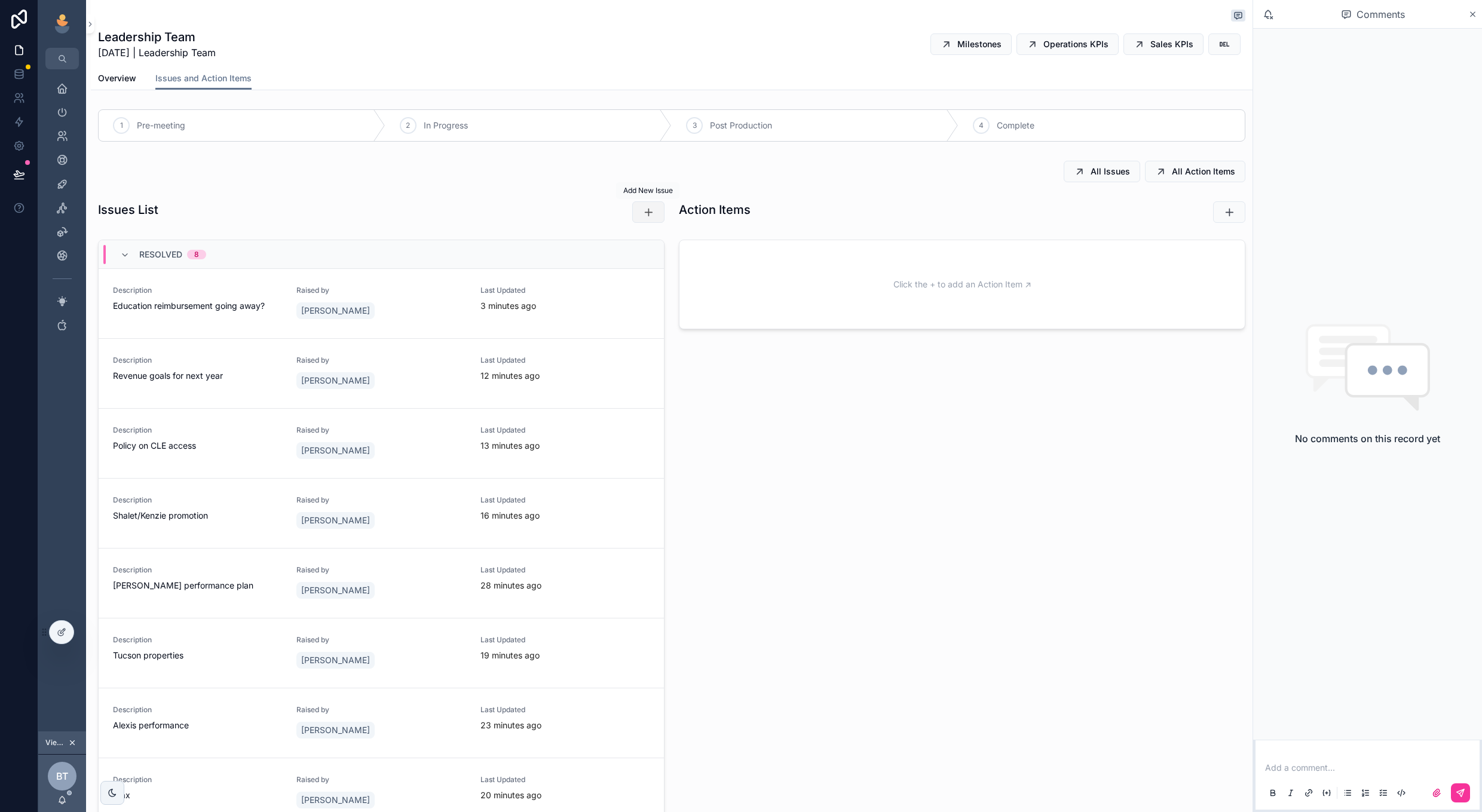
click at [648, 199] on div "Add New Issue Add New Issue" at bounding box center [648, 191] width 64 height 17
click at [665, 212] on div "scrollable content" at bounding box center [577, 212] width 189 height 31
click at [655, 212] on button "scrollable content" at bounding box center [648, 212] width 32 height 22
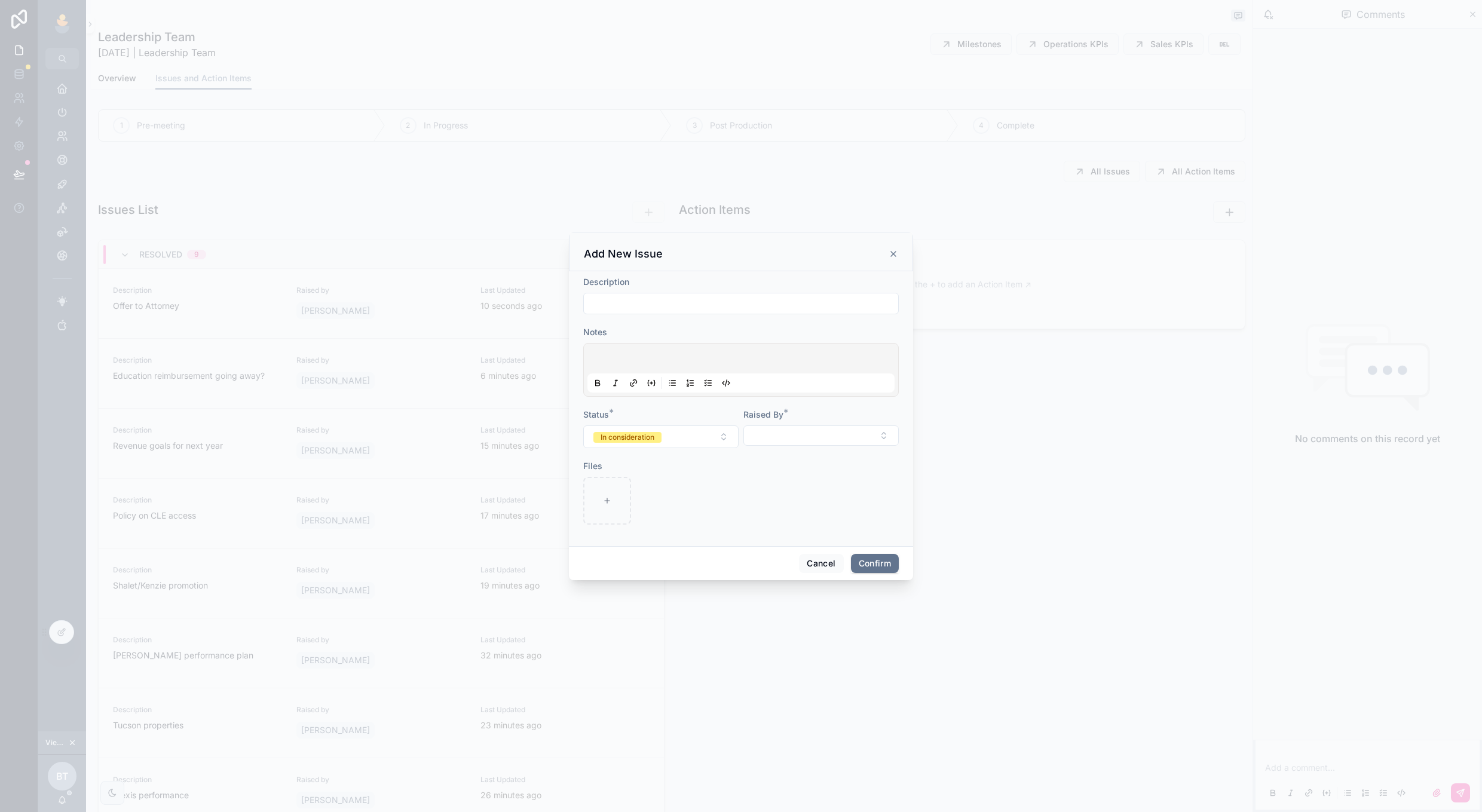
click at [700, 279] on div "Description" at bounding box center [741, 282] width 316 height 12
click at [695, 306] on input "text" at bounding box center [741, 303] width 314 height 17
type input "**********"
click at [818, 438] on button "Select Button" at bounding box center [821, 436] width 156 height 20
type input "***"
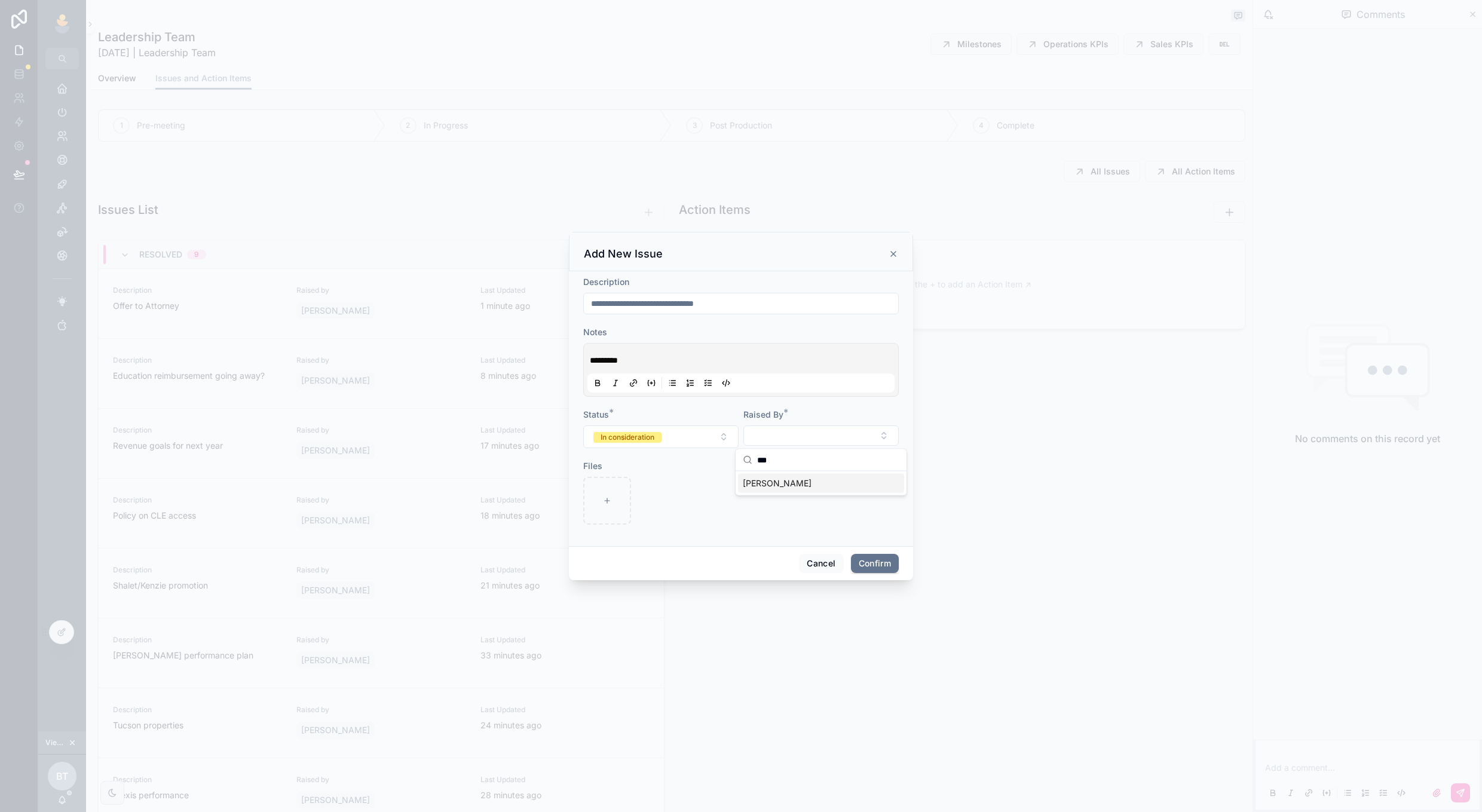
click at [805, 479] on span "[PERSON_NAME]" at bounding box center [777, 483] width 69 height 12
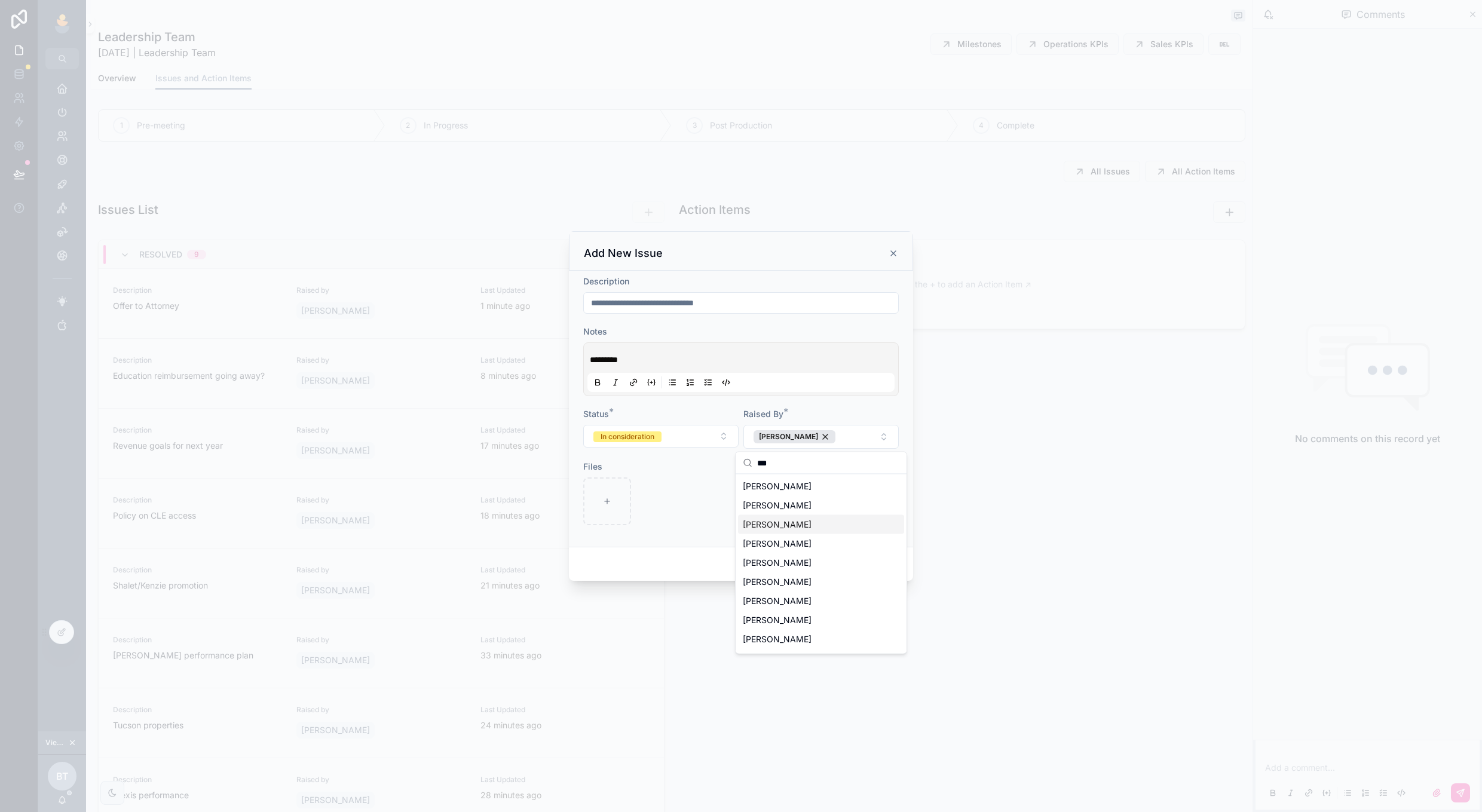
click at [708, 516] on div at bounding box center [661, 501] width 156 height 48
click at [728, 475] on div "Files" at bounding box center [661, 493] width 156 height 65
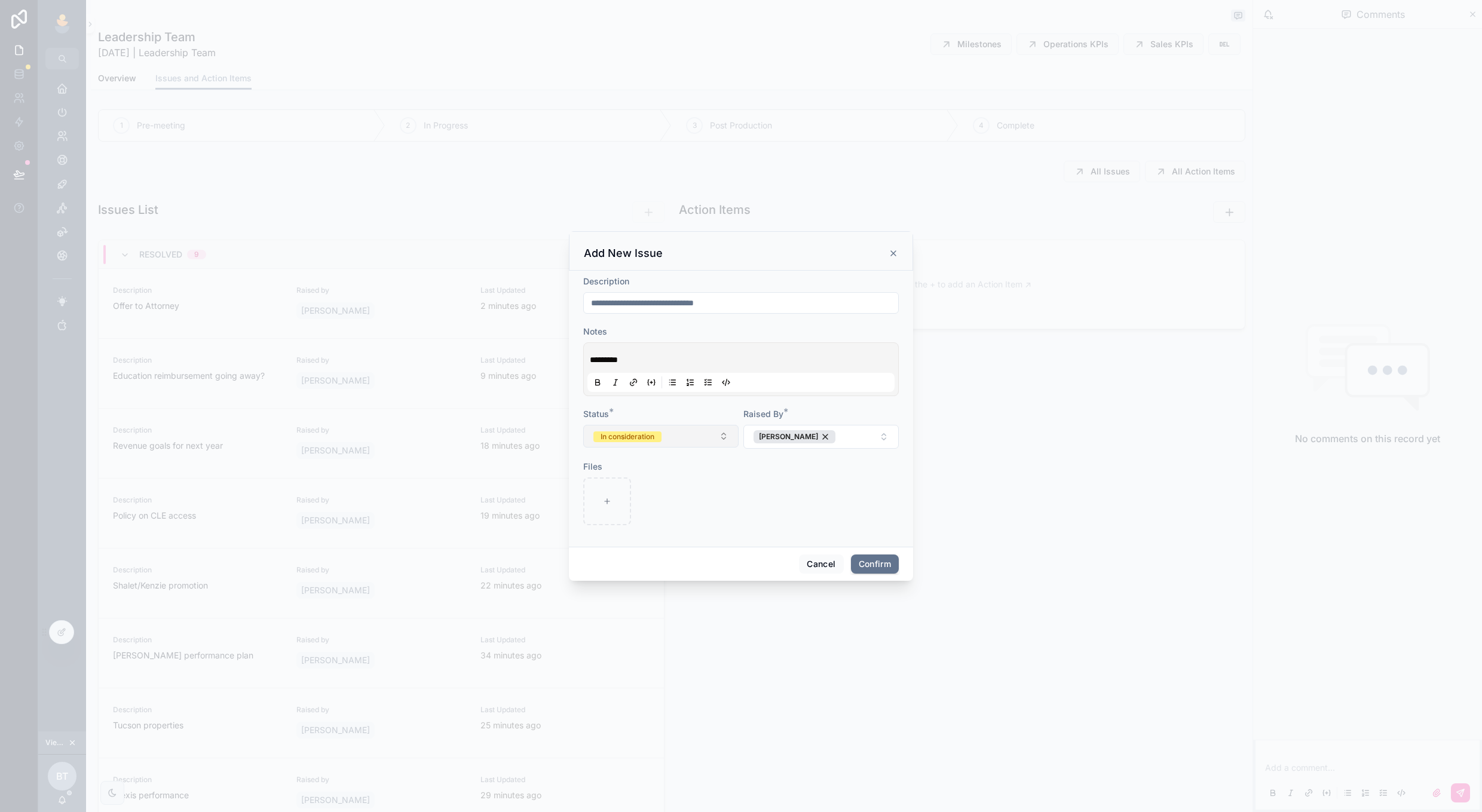
click at [722, 442] on button "In consideration" at bounding box center [661, 436] width 156 height 23
click at [722, 507] on div "Resolved" at bounding box center [661, 502] width 166 height 18
click at [863, 562] on button "Confirm" at bounding box center [875, 564] width 48 height 19
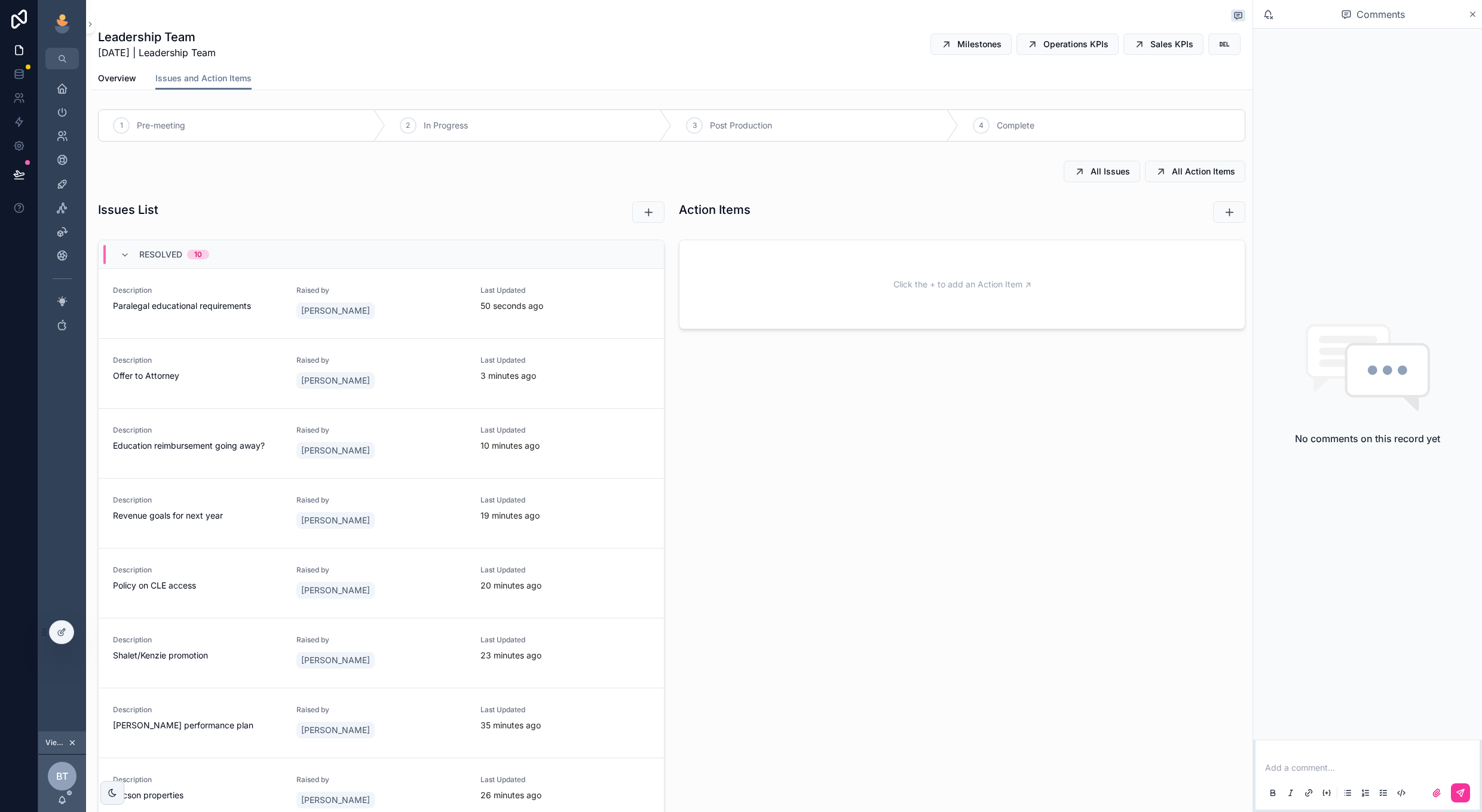
scroll to position [0, 1]
click at [504, 203] on div "scrollable content" at bounding box center [577, 212] width 174 height 22
click at [650, 210] on icon "scrollable content" at bounding box center [648, 212] width 12 height 12
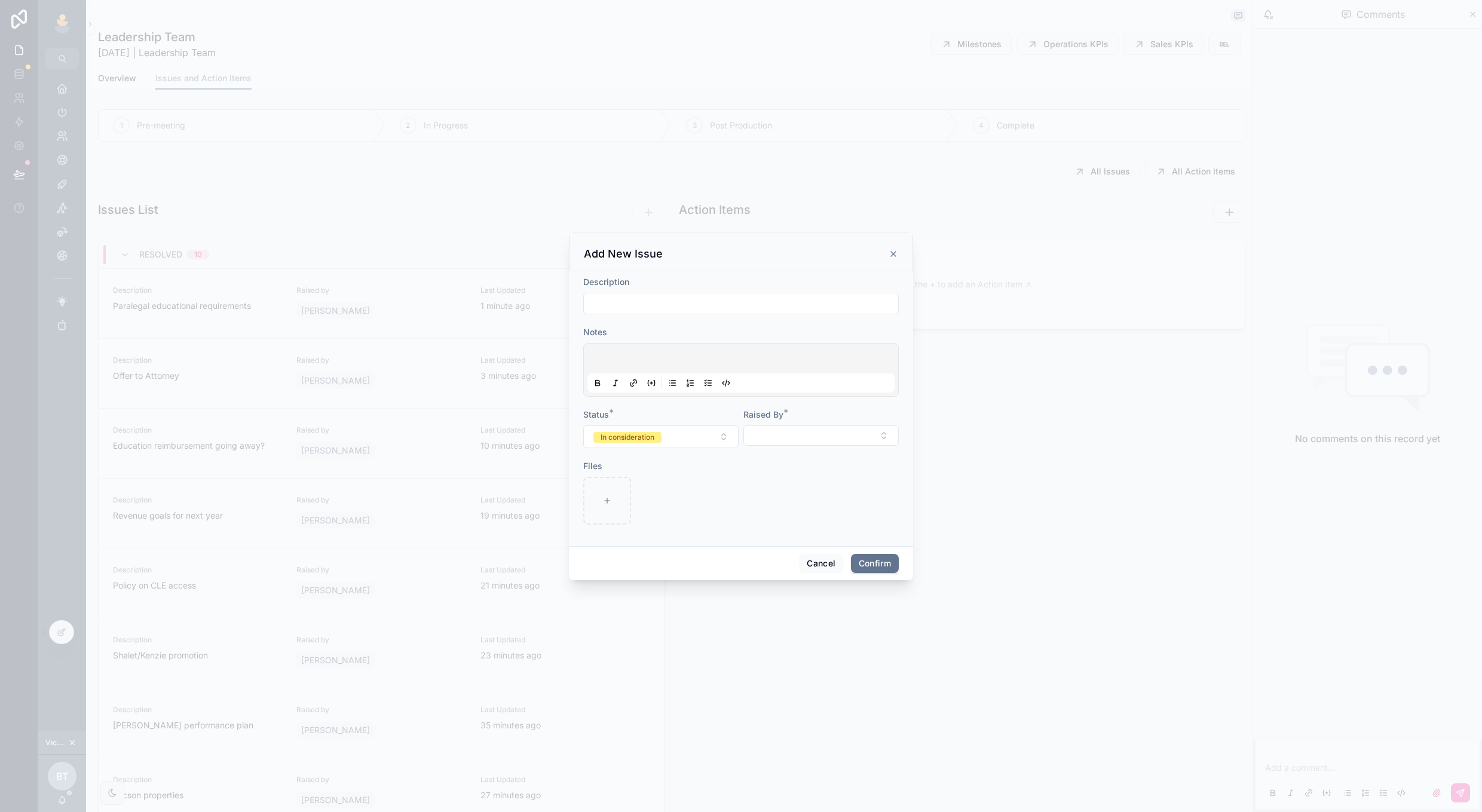
click at [648, 306] on input "text" at bounding box center [741, 303] width 314 height 17
type input "**********"
click at [683, 352] on div at bounding box center [741, 370] width 307 height 45
click at [679, 355] on p at bounding box center [743, 360] width 307 height 12
click at [816, 434] on button "Select Button" at bounding box center [821, 436] width 156 height 20
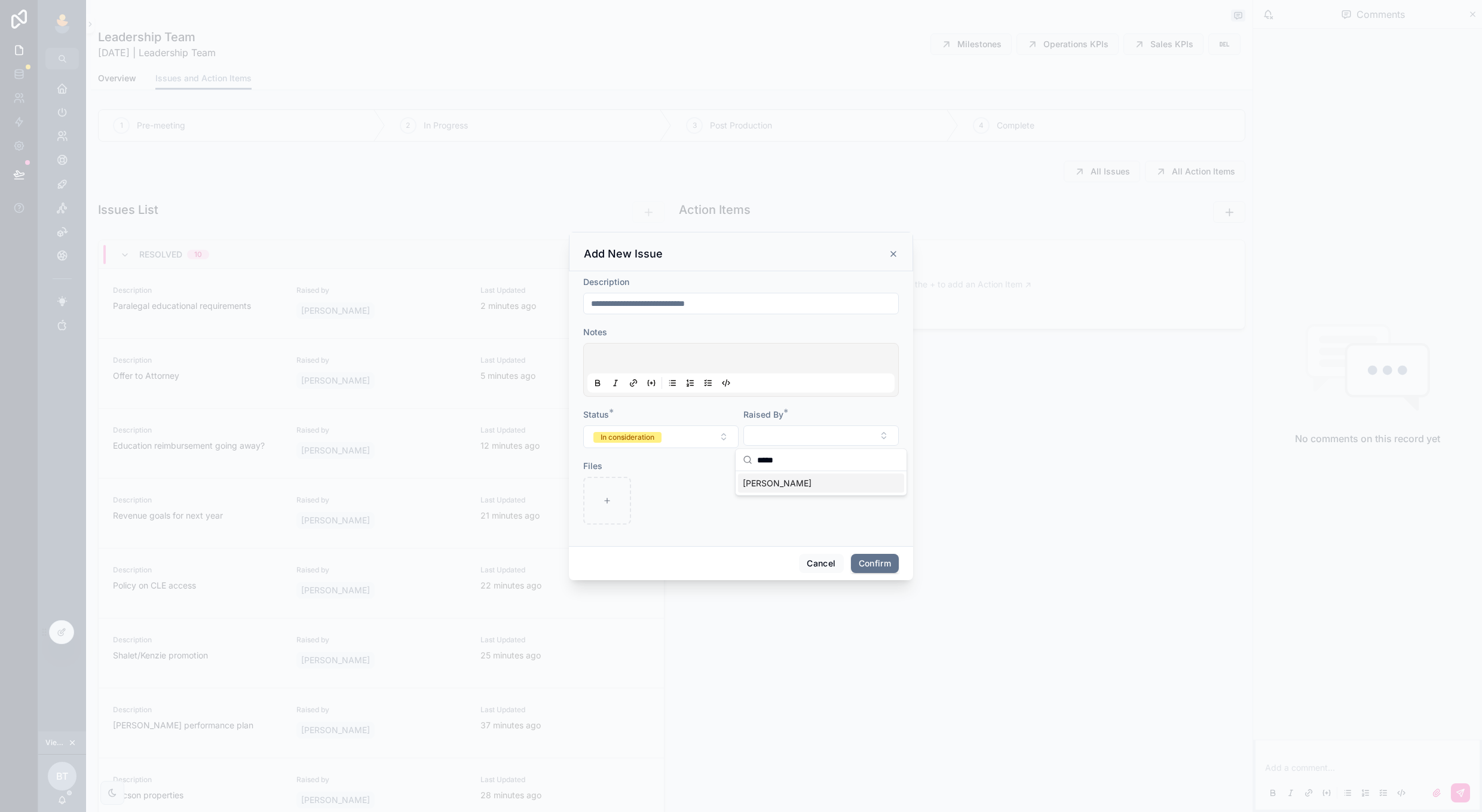
type input "*****"
click at [797, 487] on span "[PERSON_NAME]" at bounding box center [777, 483] width 69 height 12
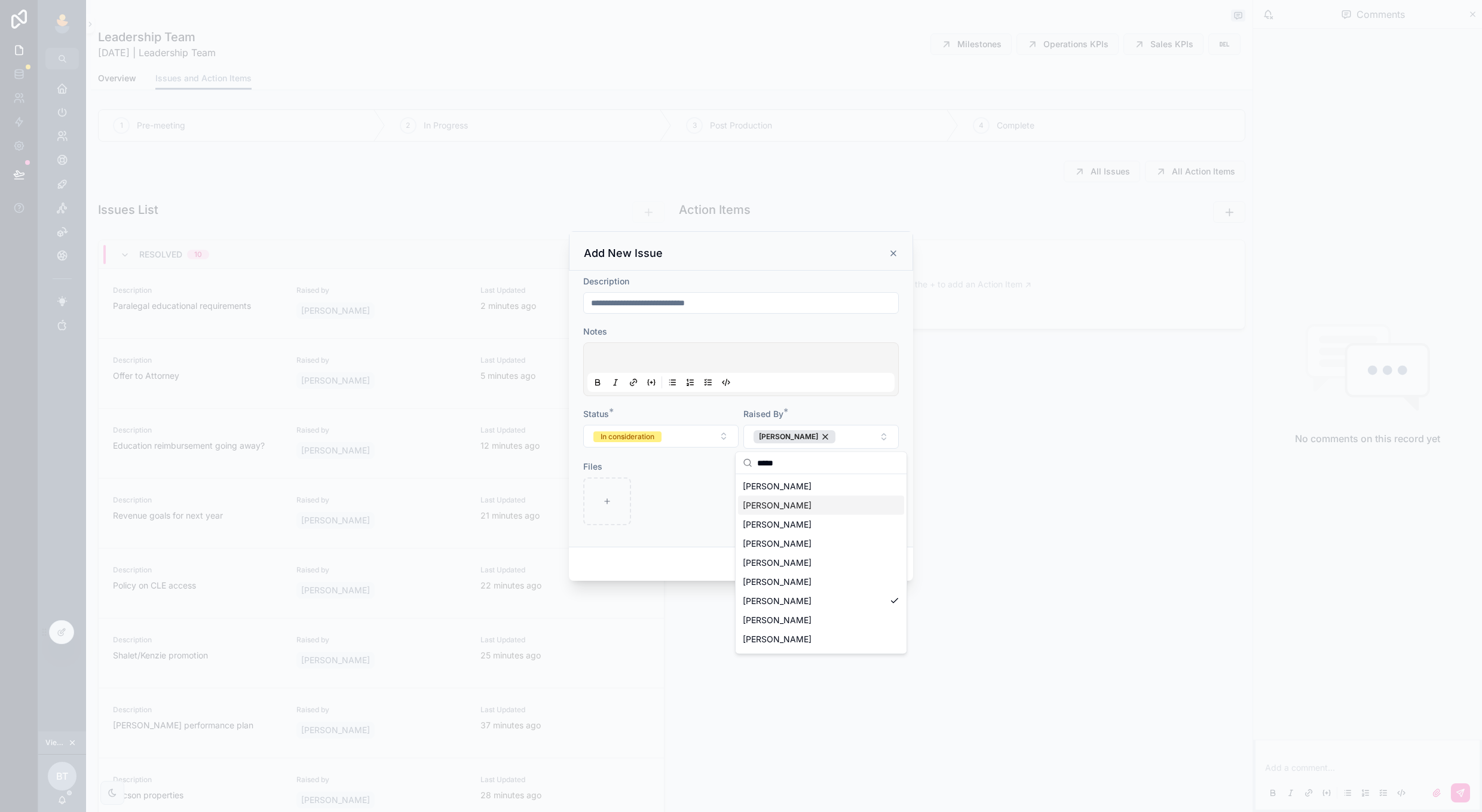
click at [675, 489] on div at bounding box center [661, 501] width 156 height 48
click at [638, 358] on p at bounding box center [743, 360] width 307 height 12
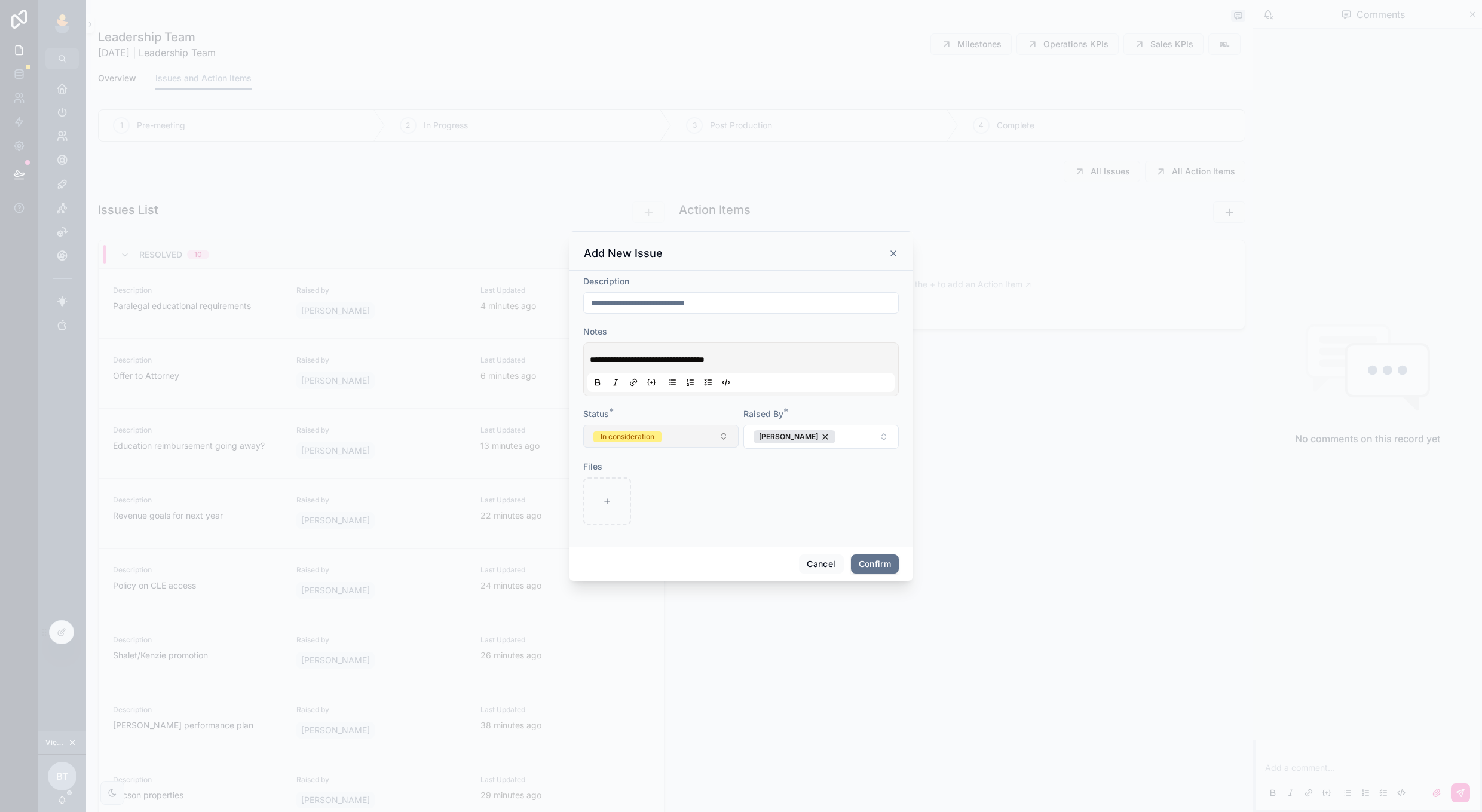
click at [659, 432] on span "In consideration" at bounding box center [627, 437] width 68 height 11
click at [697, 499] on div "Resolved" at bounding box center [661, 502] width 166 height 18
click at [829, 521] on form "**********" at bounding box center [741, 406] width 316 height 262
click at [851, 570] on button "Confirm" at bounding box center [875, 564] width 48 height 19
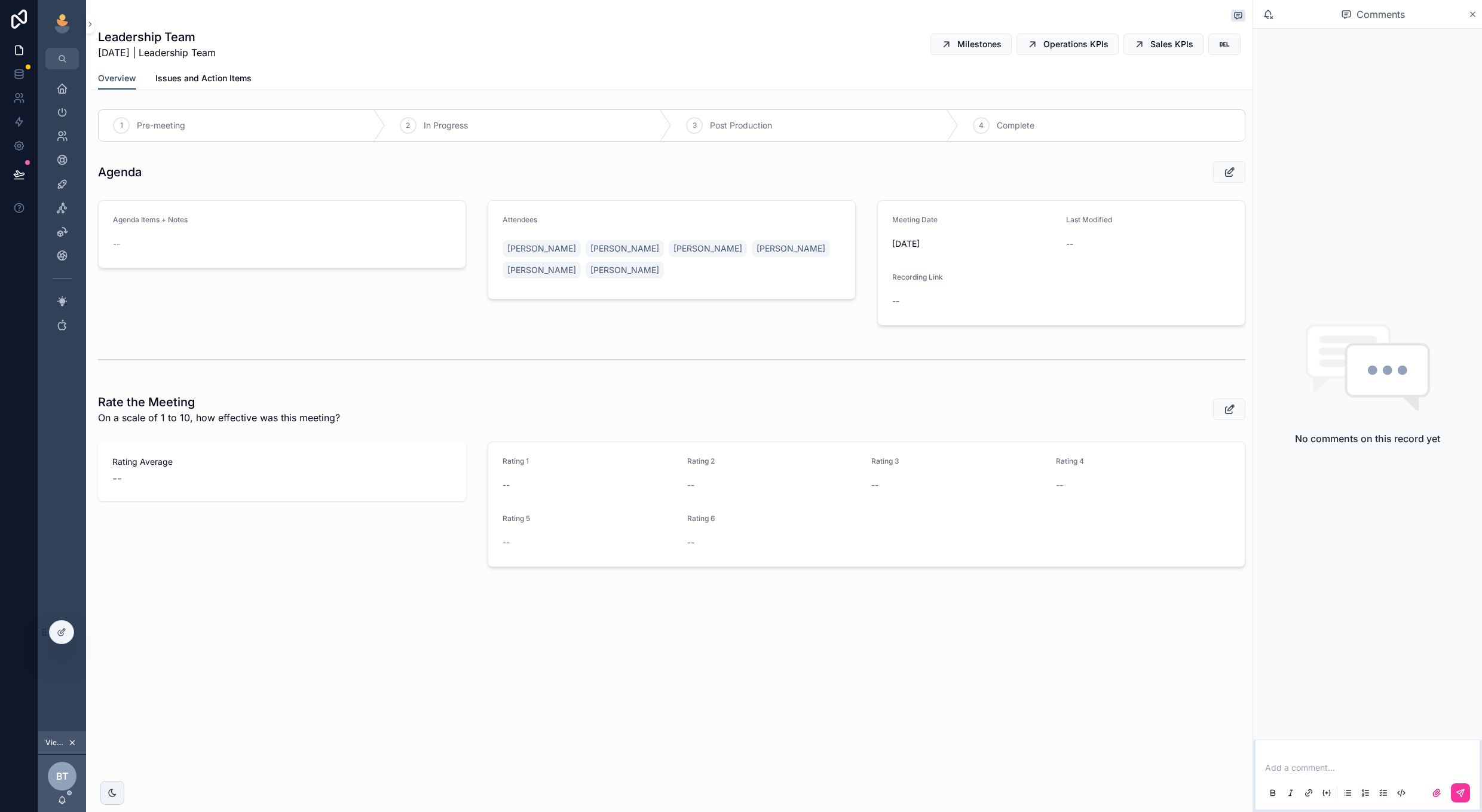
scroll to position [0, 1]
click at [123, 83] on span "Overview" at bounding box center [117, 78] width 38 height 12
click at [1223, 415] on span "scrollable content" at bounding box center [1230, 409] width 12 height 12
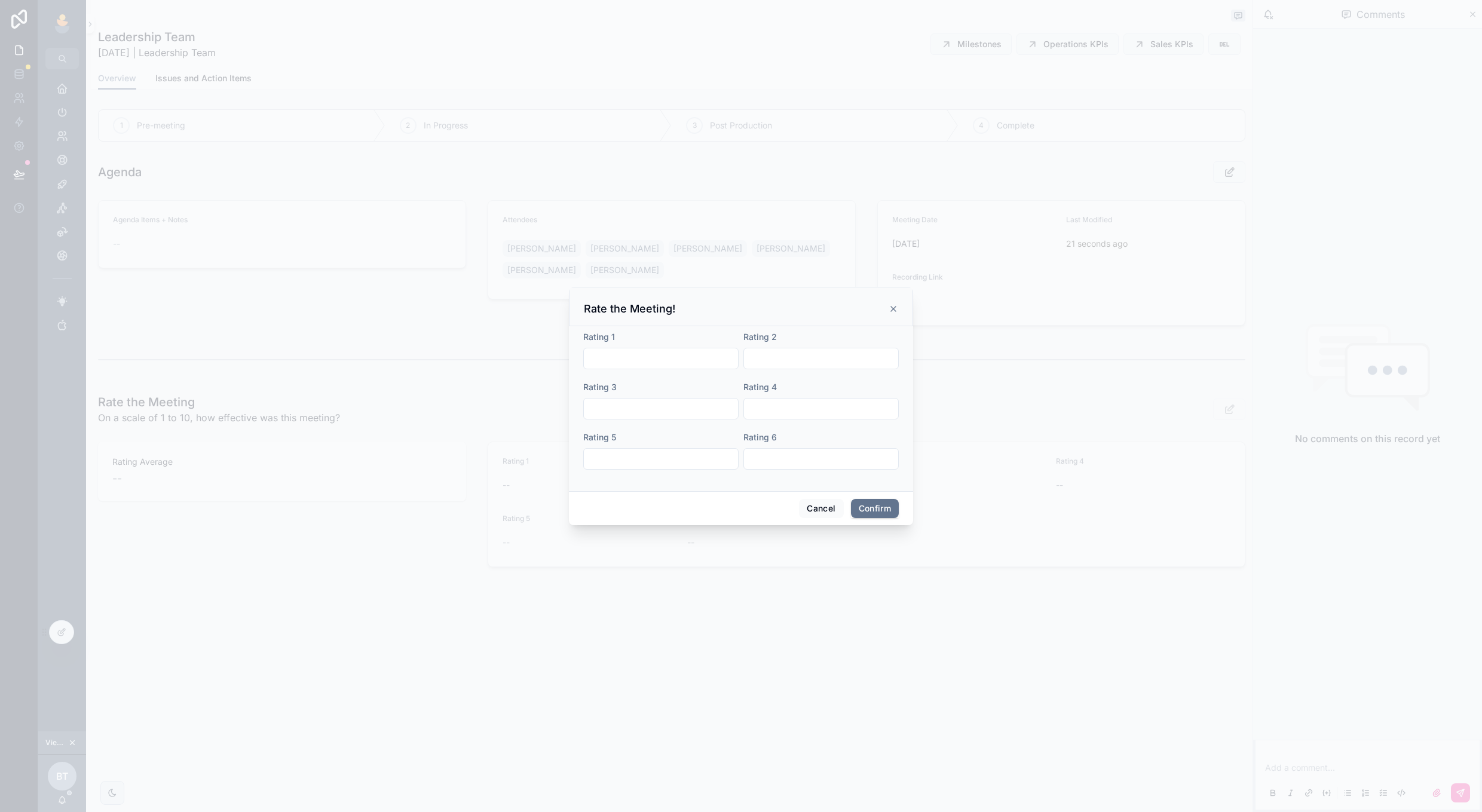
click at [659, 374] on form "Rating 1 Rating 2 Rating 3 Rating 4 Rating 5 Rating 6" at bounding box center [741, 407] width 316 height 151
click at [658, 362] on input "text" at bounding box center [661, 358] width 154 height 17
type input "*****"
type input "****"
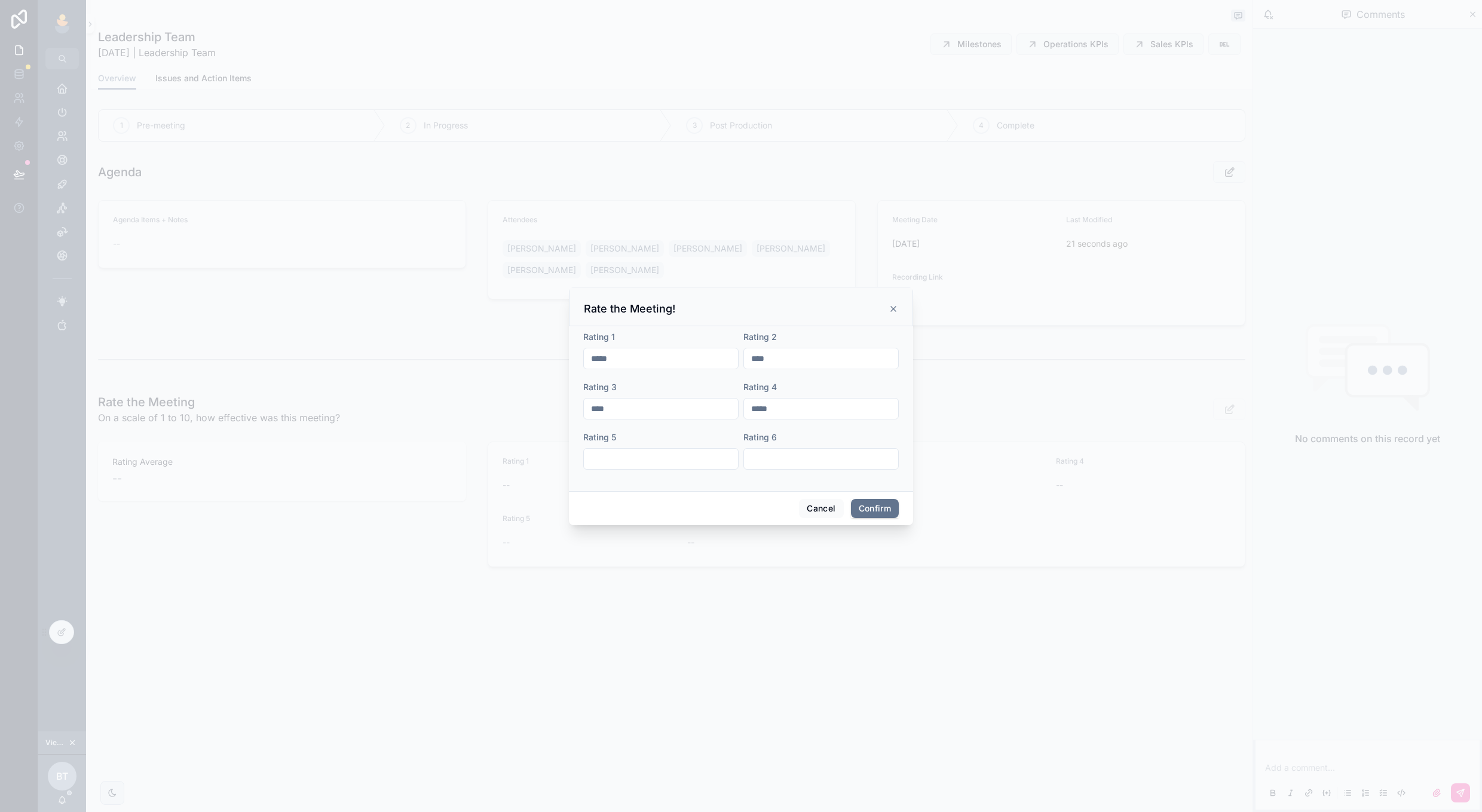
type input "*****"
click at [807, 486] on div "Rating 1 ***** Rating 2 **** Rating 3 **** Rating 4 ***** Rating 5 ***** Rating…" at bounding box center [741, 409] width 344 height 165
click at [873, 502] on button "Confirm" at bounding box center [875, 508] width 48 height 19
